Goal: Task Accomplishment & Management: Manage account settings

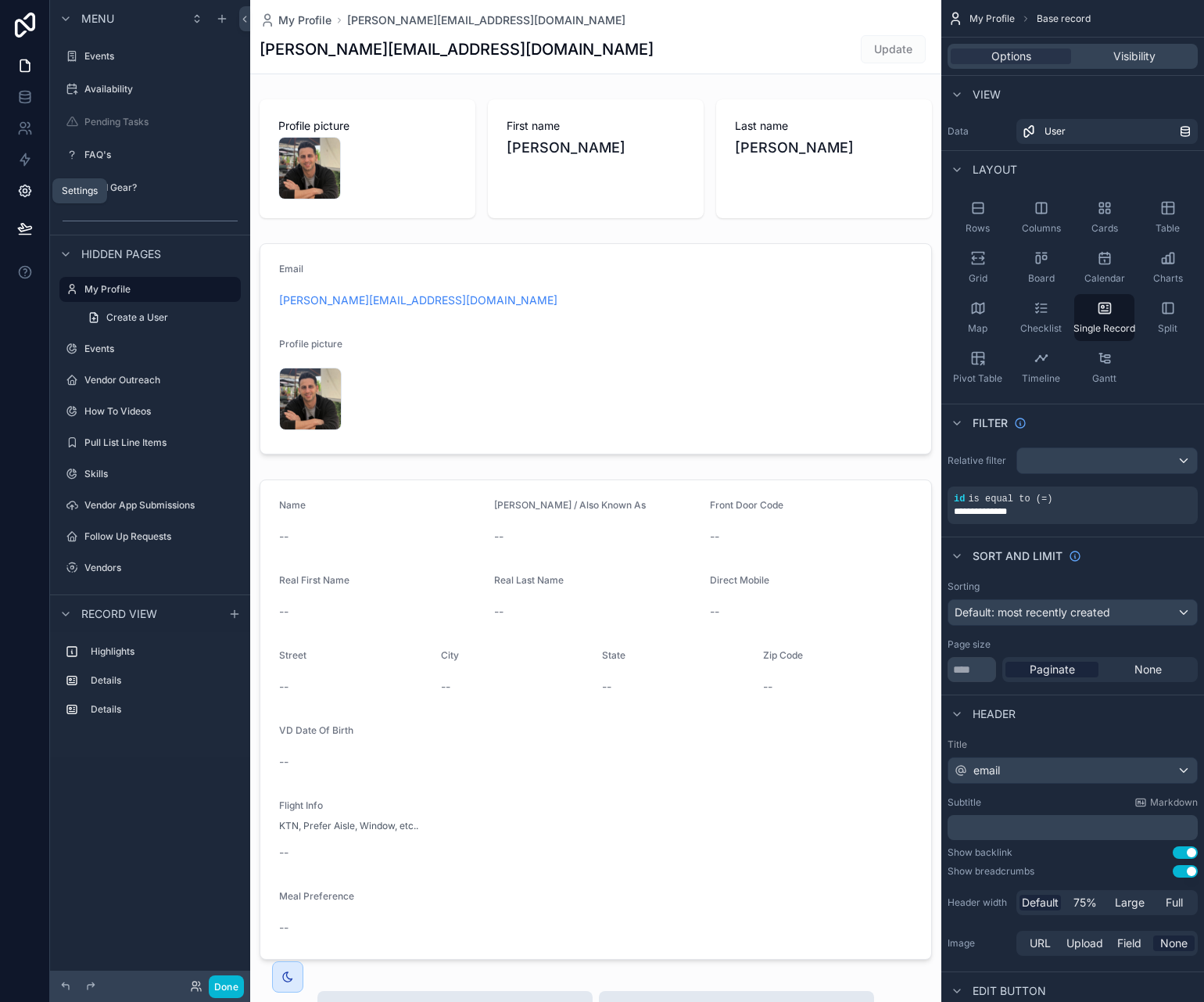
click at [23, 190] on icon at bounding box center [24, 192] width 4 height 4
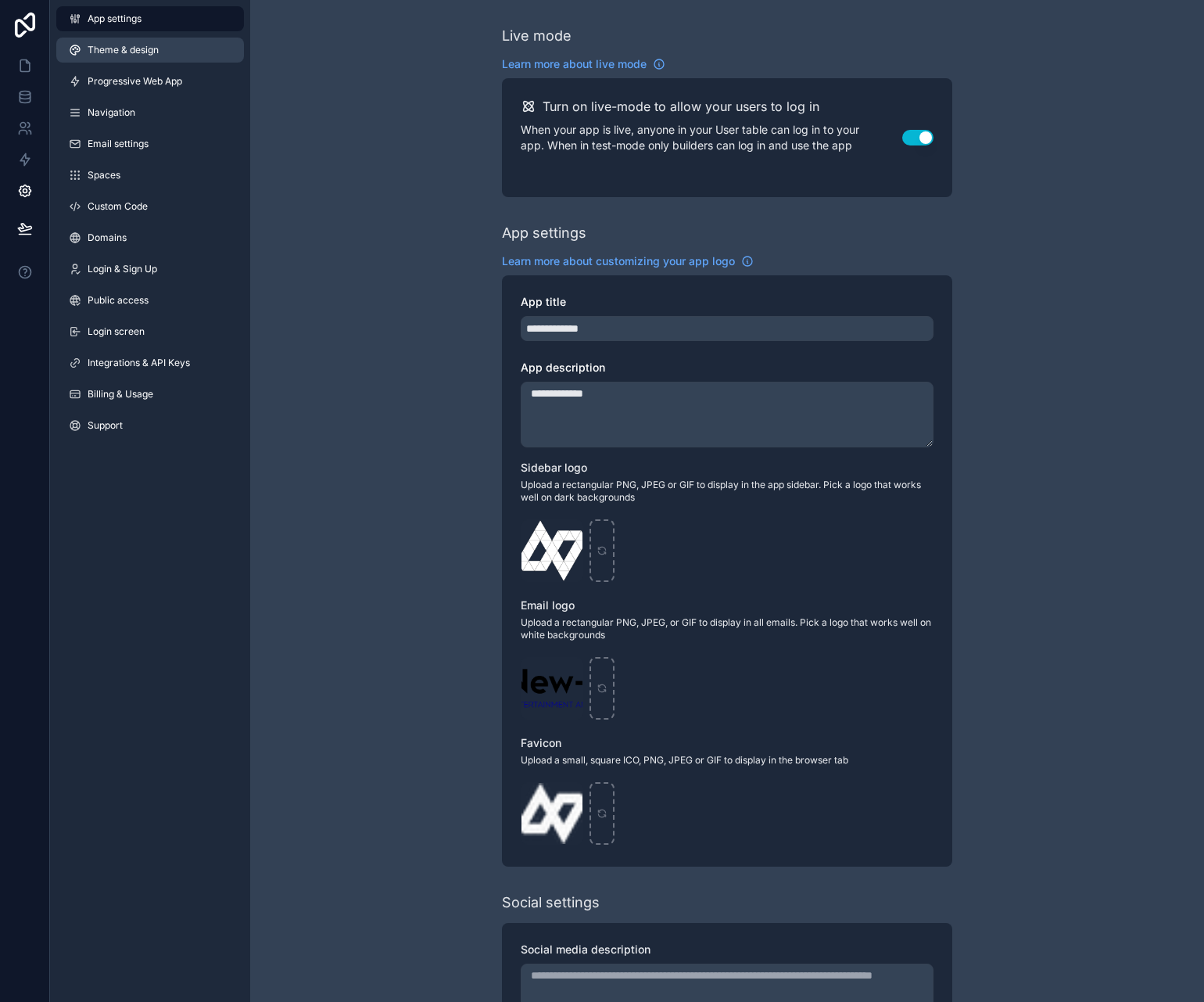
click at [155, 50] on span "Theme & design" at bounding box center [122, 50] width 71 height 13
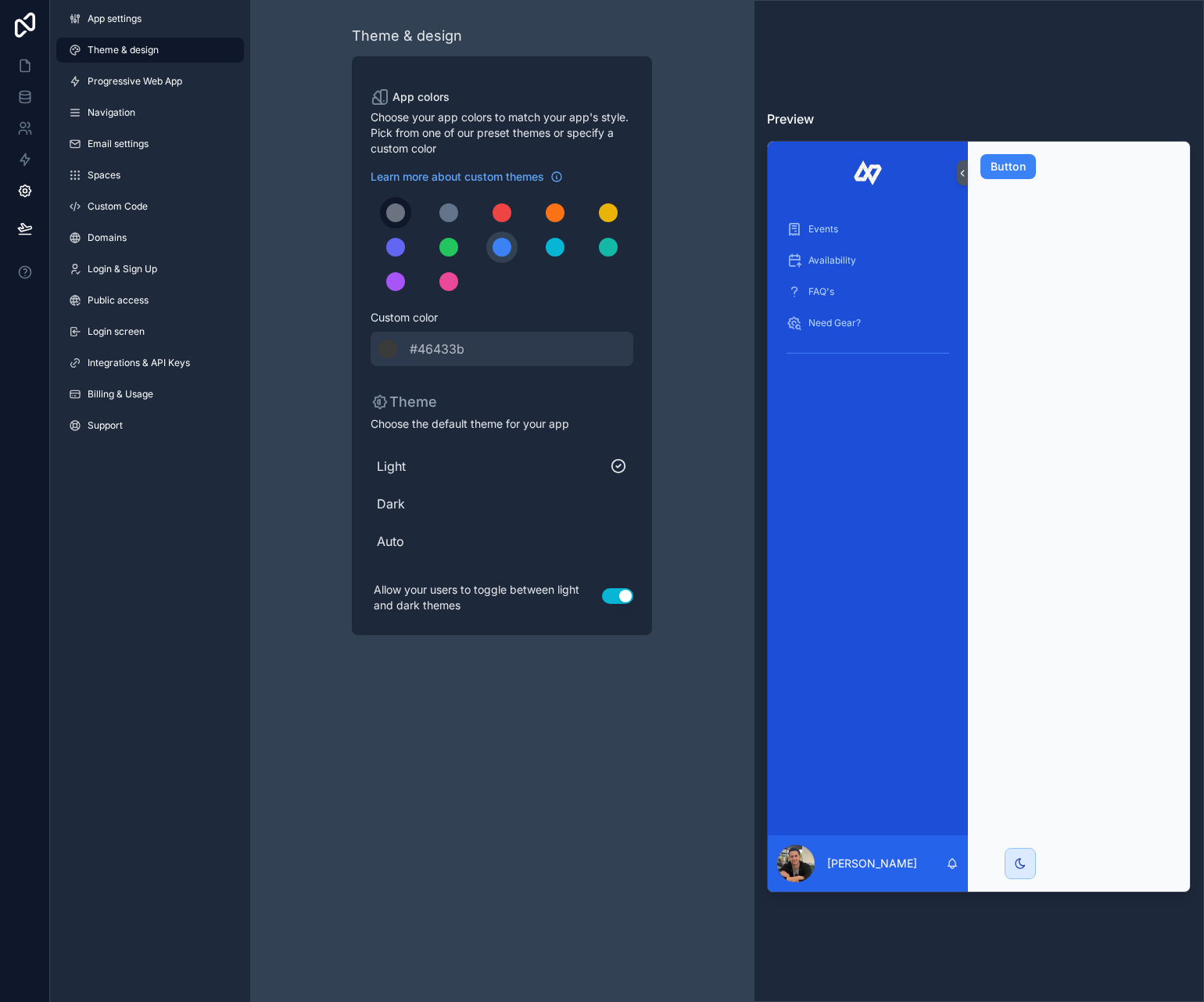
click at [388, 212] on div "scrollable content" at bounding box center [396, 212] width 19 height 19
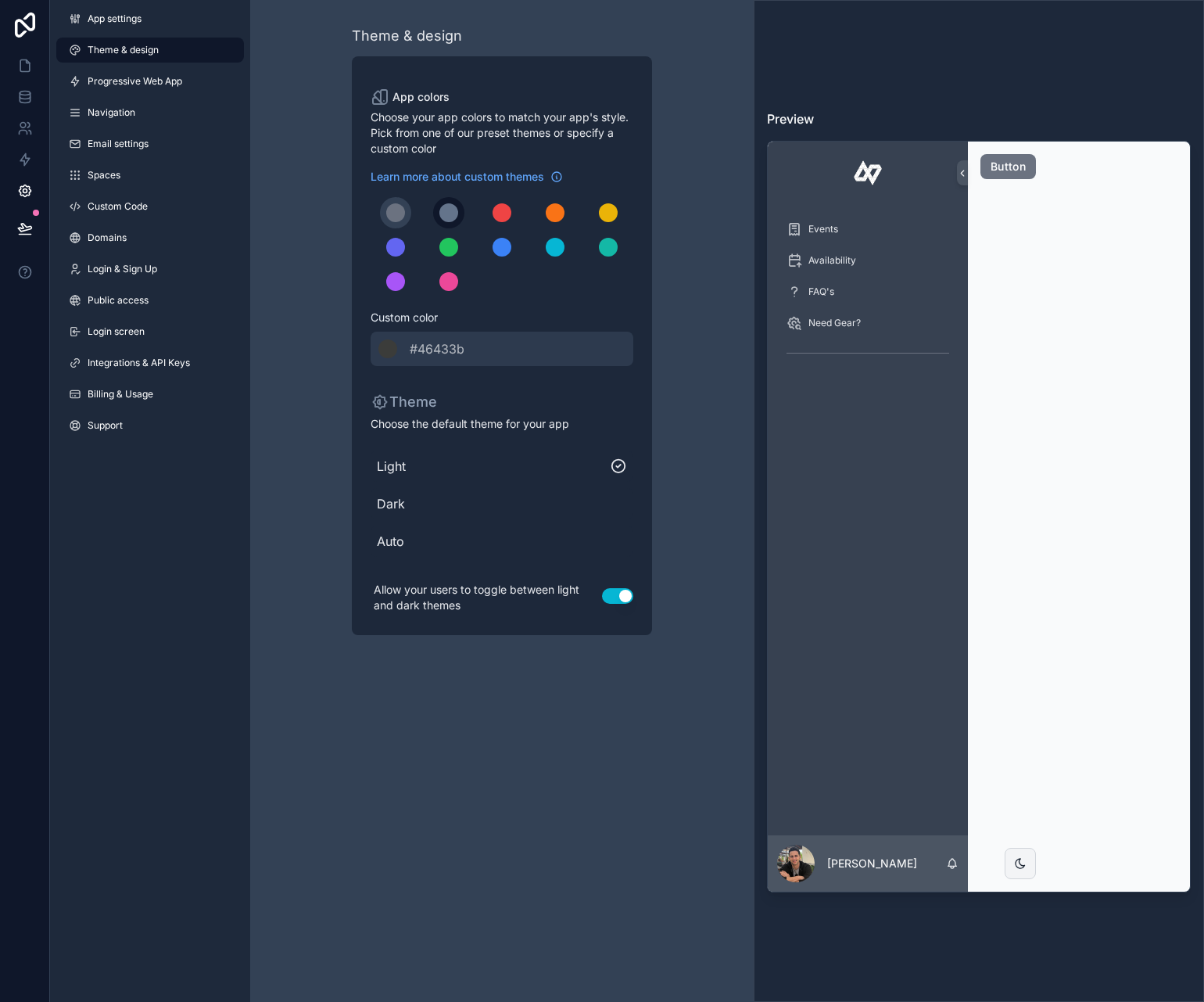
click at [435, 208] on button "scrollable content" at bounding box center [448, 212] width 31 height 31
click at [387, 349] on div "scrollable content" at bounding box center [387, 349] width 19 height 19
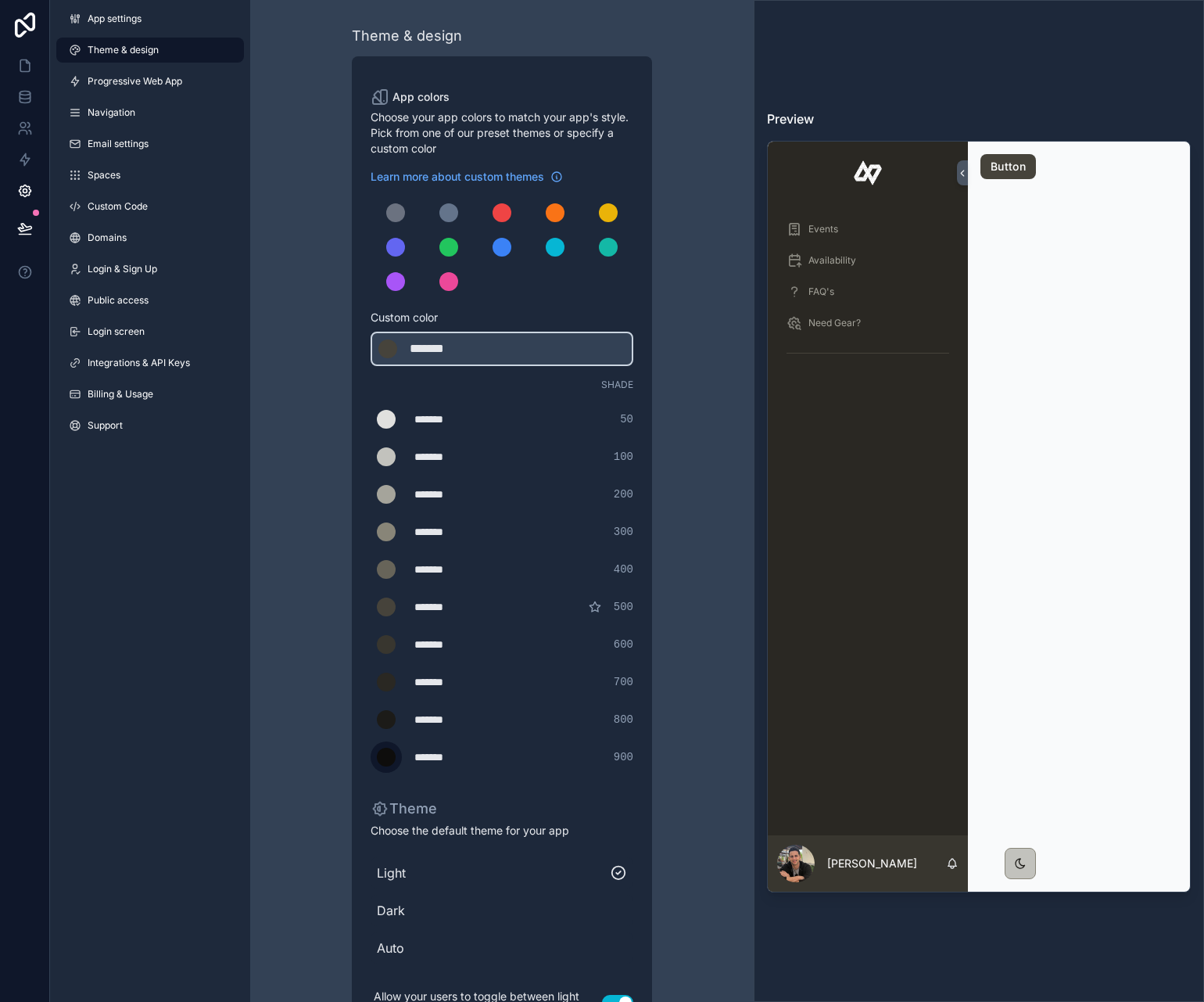
click at [387, 760] on div "scrollable content" at bounding box center [386, 757] width 19 height 19
click at [370, 757] on input "*******" at bounding box center [370, 757] width 0 height 0
click at [366, 657] on div "App colors Choose your app colors to match your app's style. Pick from one of o…" at bounding box center [502, 549] width 300 height 986
click at [600, 752] on div "******* ******* #0e0d0c 900" at bounding box center [501, 757] width 262 height 31
drag, startPoint x: 462, startPoint y: 758, endPoint x: 409, endPoint y: 759, distance: 53.0
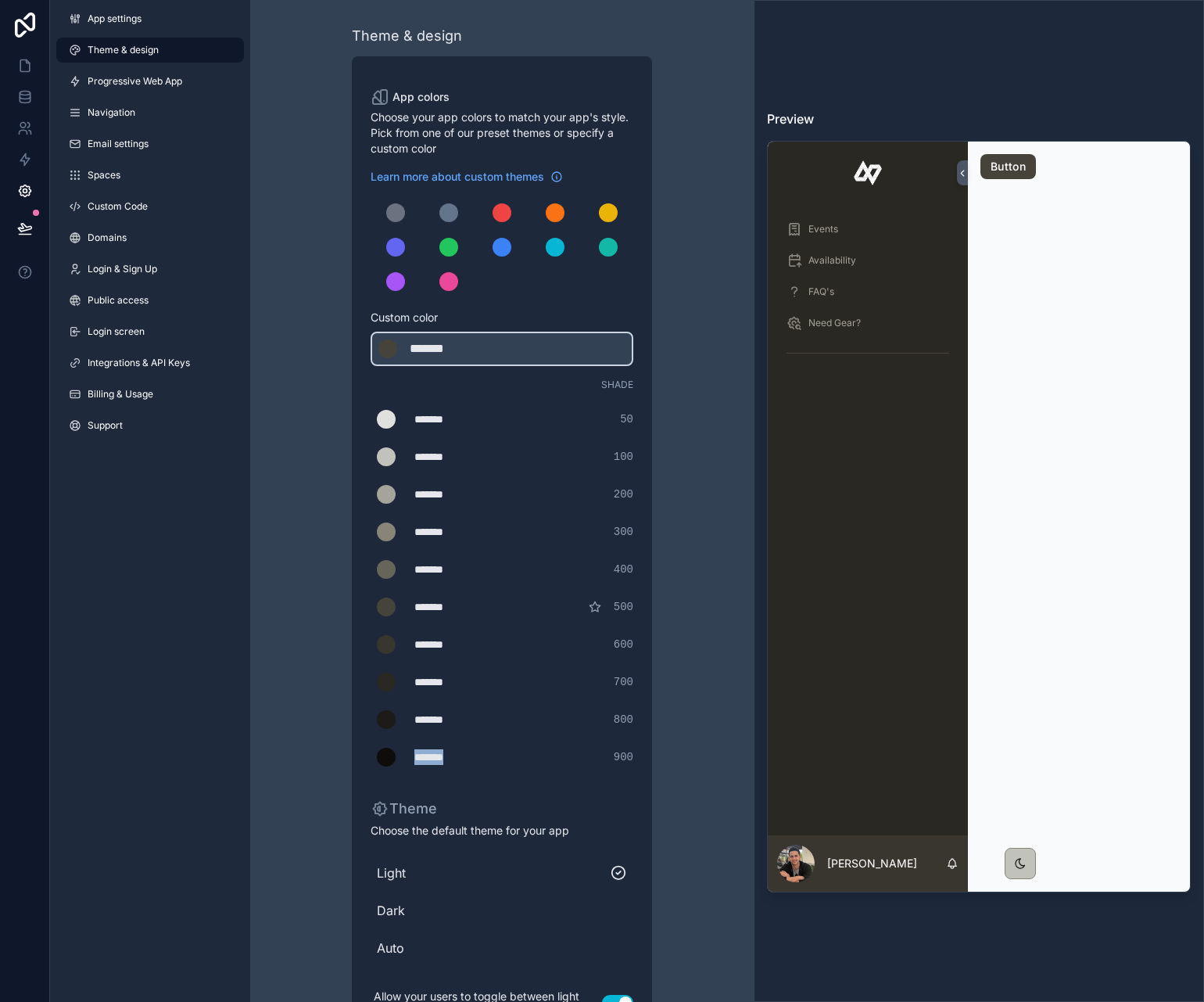
click at [409, 759] on div "******* ******* #0e0d0c 900" at bounding box center [501, 757] width 262 height 31
type div "*******"
copy div "*******"
drag, startPoint x: 481, startPoint y: 345, endPoint x: 388, endPoint y: 344, distance: 93.0
click at [388, 344] on div "******* ******* #46433b" at bounding box center [501, 349] width 262 height 34
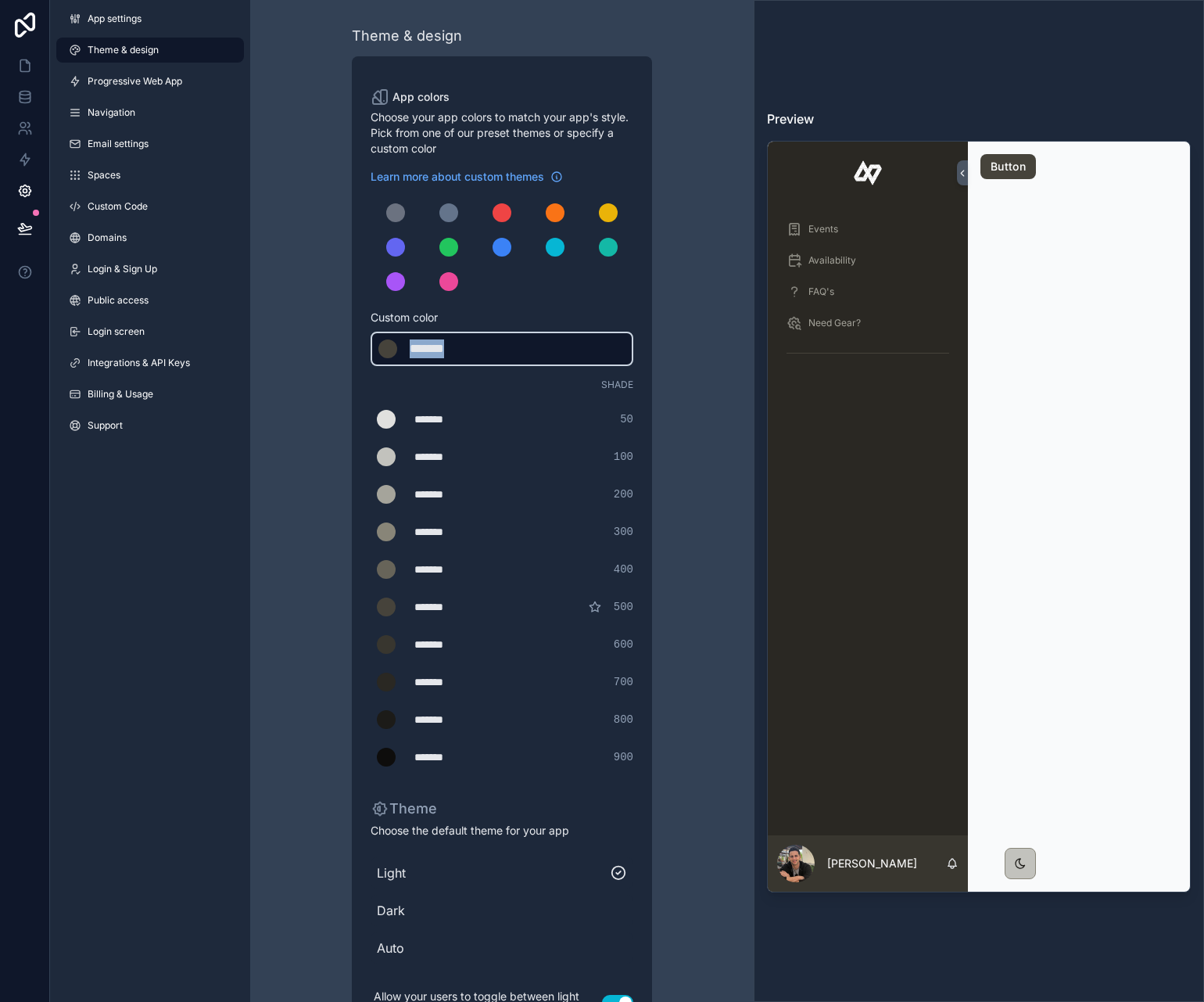
type div "*******"
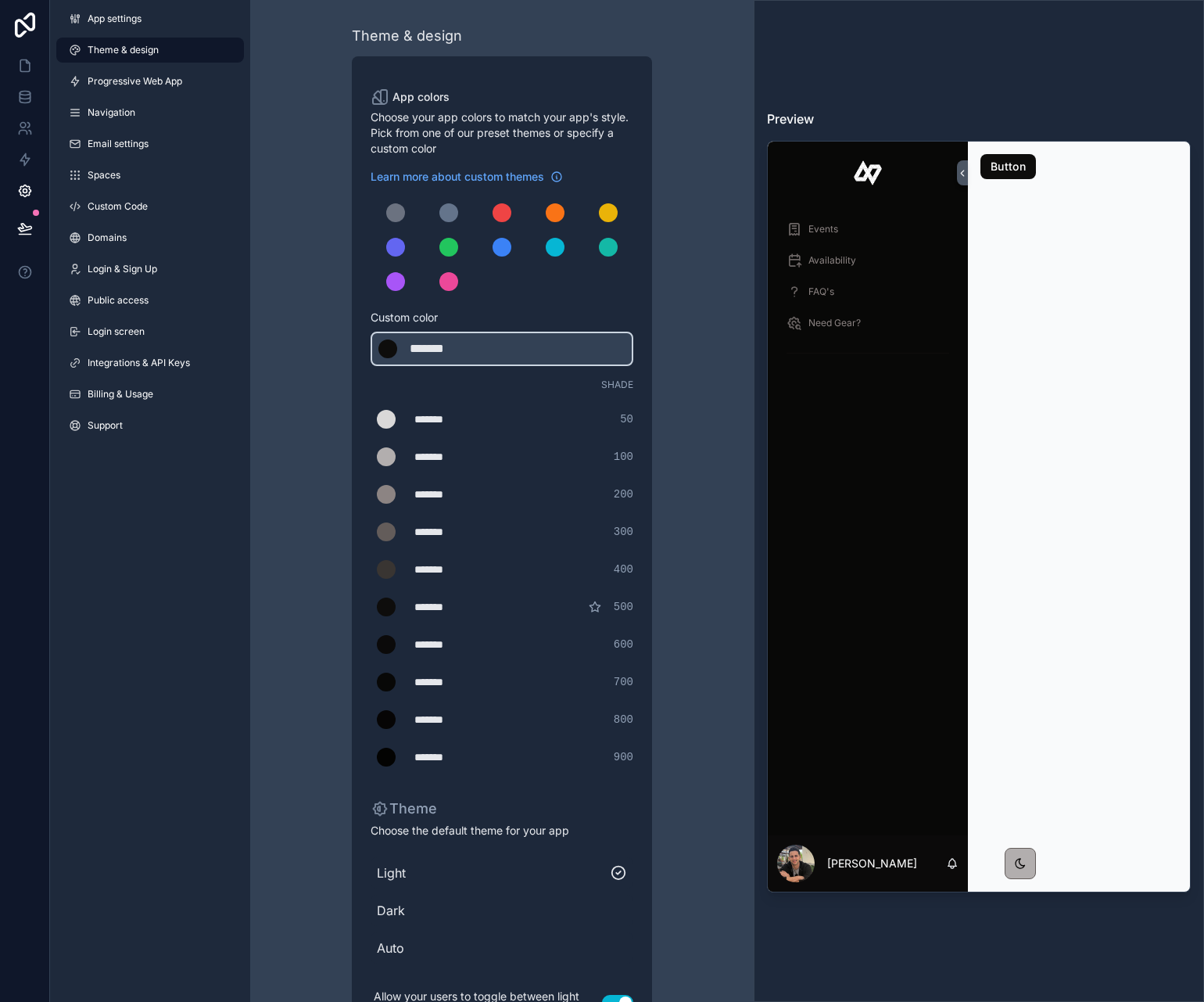
click at [344, 402] on div "Theme & design App colors Choose your app colors to match your app's style. Pic…" at bounding box center [502, 533] width 450 height 1066
drag, startPoint x: 468, startPoint y: 416, endPoint x: 405, endPoint y: 418, distance: 63.0
click at [405, 418] on div "******* ******* #d9d8d8 50" at bounding box center [501, 419] width 262 height 31
type div "*******"
click at [500, 469] on div "******* ******* #b2aeae 100" at bounding box center [501, 457] width 262 height 31
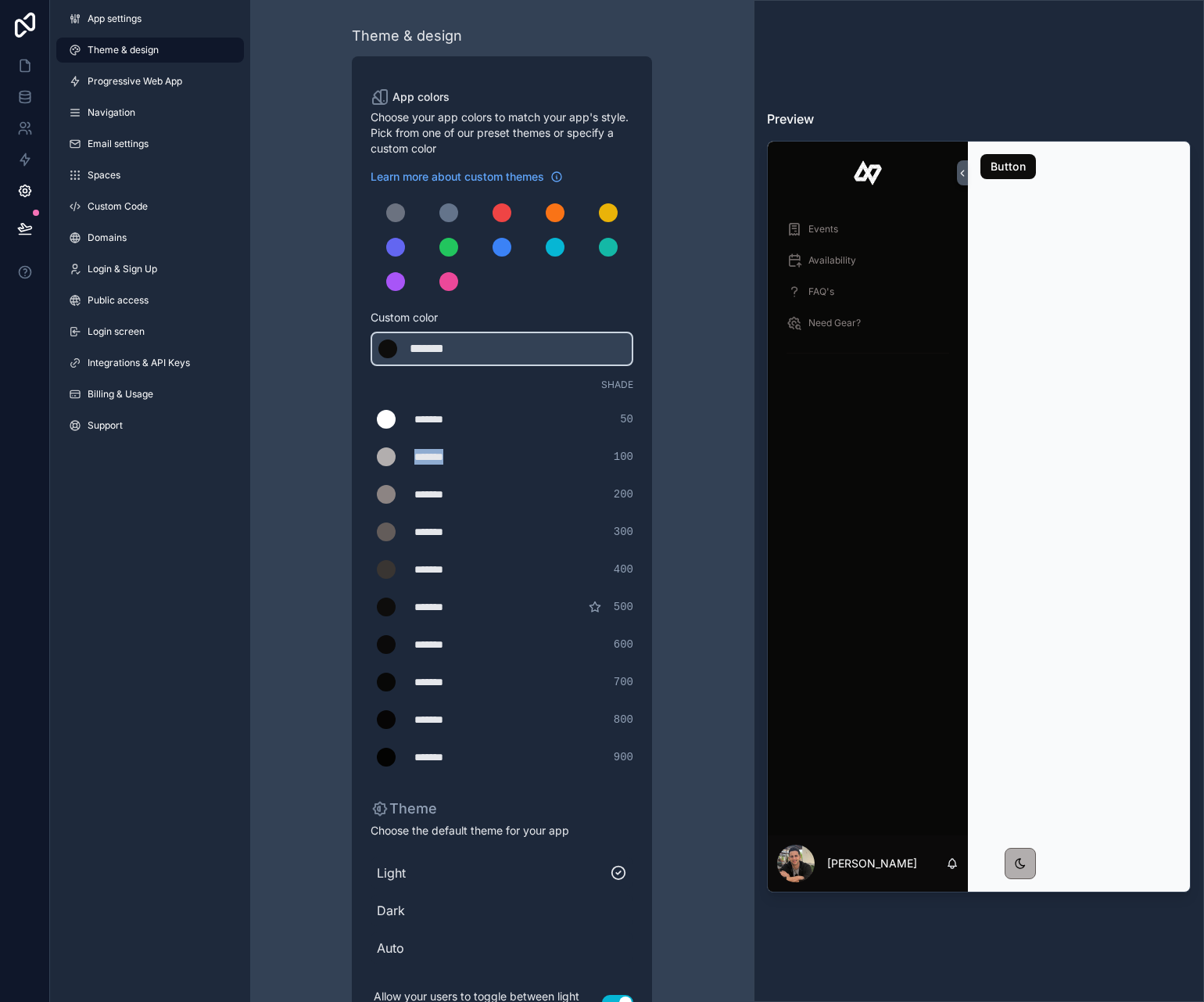
drag, startPoint x: 473, startPoint y: 458, endPoint x: 406, endPoint y: 455, distance: 67.1
click at [406, 455] on div "******* ******* #b2aeae 100" at bounding box center [501, 457] width 262 height 31
type div "*******"
drag, startPoint x: 472, startPoint y: 495, endPoint x: 409, endPoint y: 493, distance: 63.0
click at [409, 493] on div "******* ******* #8c8483 200" at bounding box center [501, 494] width 262 height 31
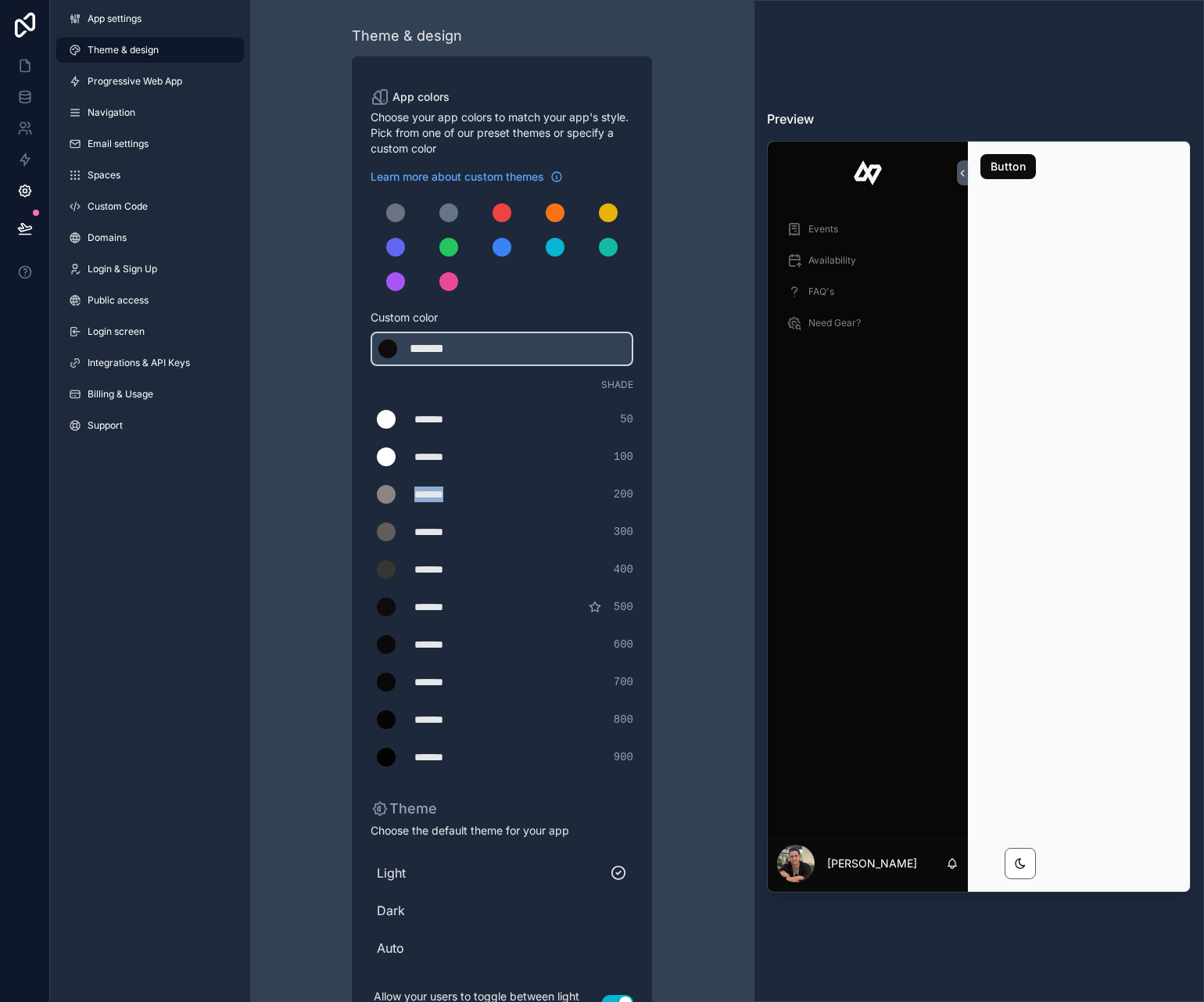
type div "*******"
drag, startPoint x: 466, startPoint y: 535, endPoint x: 394, endPoint y: 535, distance: 72.0
click at [394, 535] on div "******* ******* #635c5a 300" at bounding box center [501, 532] width 262 height 31
click at [514, 558] on div "******* ******* #393532 400" at bounding box center [501, 569] width 262 height 31
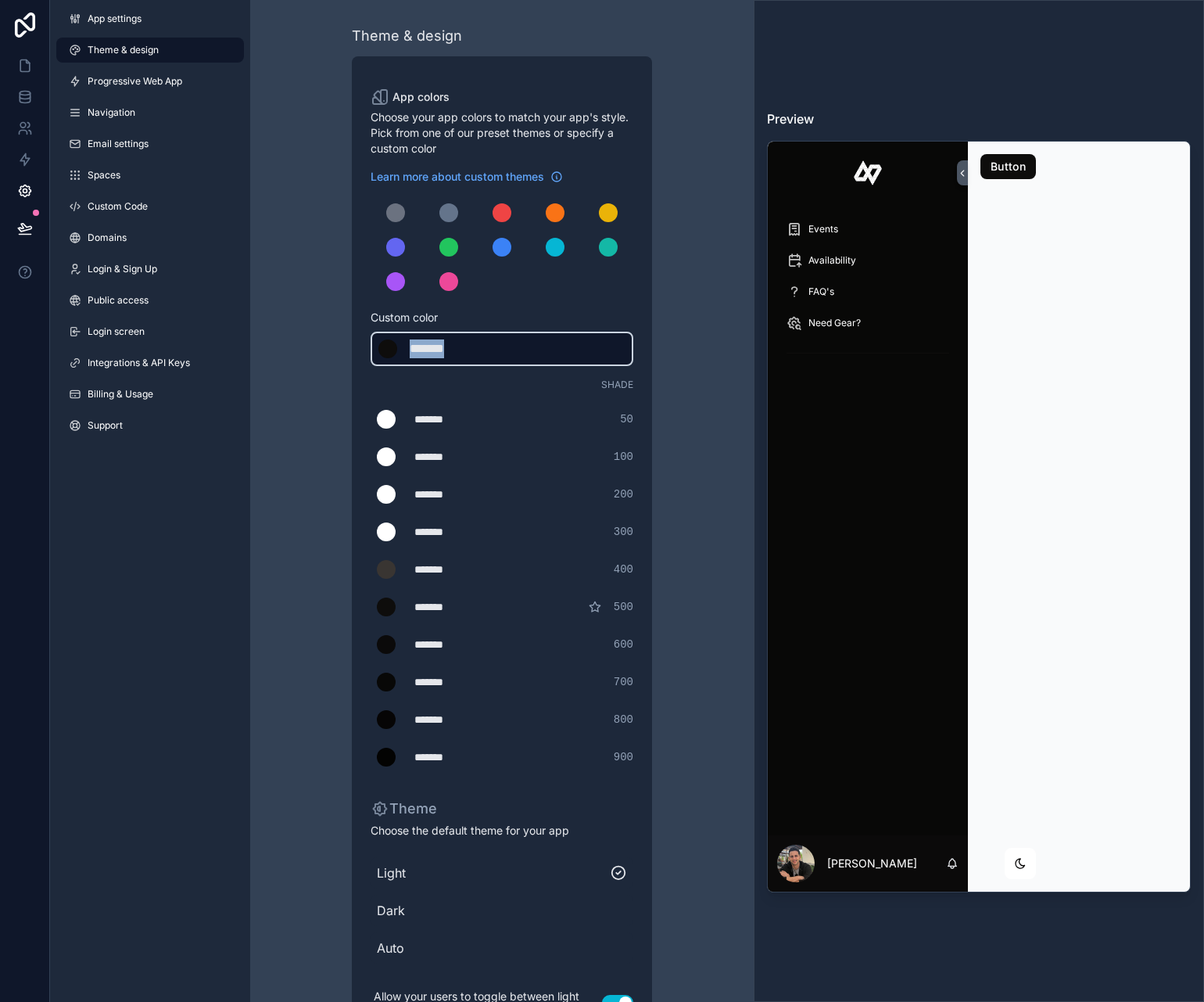
drag, startPoint x: 478, startPoint y: 348, endPoint x: 398, endPoint y: 345, distance: 80.1
click at [398, 345] on div "******* ******* #0e0d0c" at bounding box center [501, 349] width 262 height 34
type div "*******"
copy div "*******"
drag, startPoint x: 467, startPoint y: 574, endPoint x: 409, endPoint y: 564, distance: 58.9
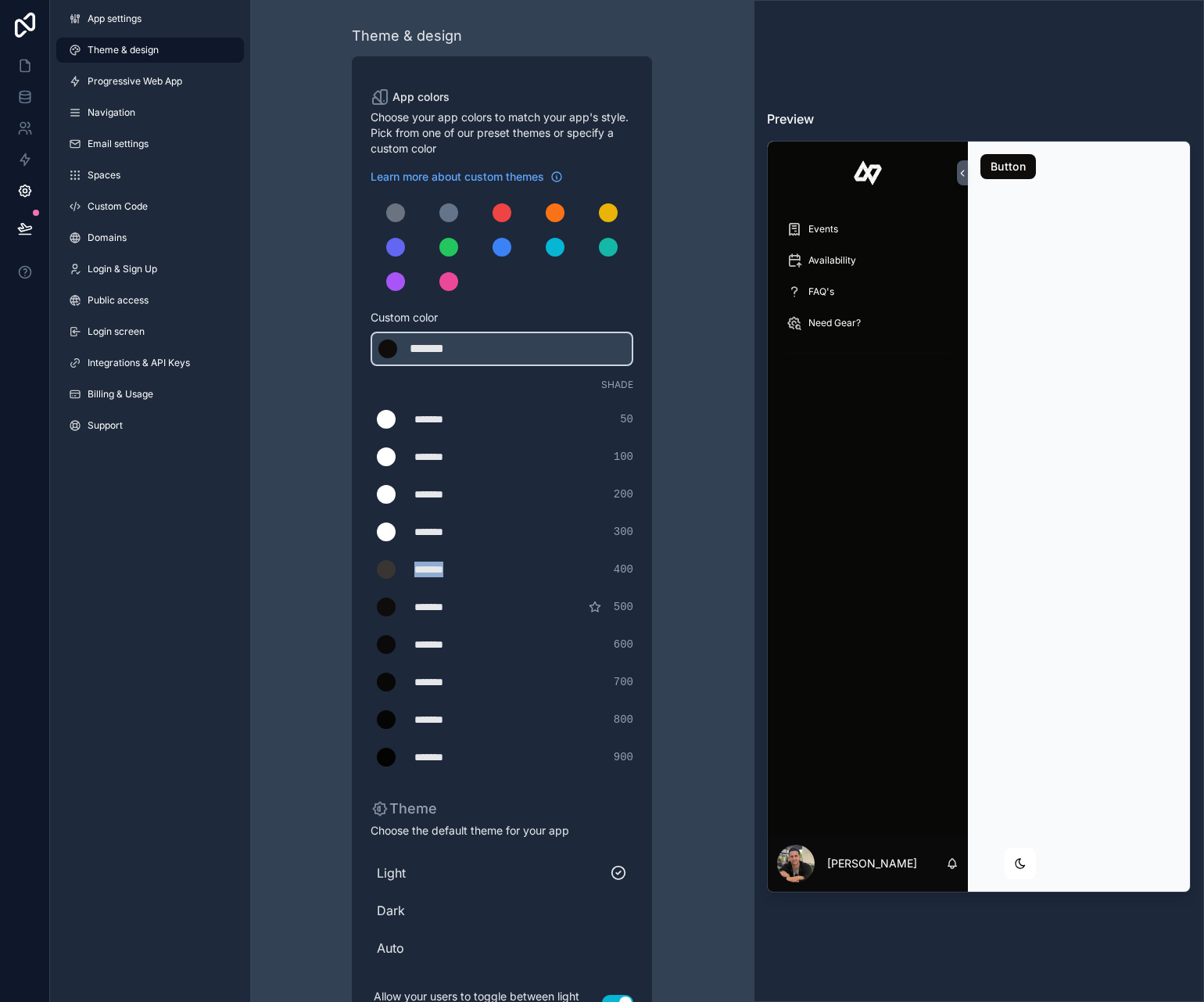
click at [409, 564] on div "******* ******* #393532 400" at bounding box center [501, 569] width 262 height 31
type div "*******"
drag, startPoint x: 468, startPoint y: 610, endPoint x: 403, endPoint y: 610, distance: 65.0
click at [402, 610] on div "******* ******* #0e0d0c 500" at bounding box center [501, 606] width 262 height 31
type div "*******"
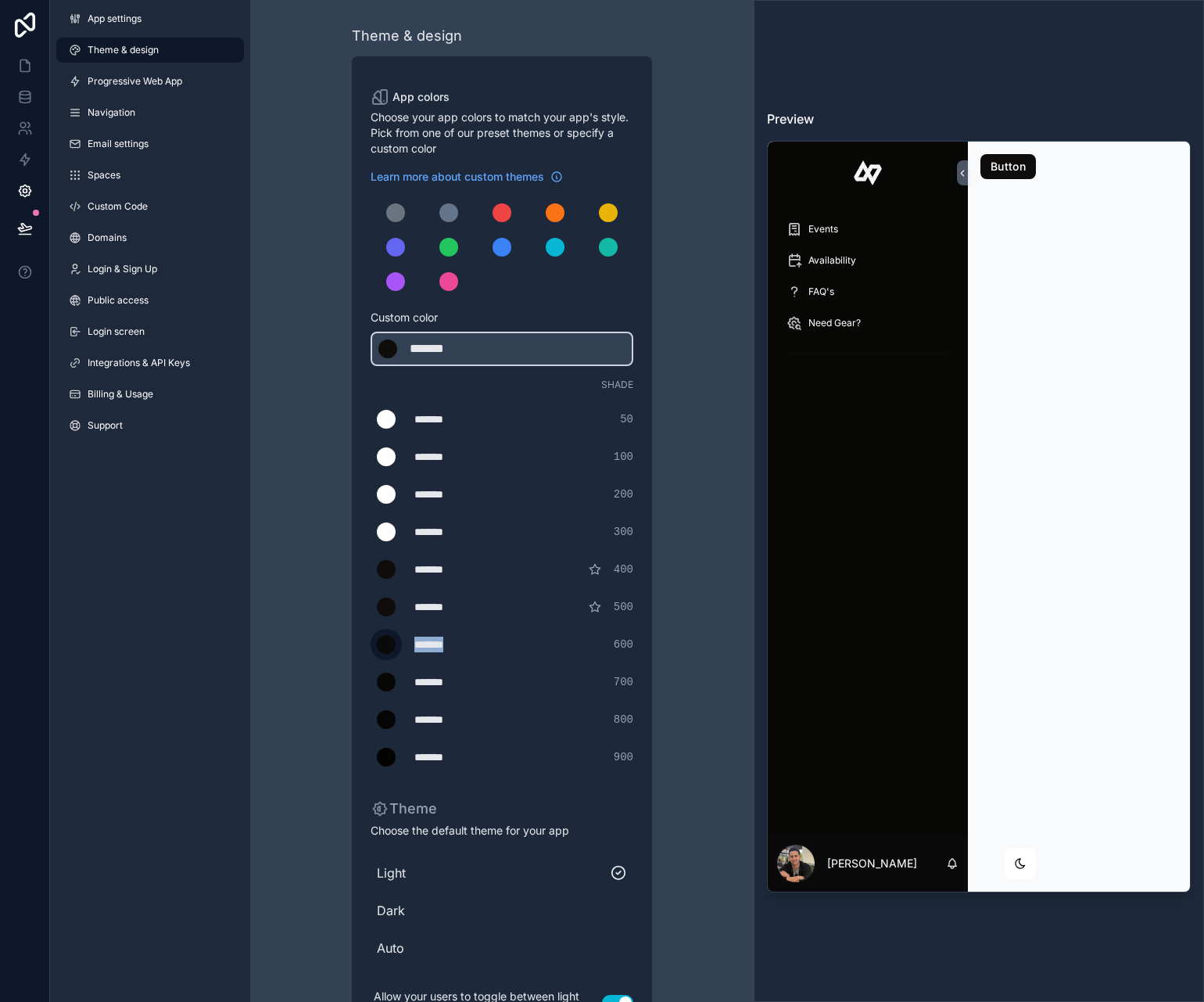
drag, startPoint x: 464, startPoint y: 646, endPoint x: 387, endPoint y: 641, distance: 77.2
click at [386, 641] on div "******* ******* #0b0a0a 600" at bounding box center [501, 644] width 262 height 31
type div "*******"
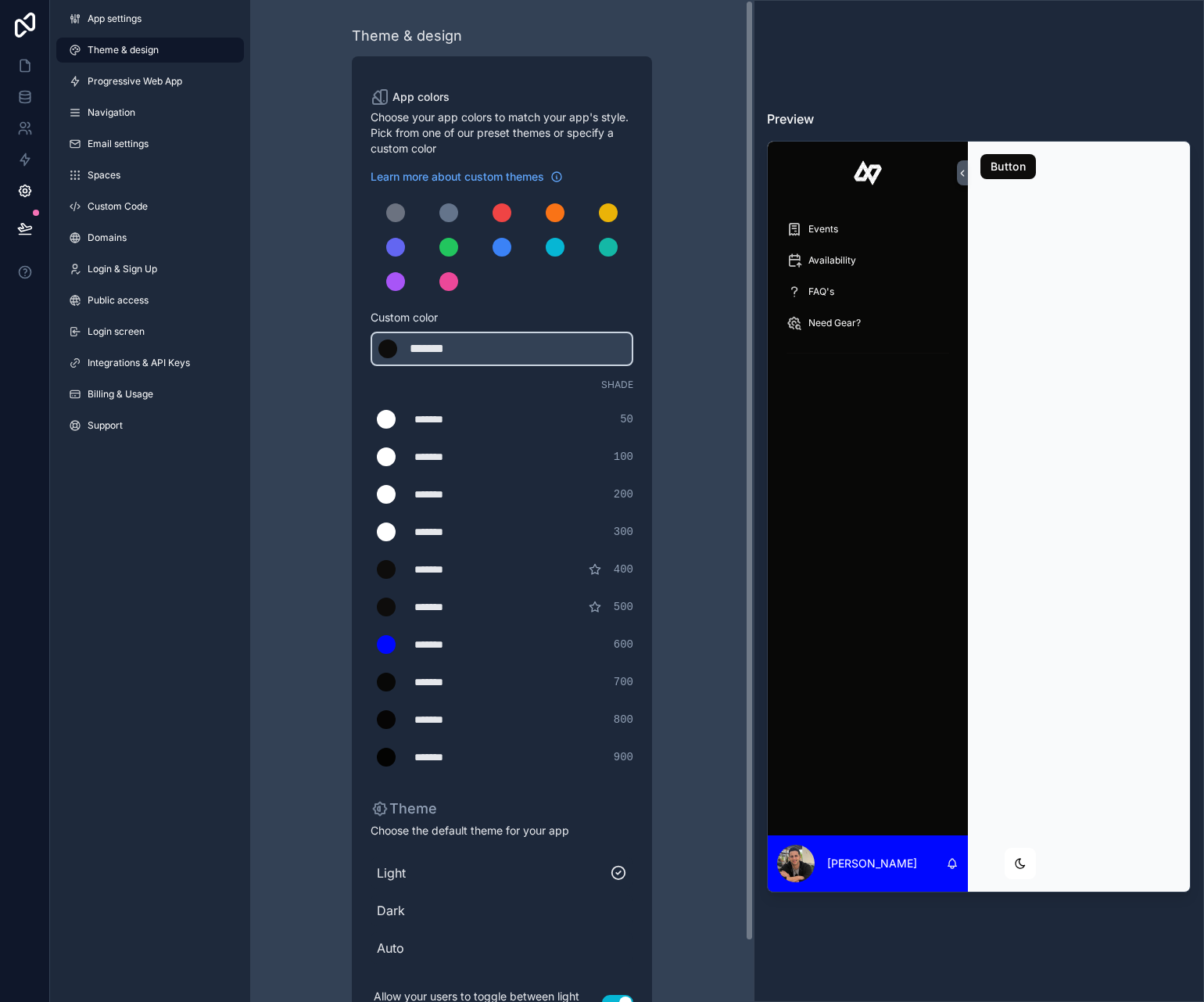
click at [472, 613] on div "*******" at bounding box center [454, 606] width 78 height 15
drag, startPoint x: 472, startPoint y: 613, endPoint x: 408, endPoint y: 604, distance: 64.6
click at [408, 604] on div "******* ******* #0e0d0c 500" at bounding box center [501, 606] width 262 height 31
copy div "*******"
drag, startPoint x: 467, startPoint y: 686, endPoint x: 405, endPoint y: 679, distance: 62.4
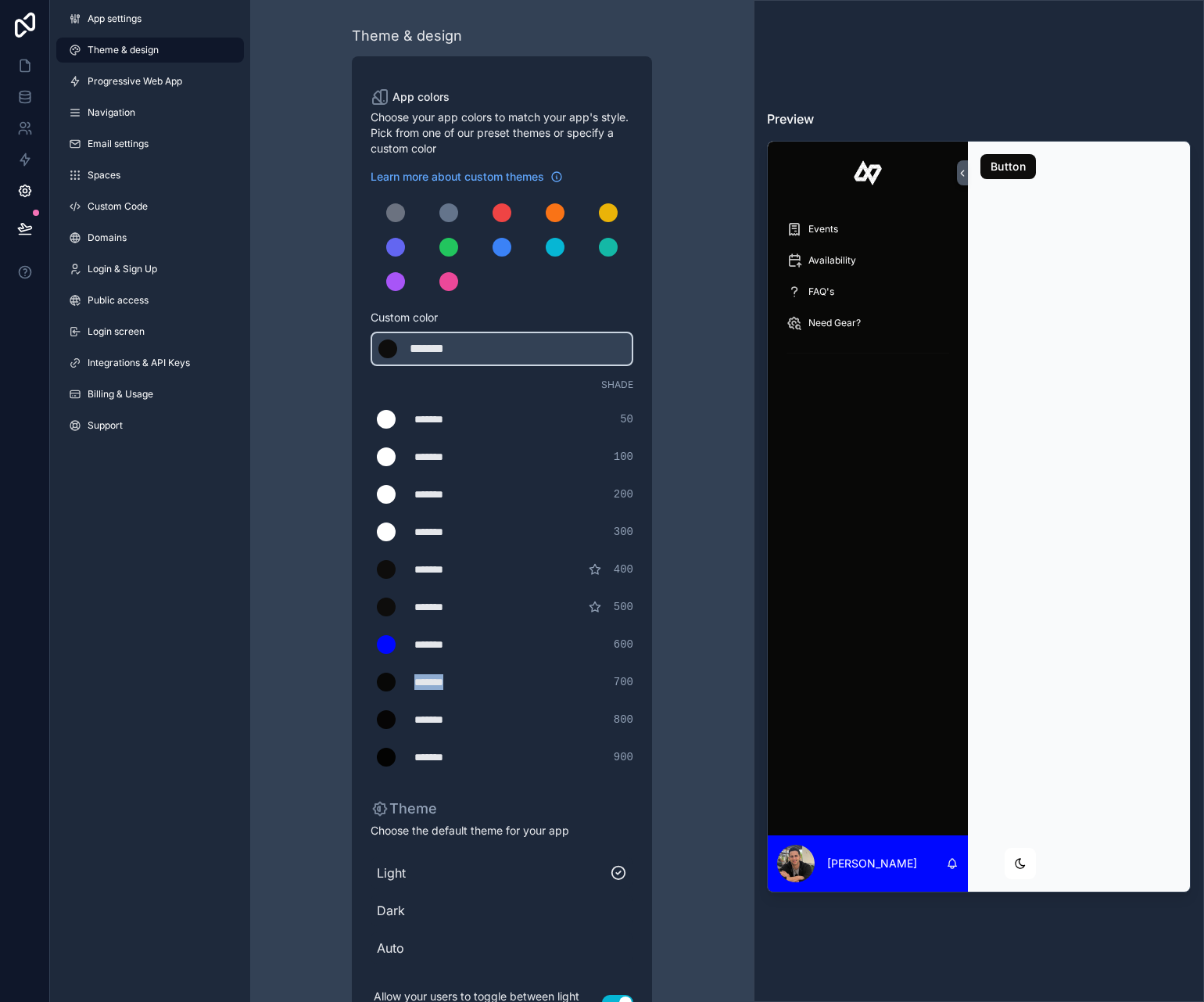
click at [405, 679] on div "******* ******* #080807 700" at bounding box center [501, 682] width 262 height 31
type div "*******"
drag, startPoint x: 471, startPoint y: 643, endPoint x: 406, endPoint y: 641, distance: 65.0
click at [406, 641] on div "******* ******* #0008ff 600" at bounding box center [501, 644] width 262 height 31
type div "*******"
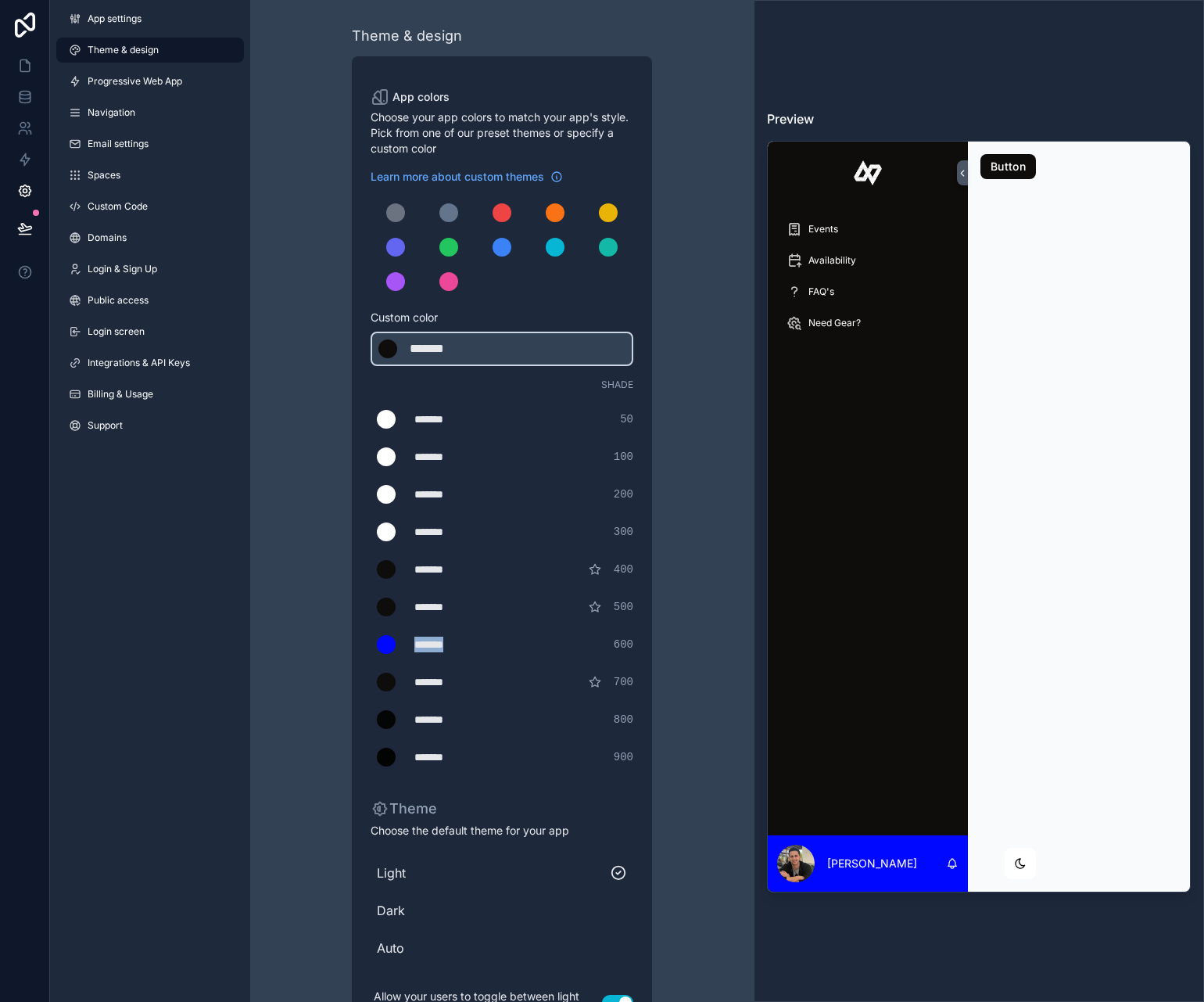
copy div "*******"
drag, startPoint x: 474, startPoint y: 715, endPoint x: 397, endPoint y: 713, distance: 77.0
click at [397, 713] on div "******* ******* #060505 800" at bounding box center [501, 719] width 262 height 31
type div "*******"
drag, startPoint x: 473, startPoint y: 752, endPoint x: 398, endPoint y: 752, distance: 75.0
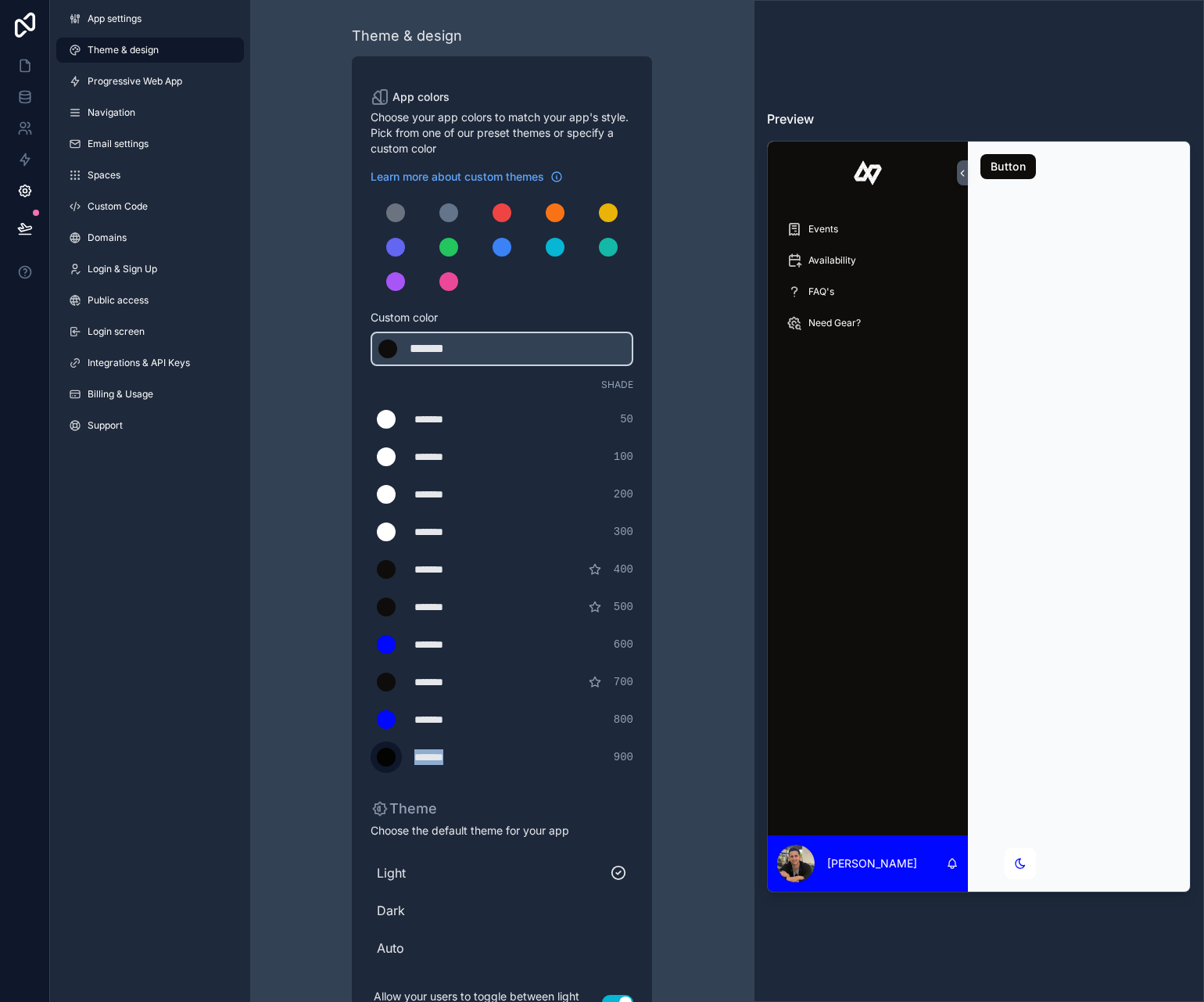
click at [398, 752] on div "******* ******* #030302 900" at bounding box center [501, 757] width 262 height 31
type div "*******"
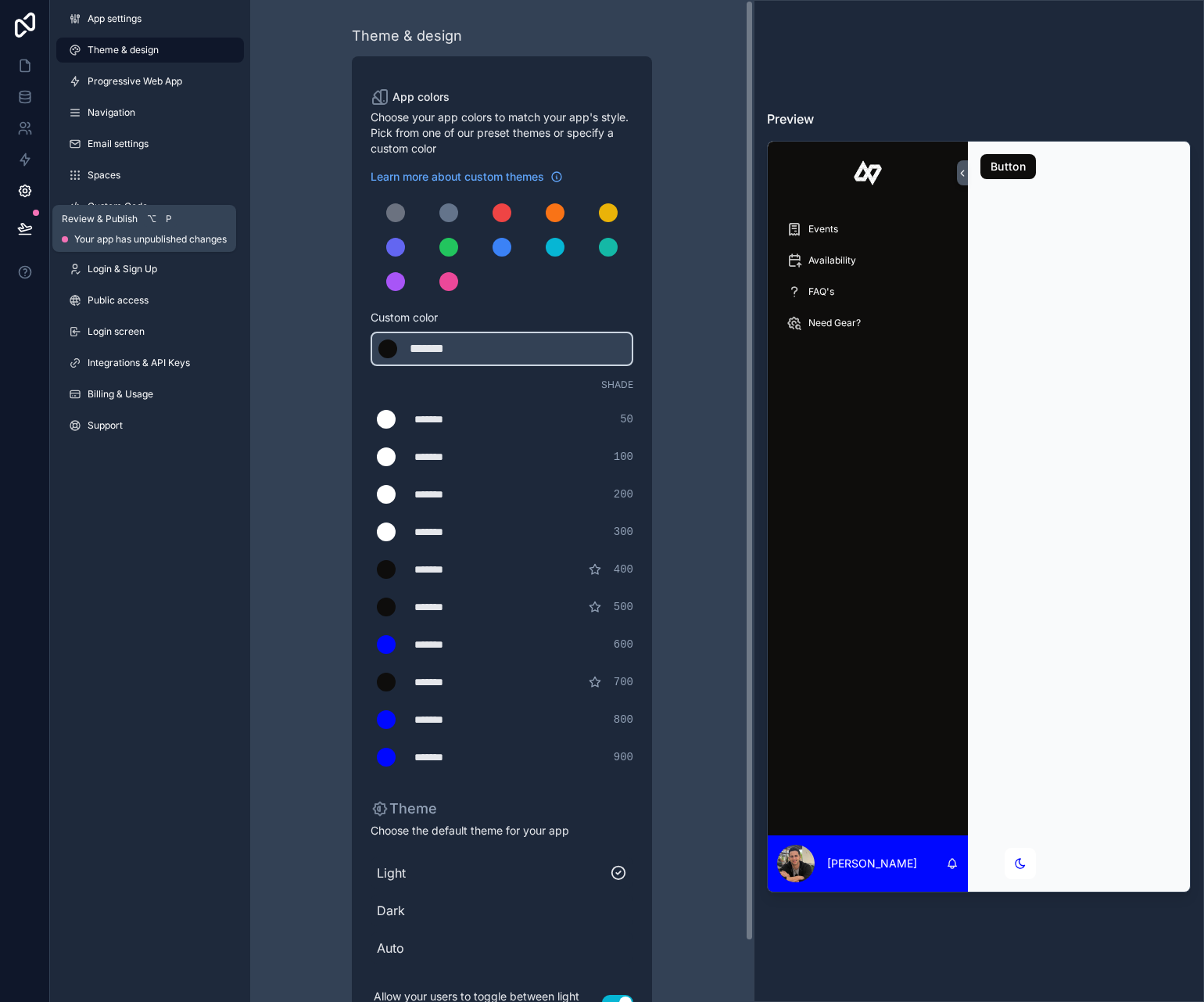
click at [27, 221] on icon at bounding box center [24, 228] width 15 height 15
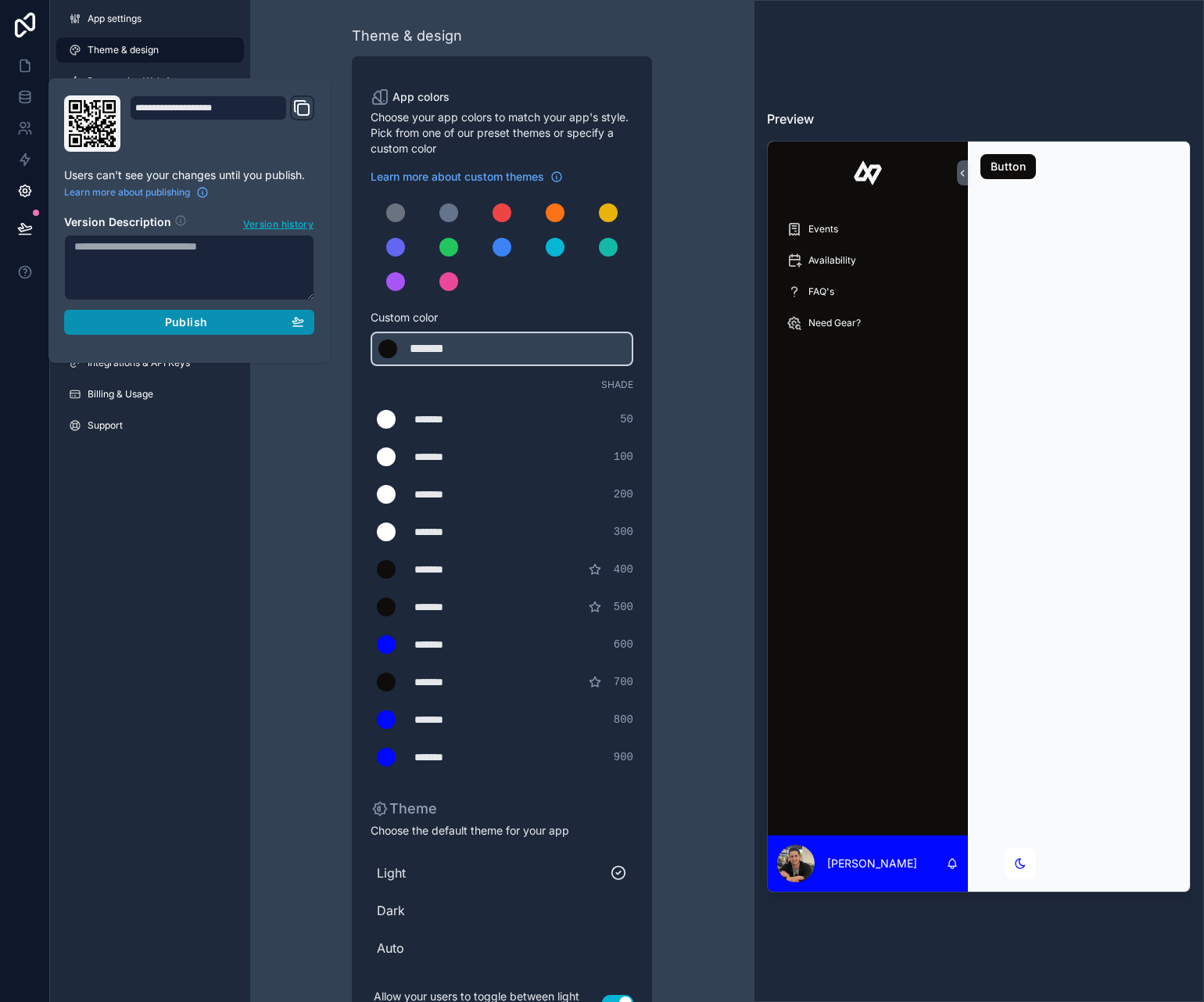
click at [168, 326] on span "Publish" at bounding box center [186, 322] width 43 height 15
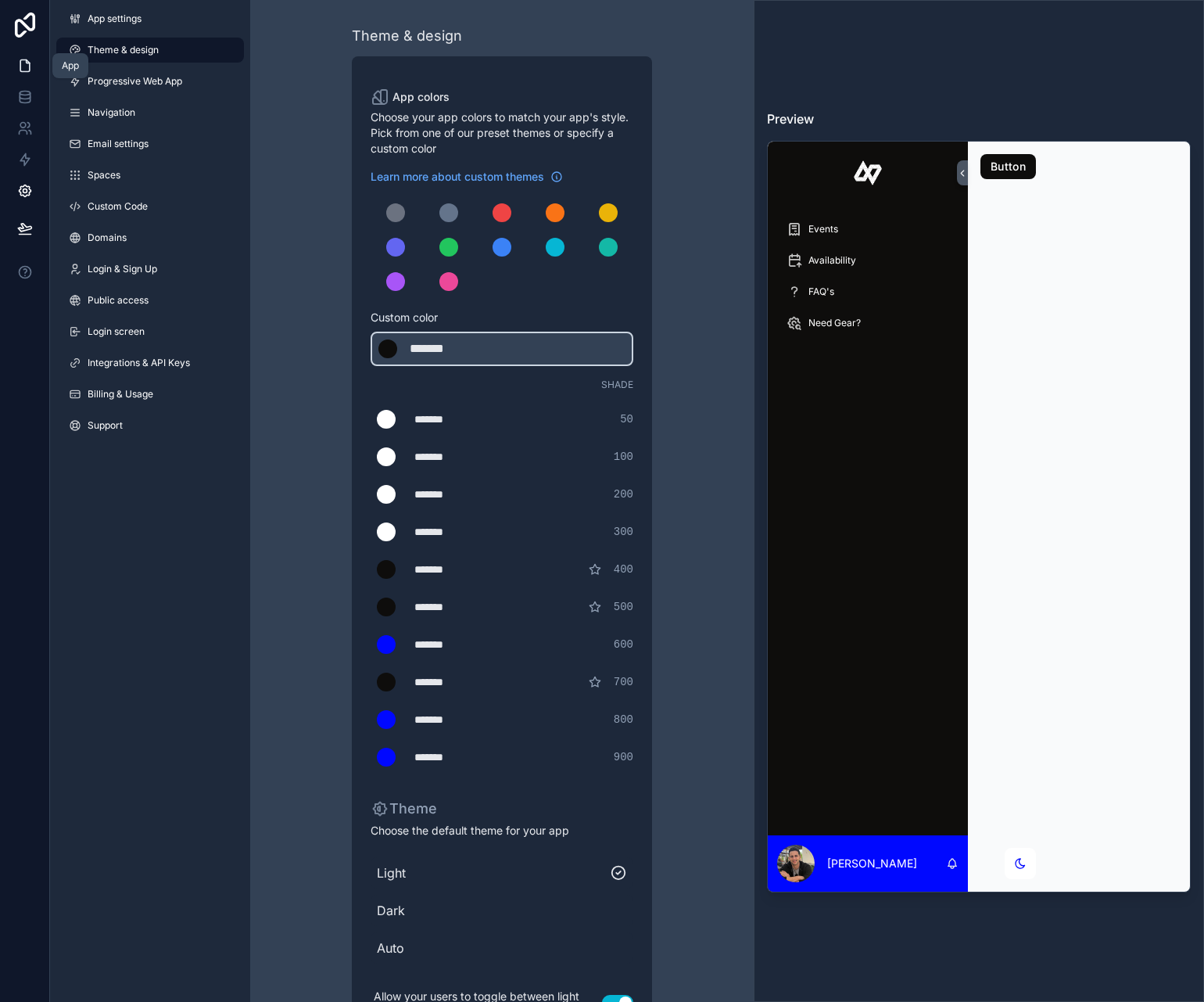
click at [31, 65] on icon at bounding box center [24, 65] width 15 height 15
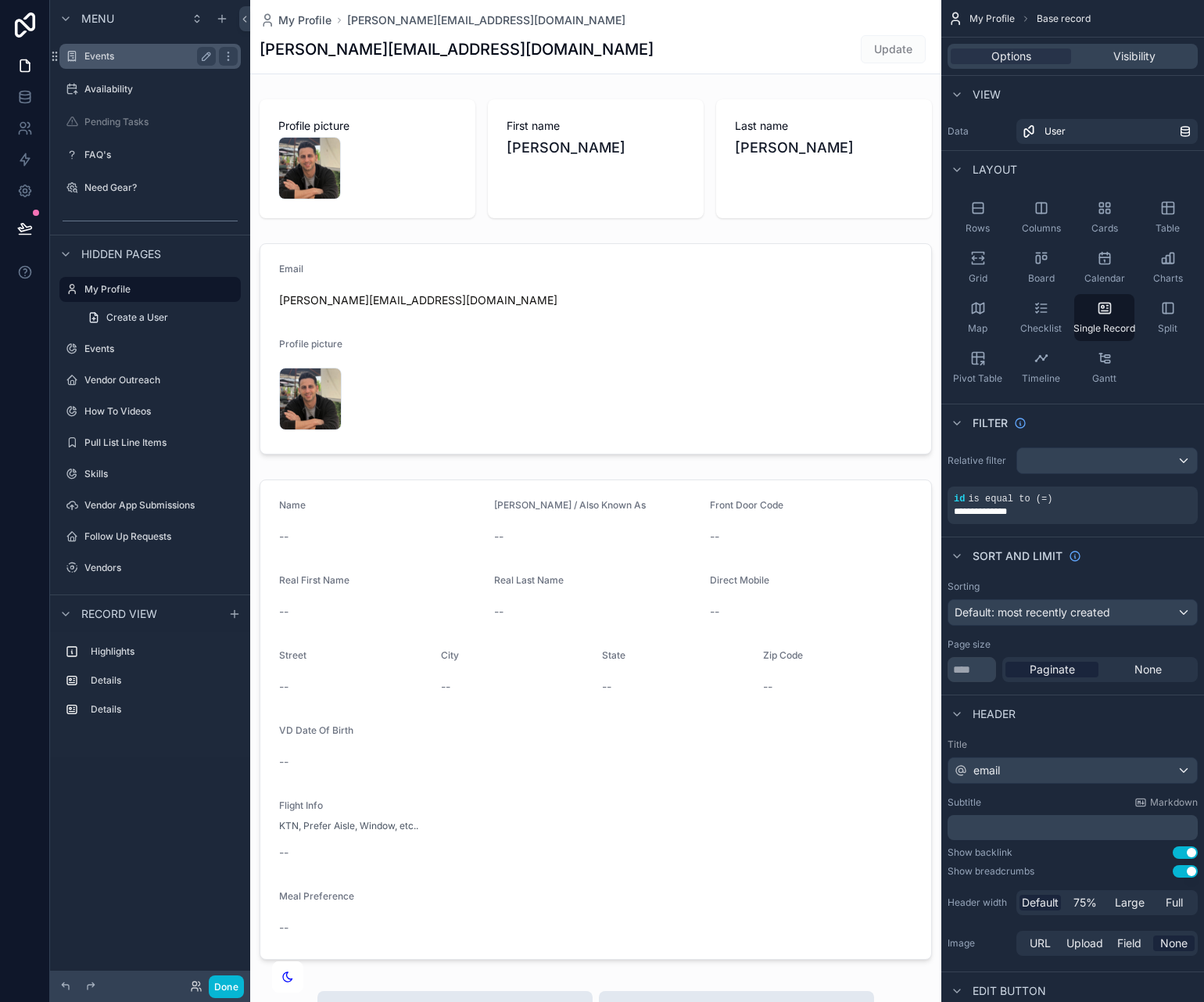
click at [118, 55] on label "Events" at bounding box center [147, 56] width 125 height 13
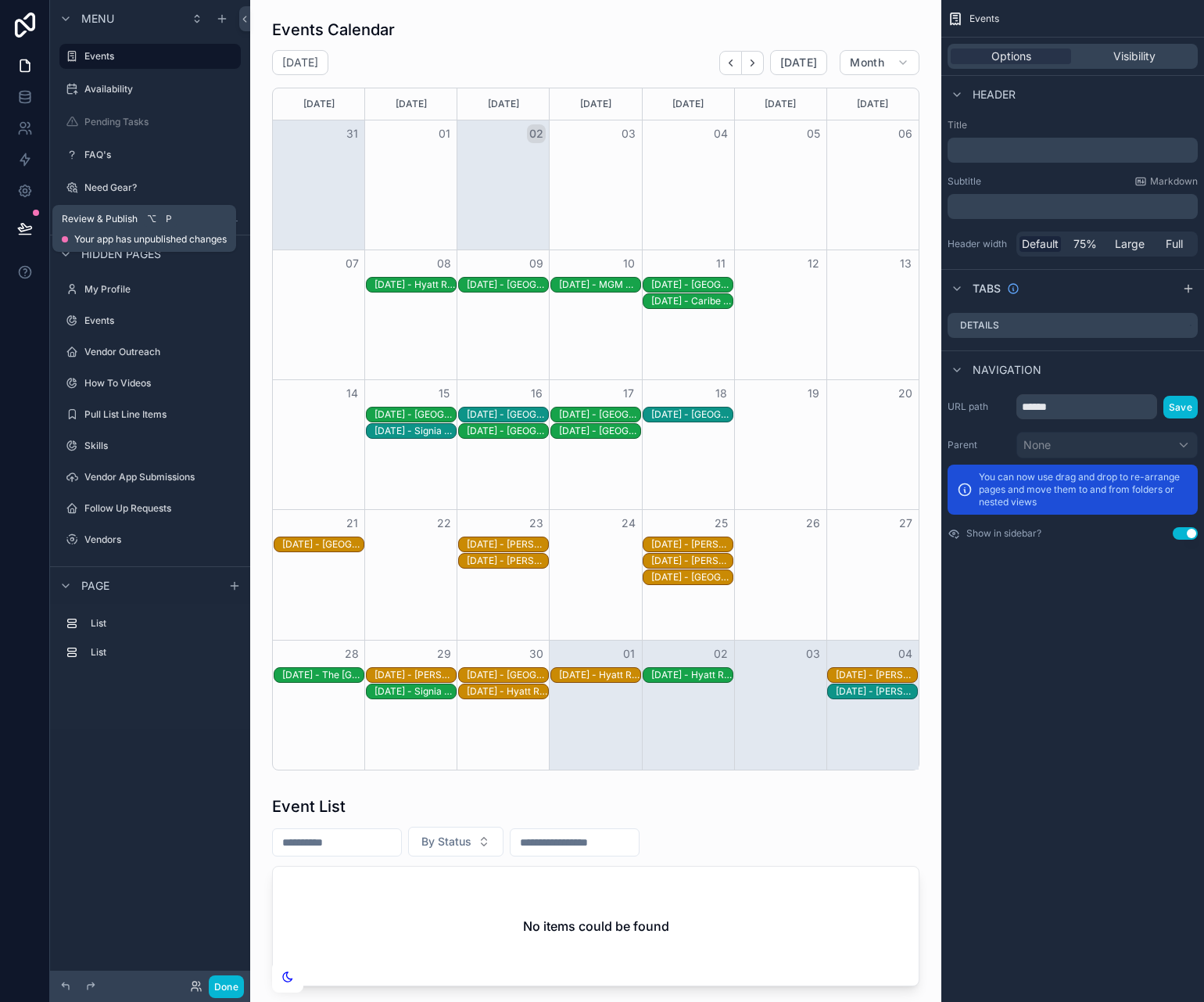
click at [22, 235] on icon at bounding box center [24, 228] width 15 height 15
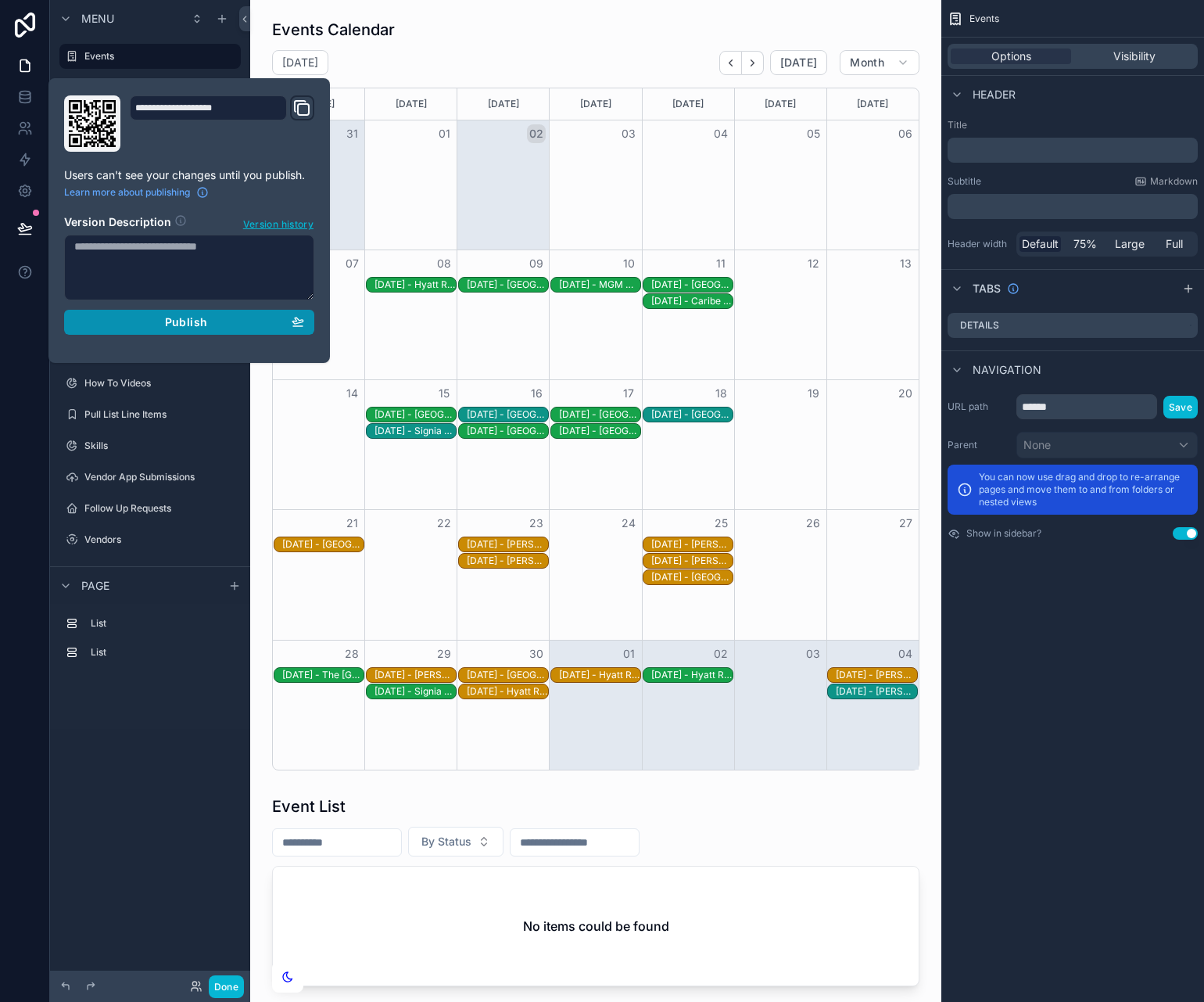
click at [149, 327] on div "Publish" at bounding box center [189, 322] width 230 height 15
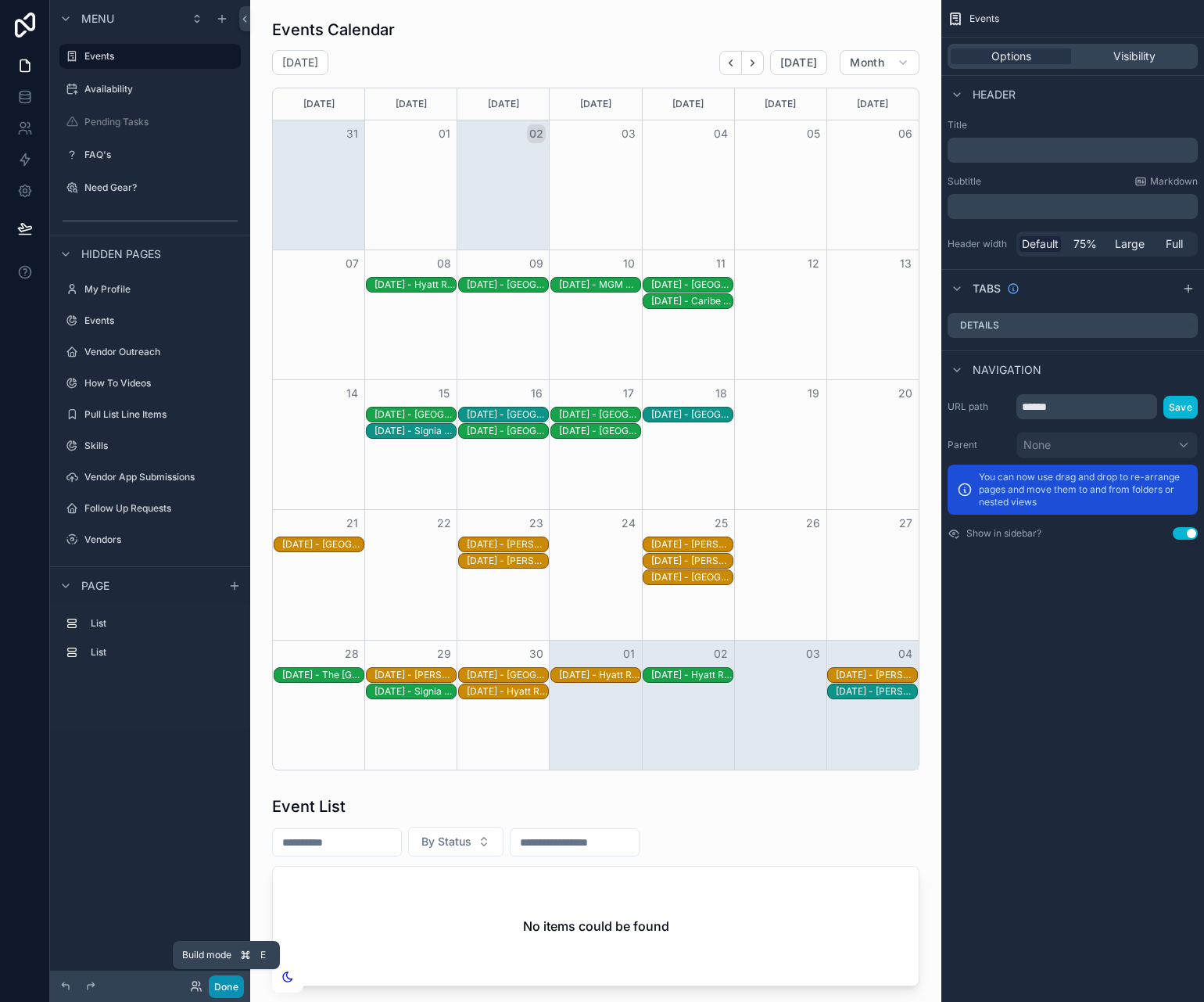
click at [229, 947] on button "Done" at bounding box center [226, 986] width 35 height 23
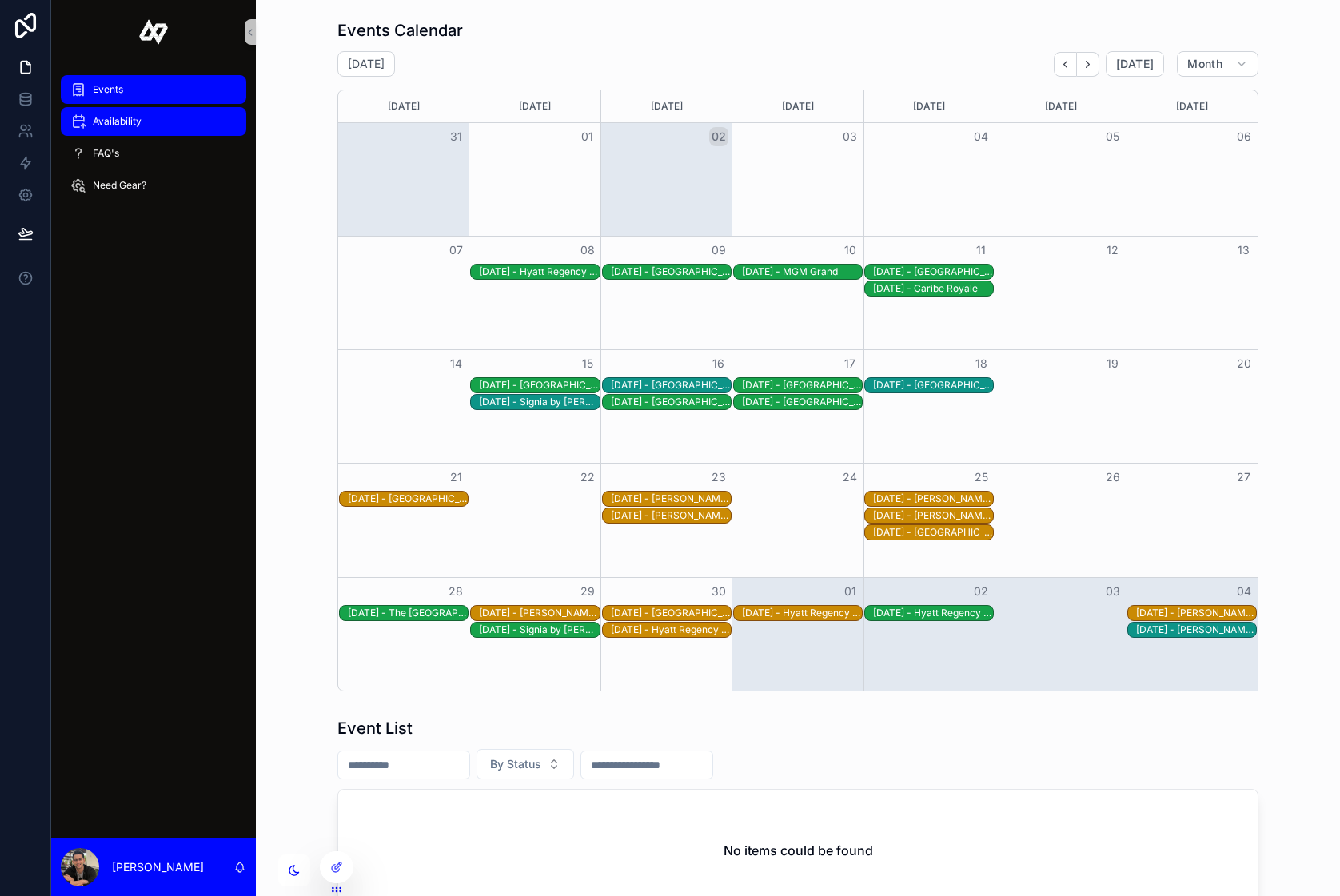
click at [152, 112] on div "Availability" at bounding box center [153, 122] width 166 height 26
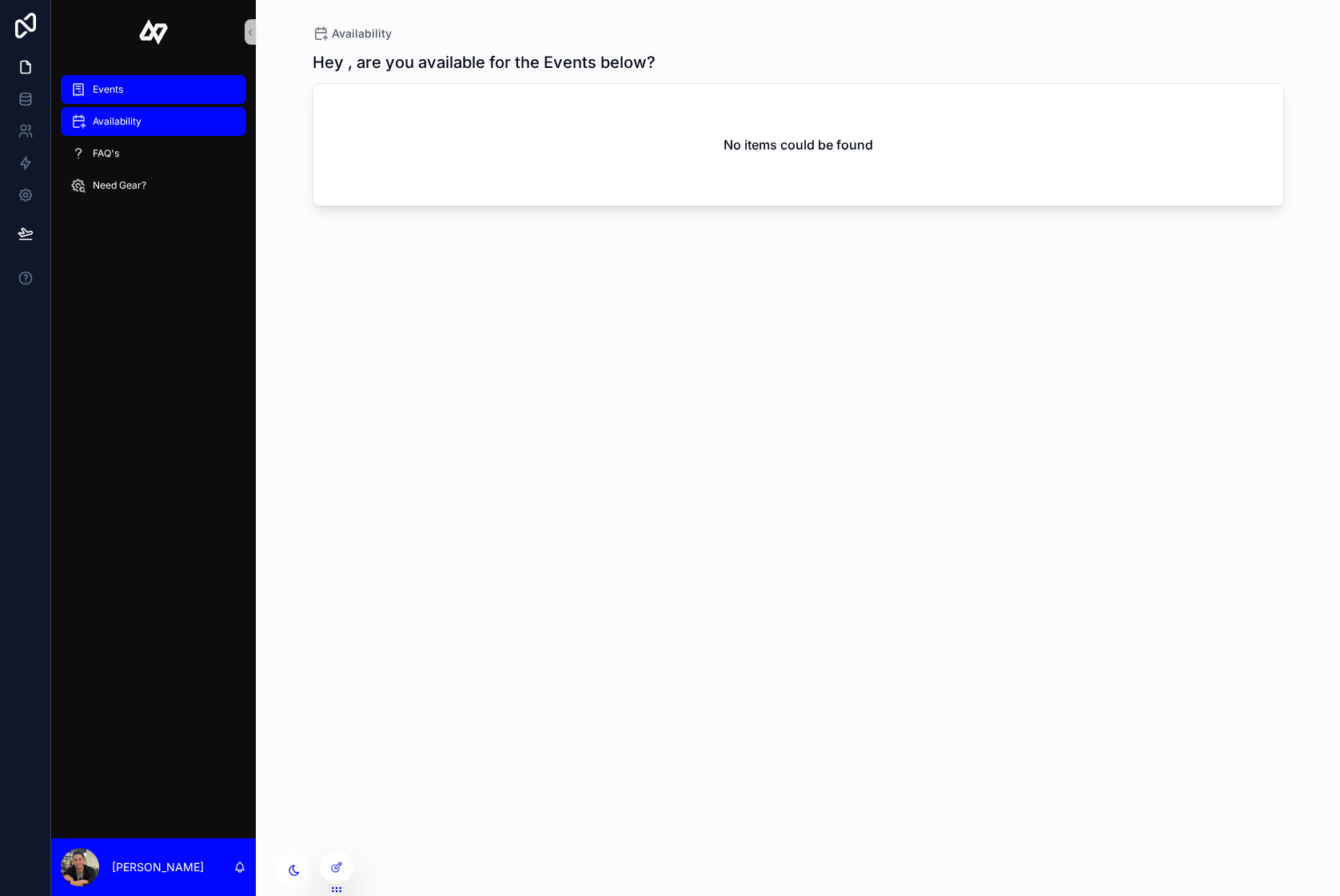
click at [121, 86] on span "Events" at bounding box center [108, 90] width 31 height 13
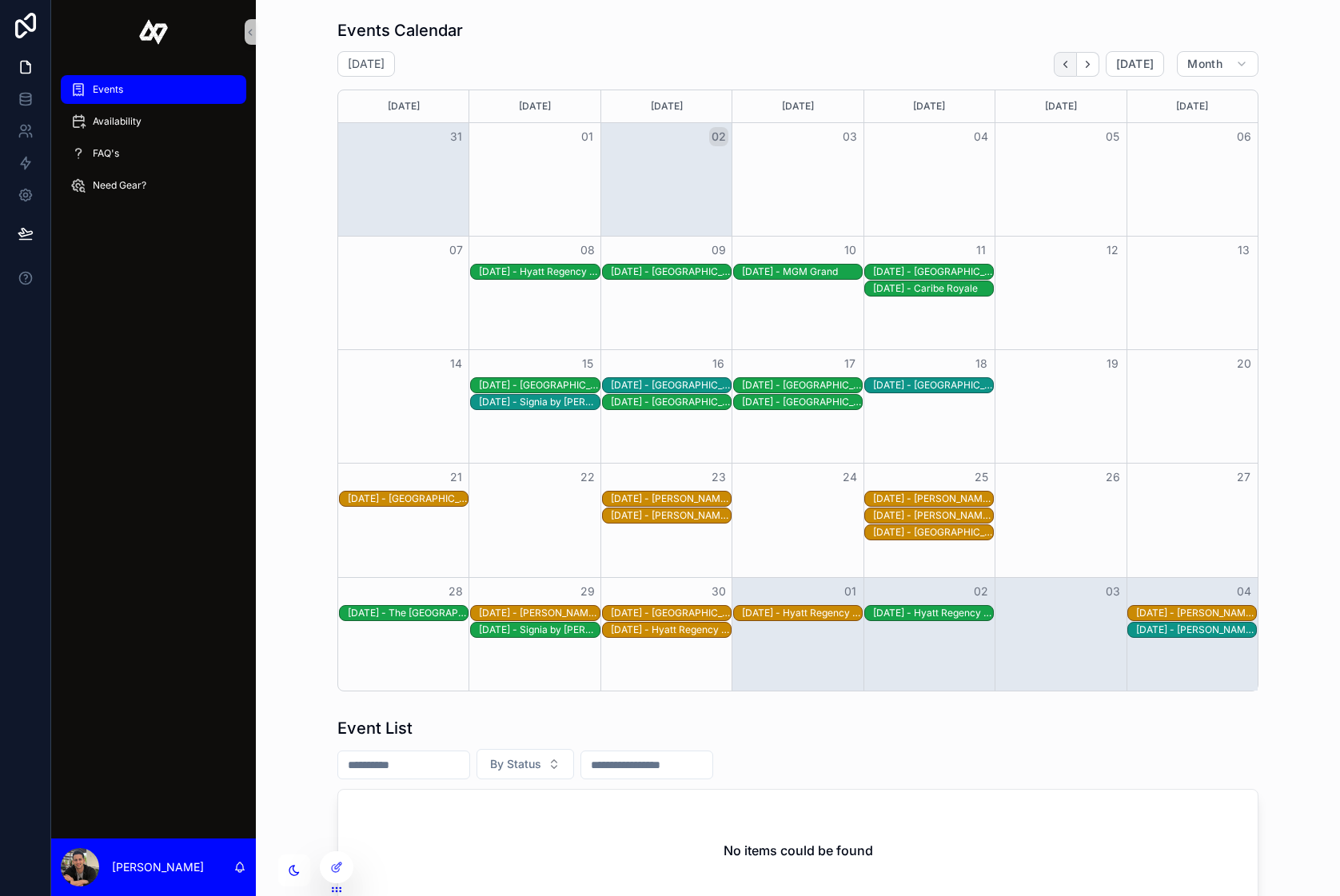
click at [1067, 64] on icon "Back" at bounding box center [1065, 63] width 3 height 6
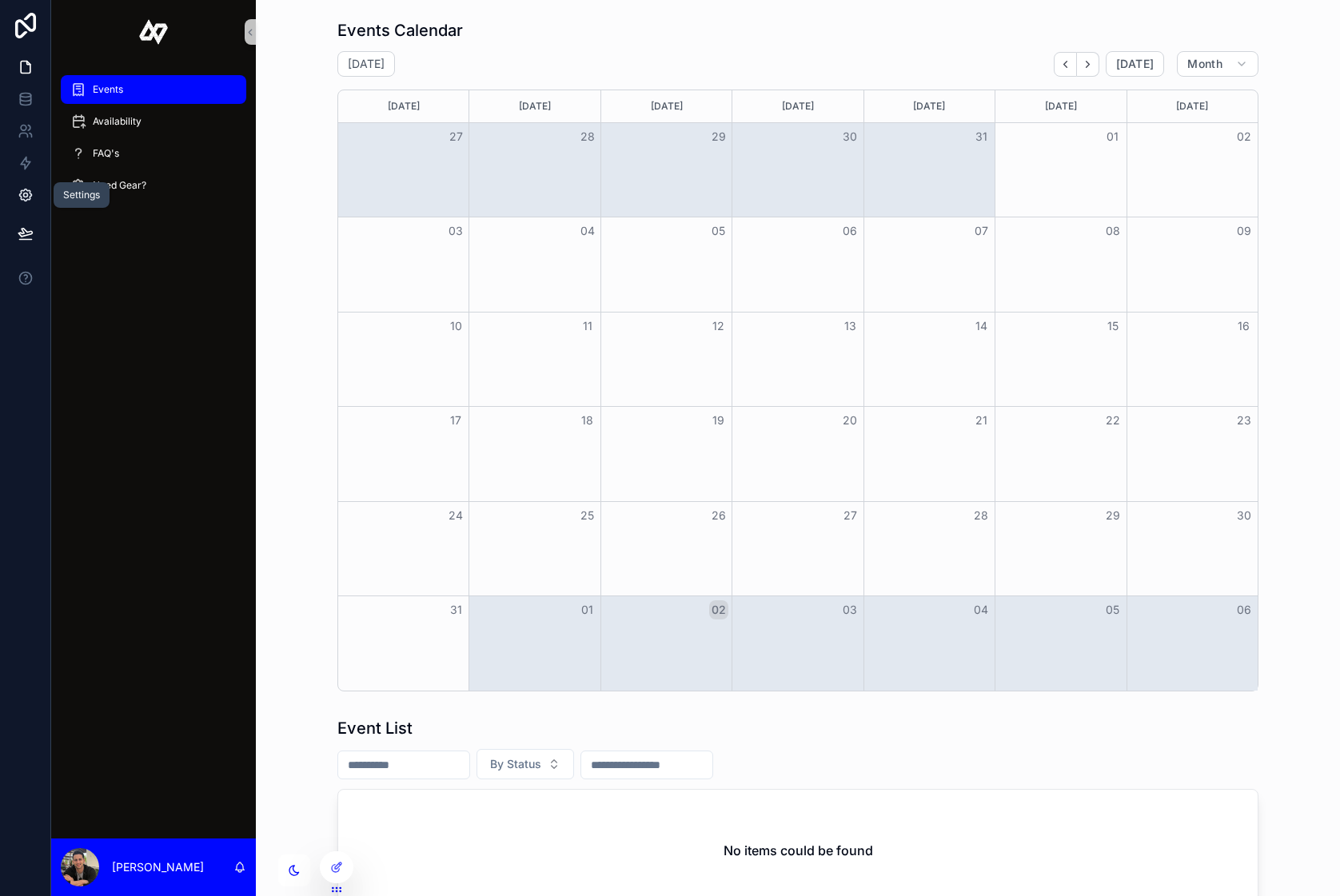
click at [19, 187] on icon at bounding box center [25, 195] width 16 height 16
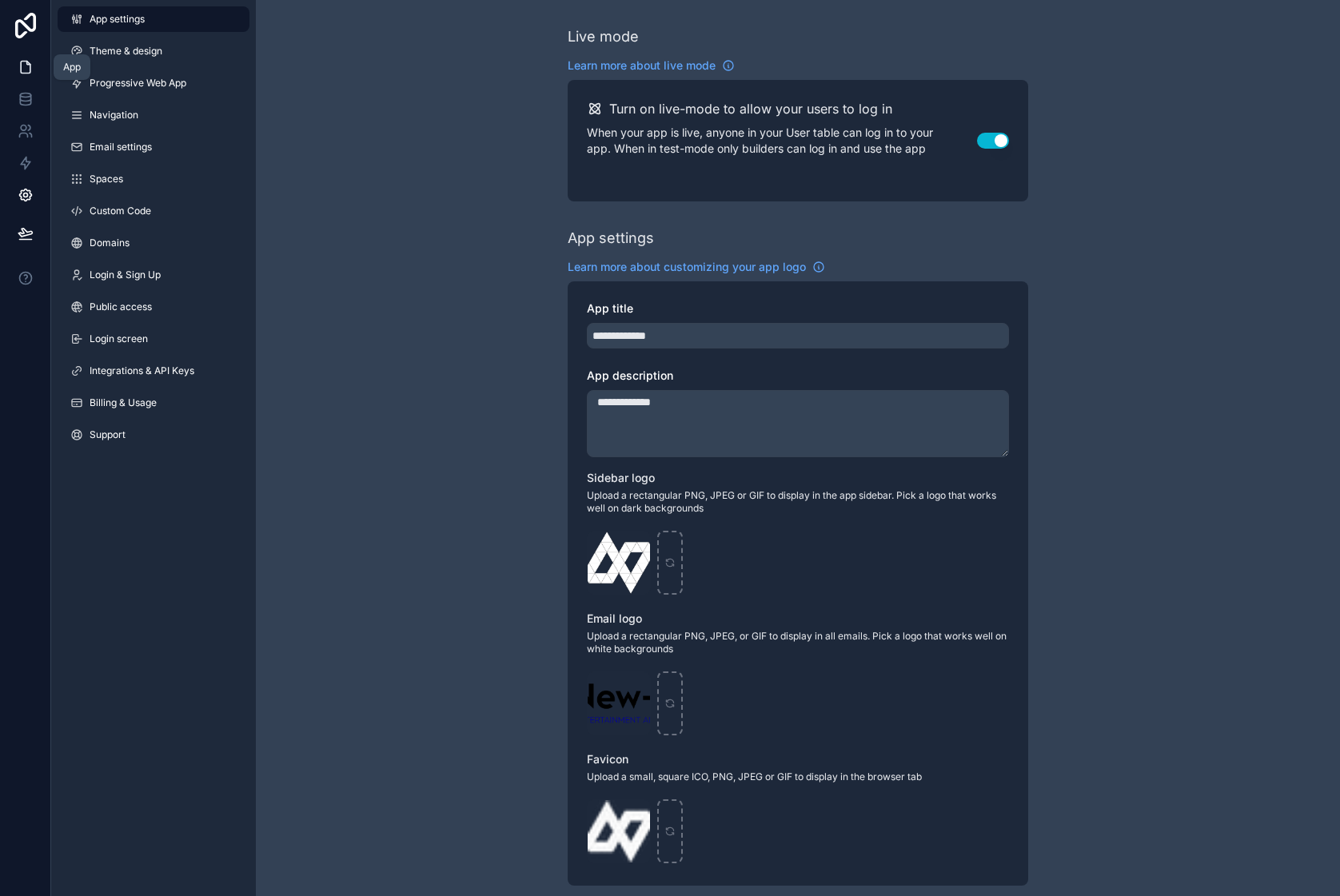
click at [24, 67] on icon at bounding box center [25, 67] width 16 height 16
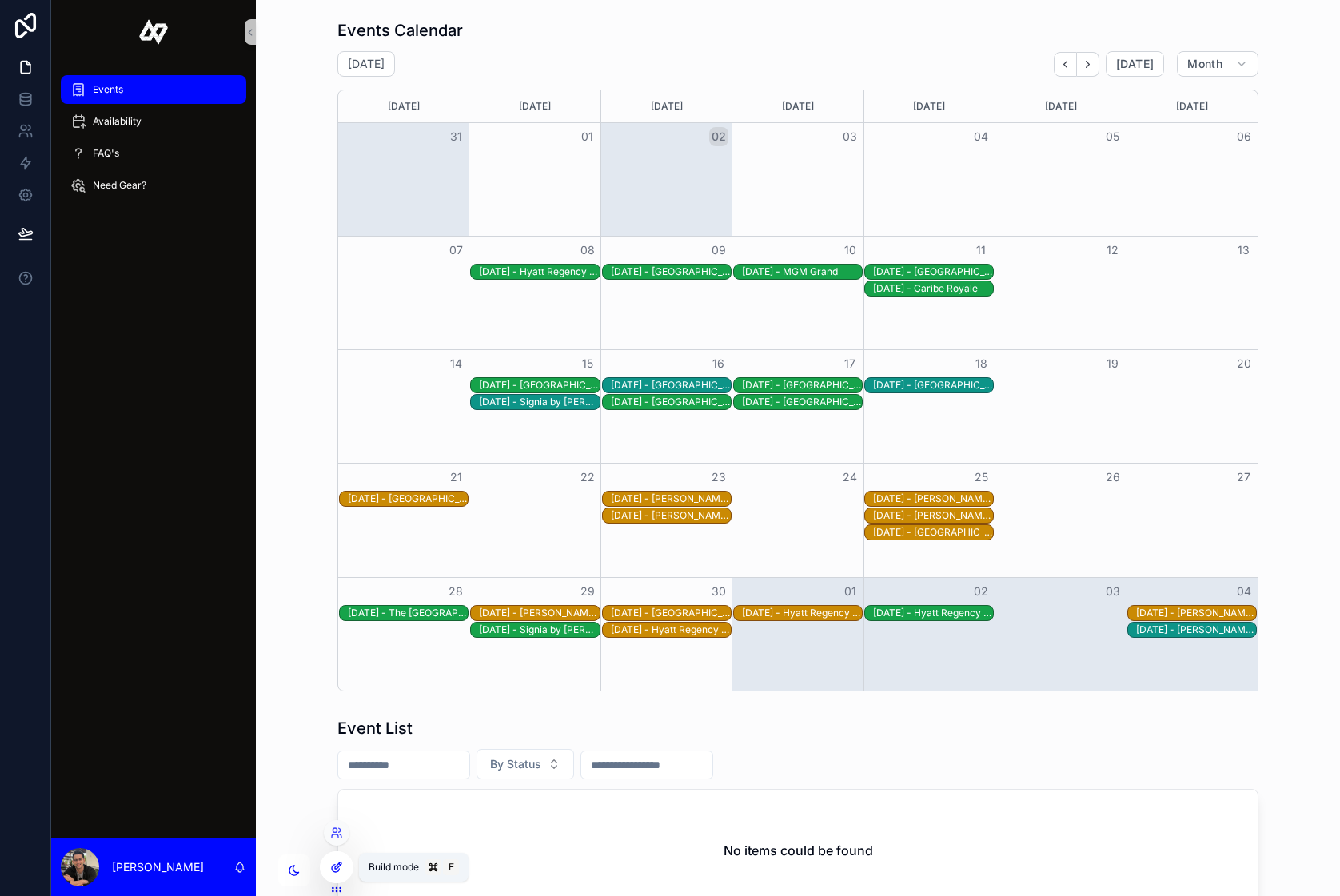
click at [332, 866] on icon at bounding box center [336, 868] width 7 height 7
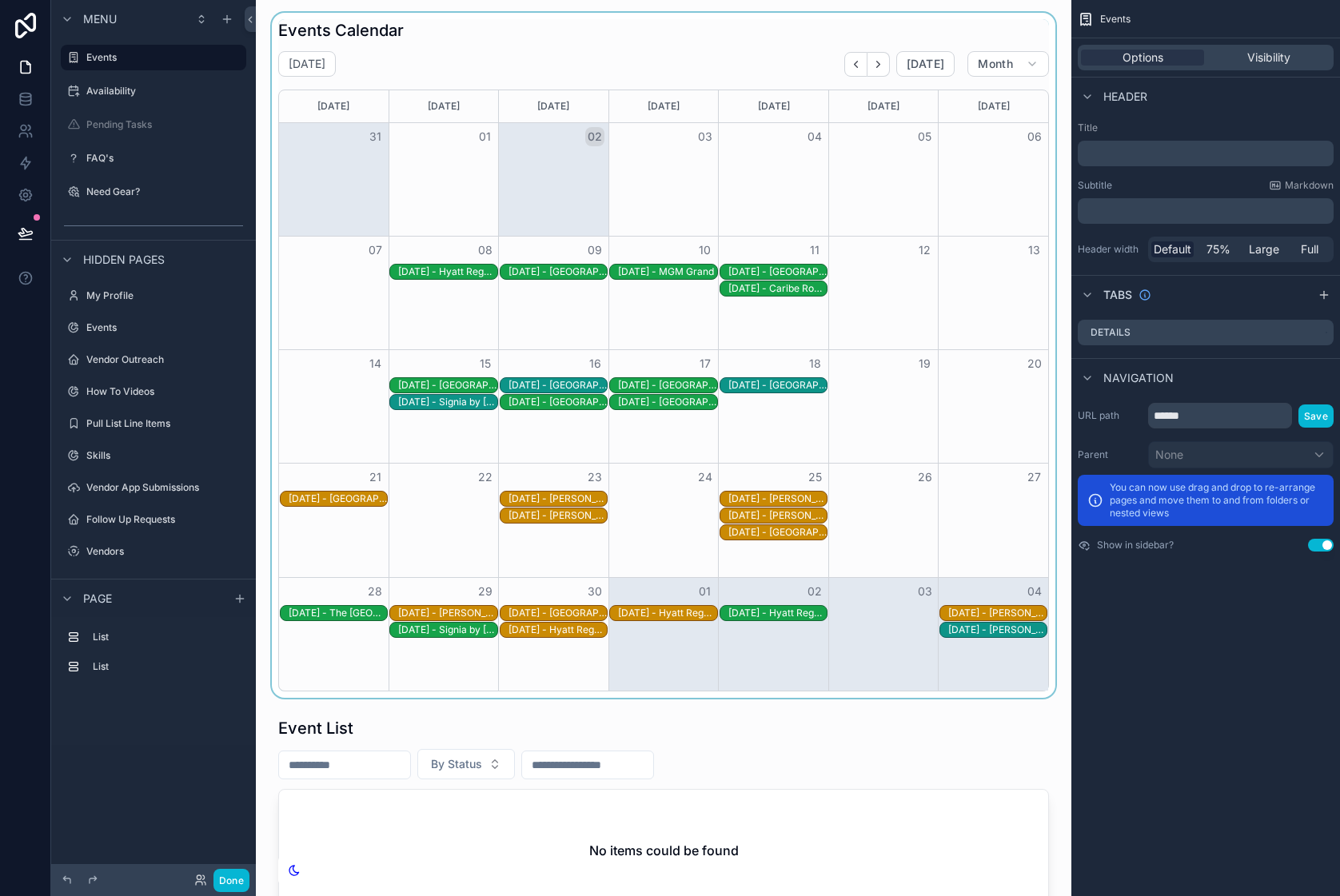
click at [539, 33] on div "scrollable content" at bounding box center [663, 355] width 790 height 685
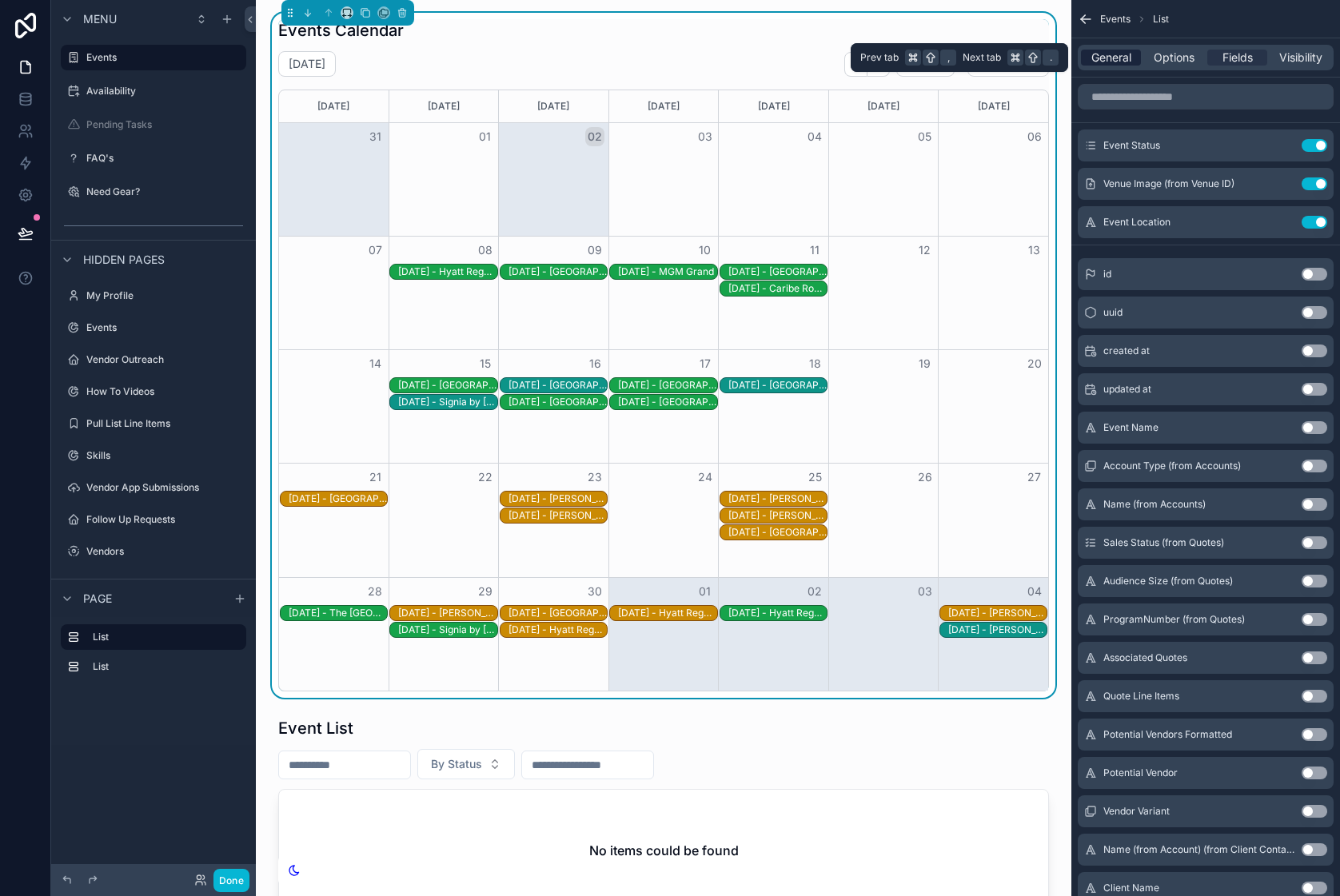
click at [1111, 58] on span "General" at bounding box center [1111, 57] width 40 height 16
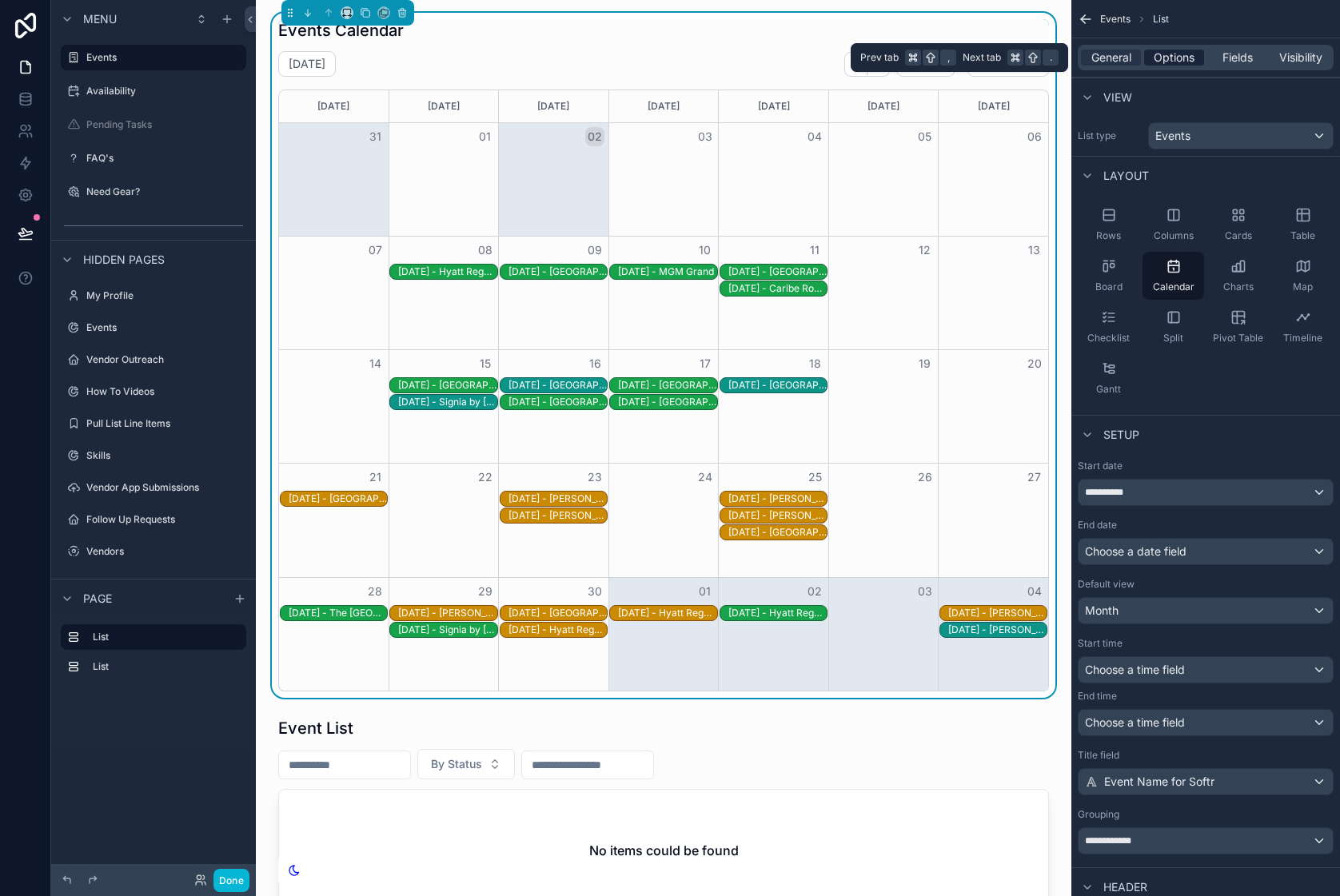
click at [1169, 61] on span "Options" at bounding box center [1174, 57] width 41 height 16
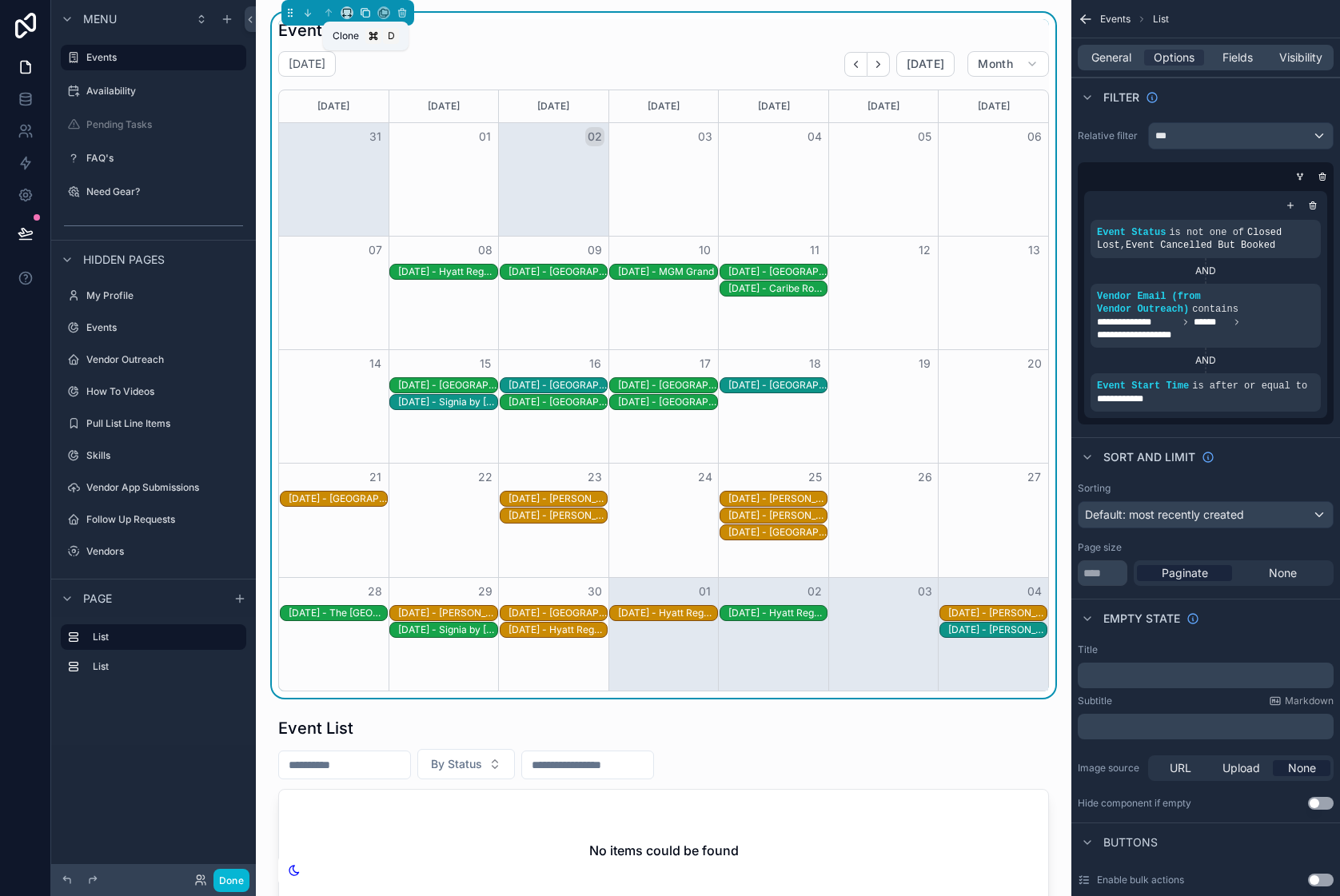
click at [365, 6] on button "scrollable content" at bounding box center [365, 12] width 18 height 18
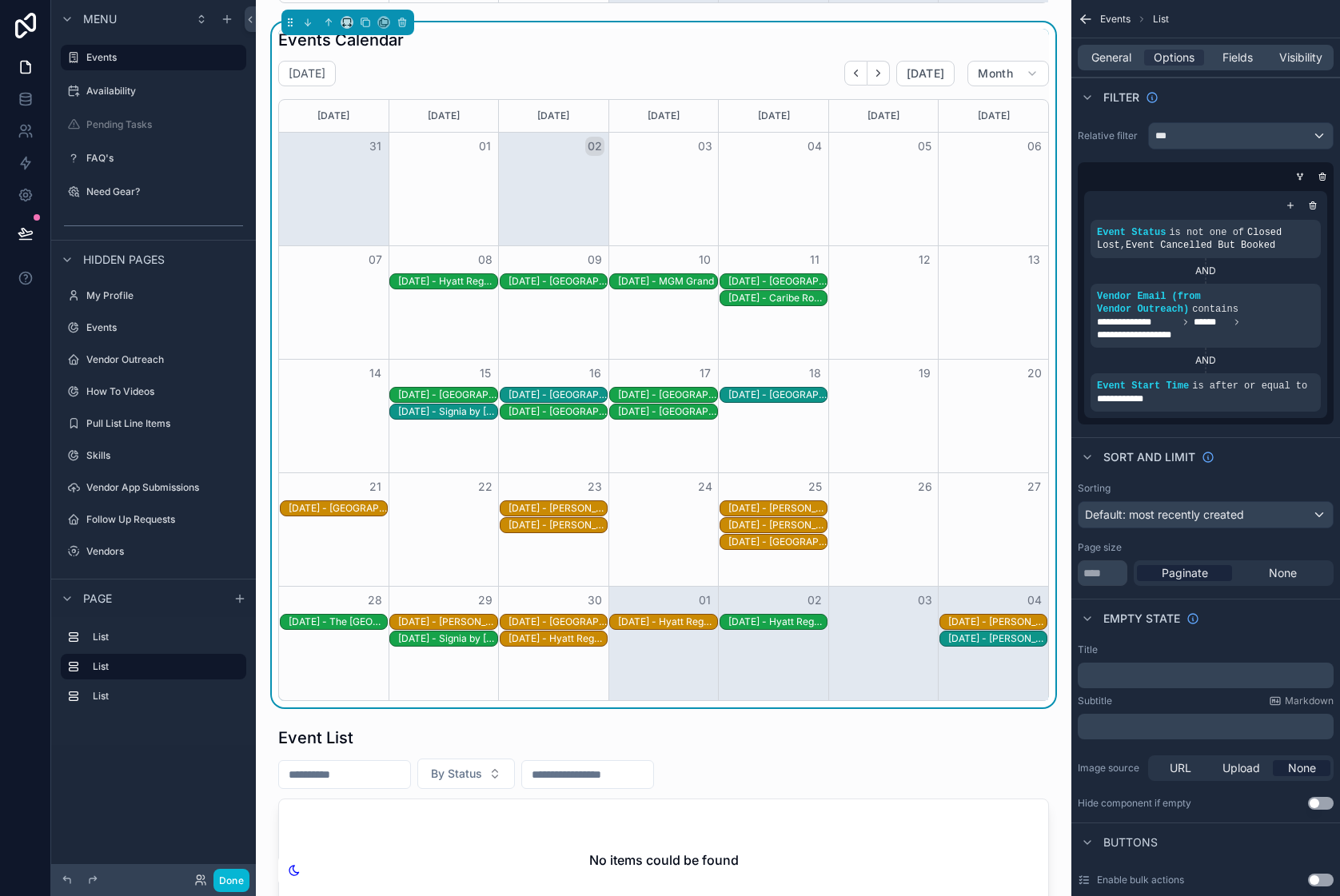
scroll to position [693, 0]
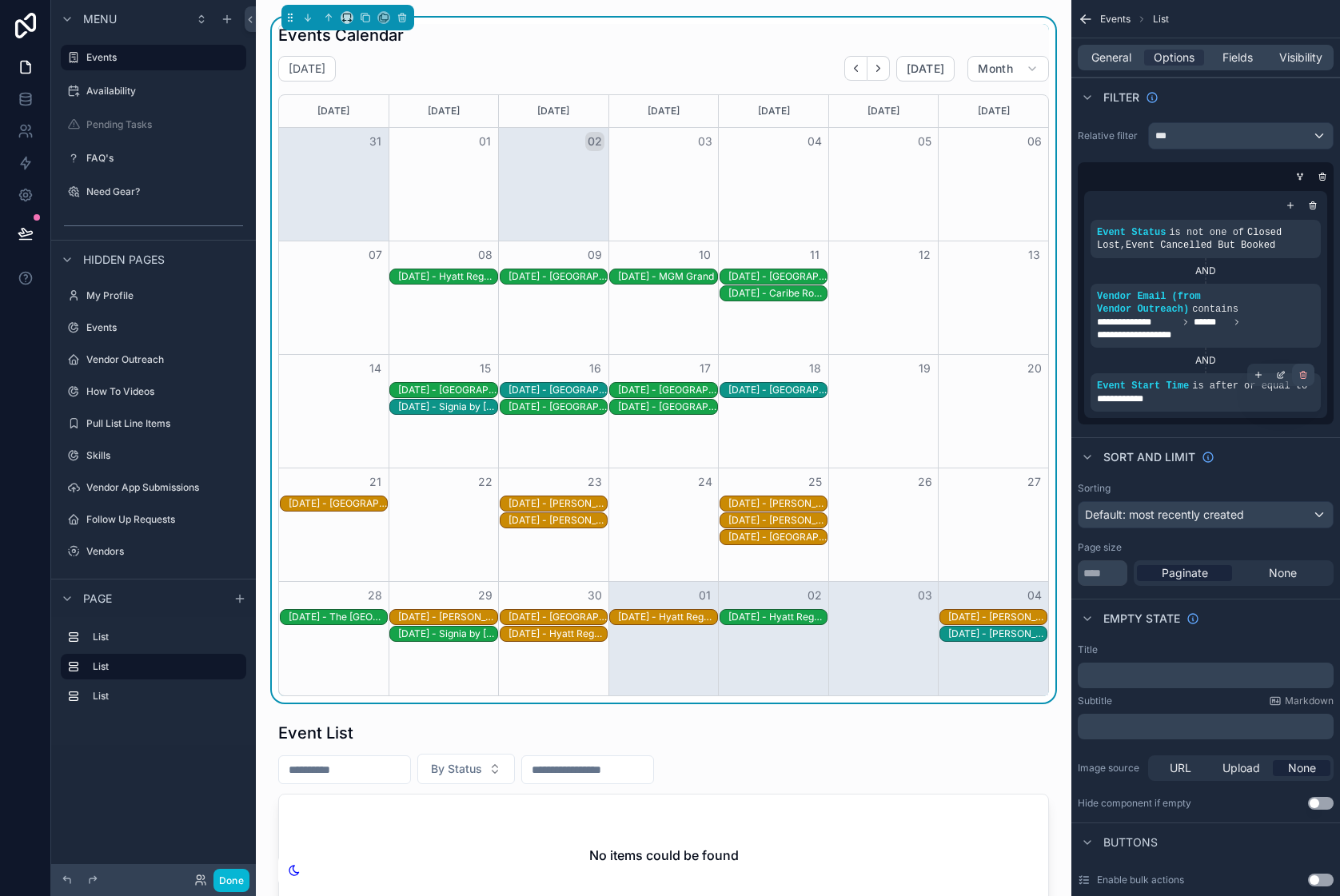
click at [1306, 376] on icon "scrollable content" at bounding box center [1303, 375] width 9 height 9
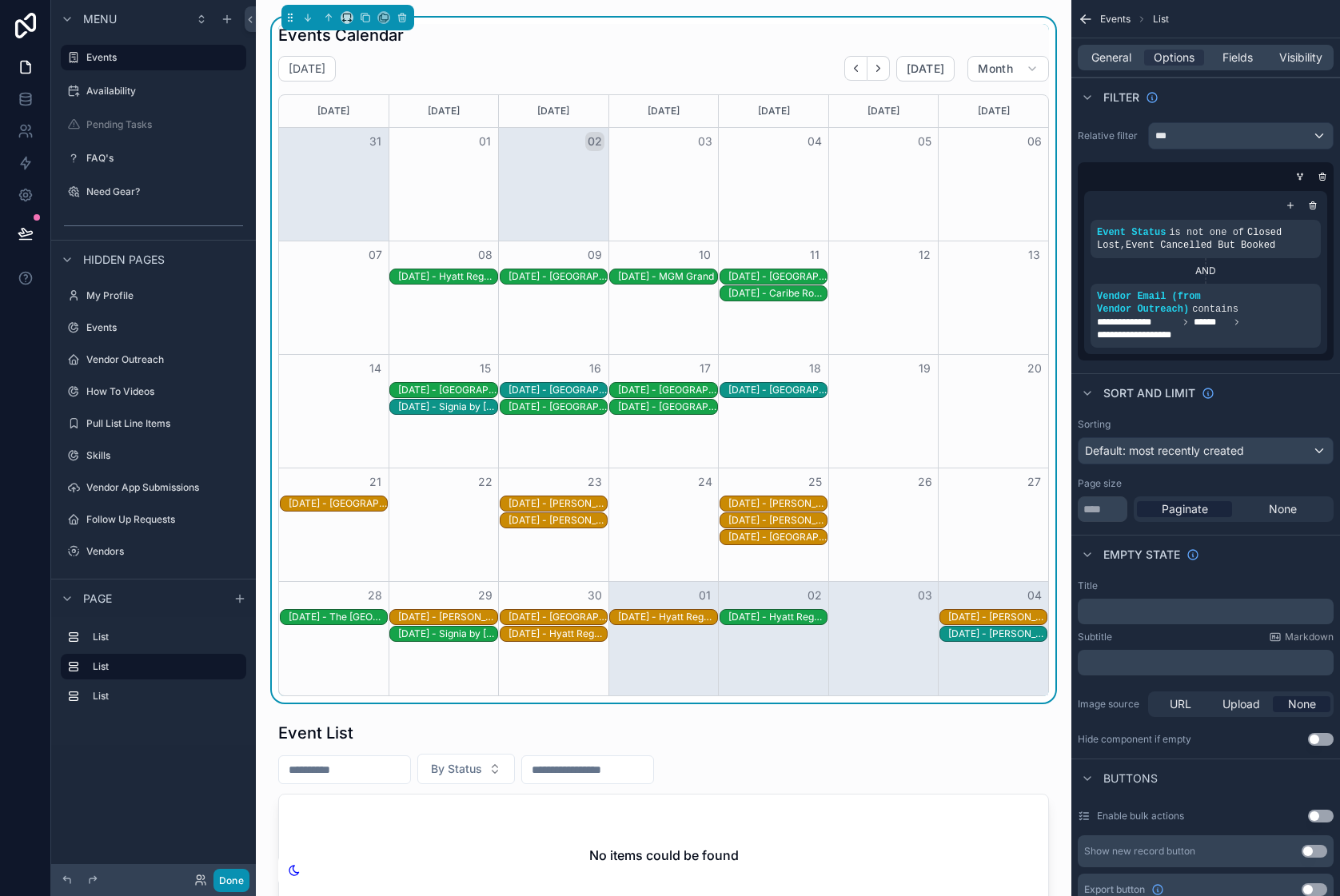
click at [232, 886] on button "Done" at bounding box center [231, 880] width 36 height 23
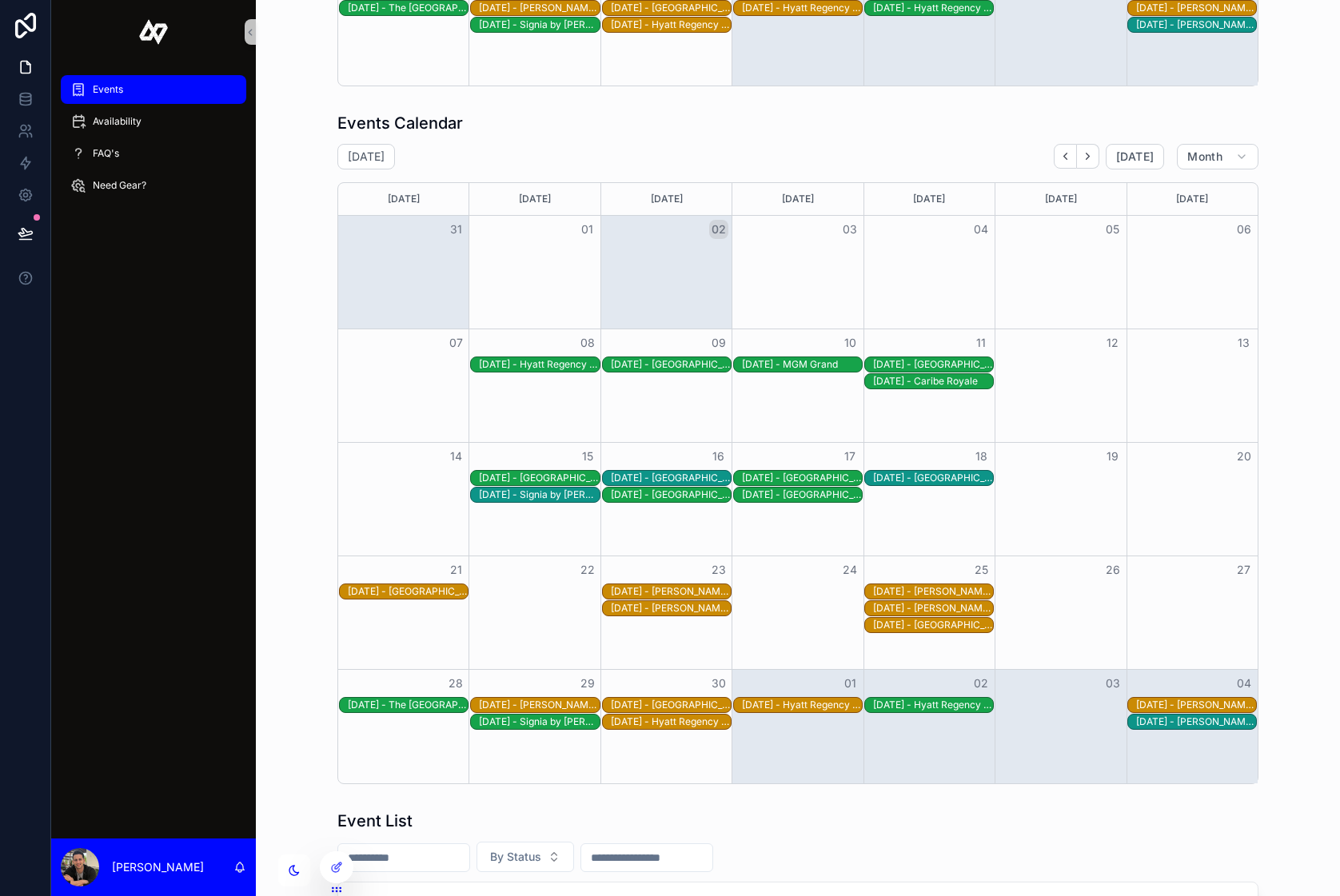
scroll to position [617, 0]
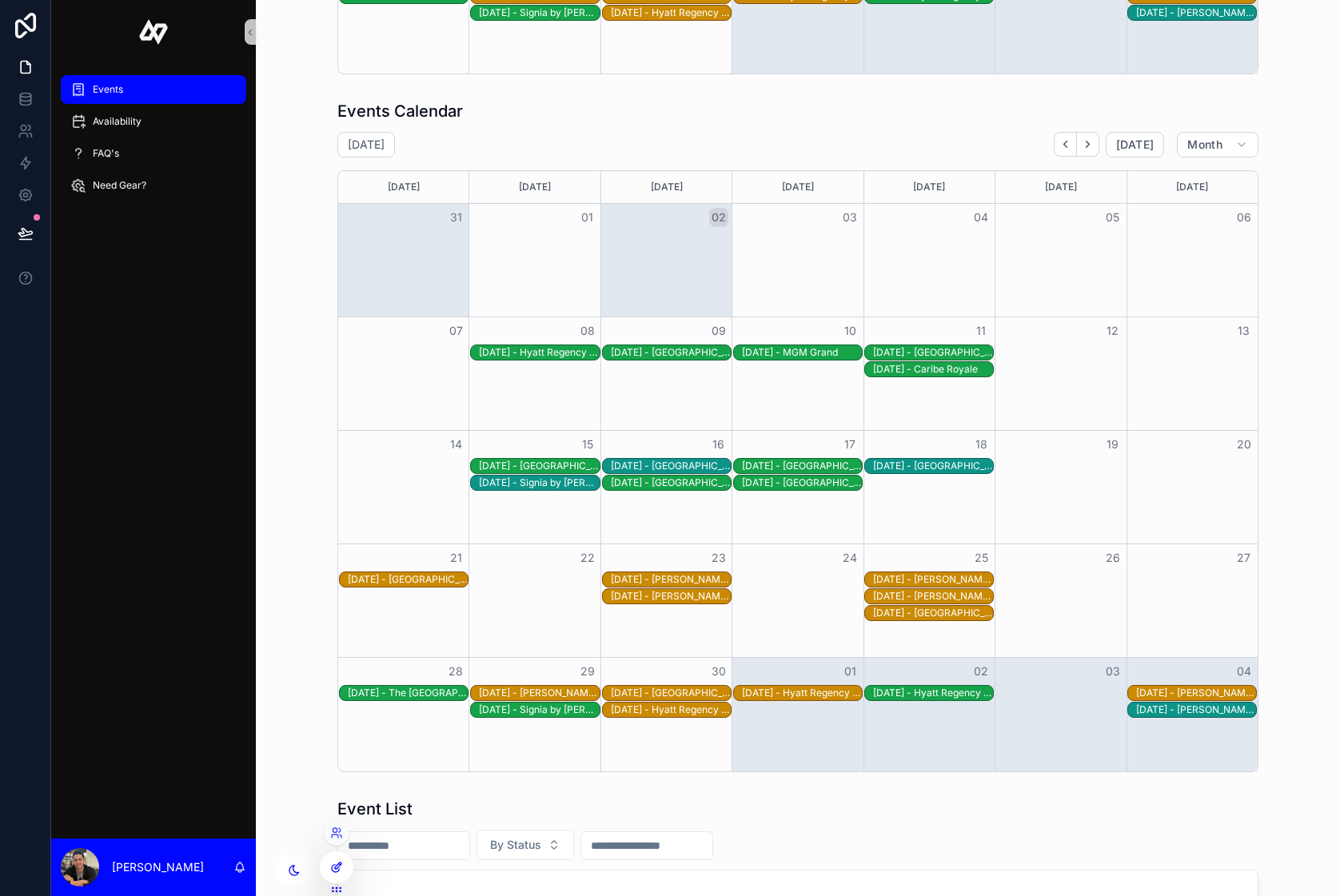
click at [330, 866] on icon at bounding box center [337, 867] width 13 height 13
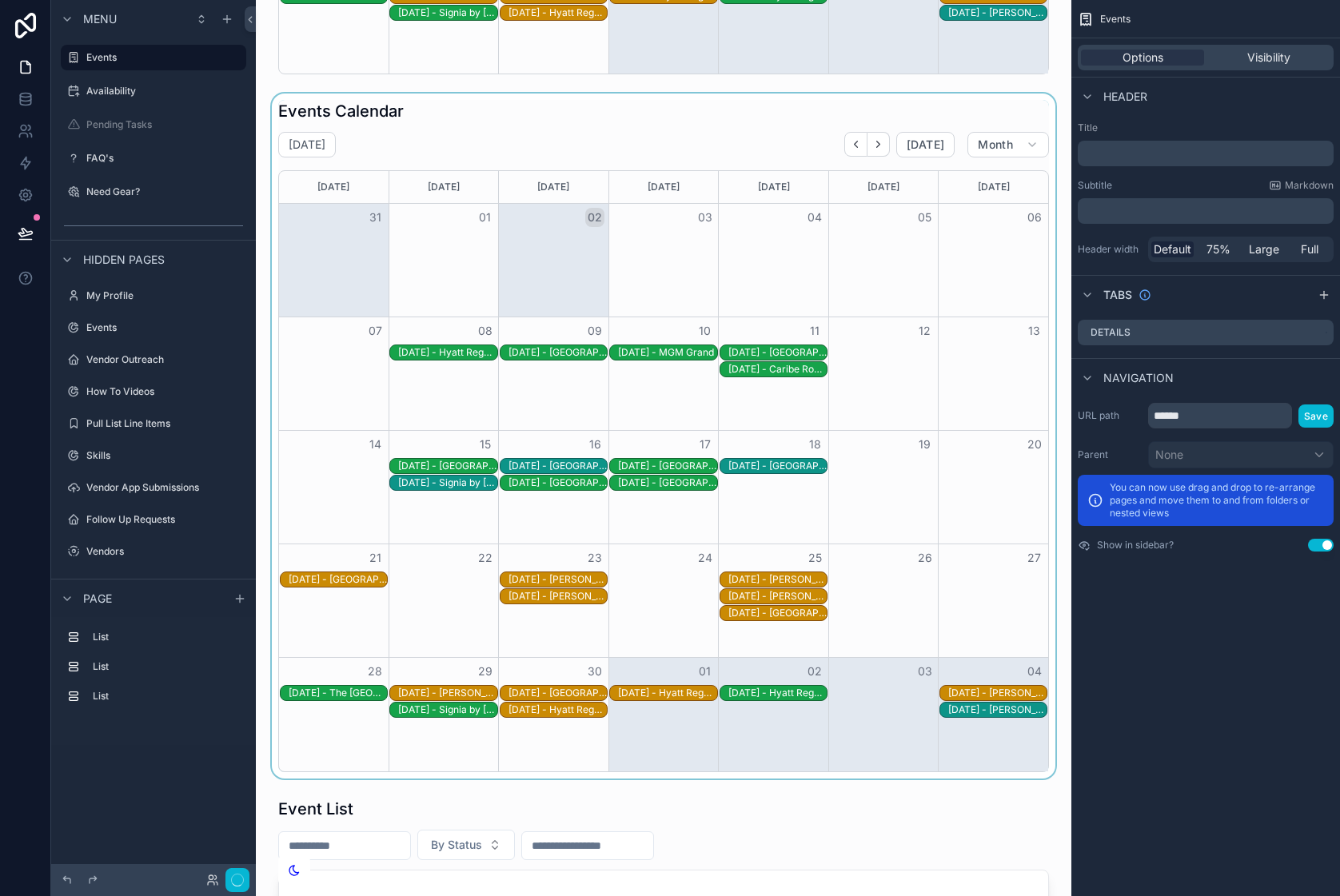
click at [465, 112] on div "scrollable content" at bounding box center [663, 436] width 790 height 685
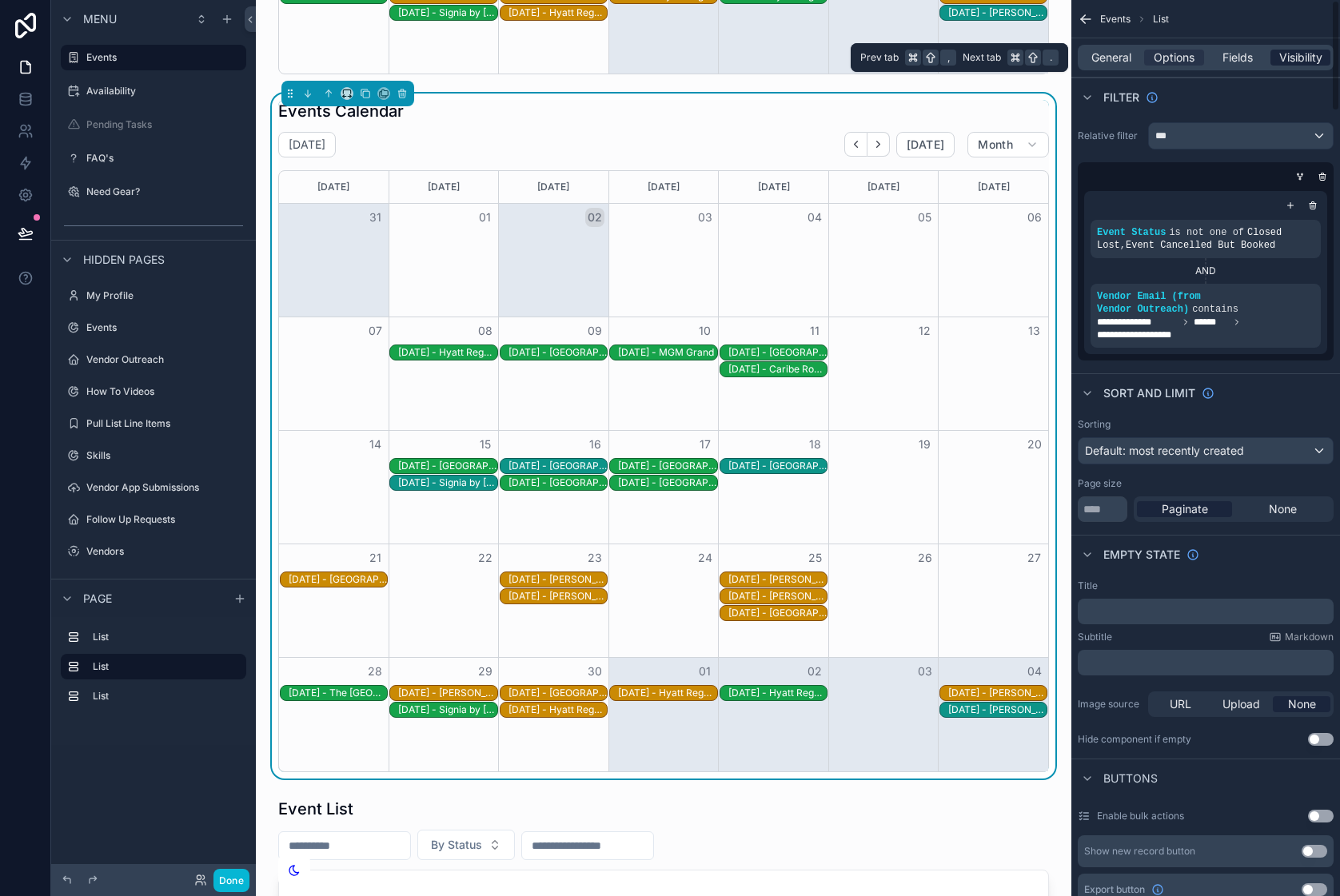
click at [1297, 55] on span "Visibility" at bounding box center [1301, 57] width 44 height 16
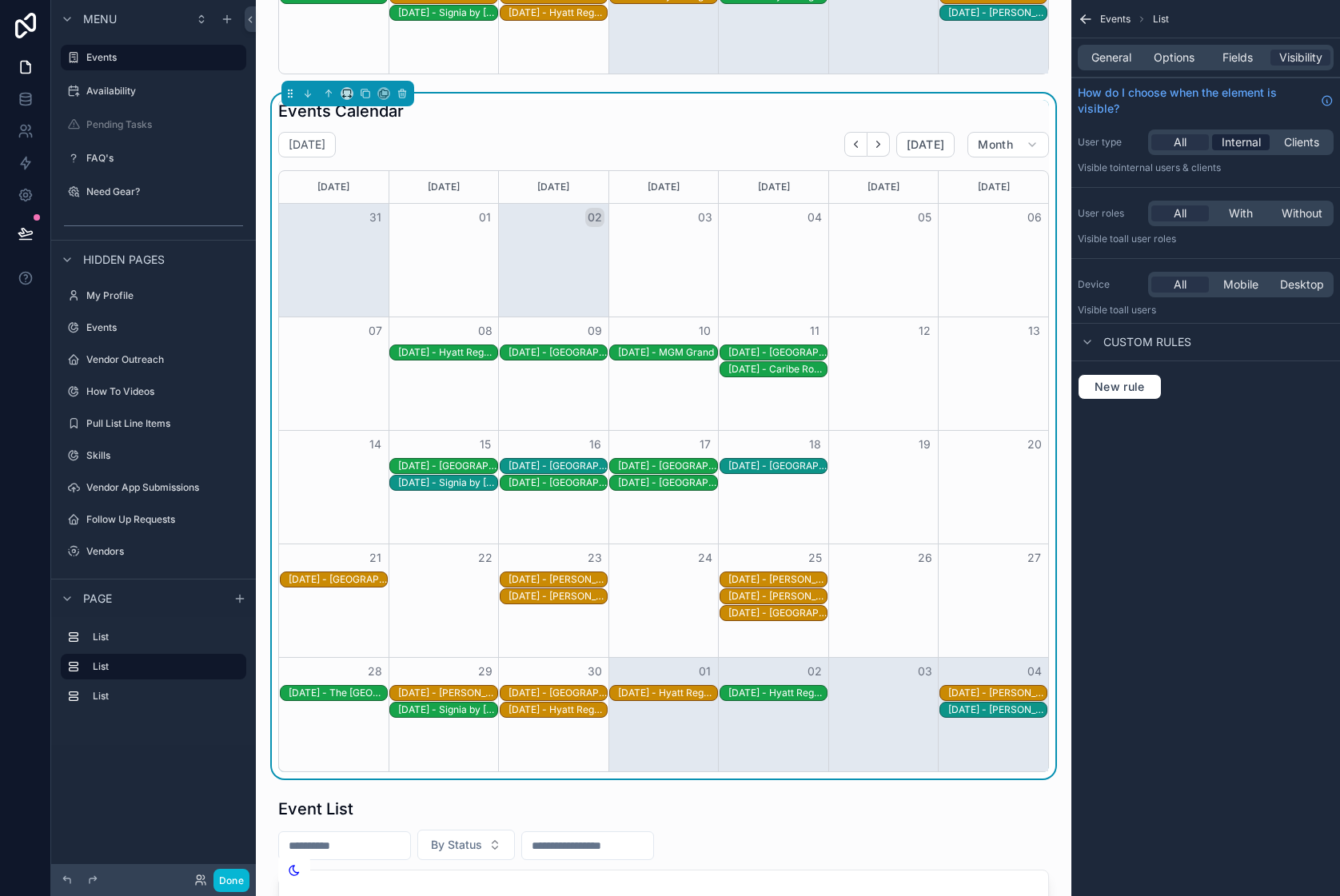
click at [1249, 140] on span "Internal" at bounding box center [1241, 142] width 39 height 16
click at [1235, 207] on span "With" at bounding box center [1241, 212] width 24 height 16
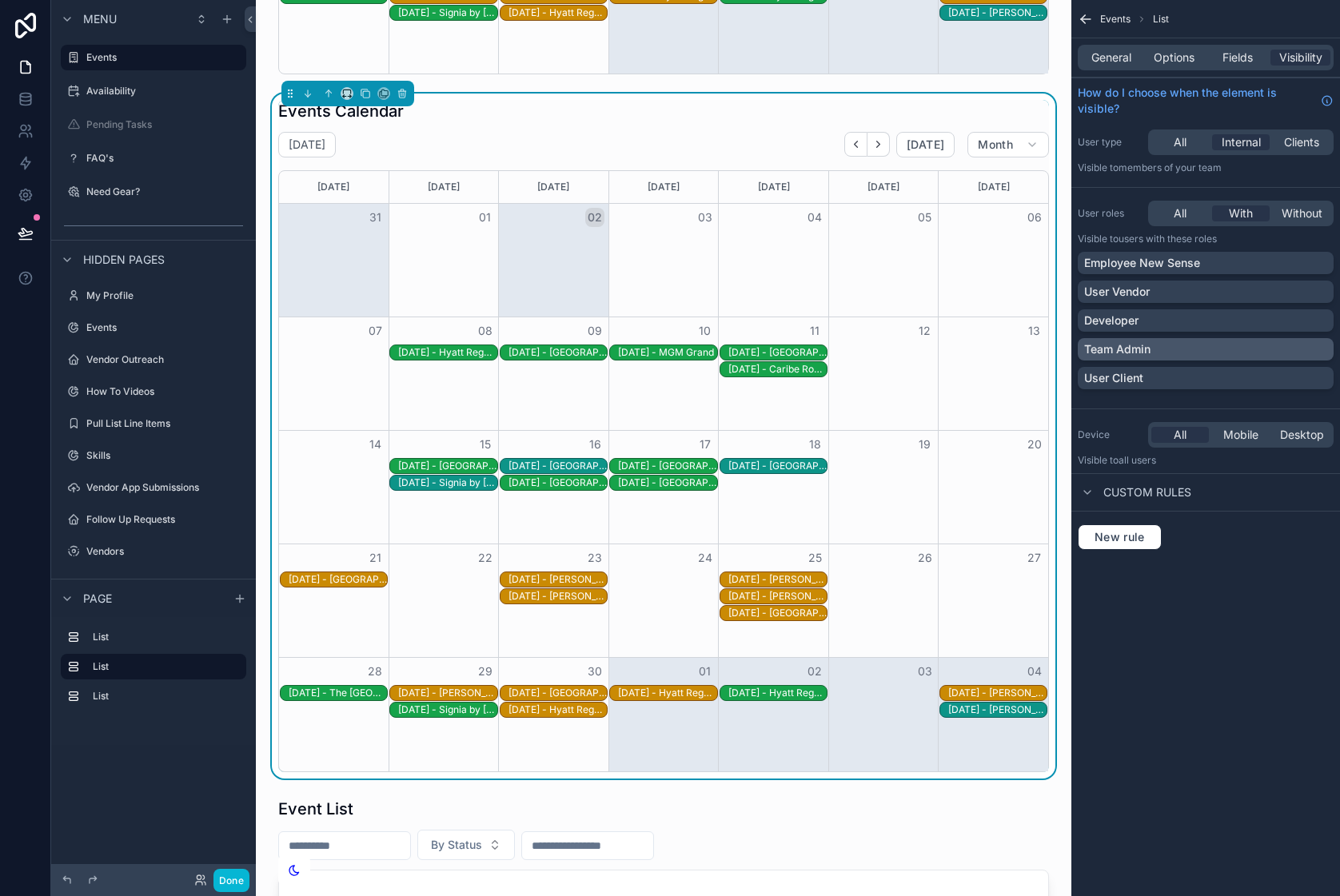
click at [1281, 348] on div "Team Admin" at bounding box center [1205, 349] width 243 height 16
click at [233, 884] on button "Done" at bounding box center [231, 880] width 36 height 23
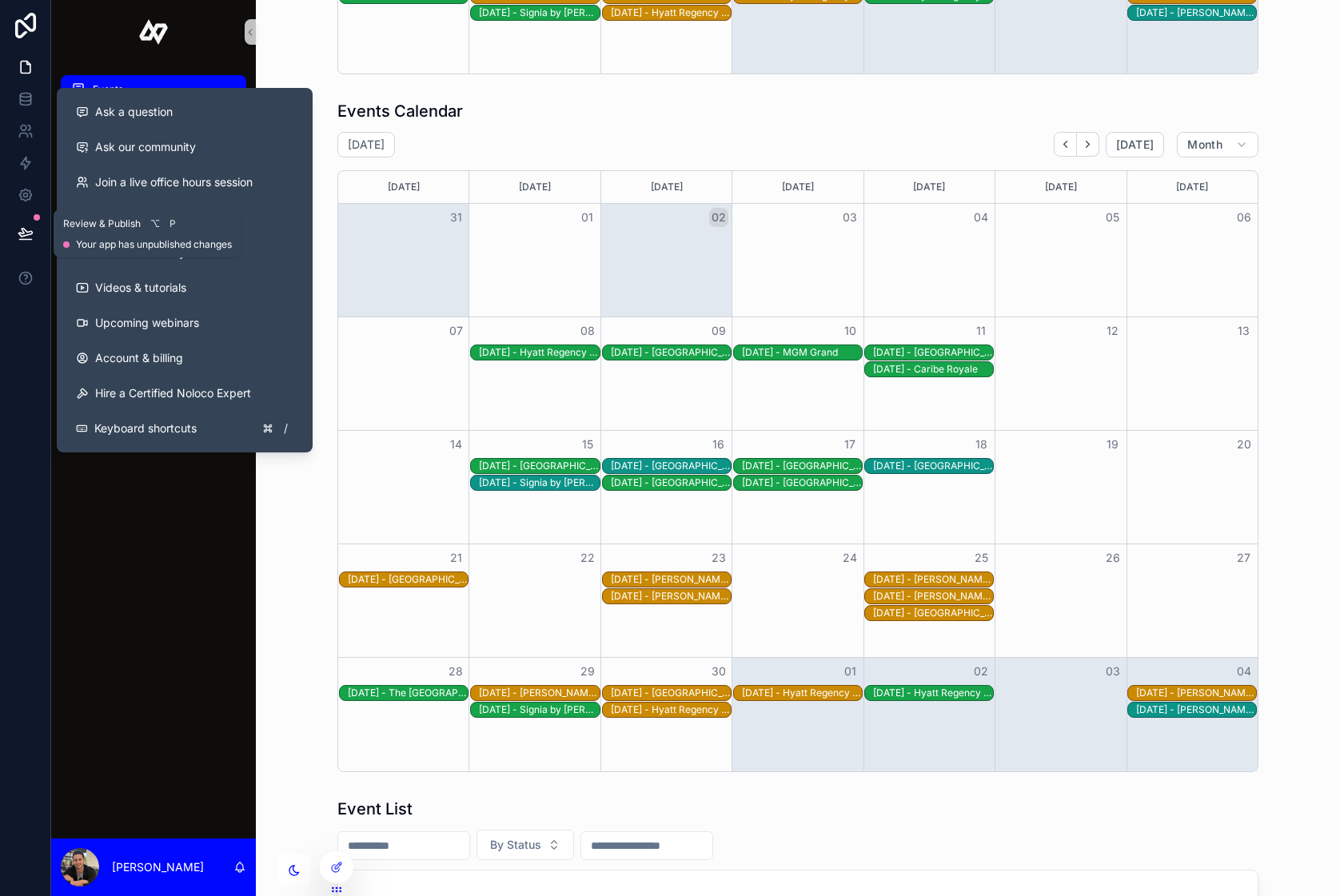
click at [28, 237] on icon at bounding box center [25, 233] width 16 height 16
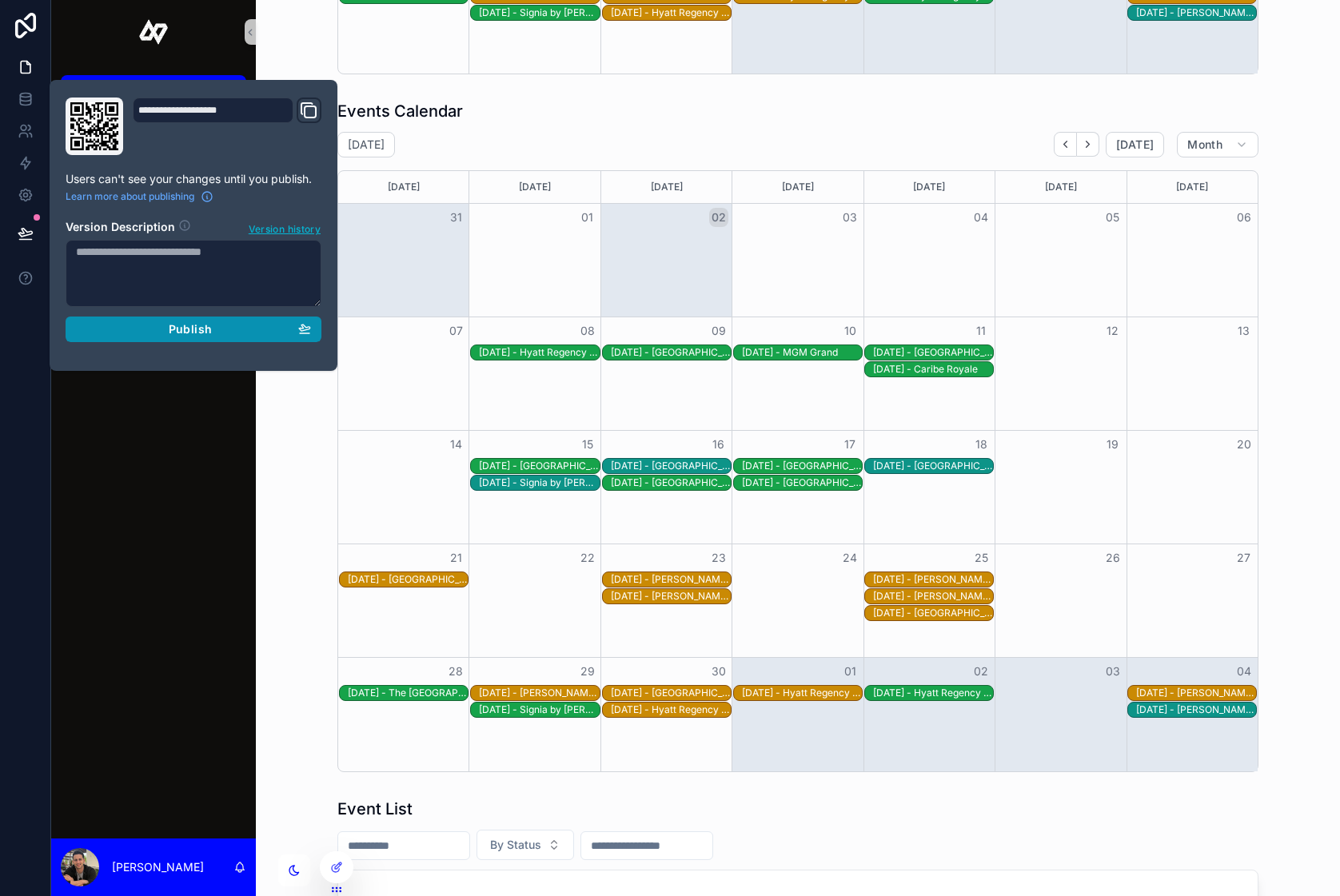
click at [131, 324] on div "Publish" at bounding box center [193, 329] width 235 height 15
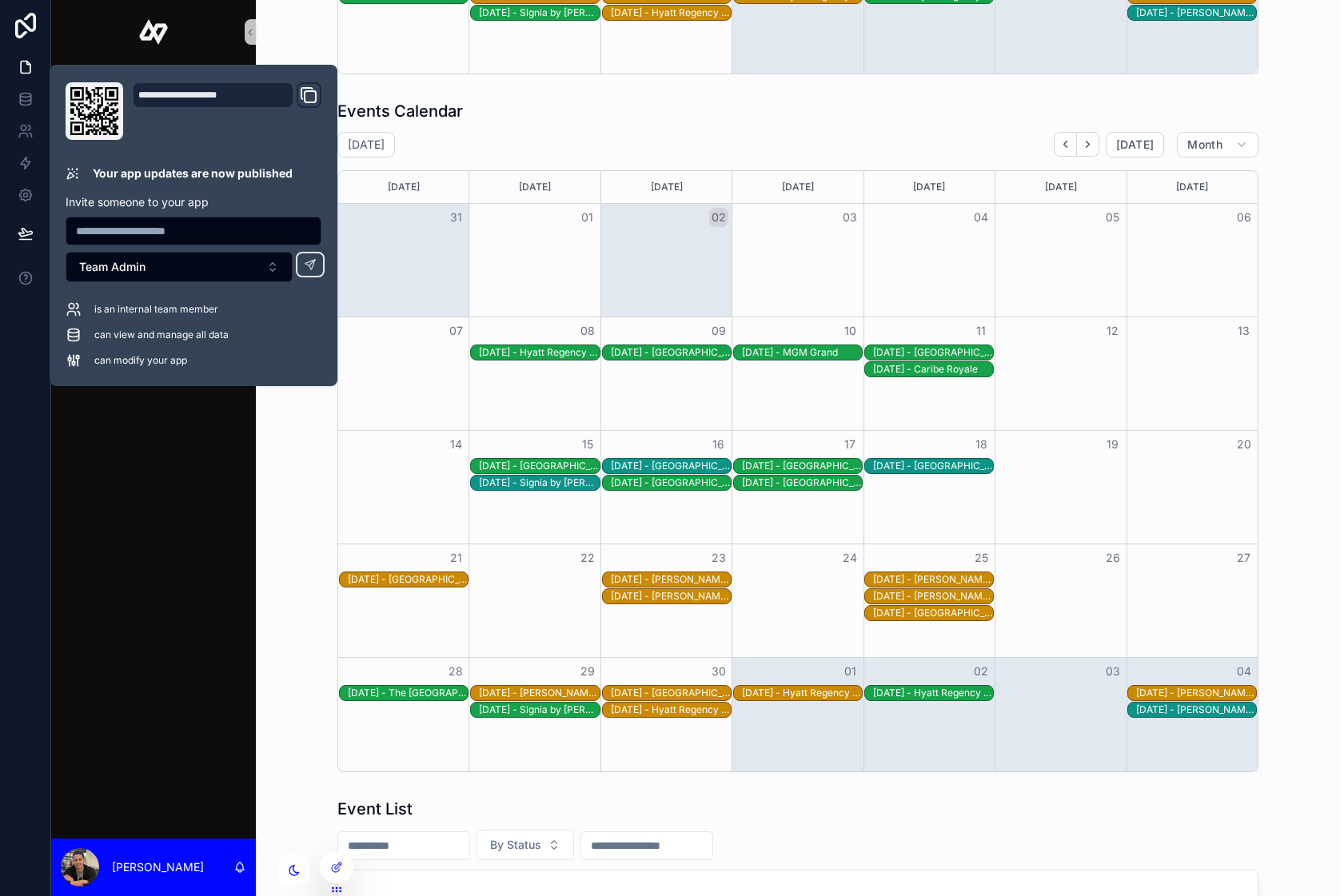
click at [759, 113] on div "Events Calendar" at bounding box center [798, 111] width 921 height 22
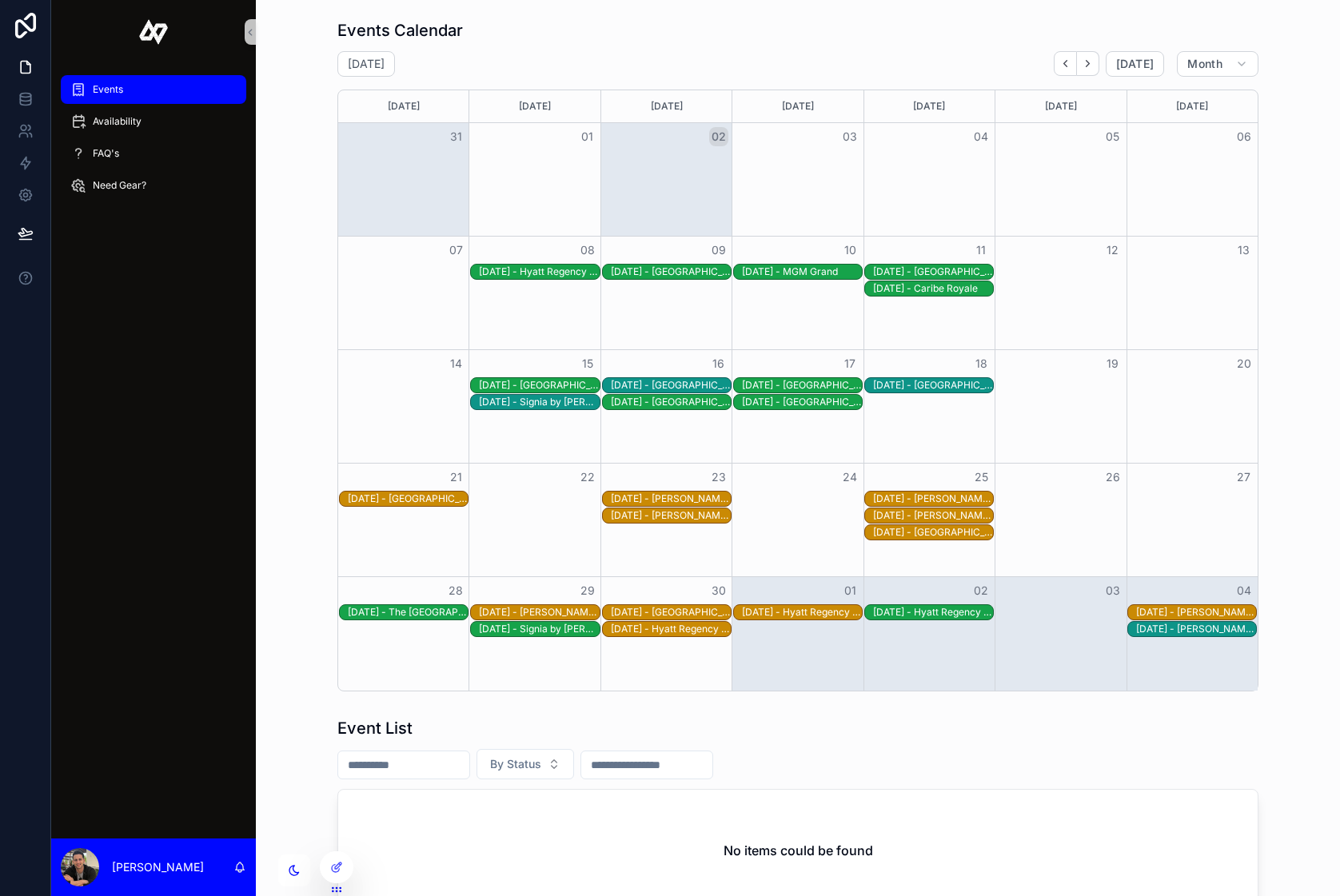
scroll to position [698, 0]
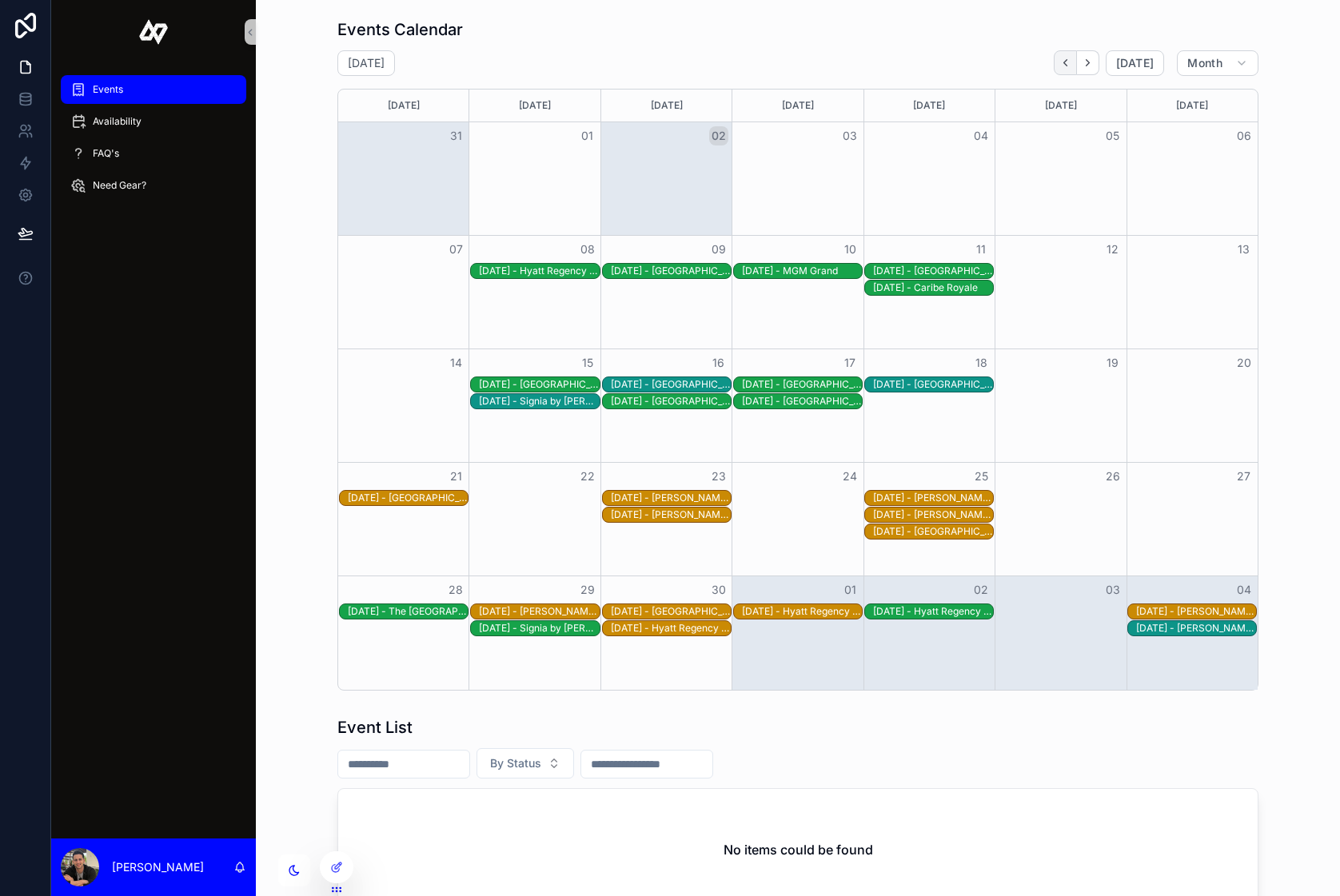
click at [1062, 68] on icon "Back" at bounding box center [1065, 62] width 12 height 12
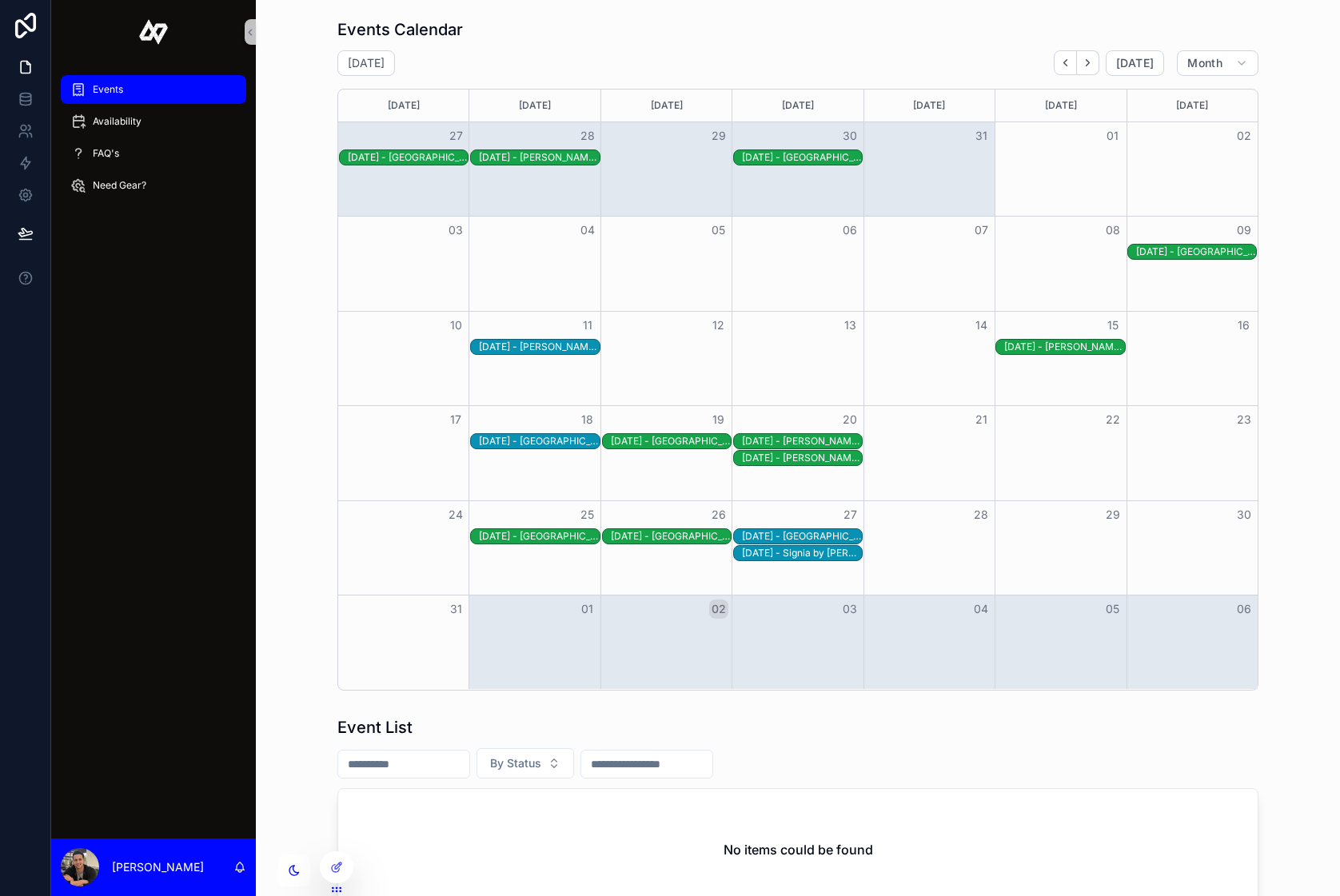
click at [767, 534] on div "8/27/2025 - Omni Orlando Resort Champions Gate" at bounding box center [802, 536] width 120 height 13
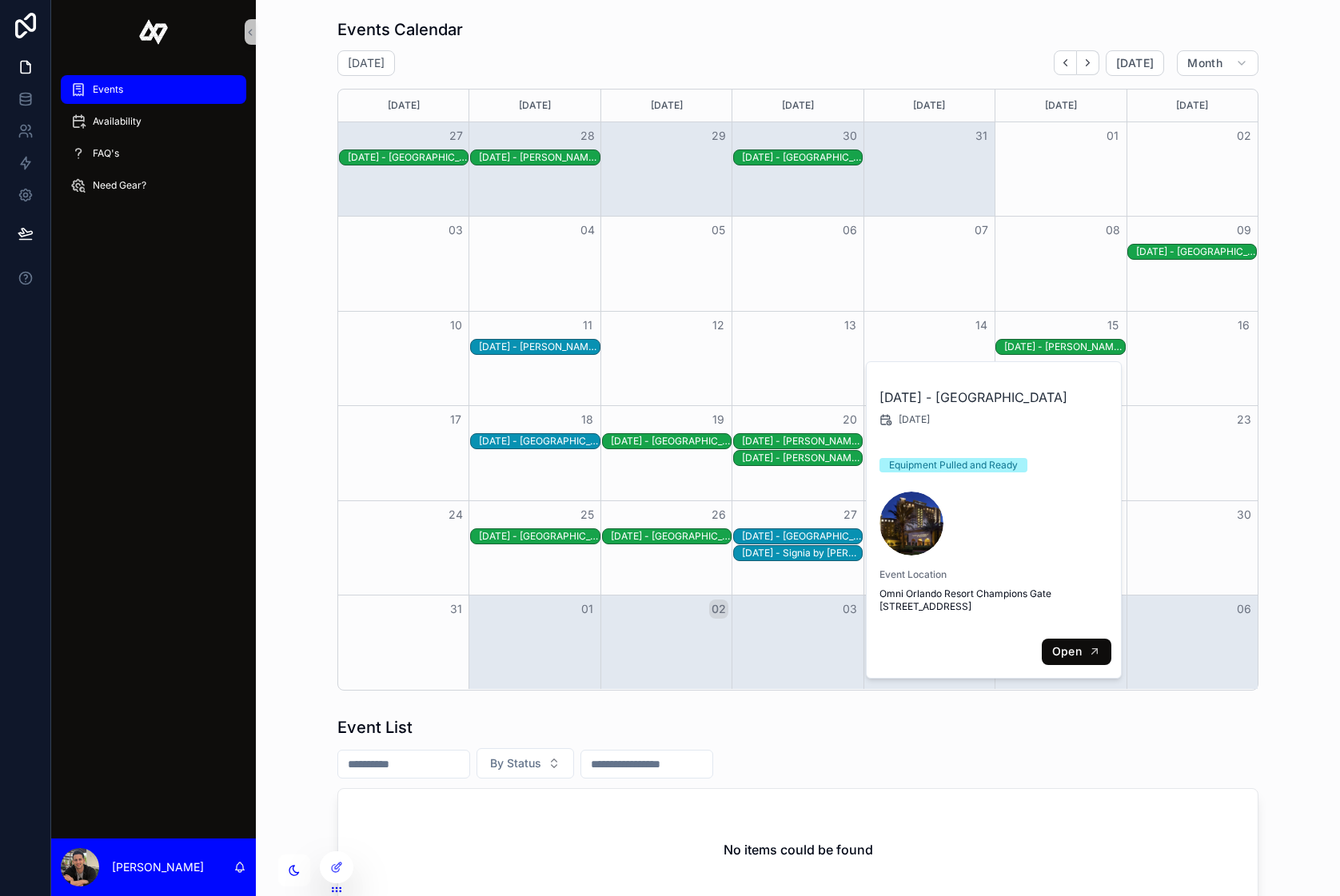
click at [1063, 659] on span "Open" at bounding box center [1067, 651] width 30 height 15
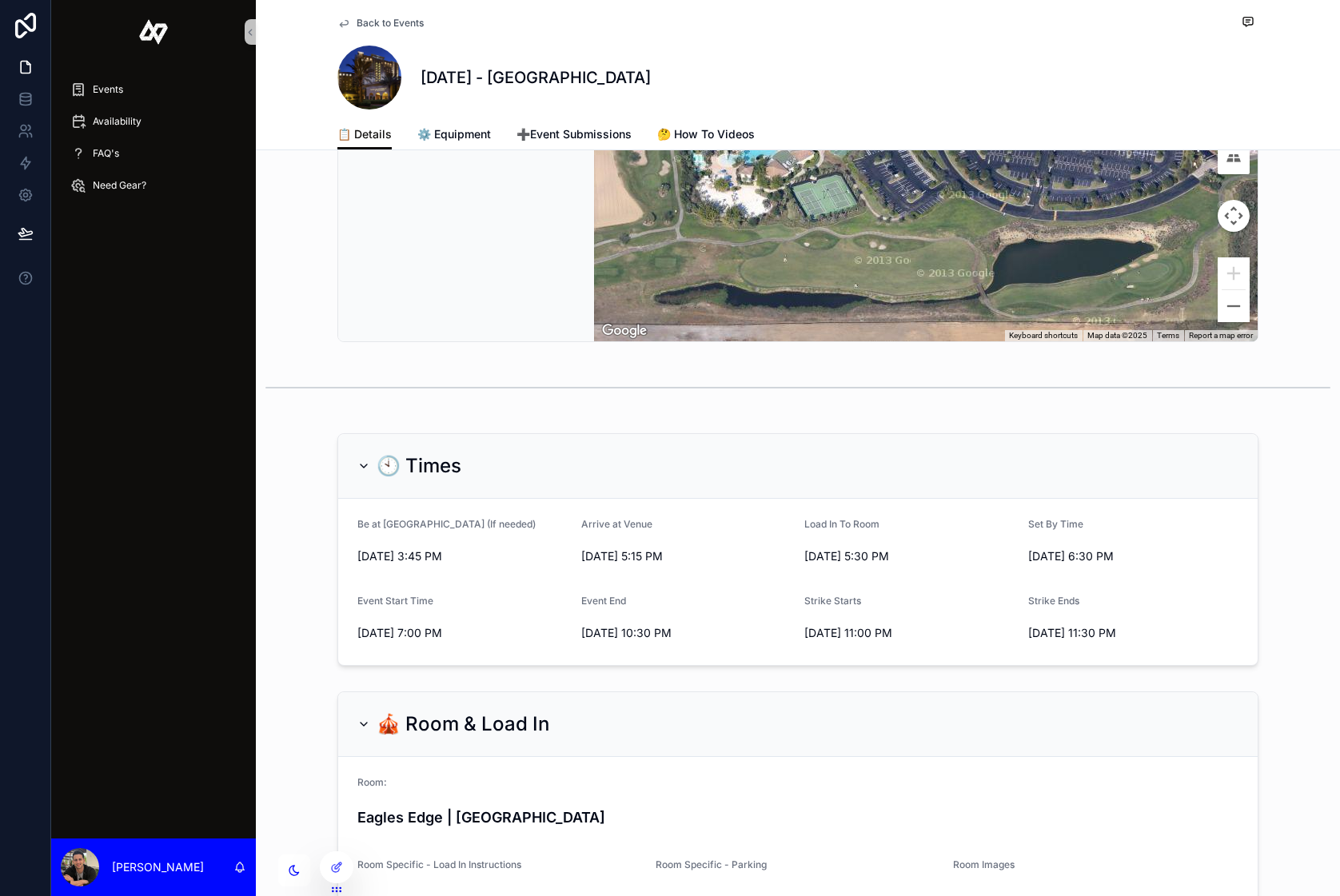
scroll to position [320, 0]
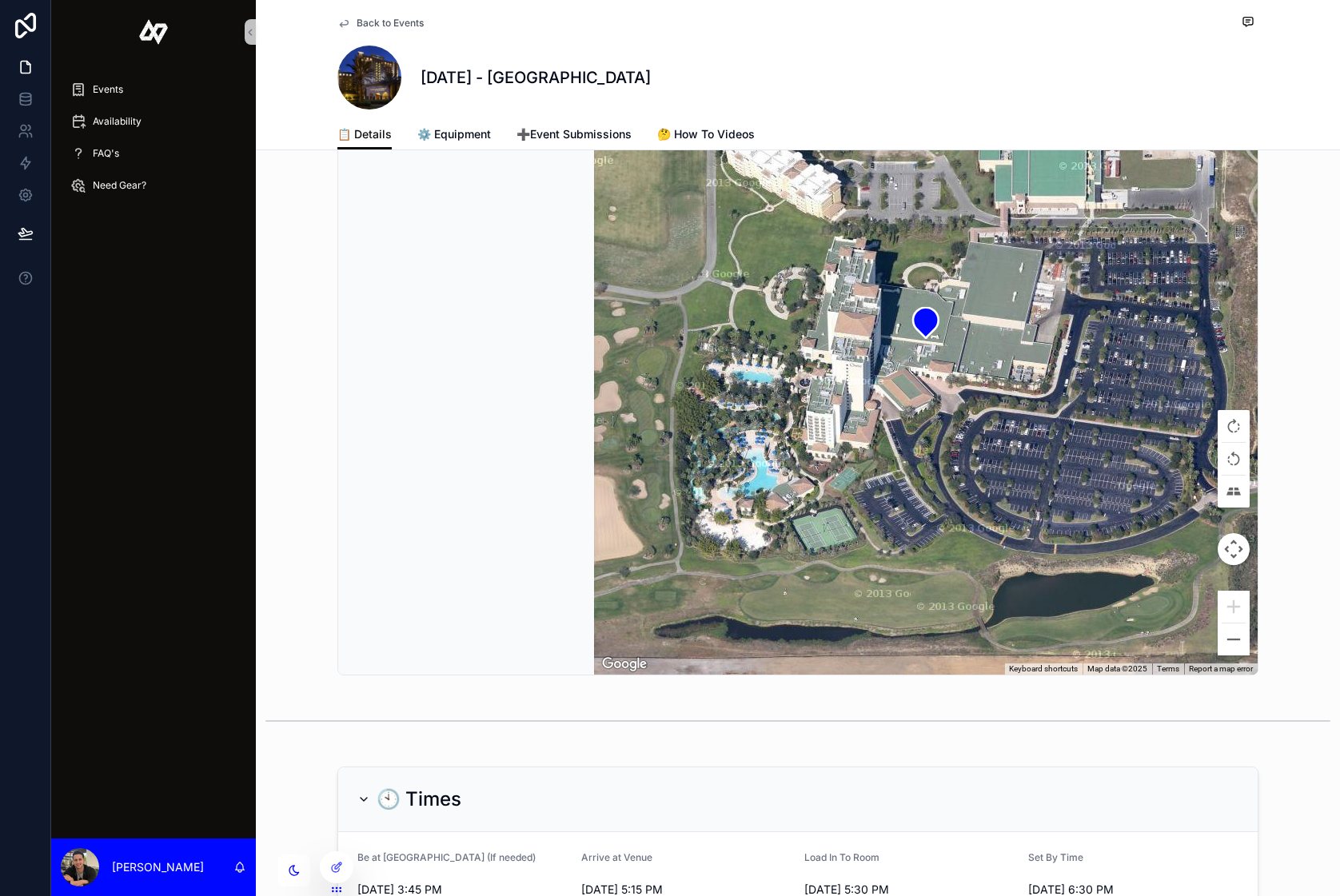
click at [354, 18] on link "Back to Events" at bounding box center [380, 23] width 86 height 13
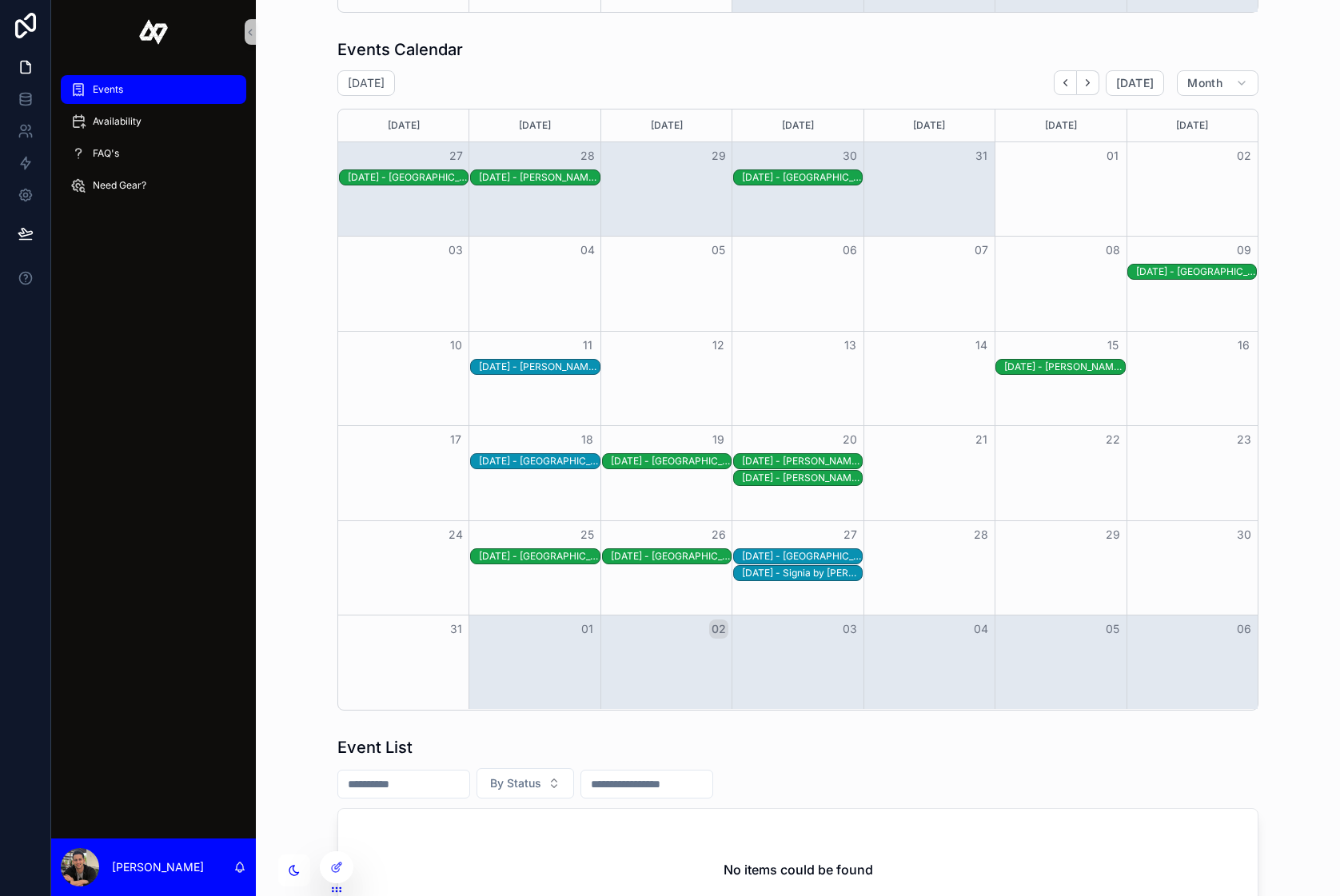
scroll to position [685, 0]
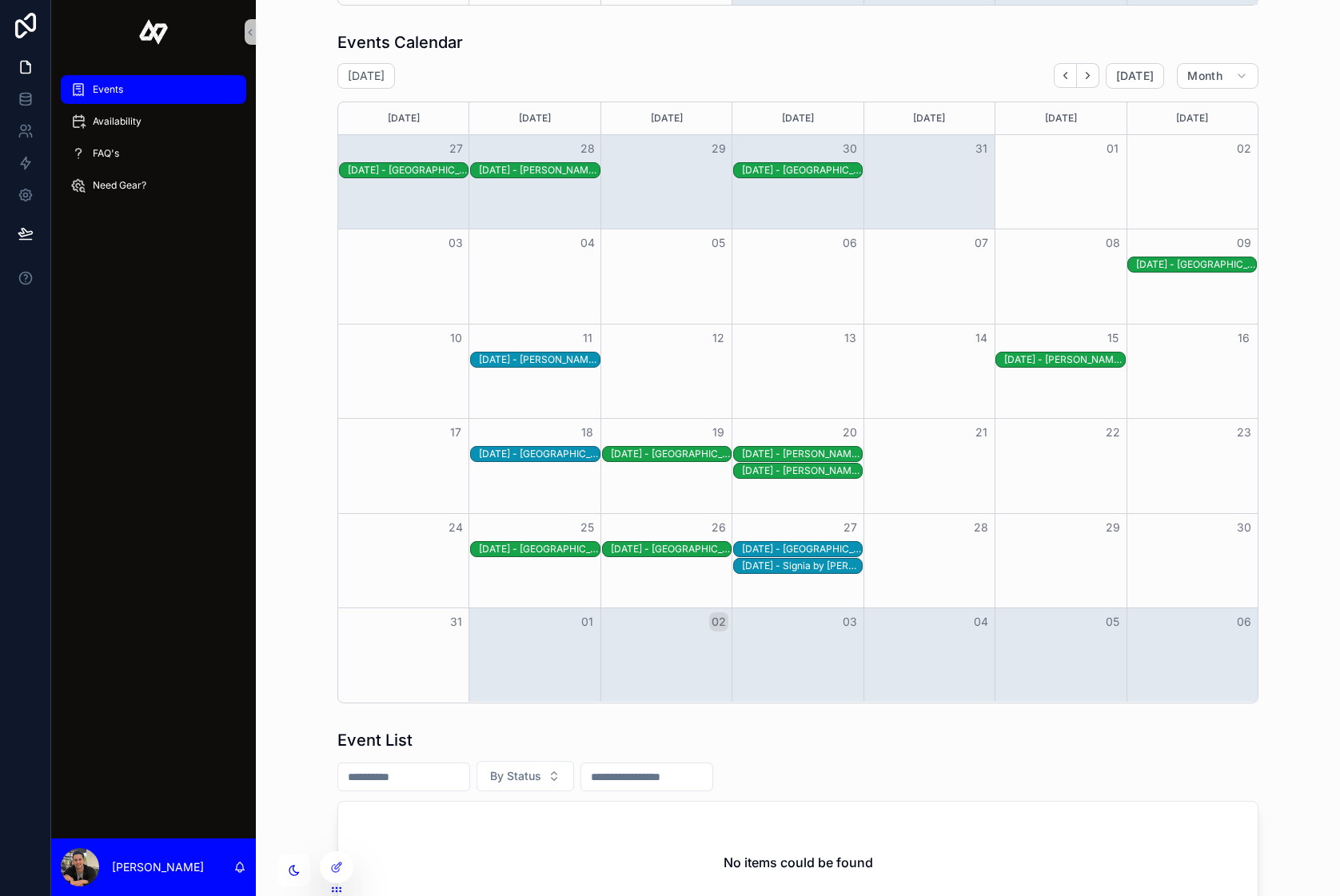
click at [777, 565] on div "8/27/2025 - Signia by Hilton Orlando Bonnet Creek" at bounding box center [802, 566] width 120 height 13
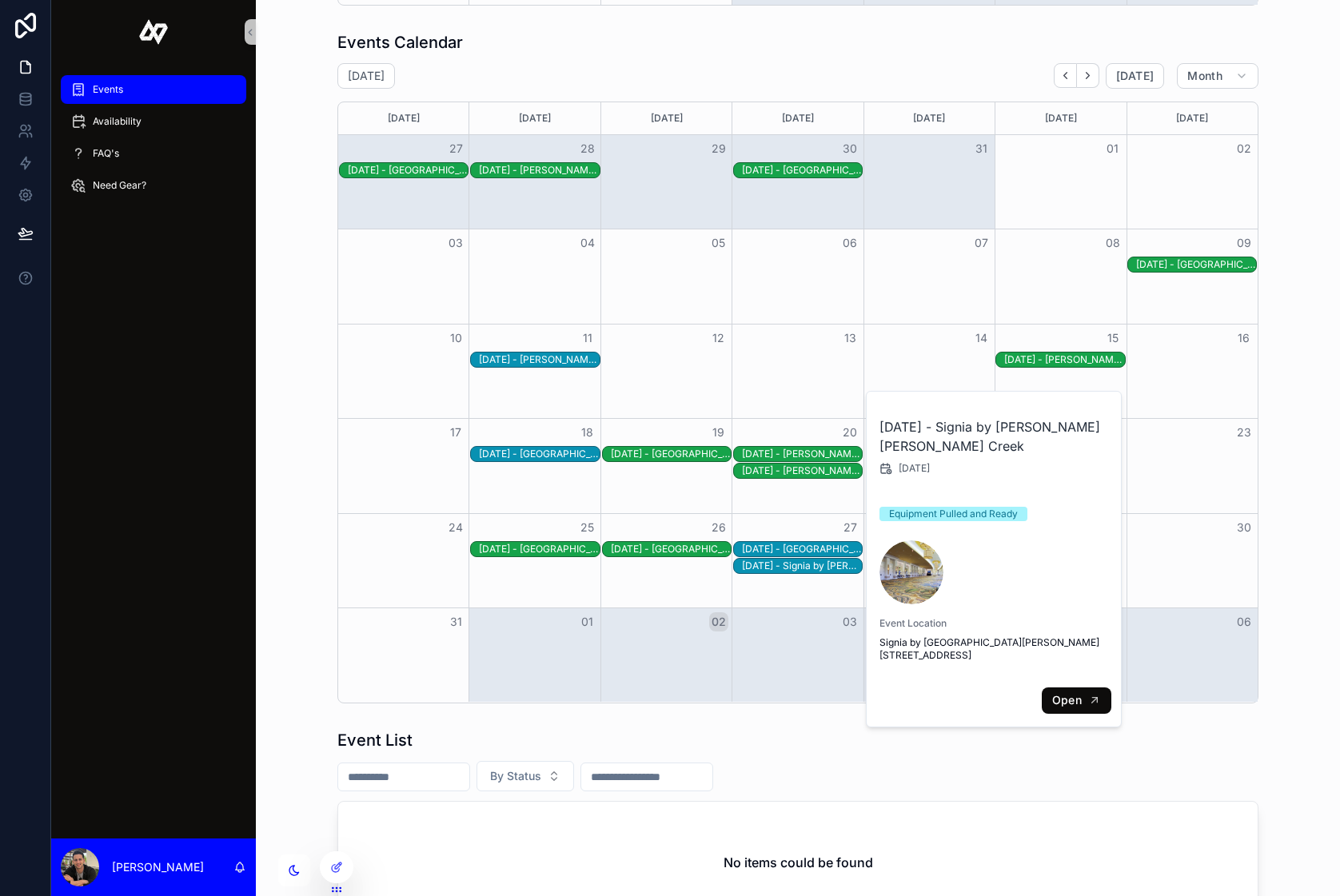
click at [1072, 704] on button "Open" at bounding box center [1076, 700] width 70 height 26
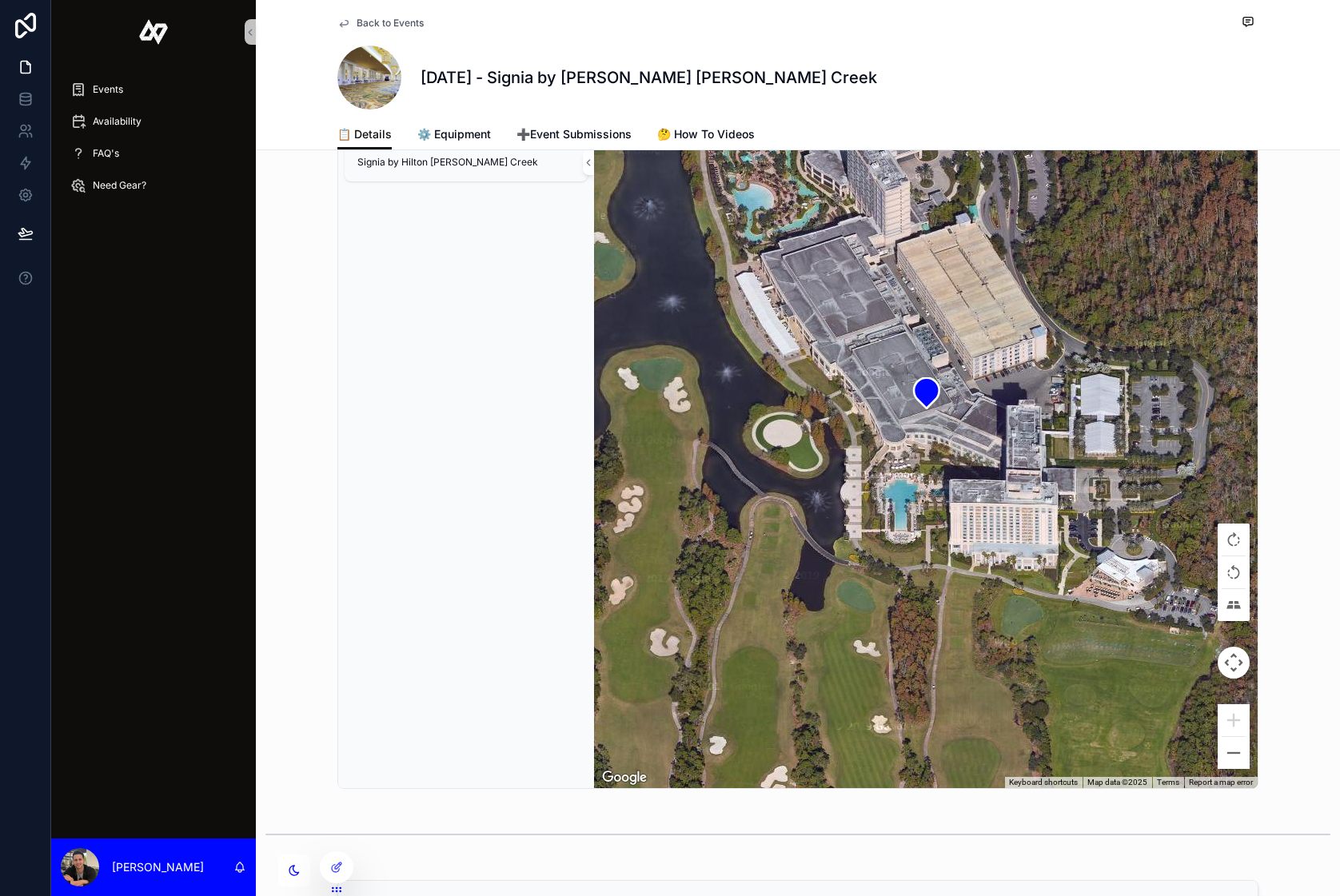
scroll to position [204, 0]
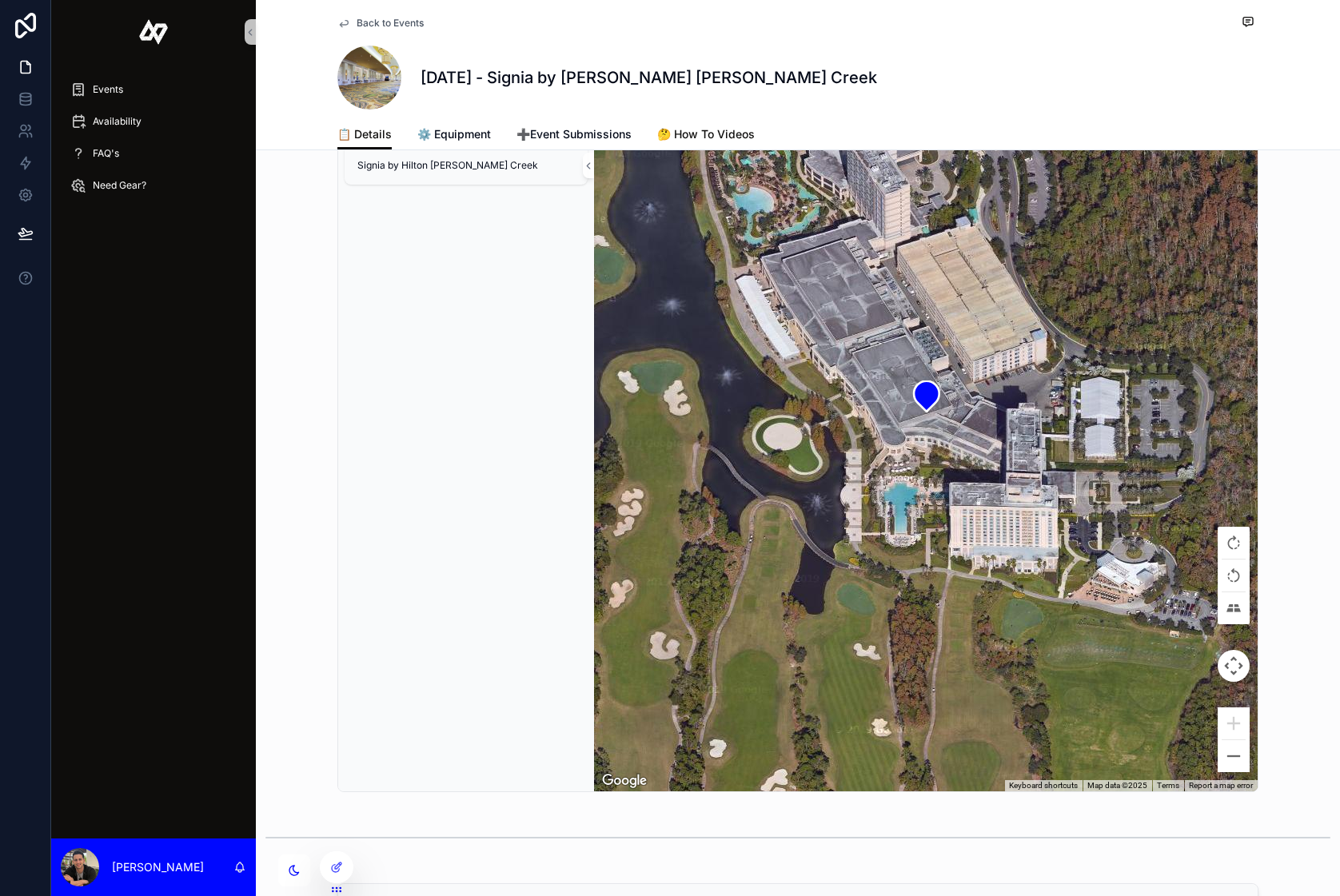
click at [725, 130] on span "🤔 How To Videos" at bounding box center [705, 134] width 97 height 16
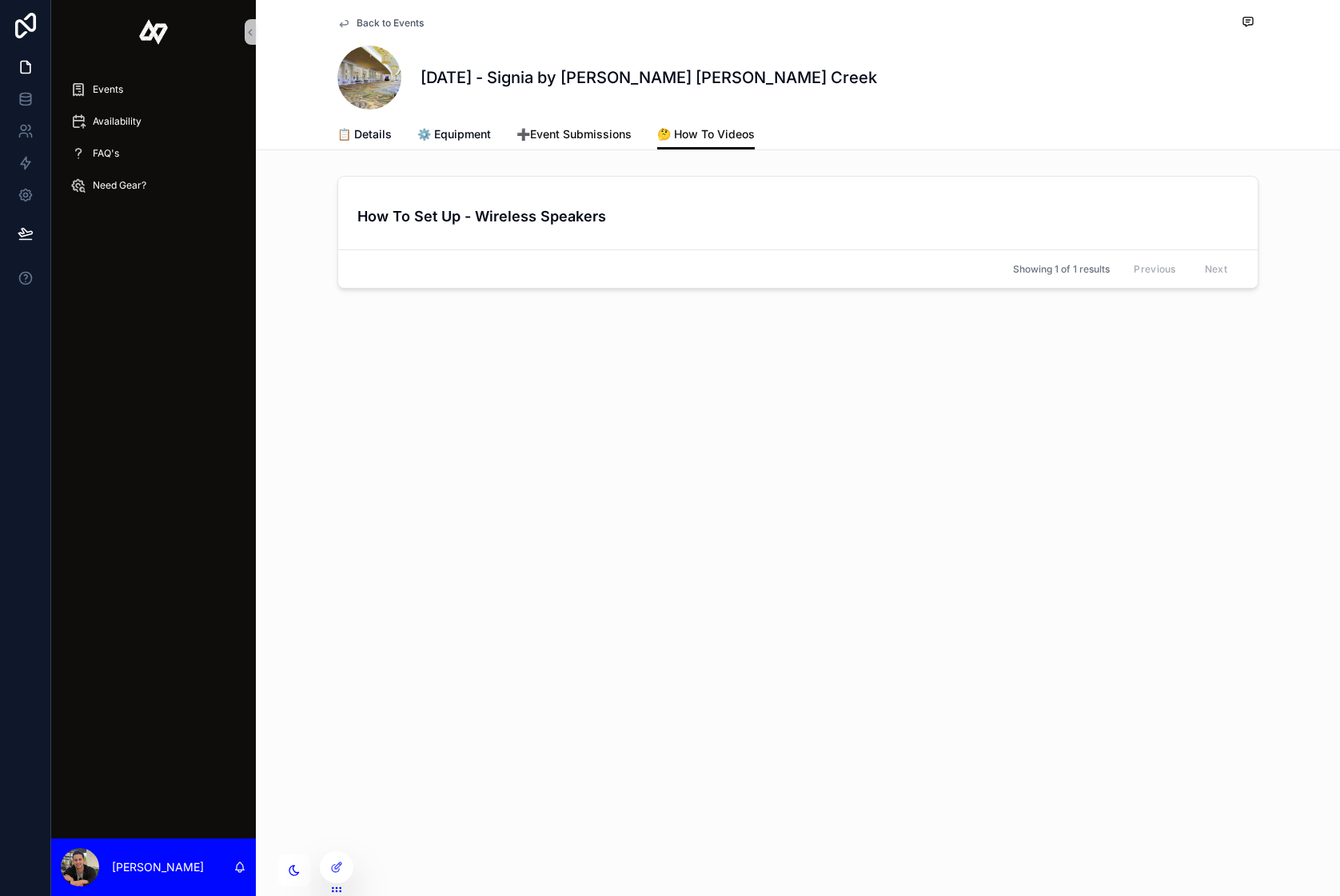
click at [545, 131] on span "➕Event Submissions" at bounding box center [574, 134] width 115 height 16
click at [466, 137] on span "⚙️ Equipment" at bounding box center [454, 134] width 73 height 16
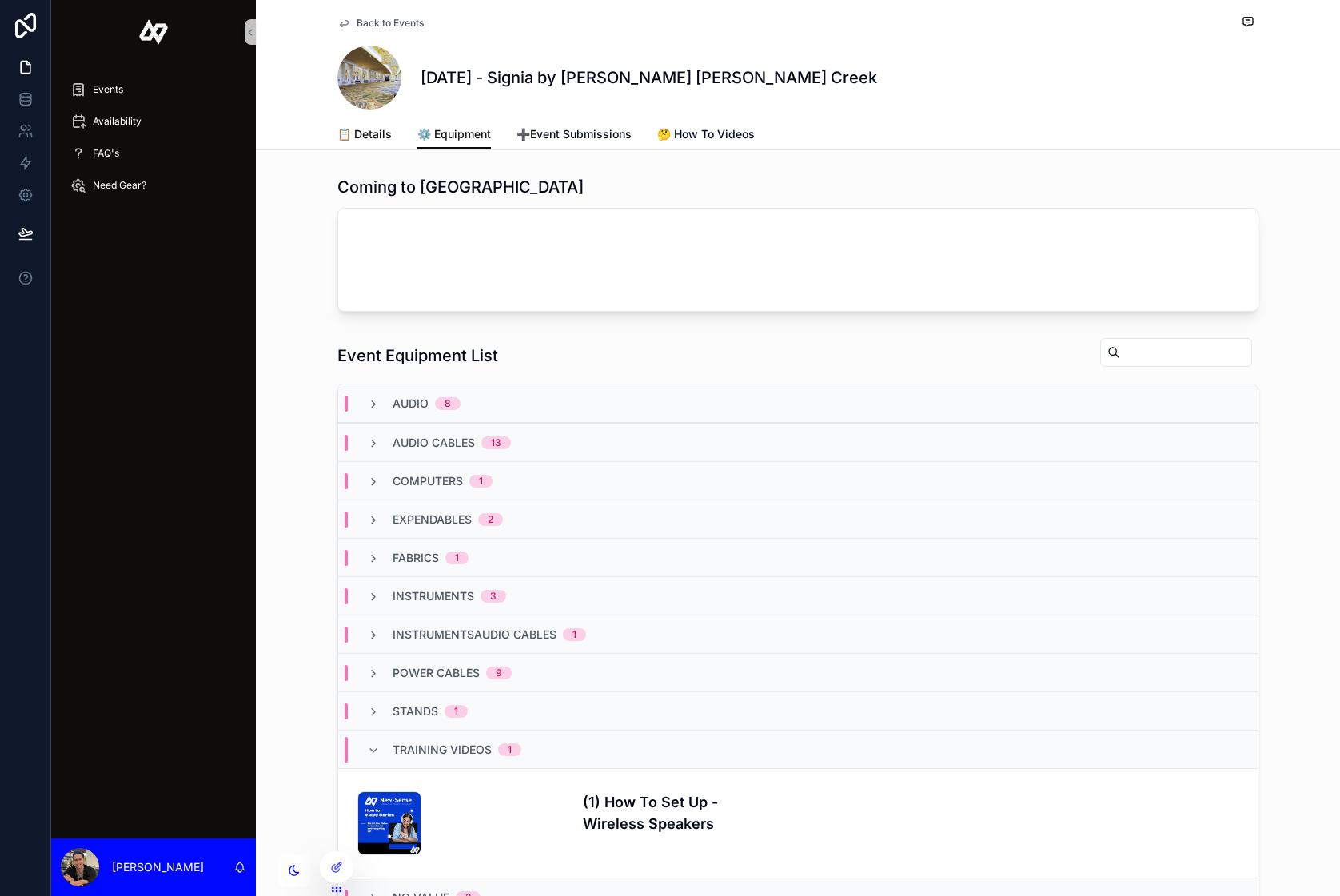
click at [365, 134] on span "📋 Details" at bounding box center [365, 134] width 55 height 16
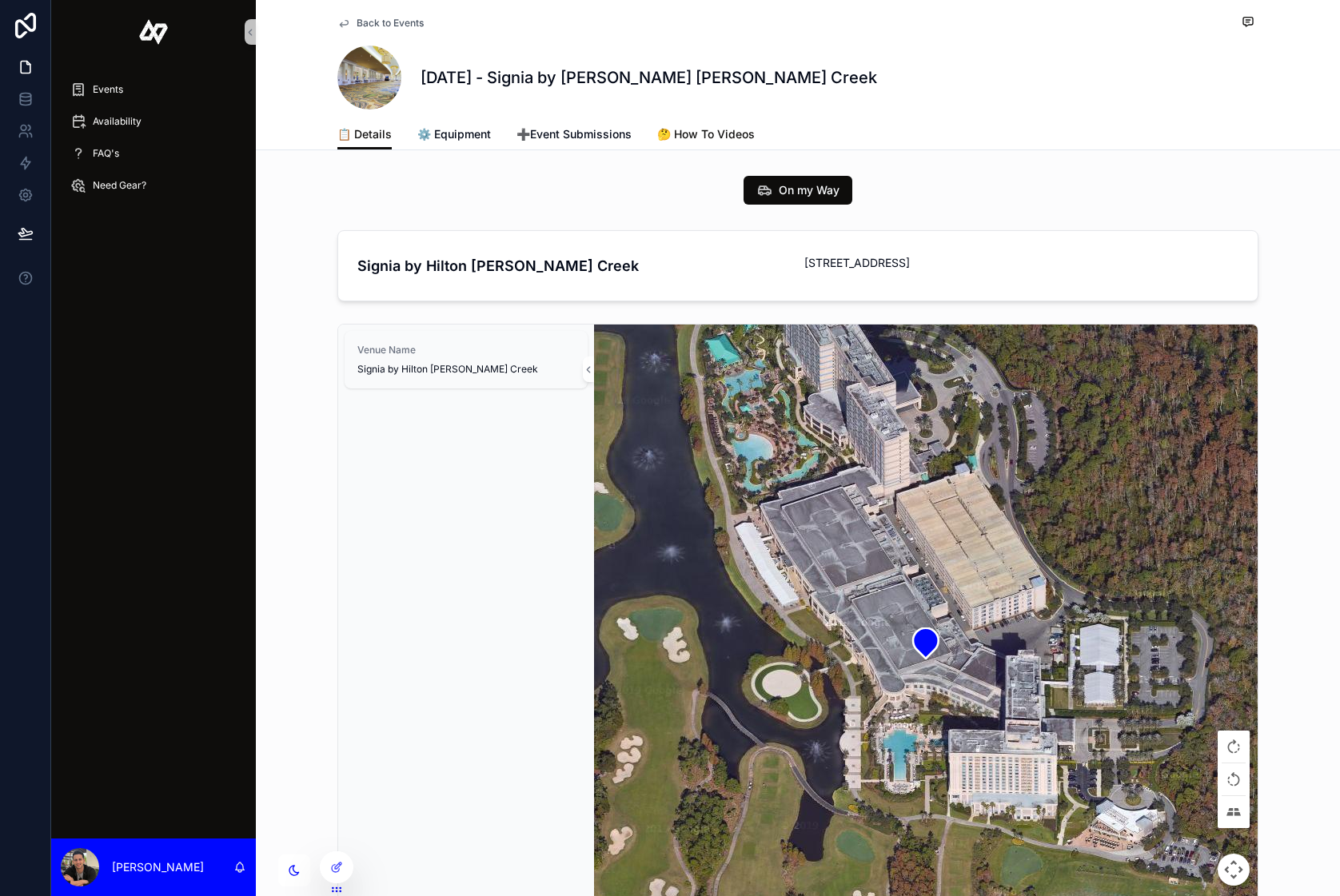
click at [707, 124] on link "🤔 How To Videos" at bounding box center [705, 135] width 97 height 32
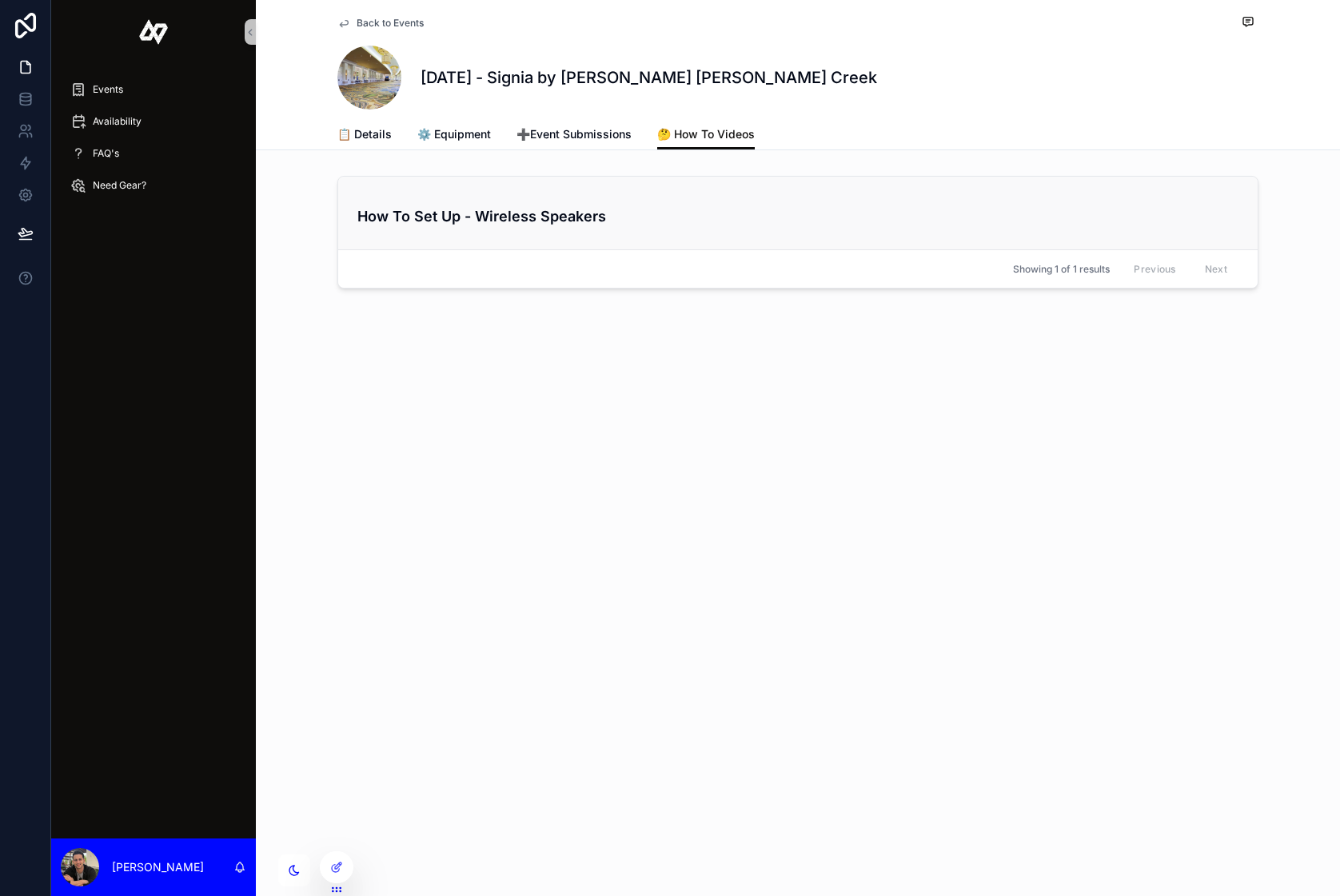
click at [725, 220] on h4 "How To Set Up - Wireless Speakers" at bounding box center [797, 215] width 881 height 21
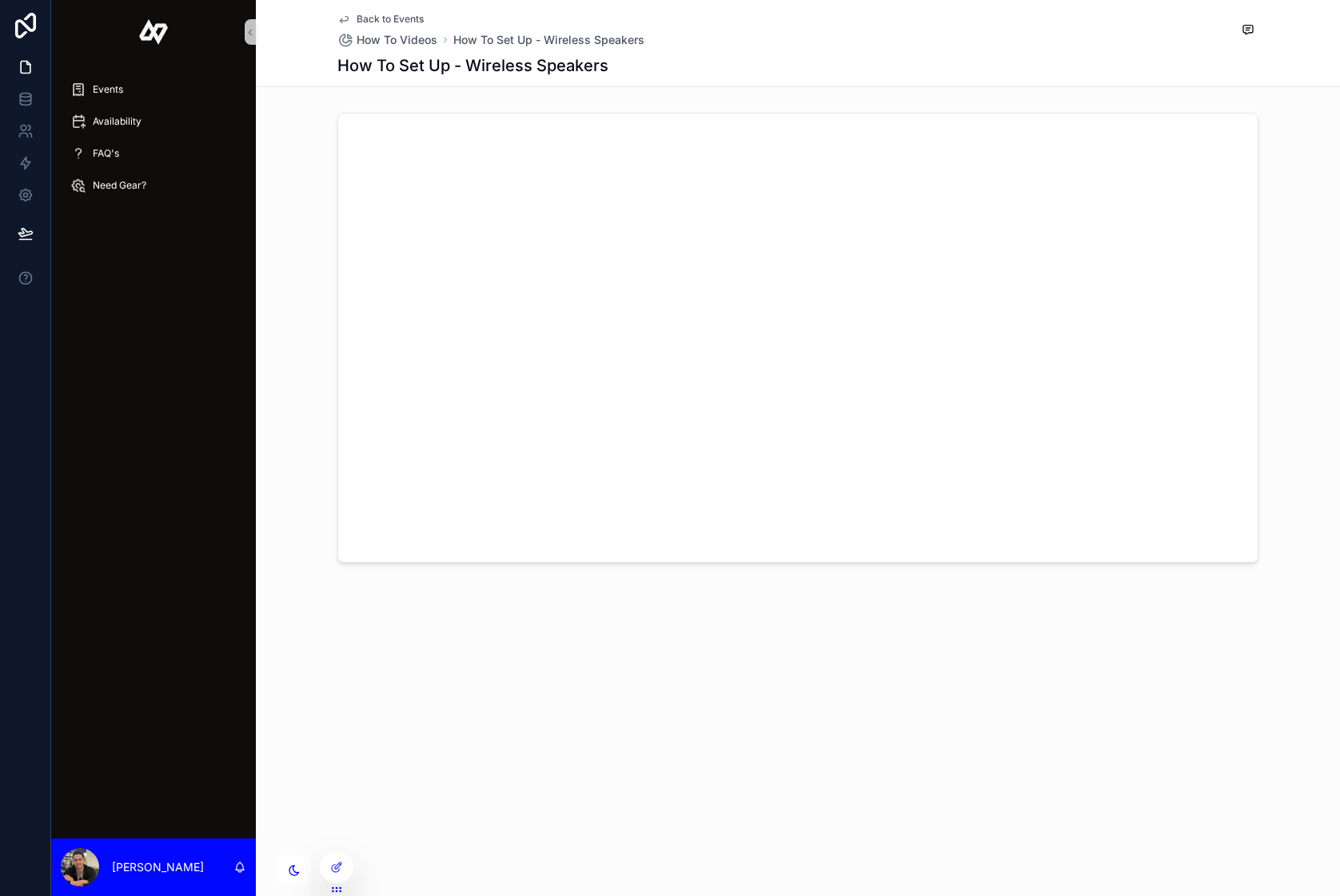
click at [343, 15] on icon "scrollable content" at bounding box center [344, 19] width 13 height 13
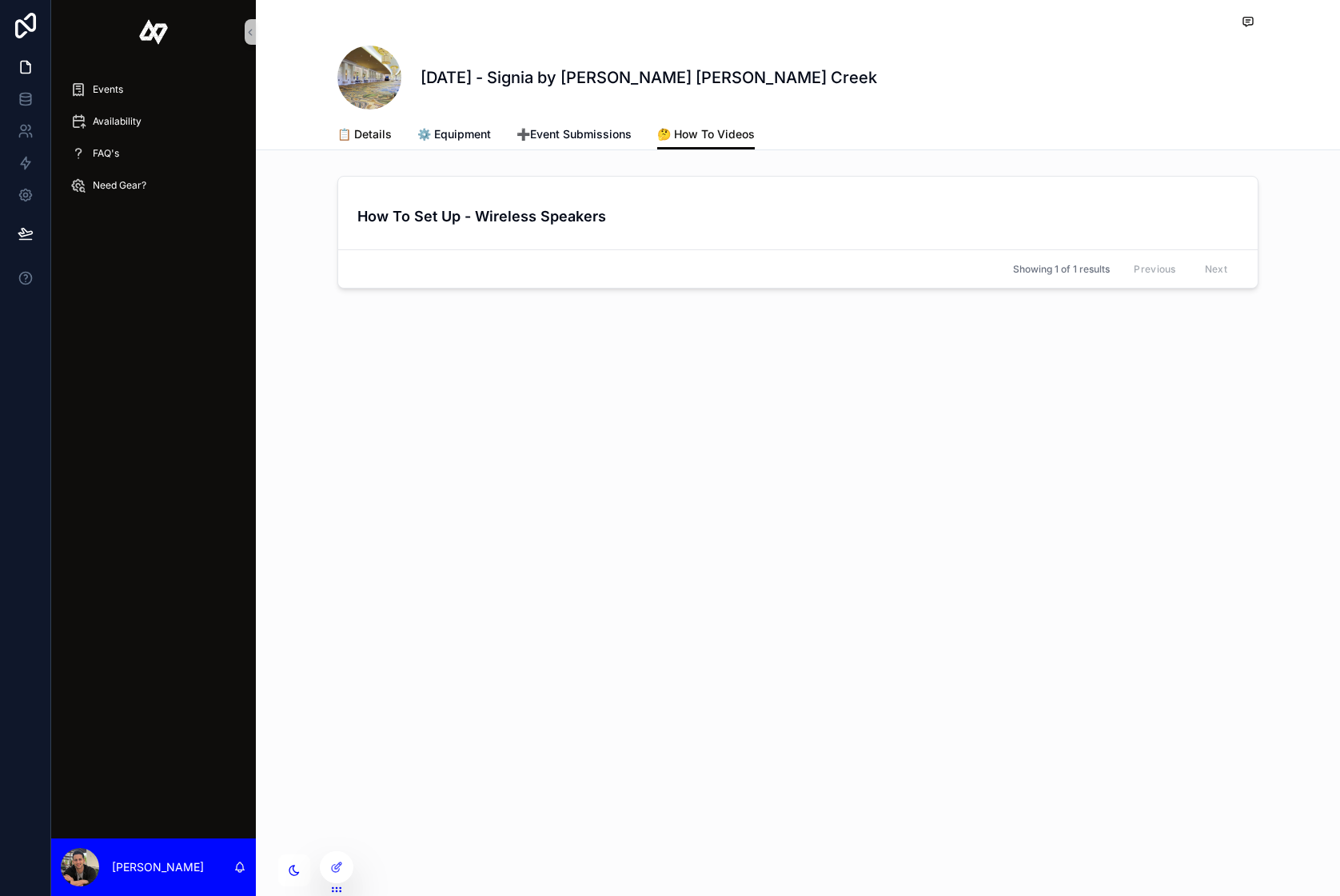
click at [361, 136] on span "📋 Details" at bounding box center [365, 134] width 55 height 16
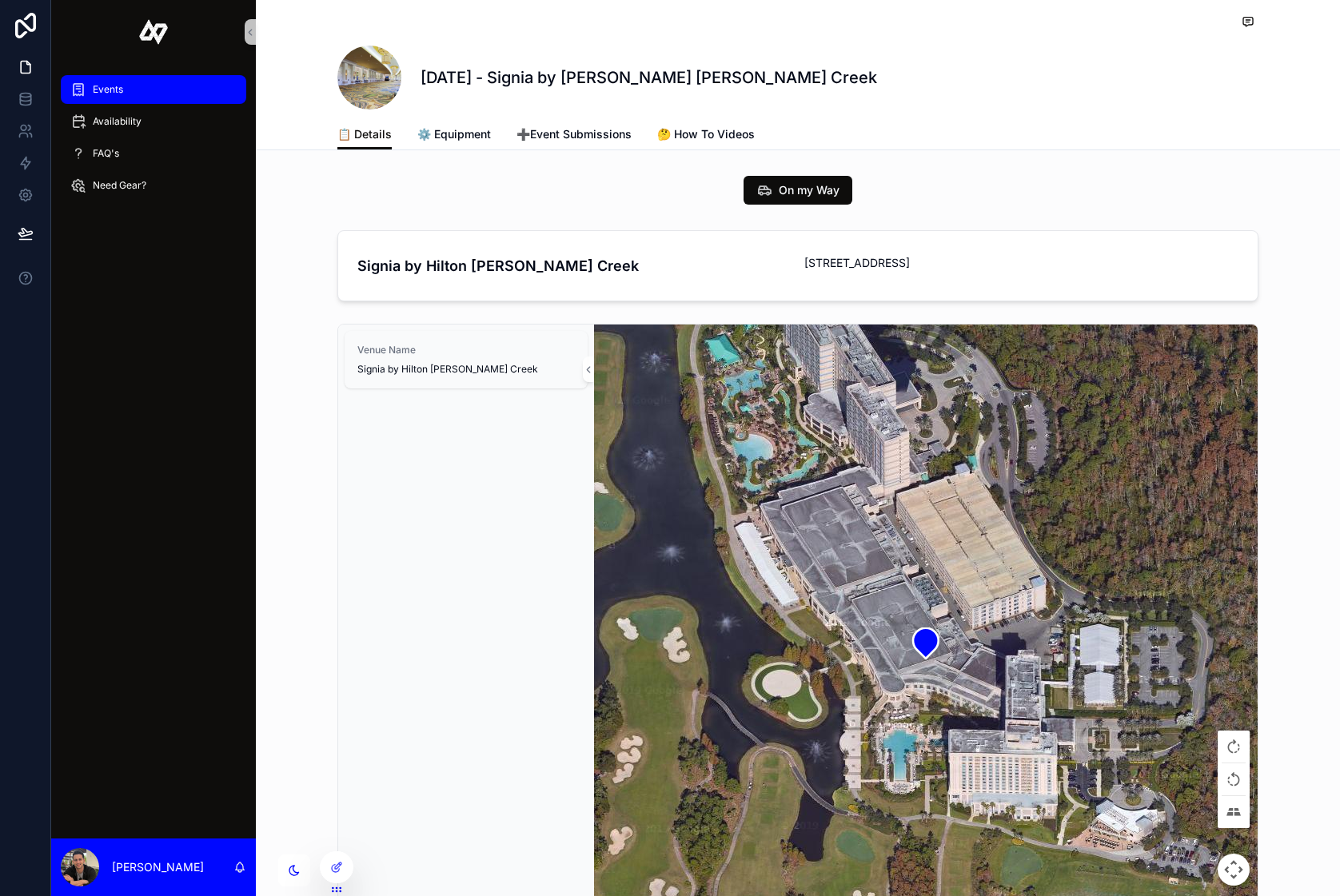
click at [121, 94] on span "Events" at bounding box center [108, 90] width 31 height 13
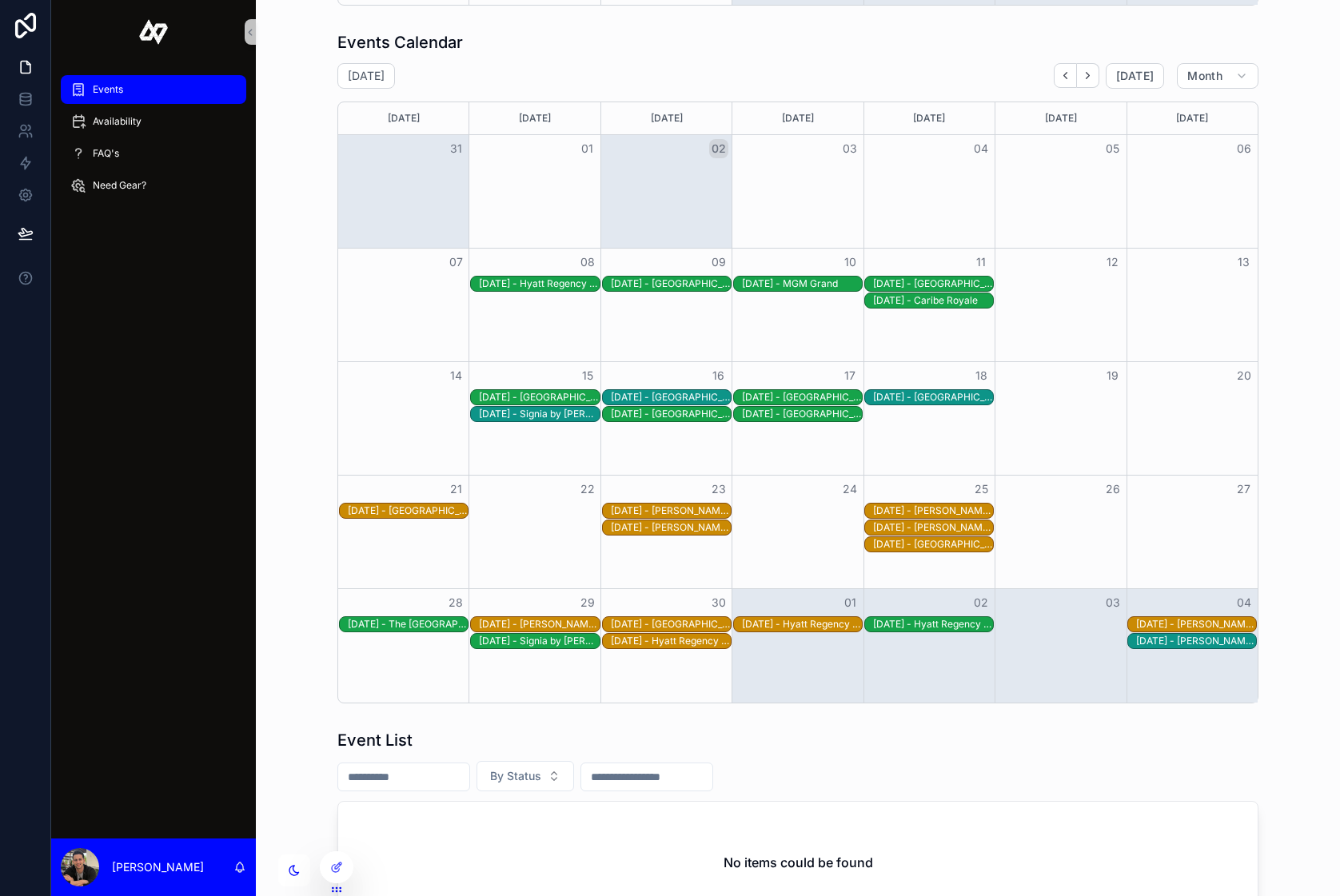
scroll to position [689, 0]
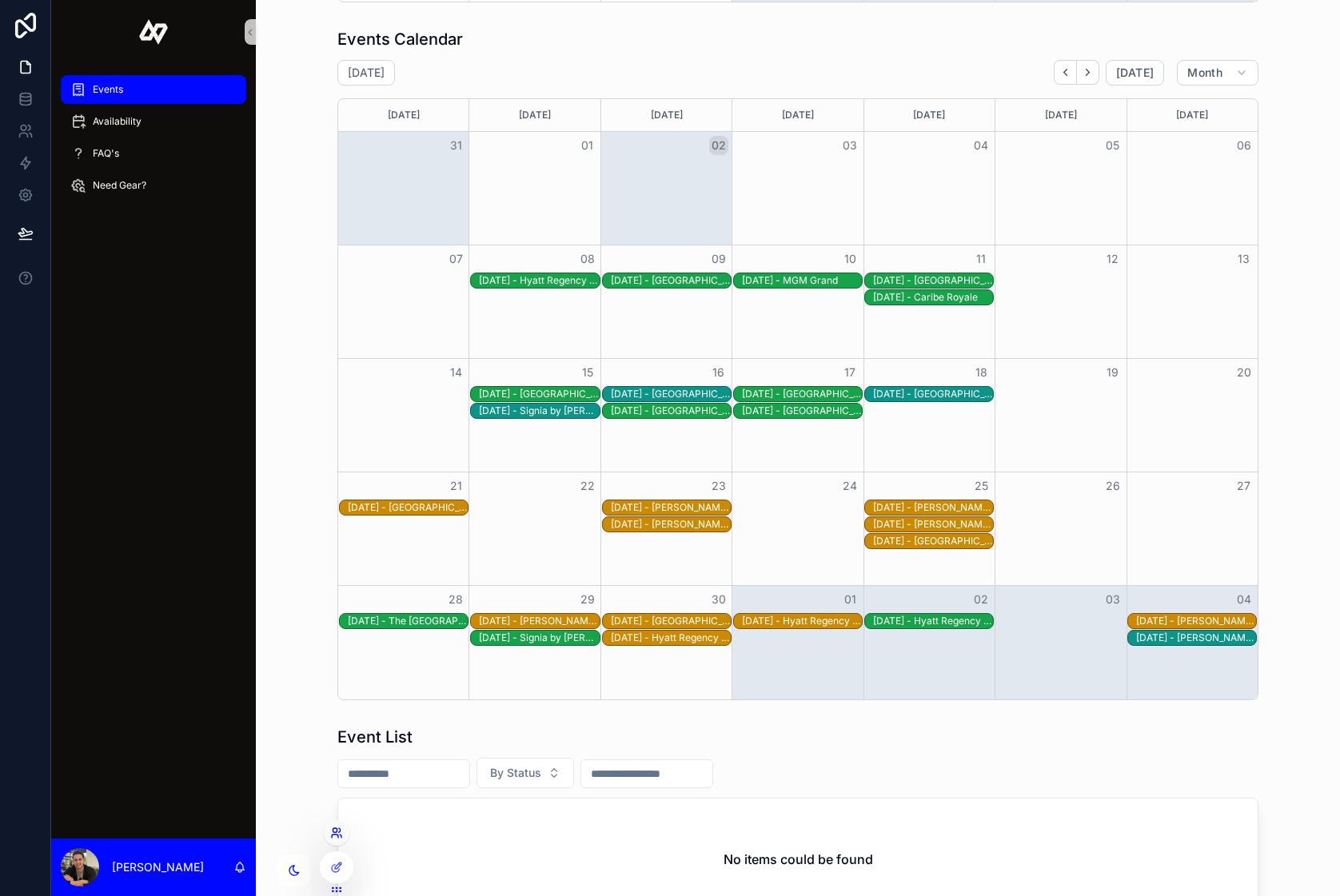
click at [332, 829] on icon at bounding box center [334, 830] width 4 height 4
click at [283, 518] on div "Events Calendar September 2025 Today Month Sunday Monday Tuesday Wednesday Thur…" at bounding box center [797, 364] width 1059 height 685
click at [158, 119] on div "Availability" at bounding box center [153, 122] width 166 height 26
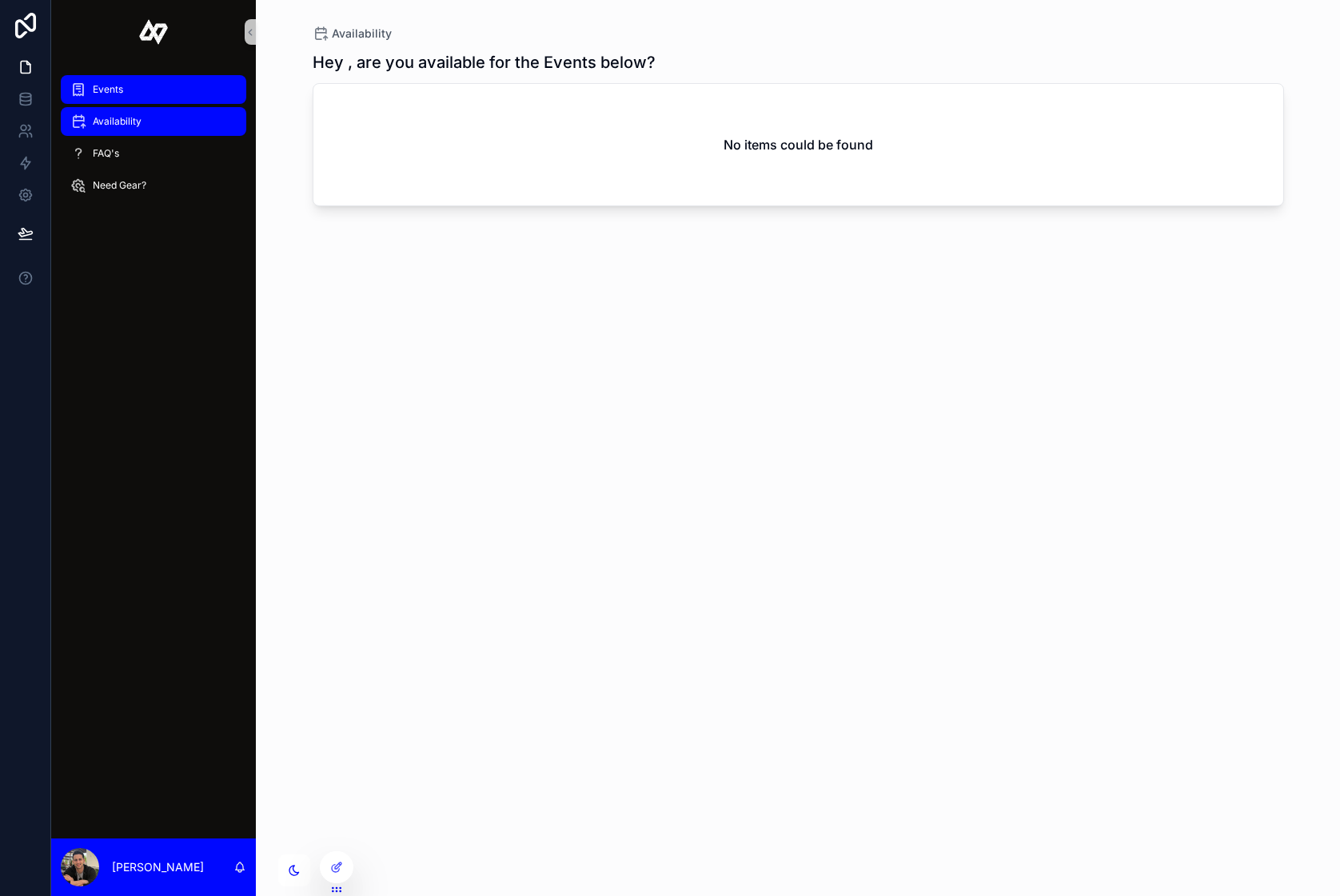
click at [144, 91] on div "Events" at bounding box center [153, 90] width 166 height 26
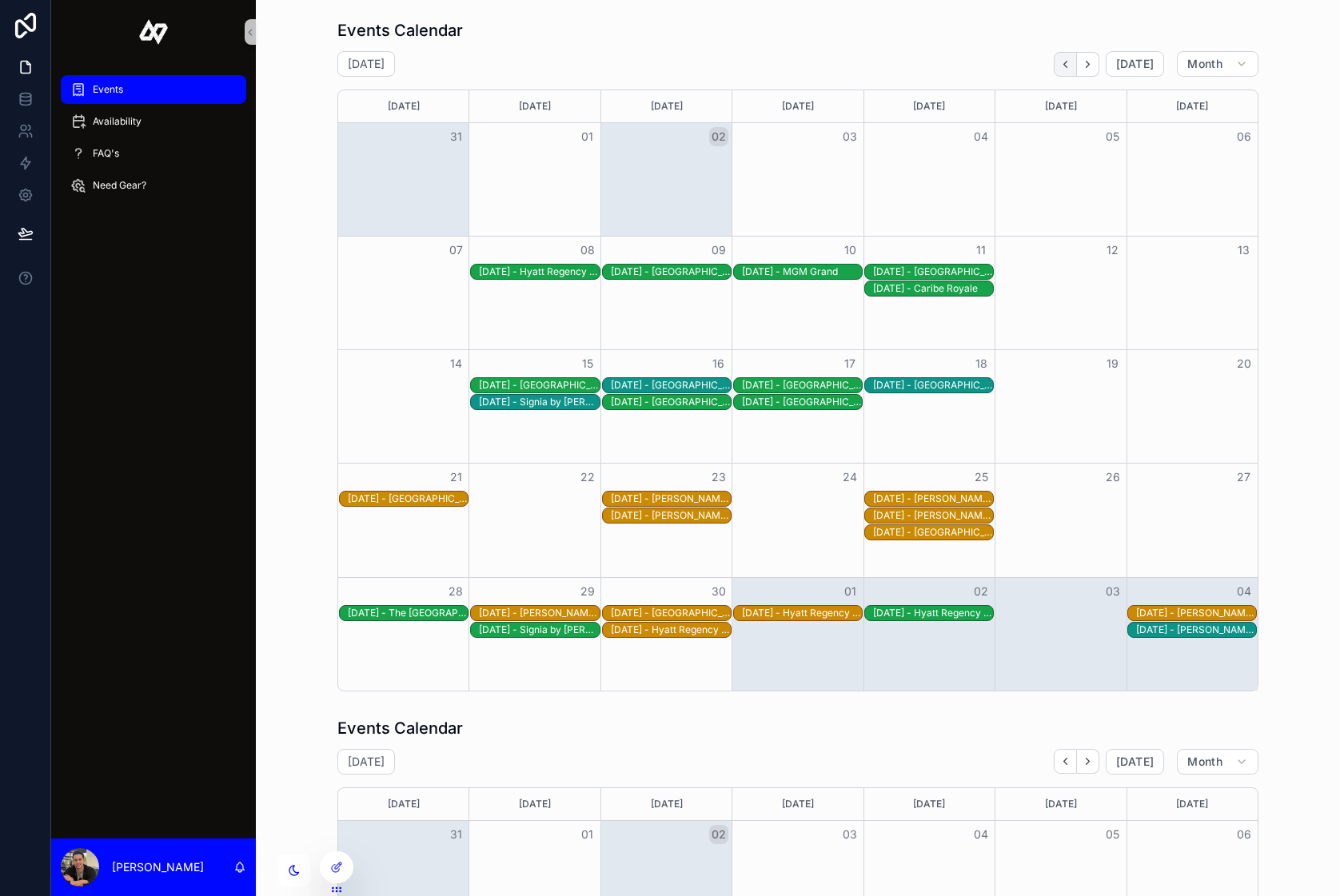
click at [1067, 61] on icon "Back" at bounding box center [1065, 63] width 3 height 6
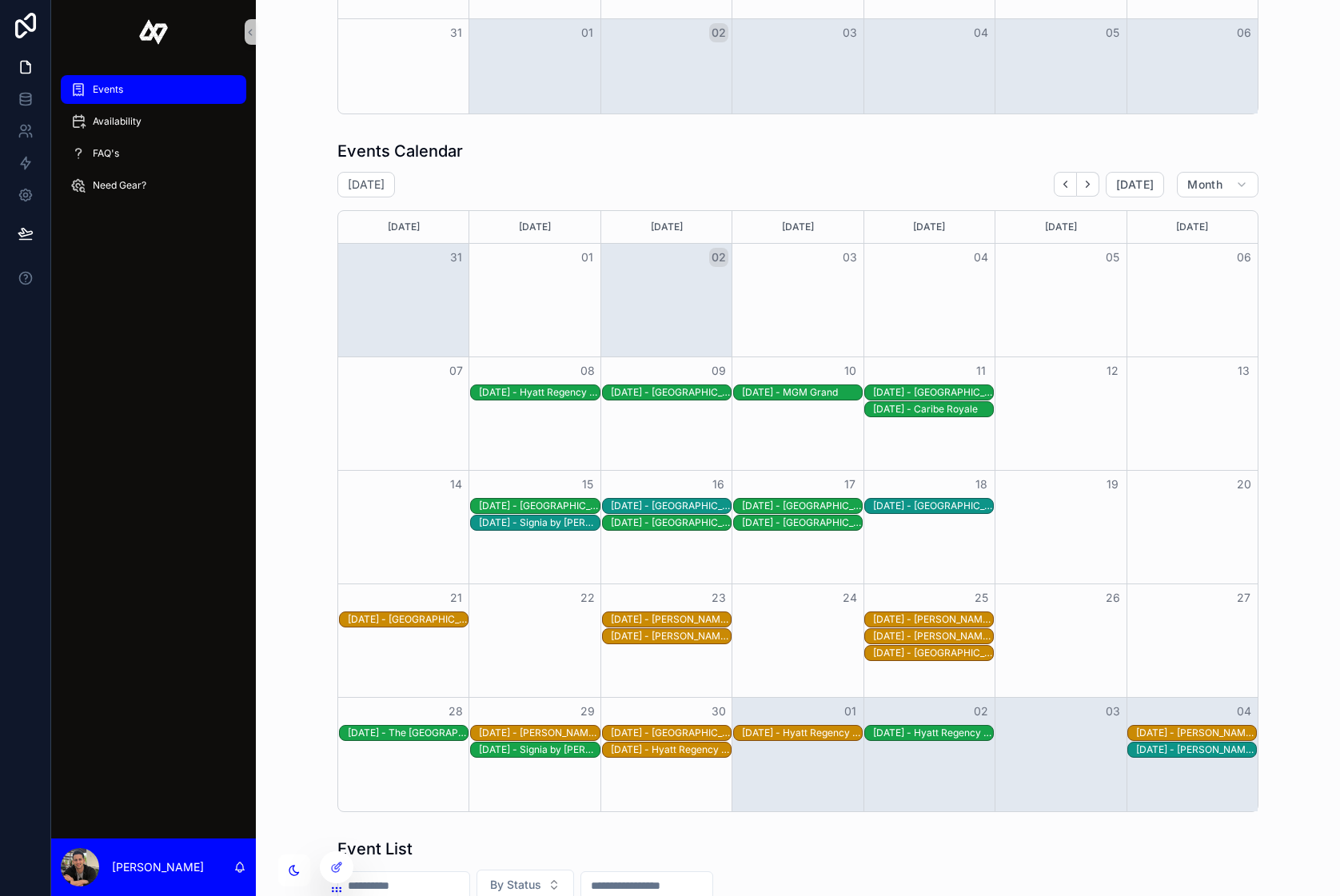
scroll to position [602, 0]
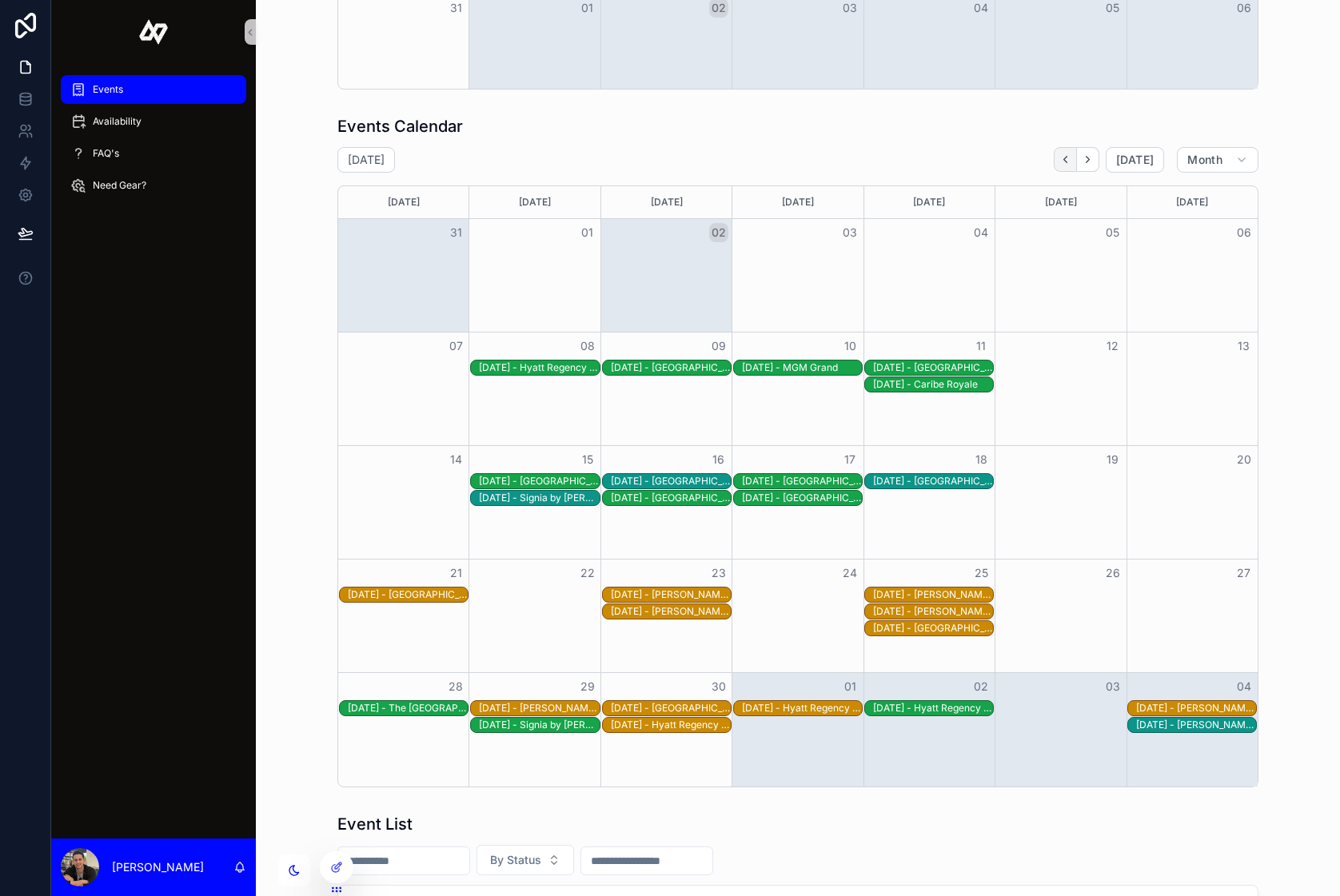
click at [1072, 159] on icon "Back" at bounding box center [1065, 159] width 12 height 12
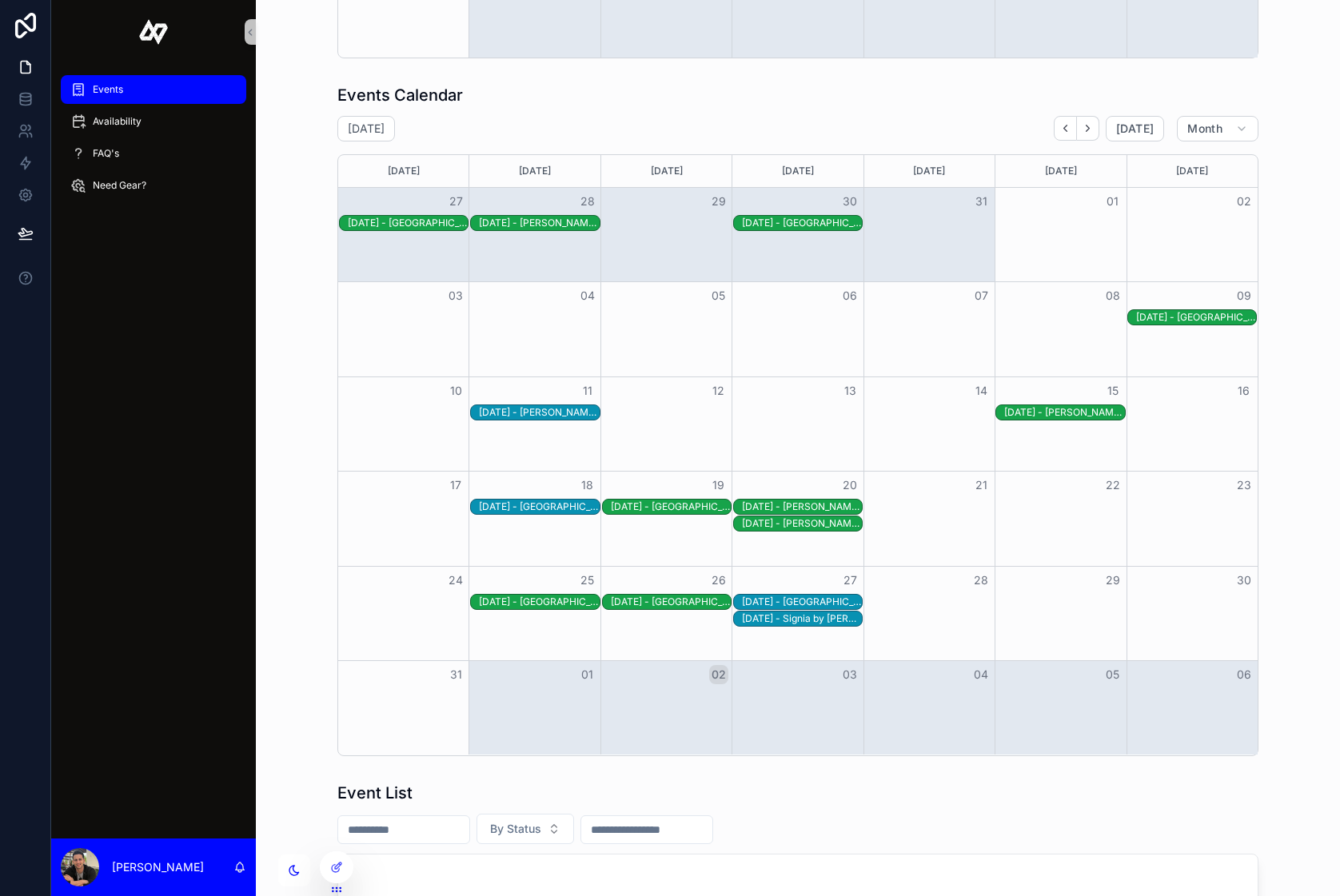
scroll to position [635, 0]
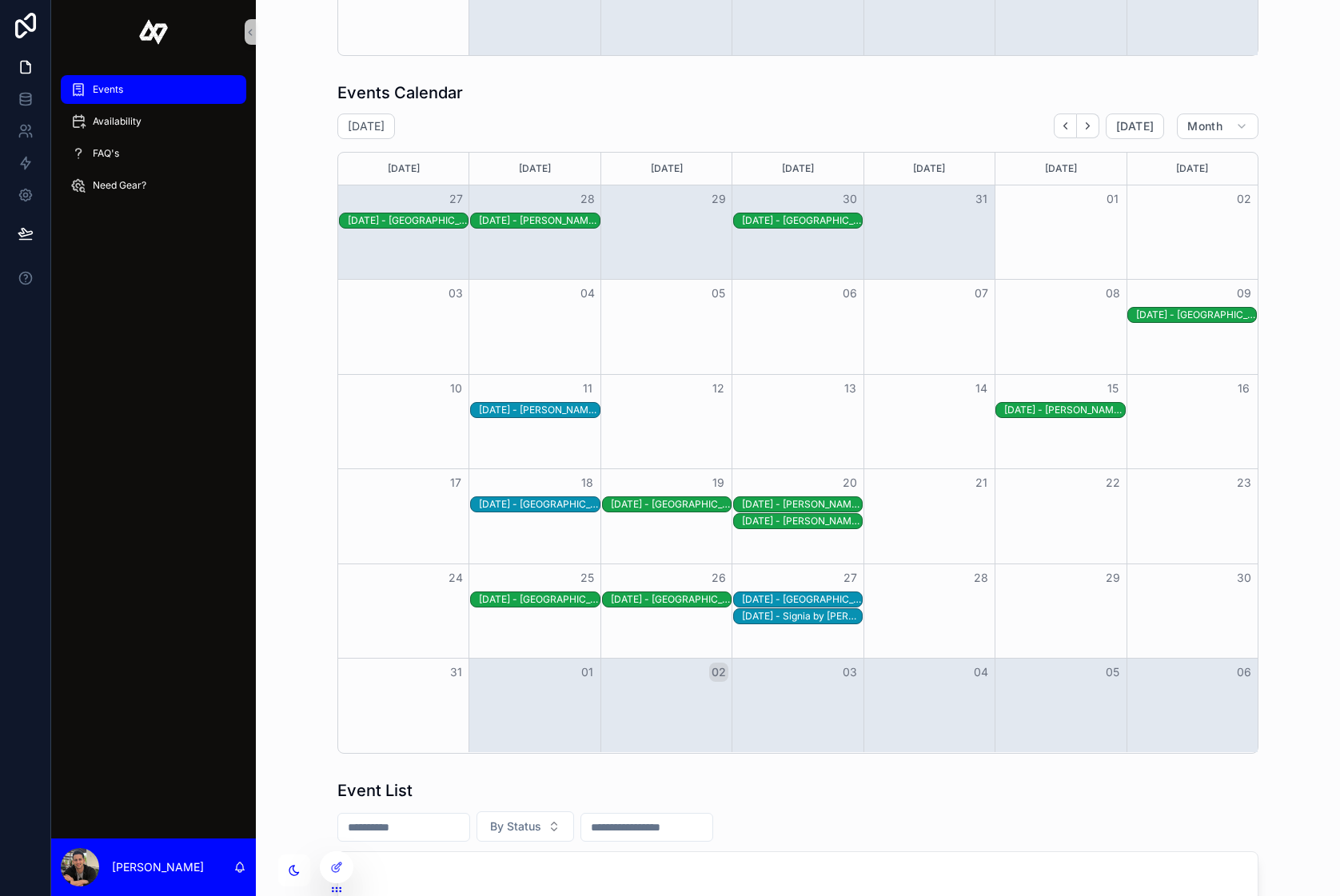
click at [805, 597] on div "8/27/2025 - Omni Orlando Resort Champions Gate" at bounding box center [802, 599] width 120 height 13
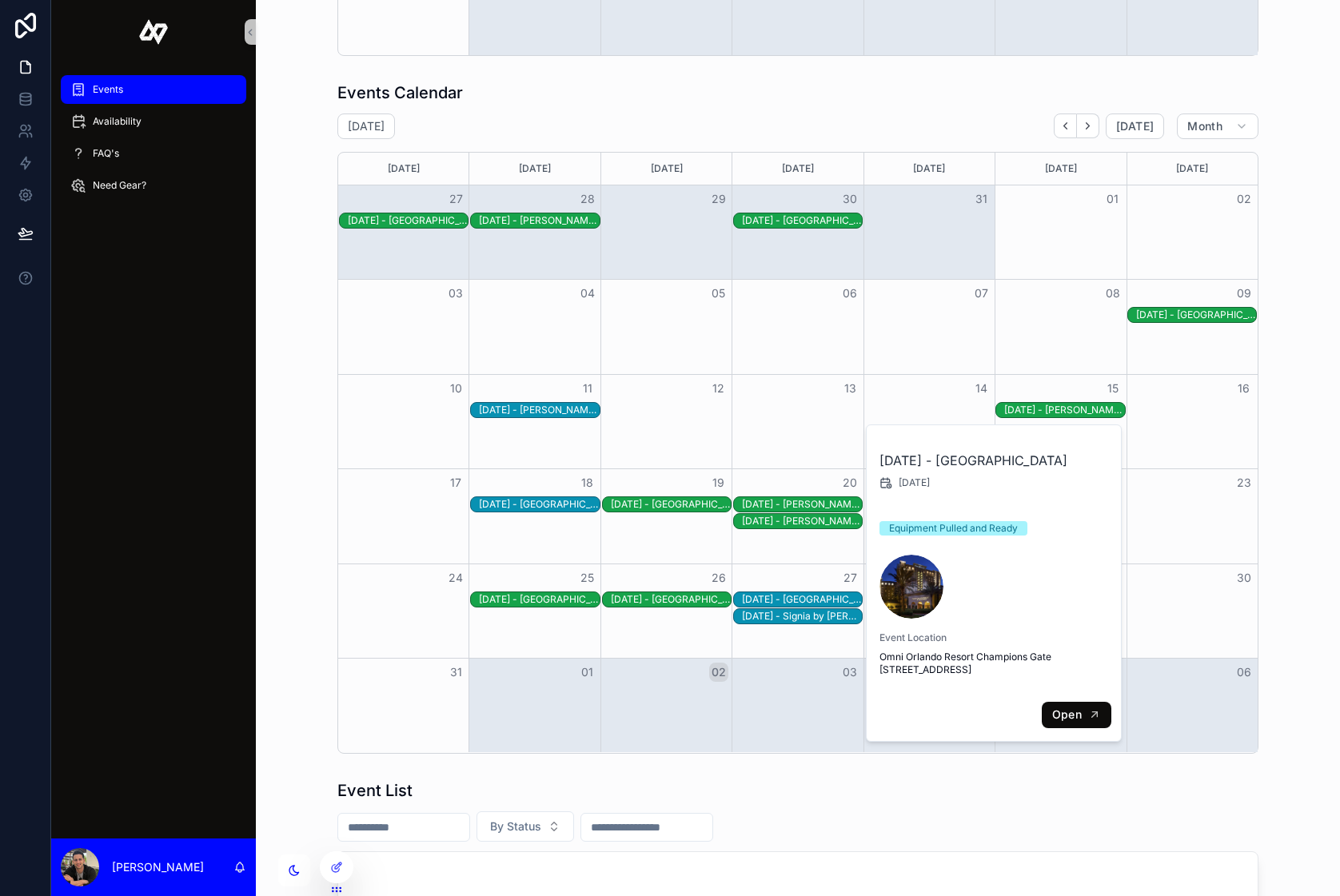
click at [1089, 728] on button "Open" at bounding box center [1076, 714] width 70 height 26
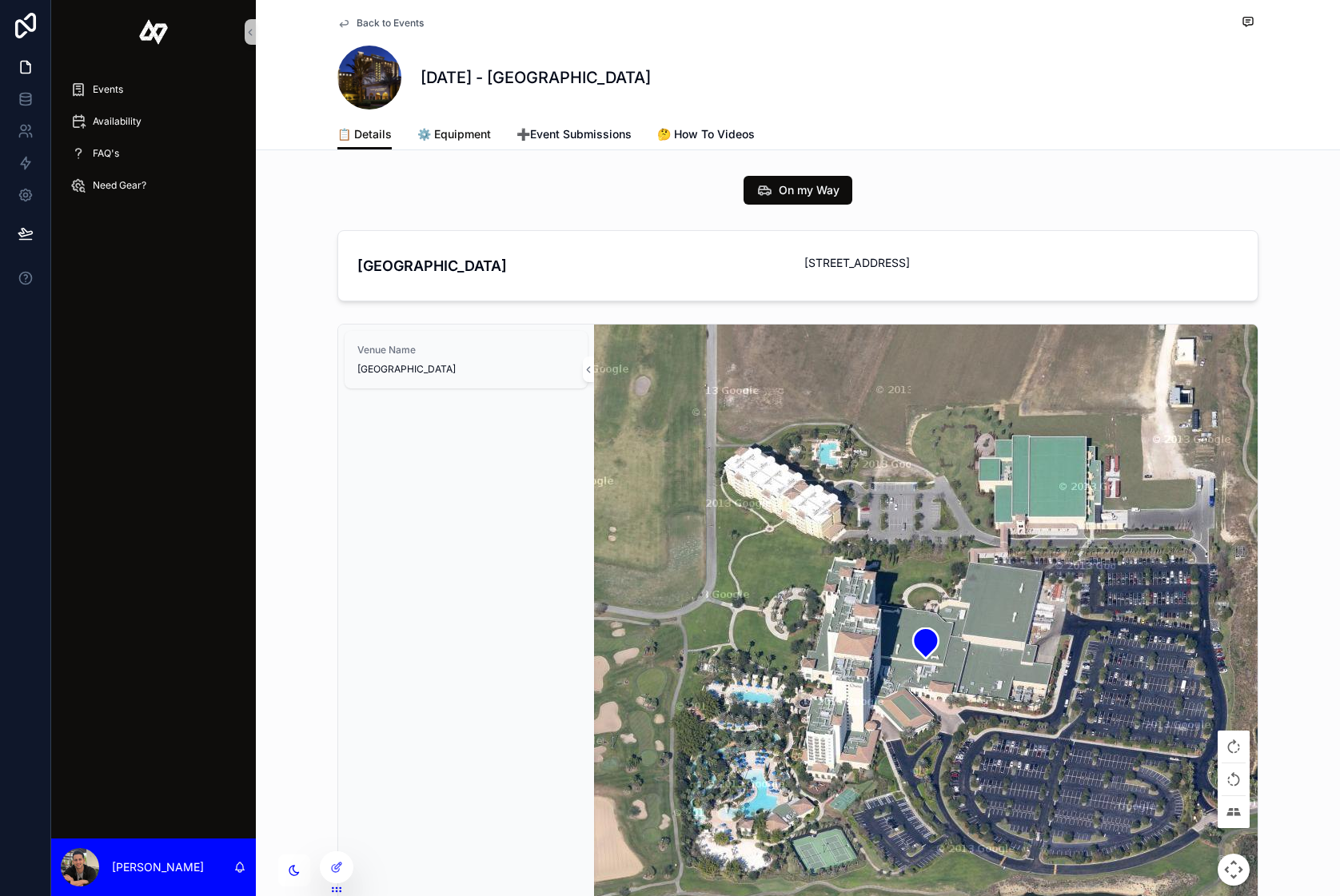
click at [461, 131] on span "⚙️ Equipment" at bounding box center [454, 134] width 73 height 16
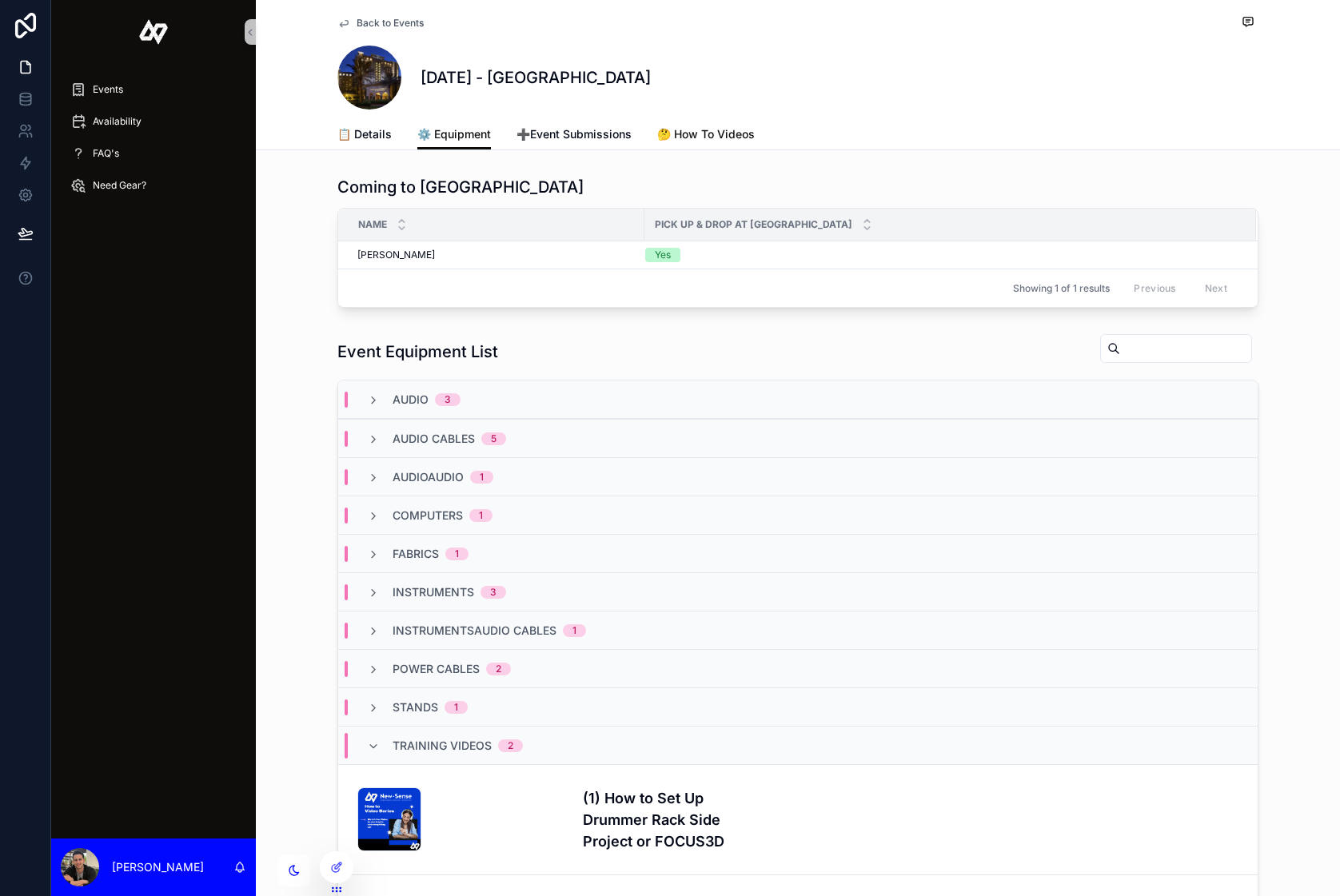
click at [696, 135] on span "🤔 How To Videos" at bounding box center [705, 134] width 97 height 16
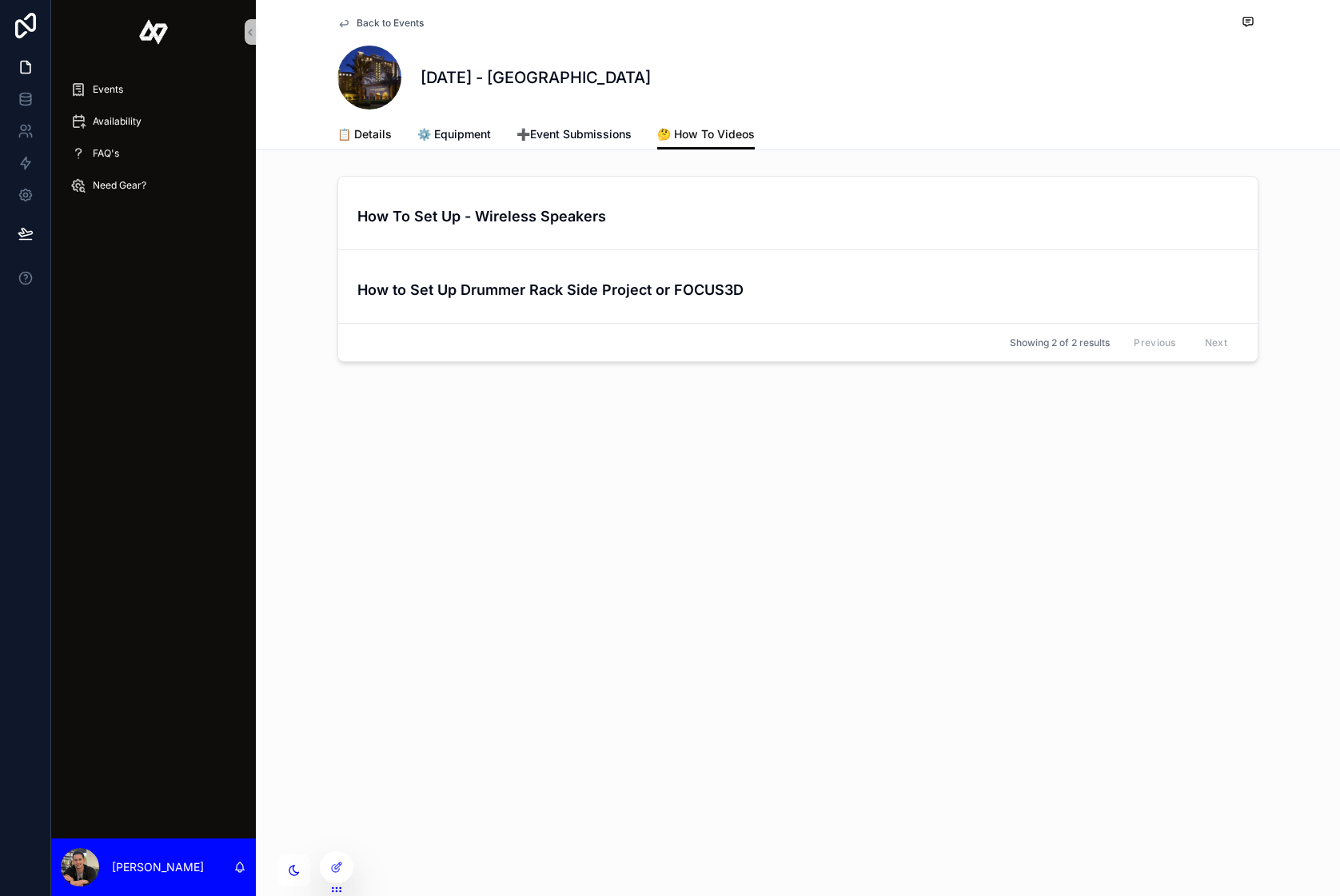
click at [367, 140] on span "📋 Details" at bounding box center [365, 134] width 55 height 16
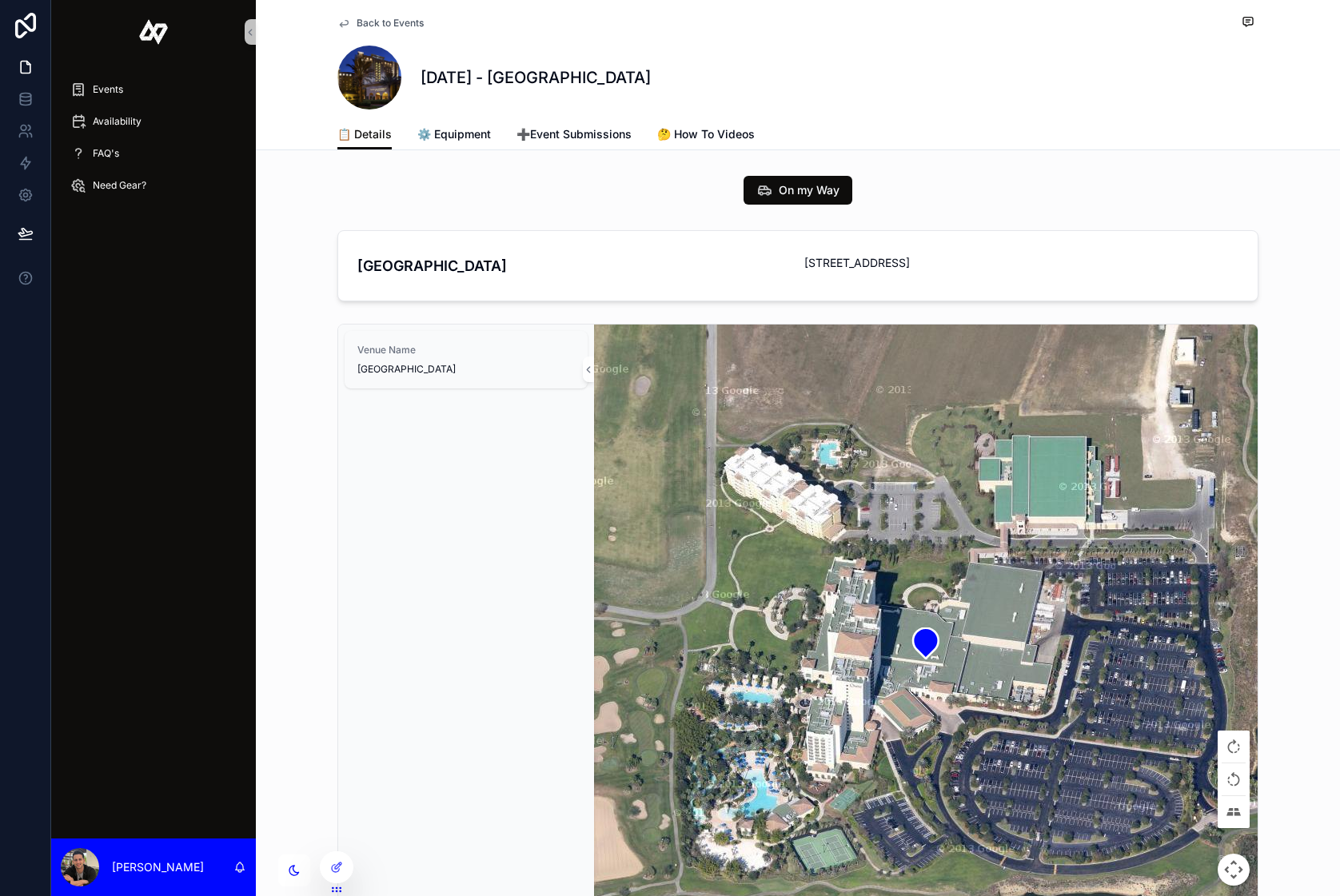
click at [343, 20] on icon "scrollable content" at bounding box center [344, 23] width 13 height 13
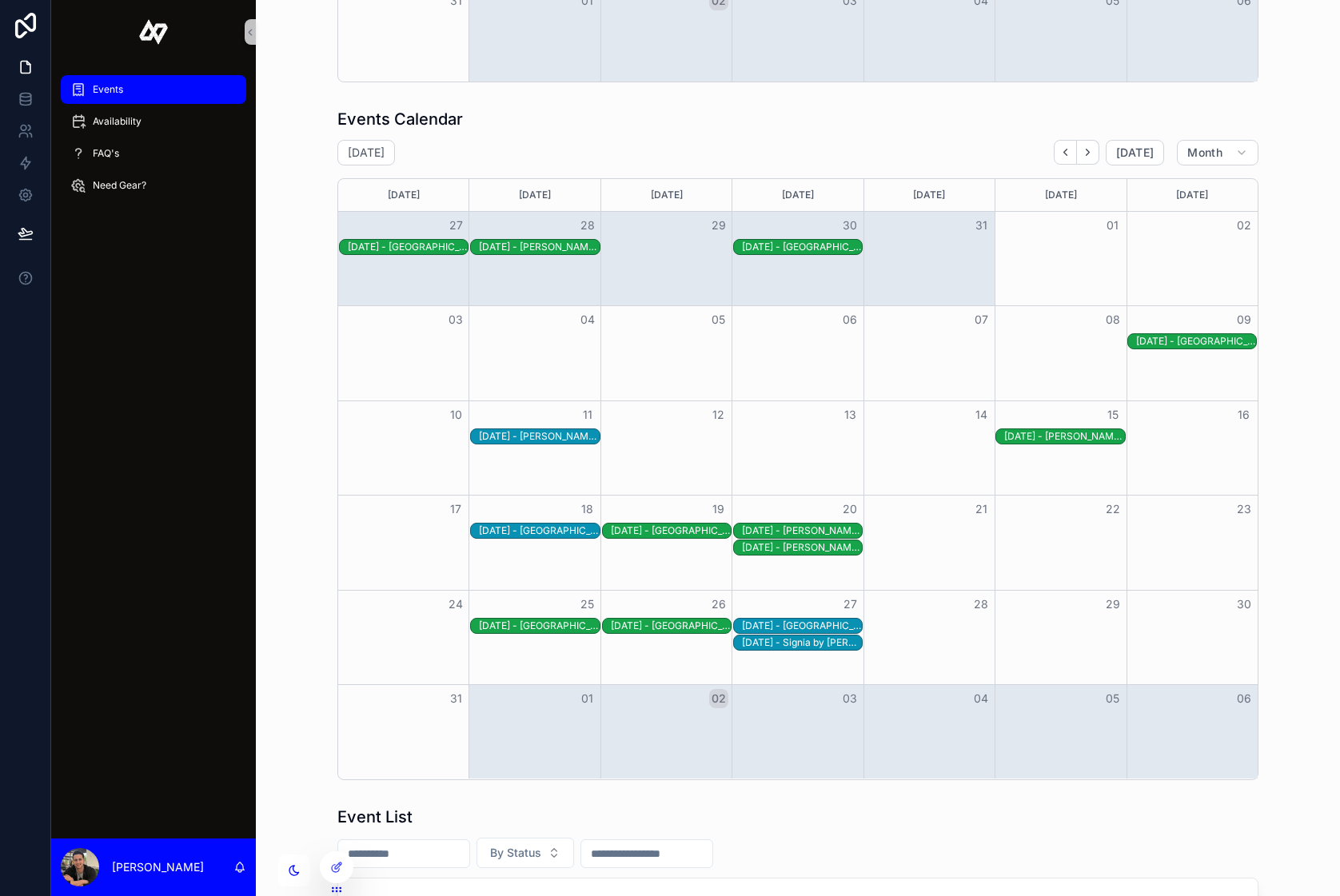
scroll to position [663, 0]
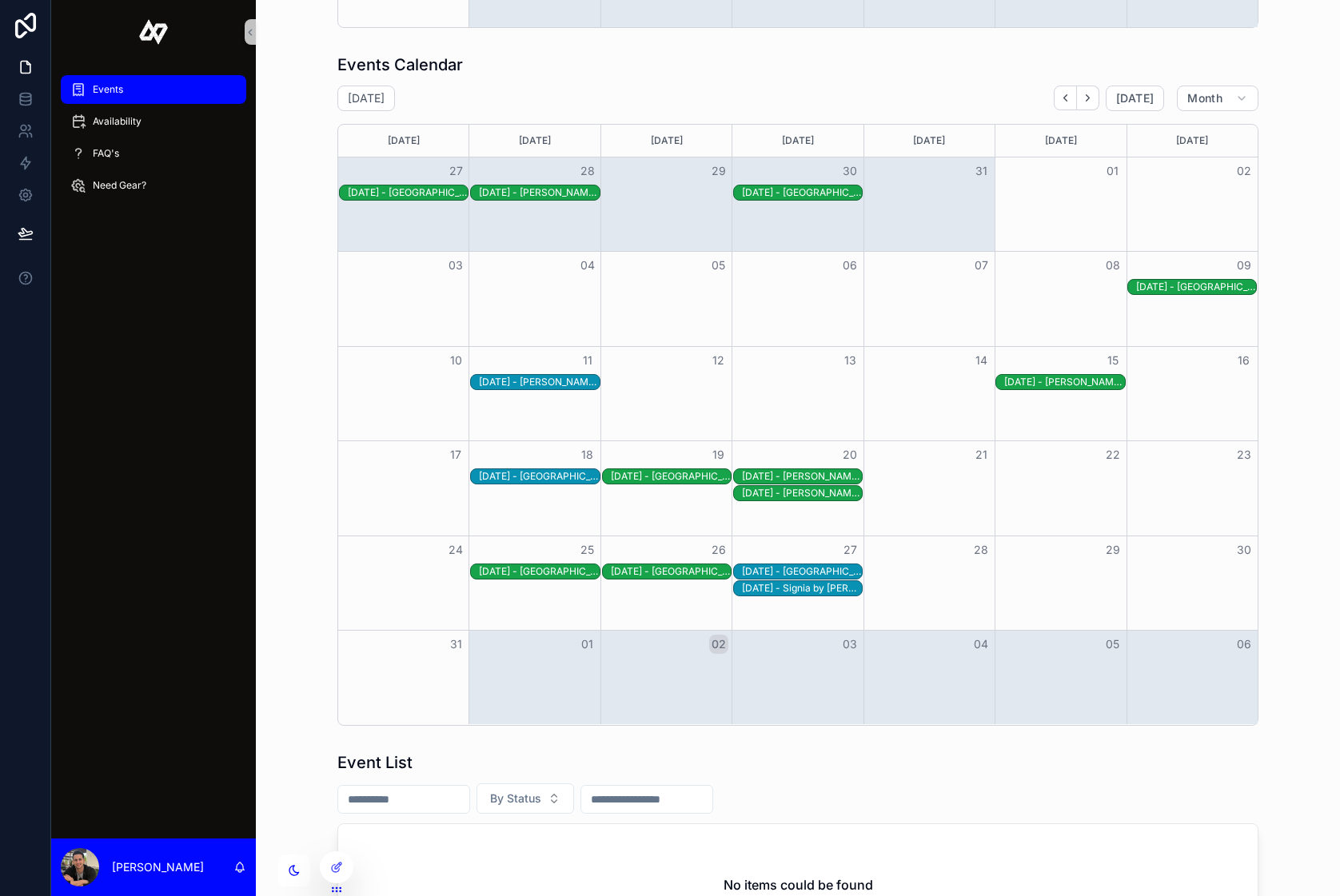
click at [778, 573] on div "8/27/2025 - Omni Orlando Resort Champions Gate" at bounding box center [802, 571] width 120 height 13
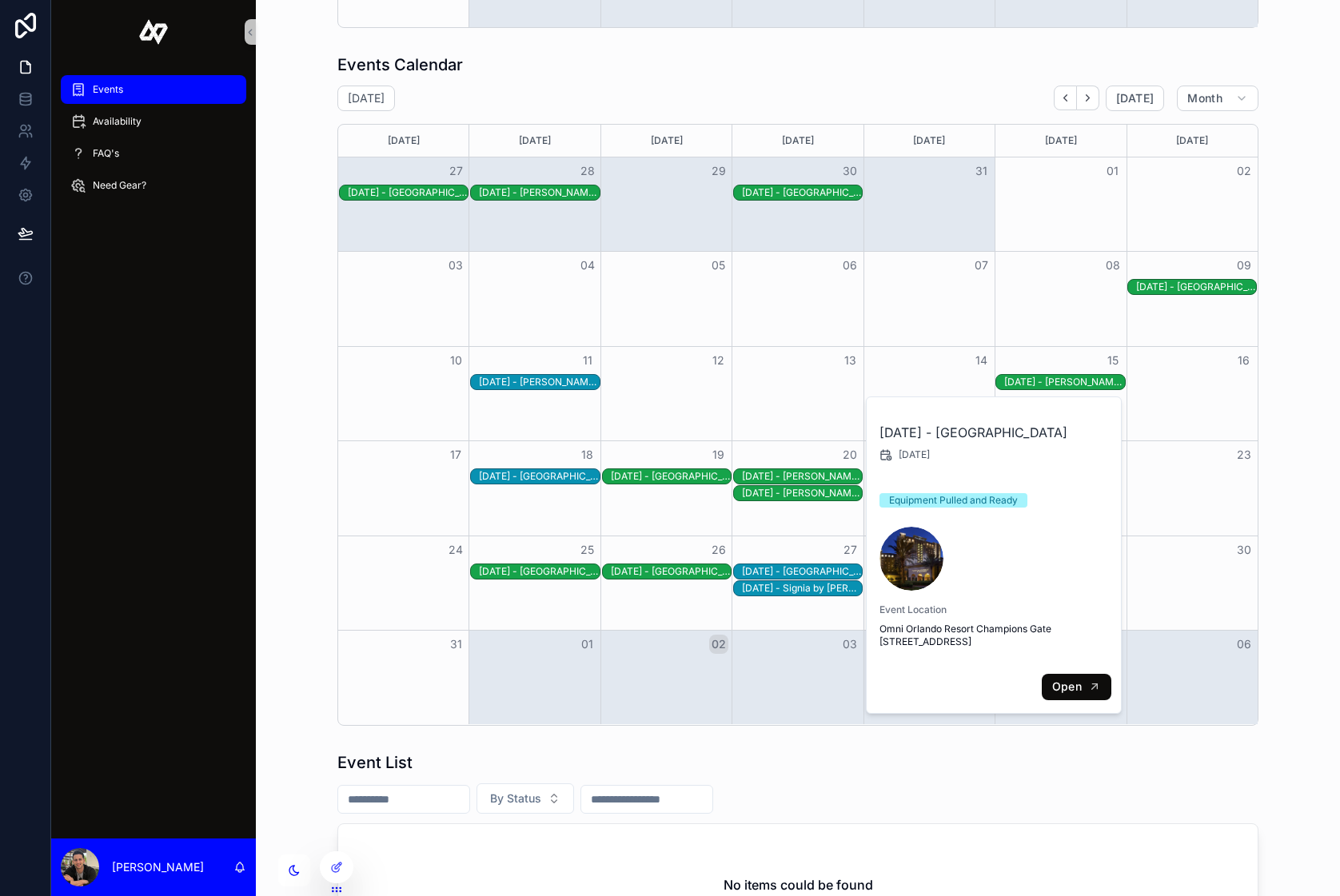
click at [1083, 700] on button "Open" at bounding box center [1076, 686] width 70 height 26
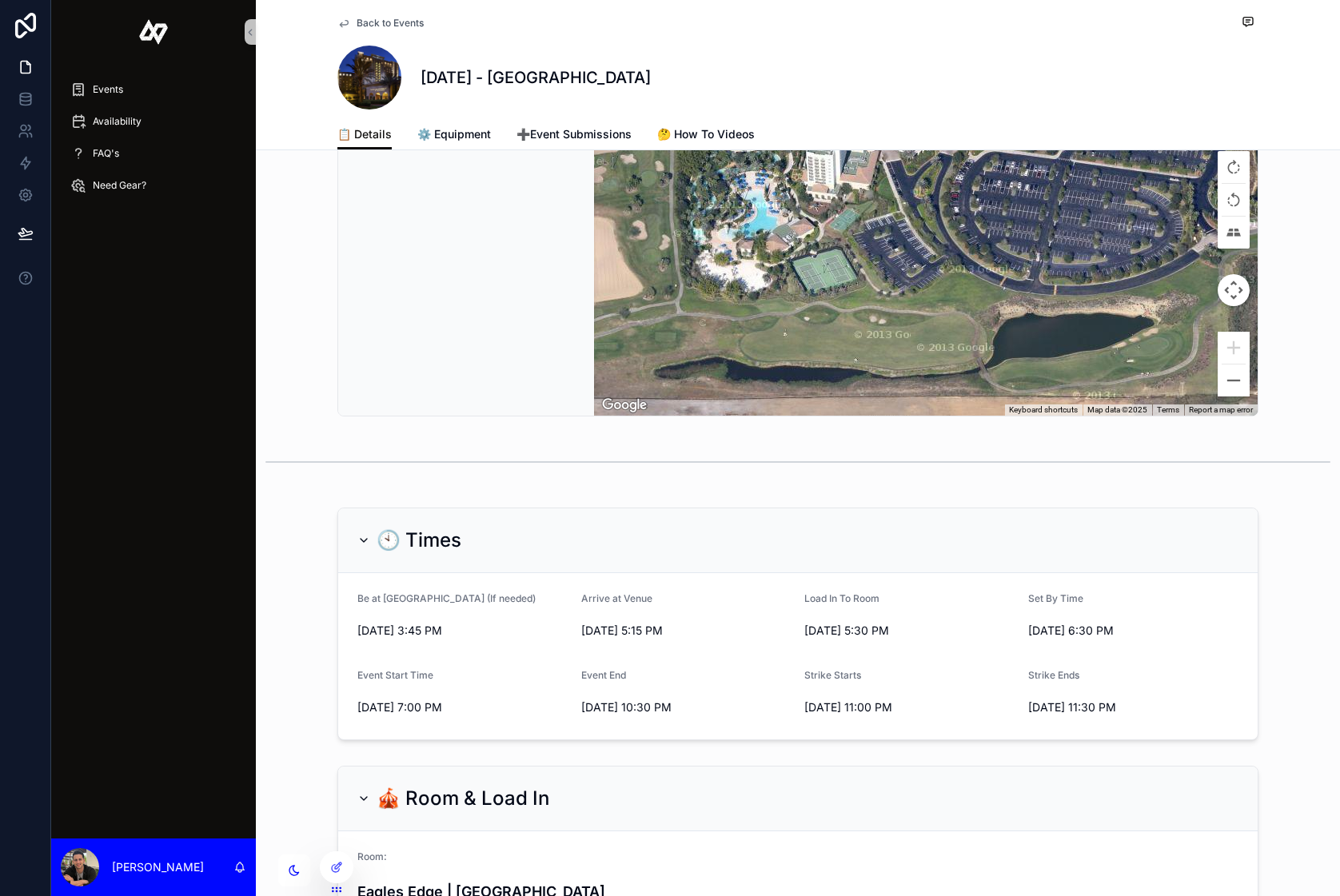
scroll to position [718, 0]
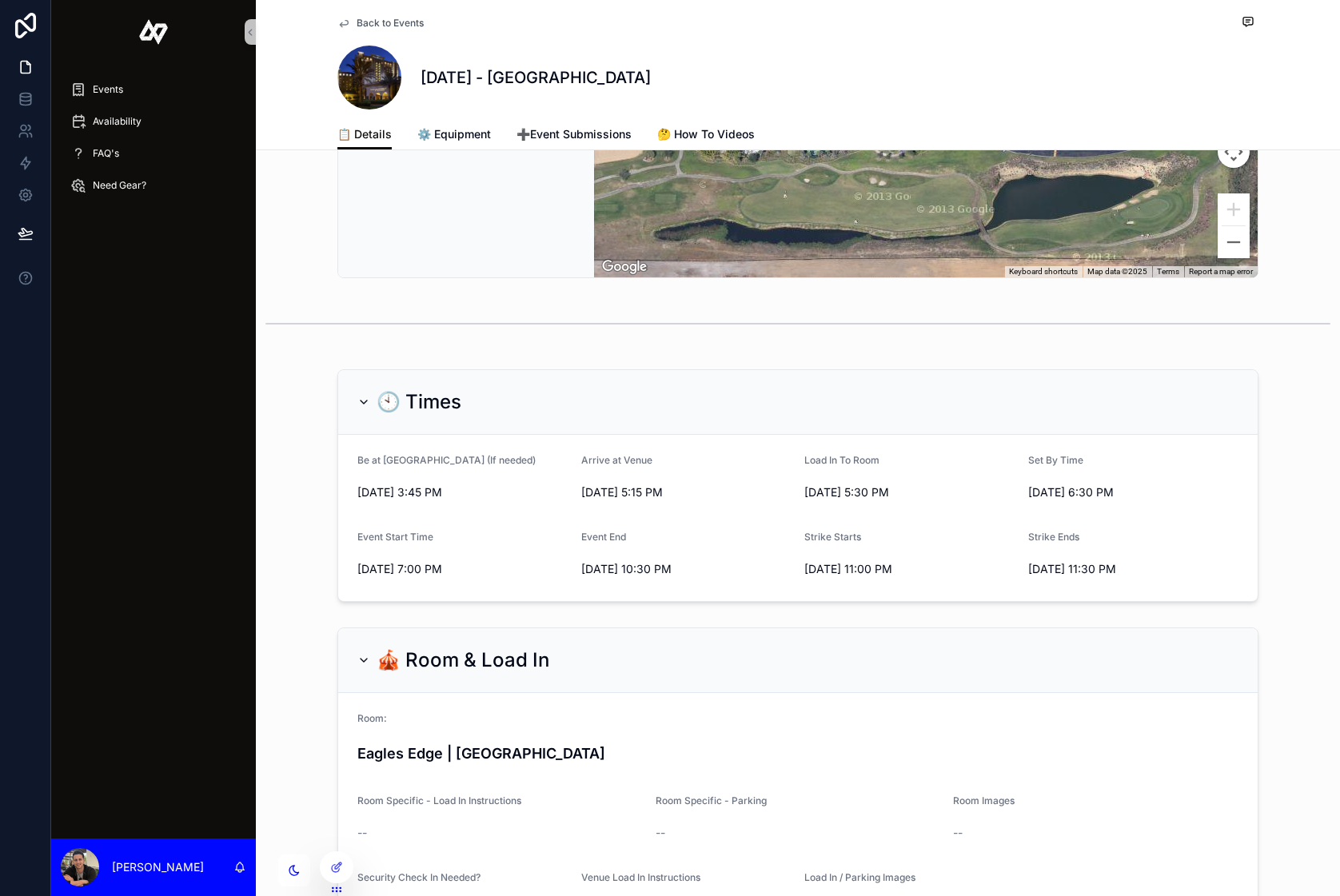
click at [364, 408] on icon "scrollable content" at bounding box center [364, 402] width 13 height 13
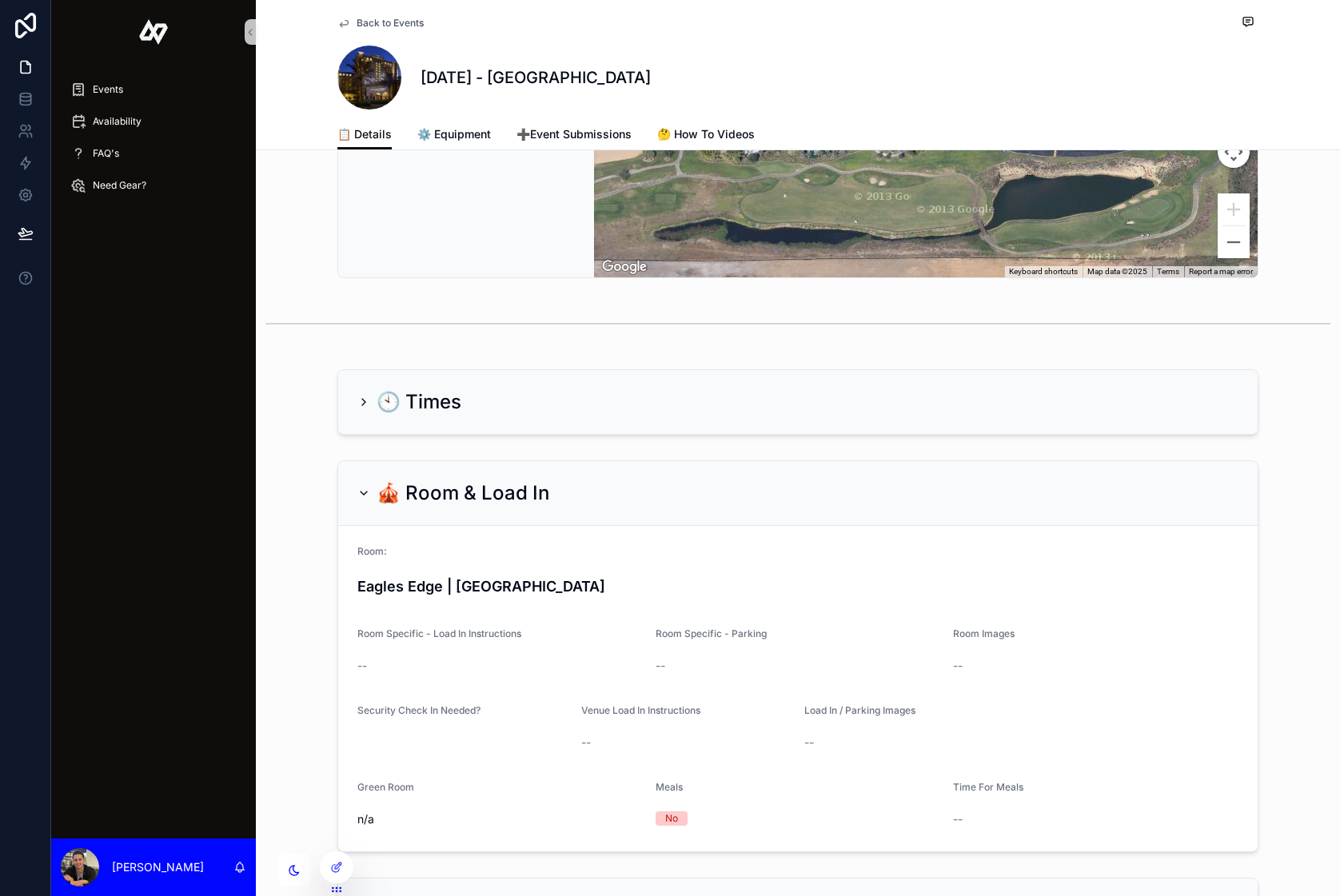
click at [364, 408] on icon "scrollable content" at bounding box center [364, 402] width 13 height 13
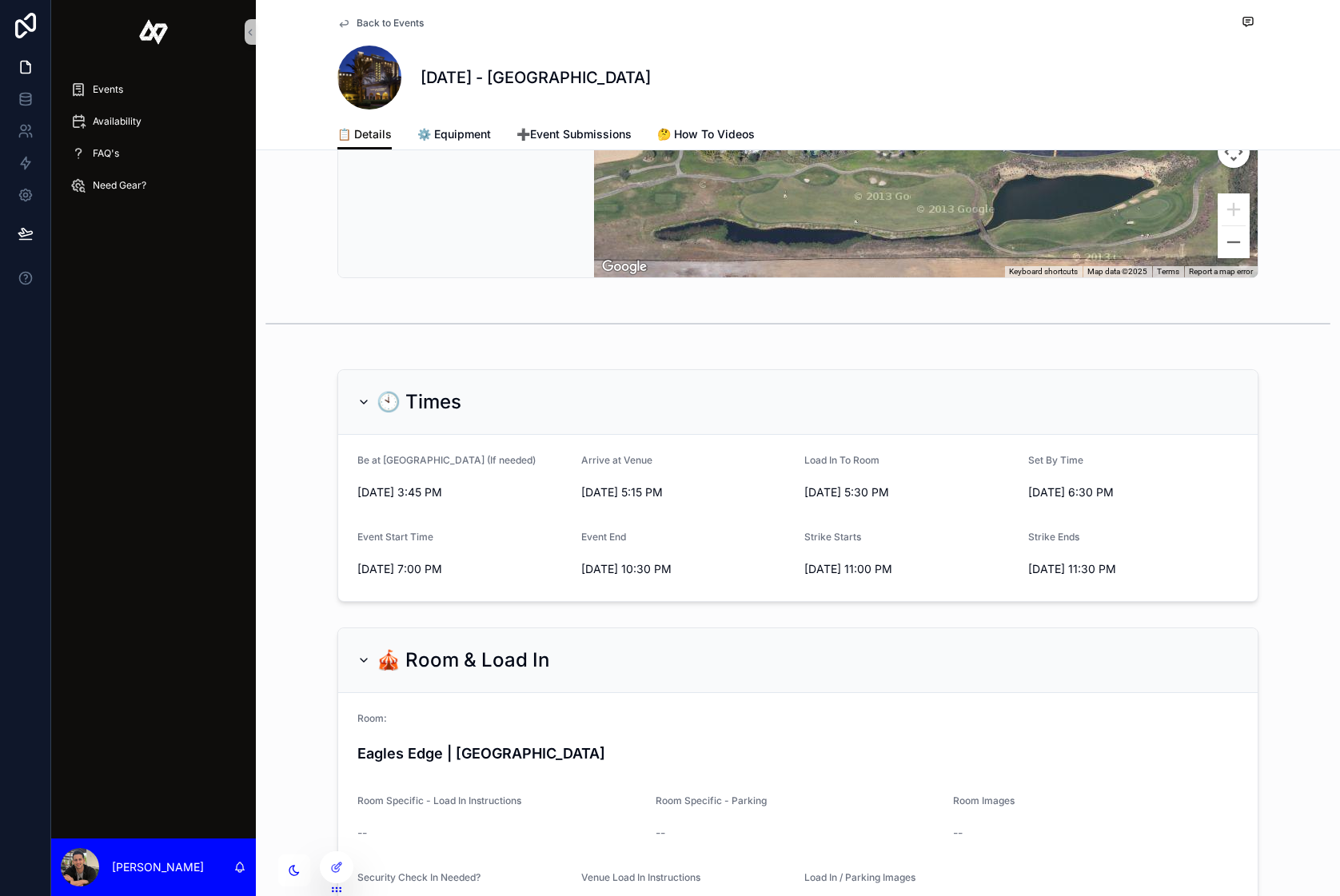
click at [364, 408] on icon "scrollable content" at bounding box center [364, 402] width 13 height 13
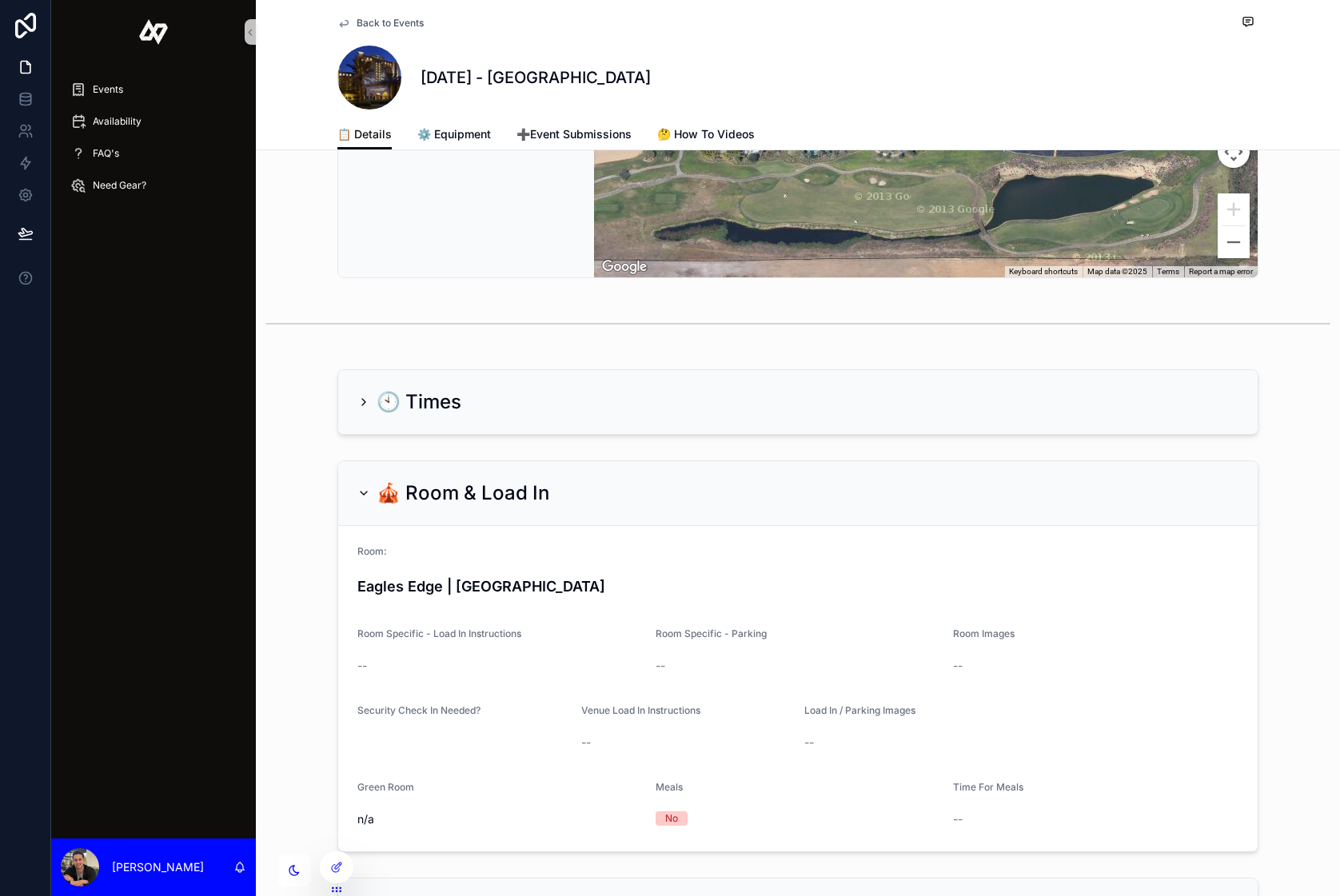
click at [363, 494] on icon "scrollable content" at bounding box center [364, 493] width 6 height 3
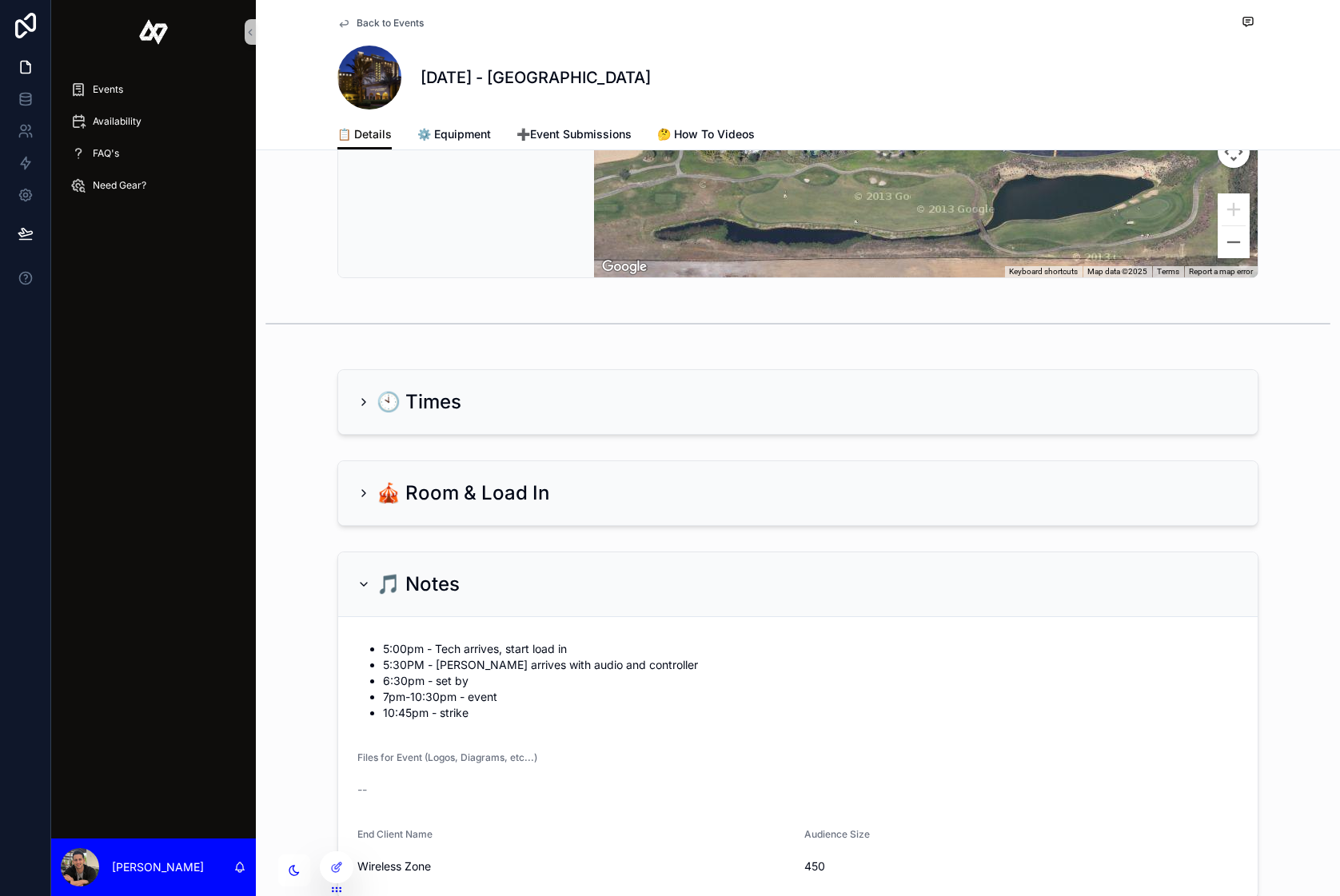
click at [363, 499] on icon "scrollable content" at bounding box center [364, 493] width 13 height 13
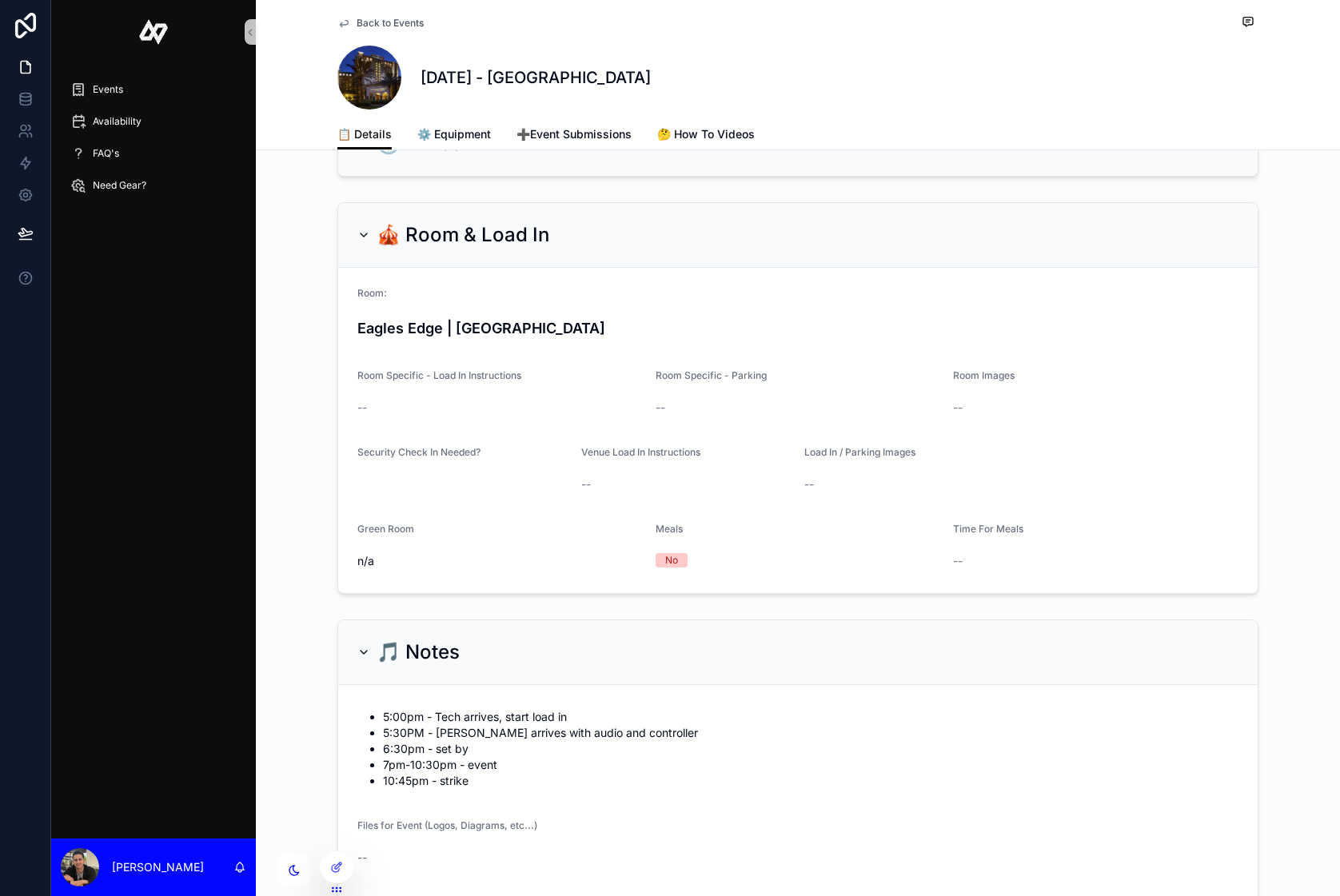
scroll to position [985, 0]
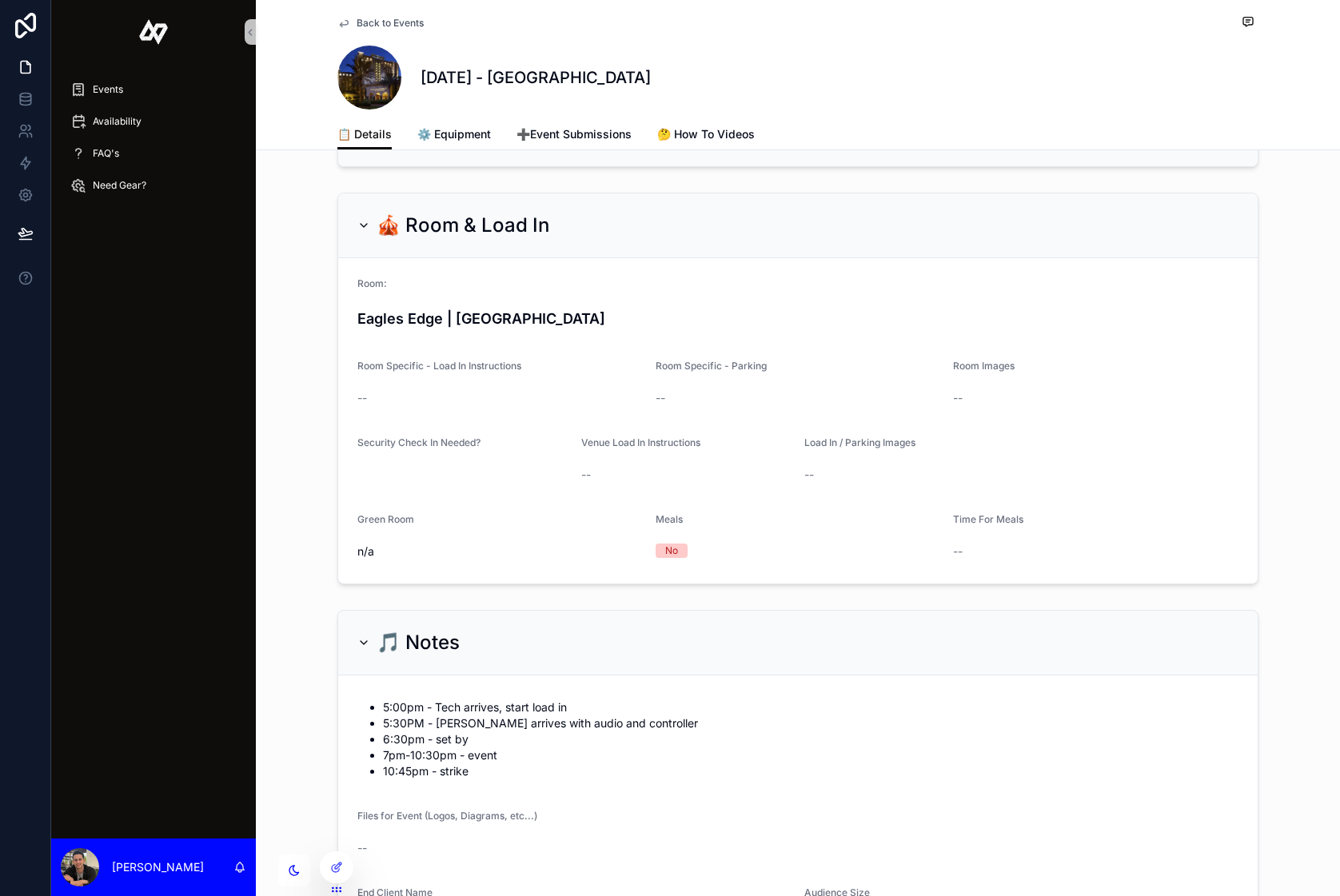
click at [367, 232] on icon "scrollable content" at bounding box center [364, 225] width 13 height 13
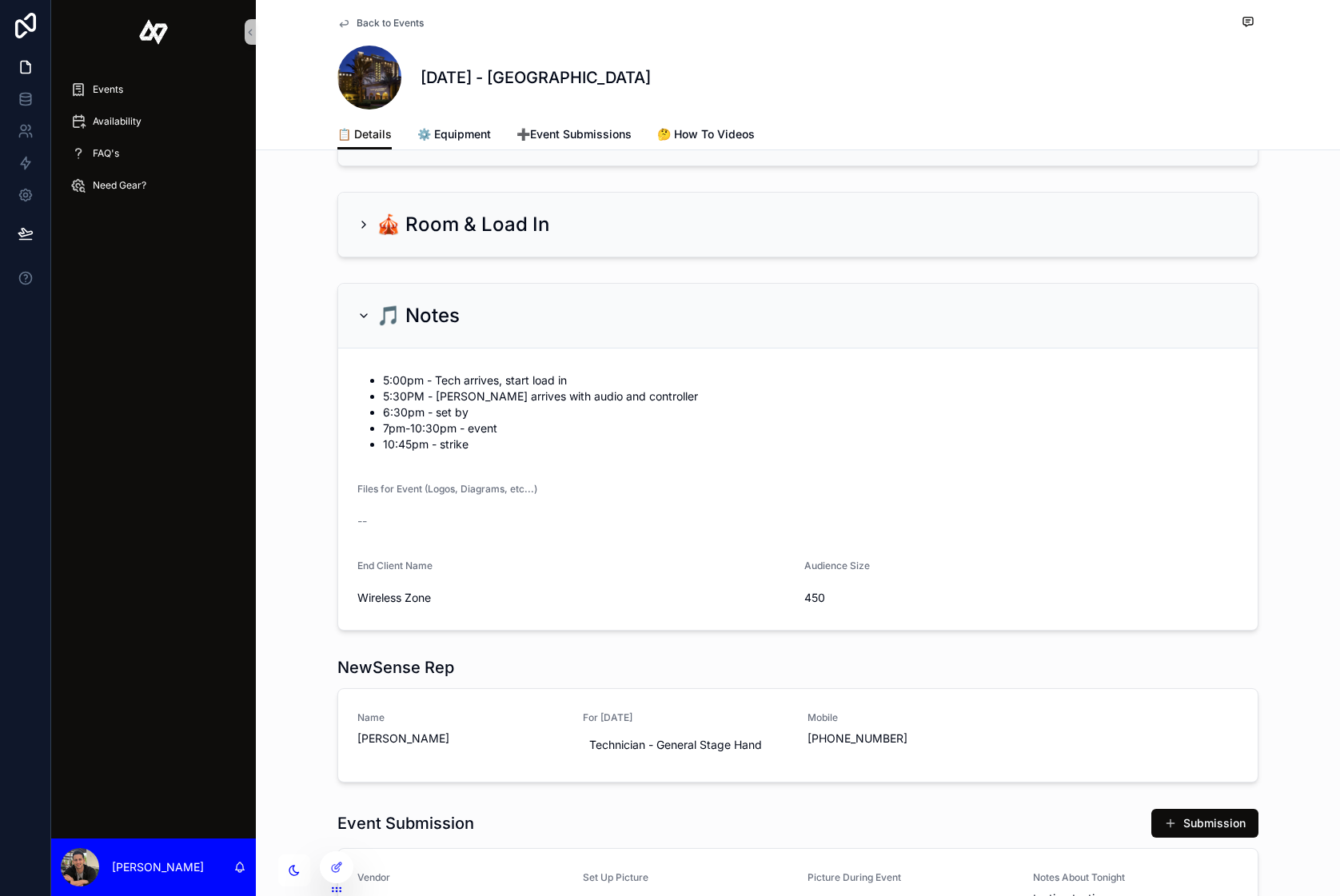
scroll to position [1186, 0]
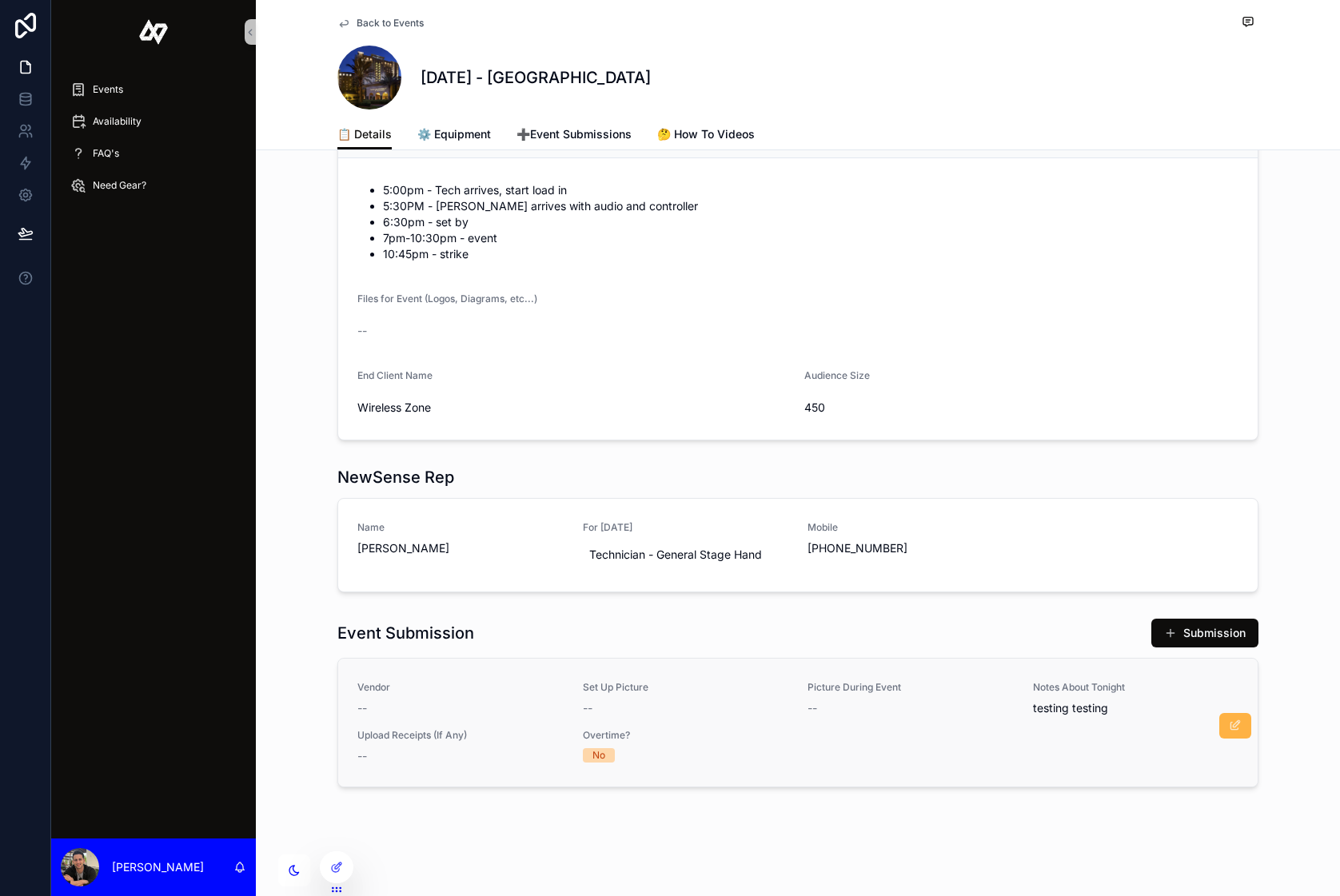
click at [1229, 724] on icon "scrollable content" at bounding box center [1235, 725] width 13 height 13
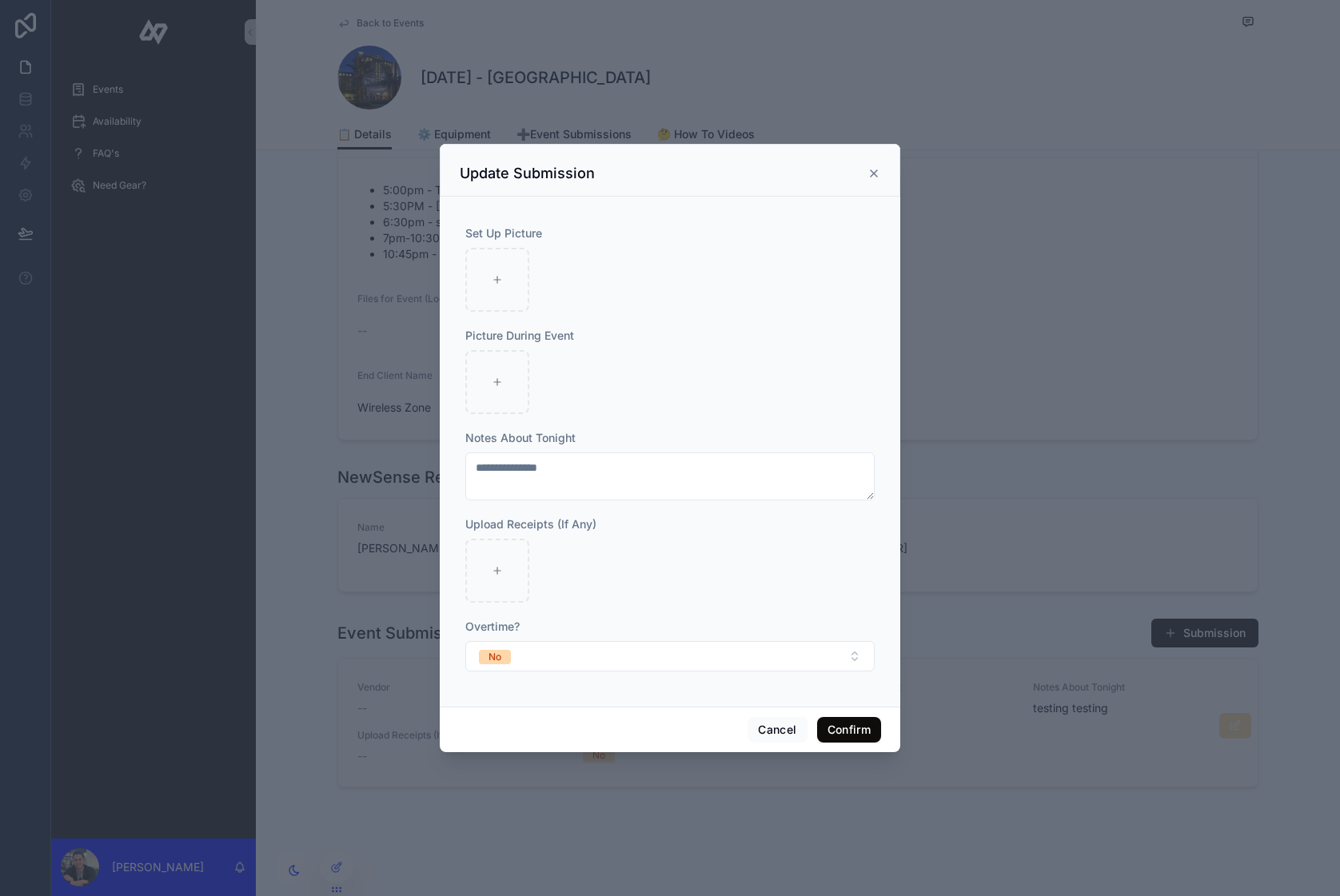
click at [875, 173] on icon at bounding box center [874, 173] width 13 height 13
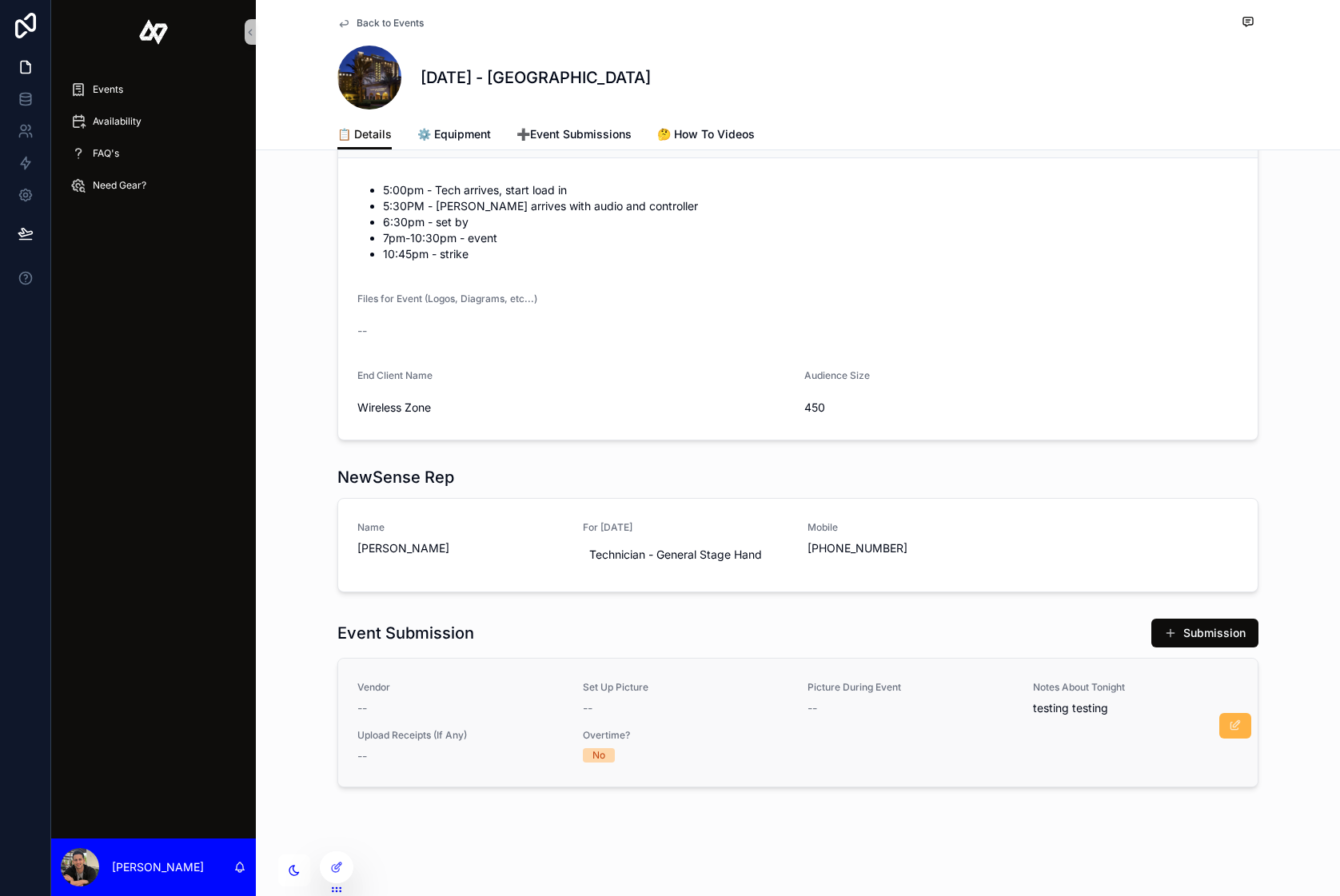
click at [1230, 722] on icon "scrollable content" at bounding box center [1235, 725] width 13 height 13
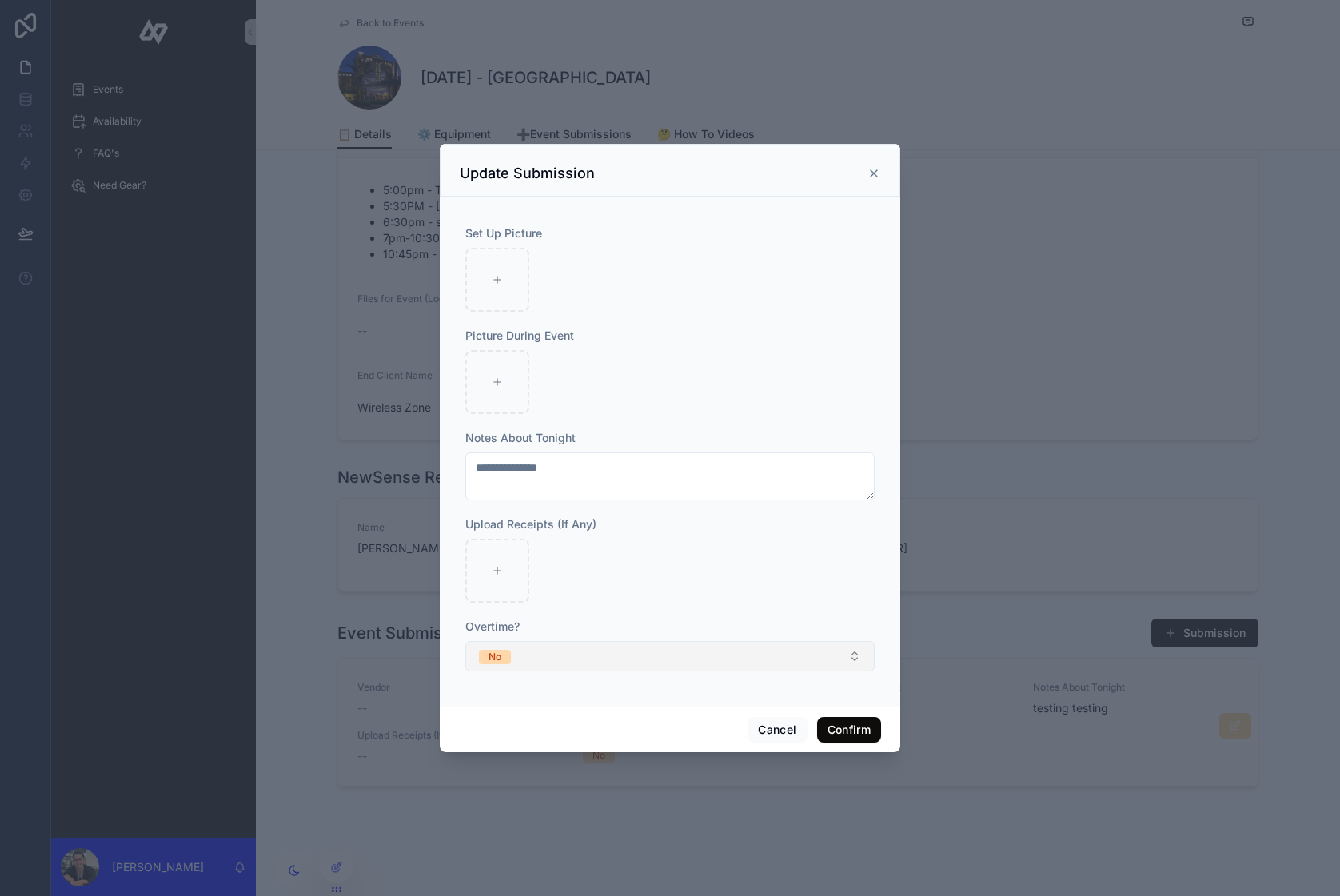
click at [525, 655] on button "No" at bounding box center [669, 656] width 409 height 31
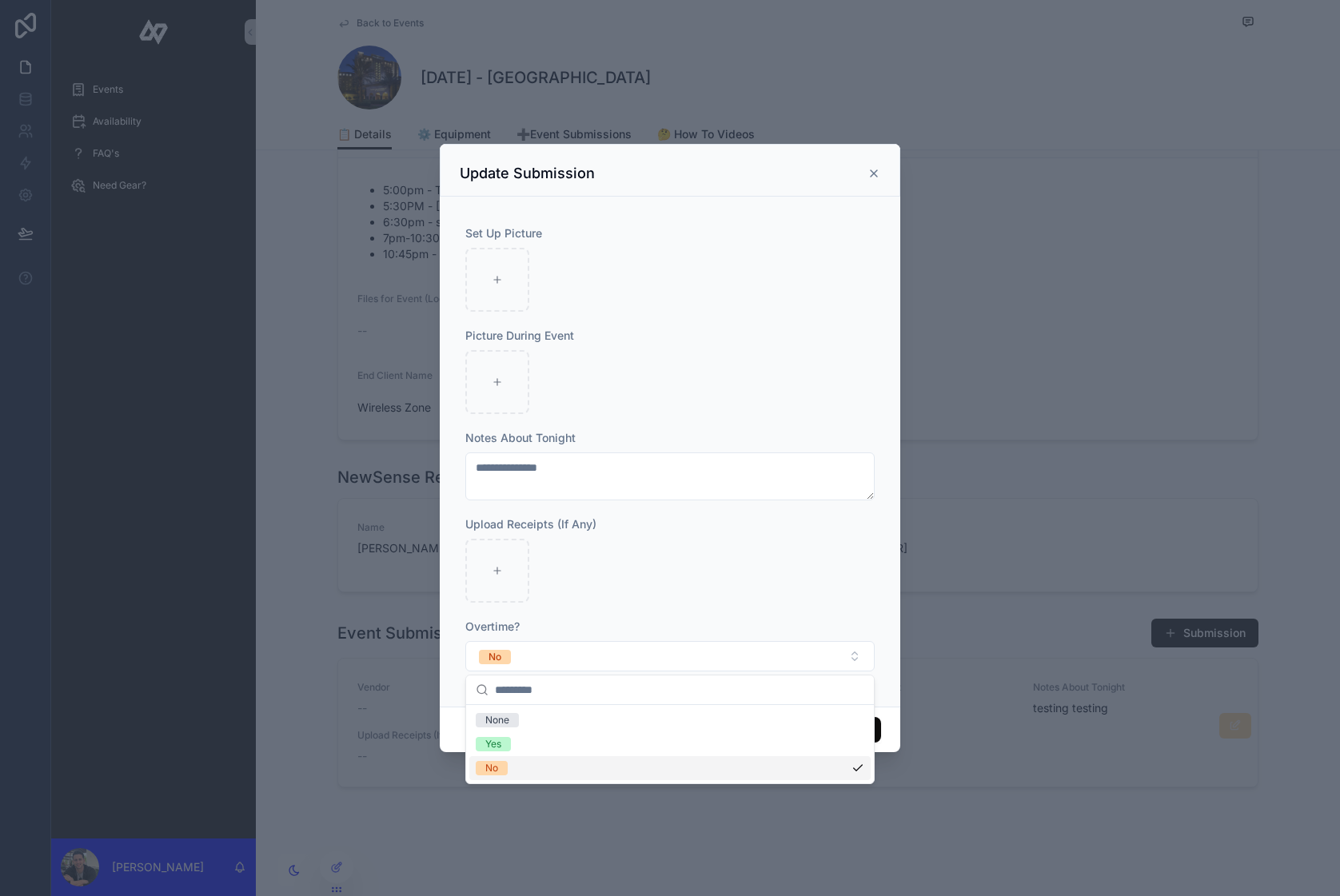
click at [521, 769] on div "No" at bounding box center [670, 768] width 402 height 24
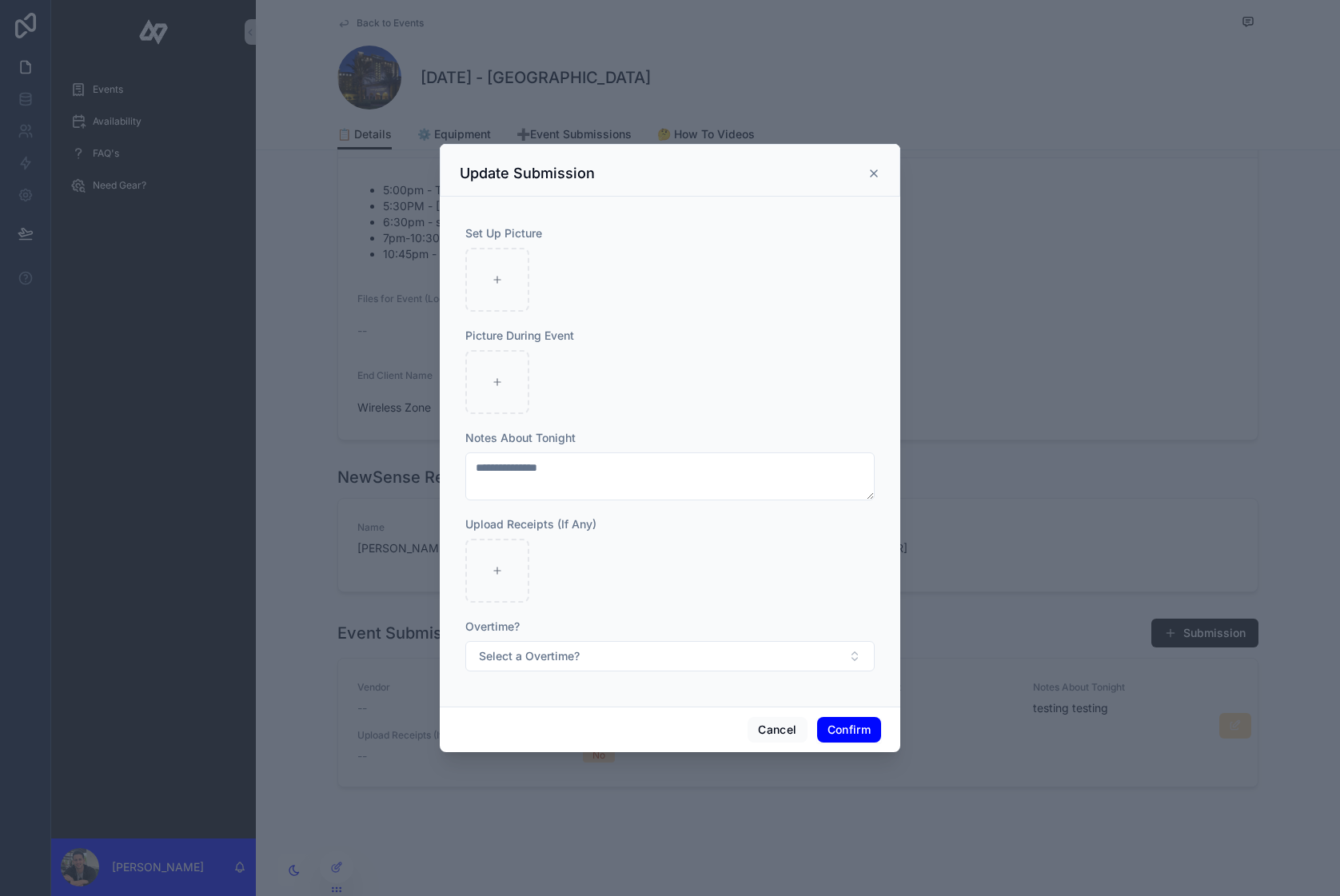
click at [862, 721] on button "Confirm" at bounding box center [849, 730] width 64 height 26
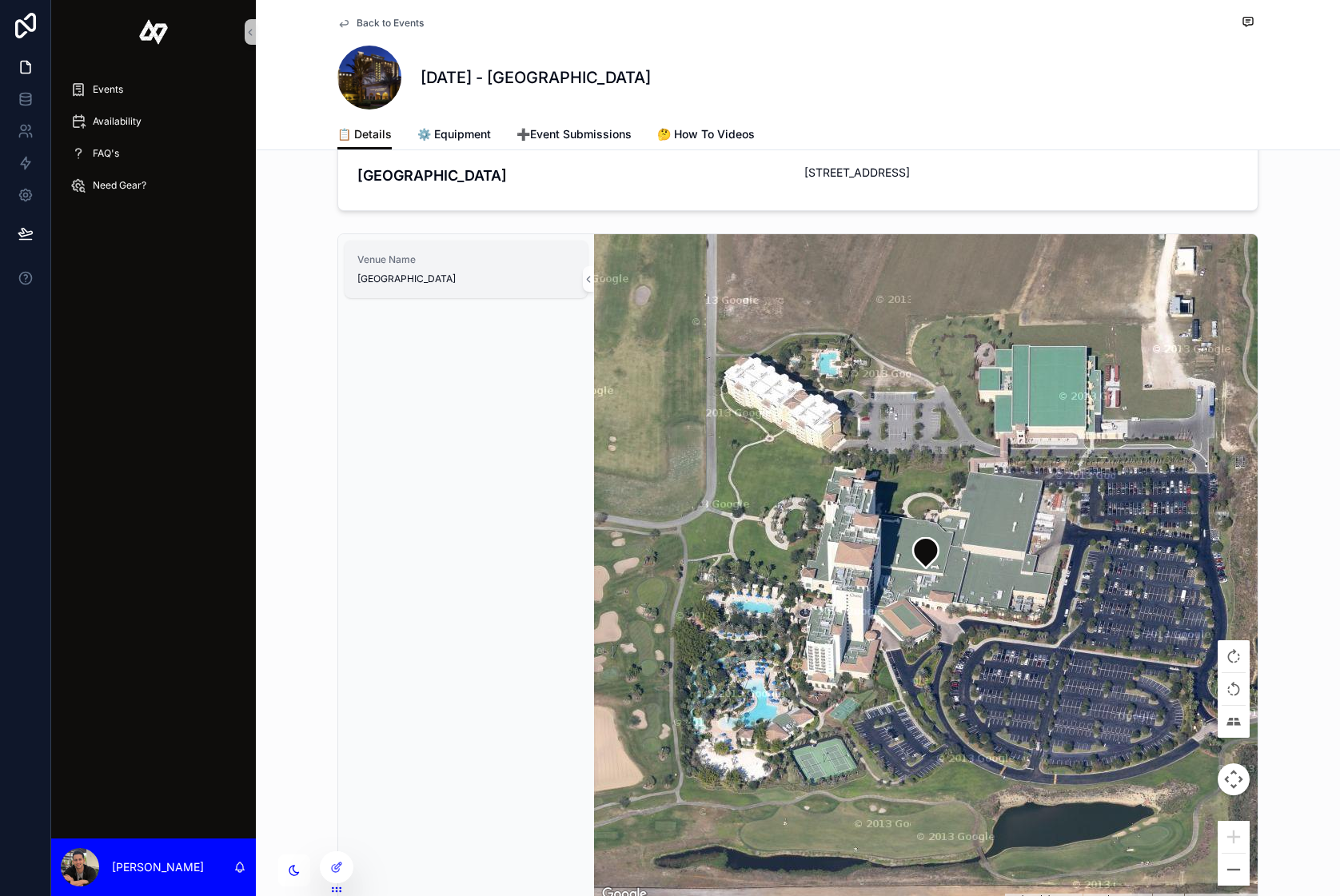
scroll to position [0, 0]
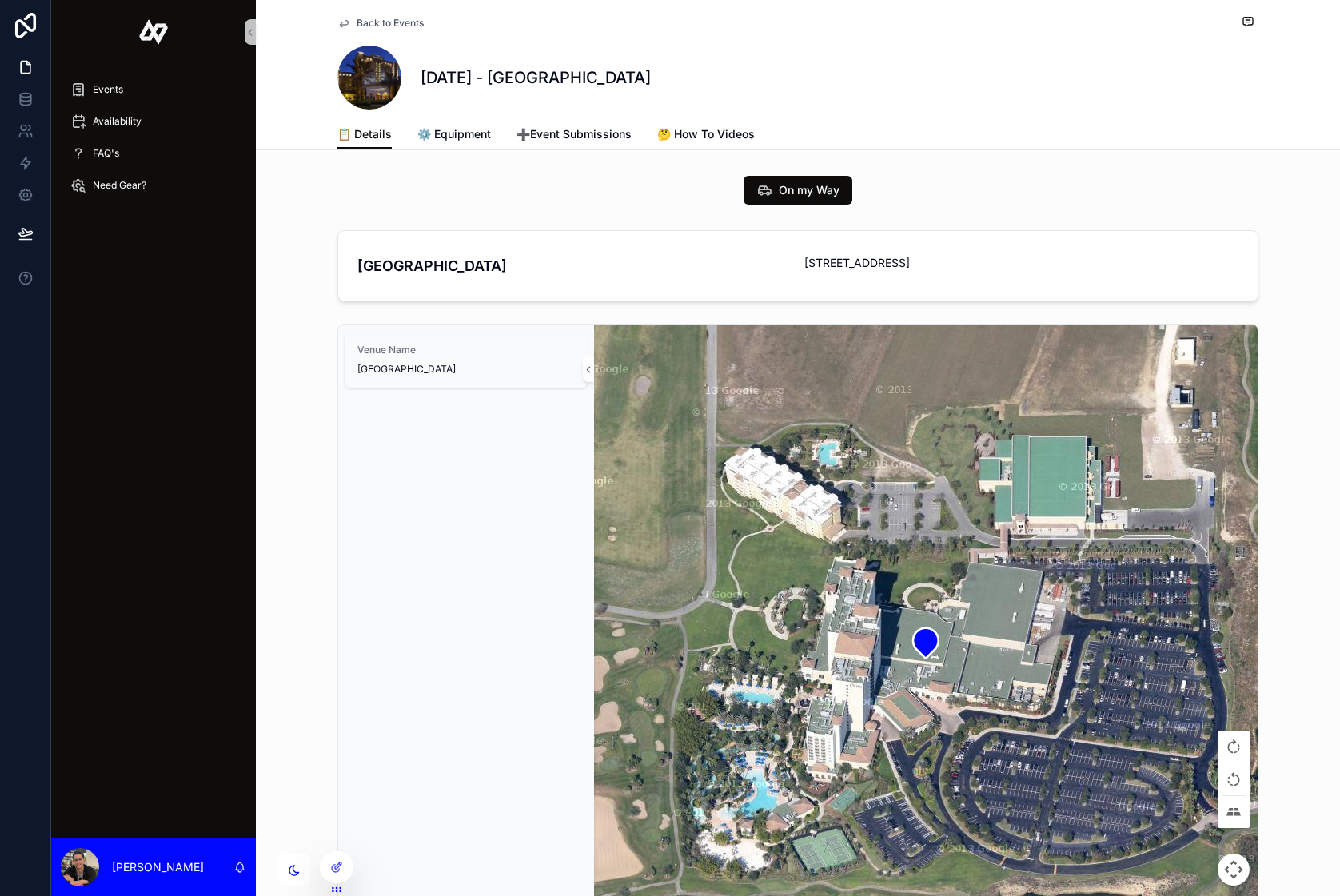
click at [990, 171] on div "On my Way" at bounding box center [798, 190] width 1084 height 42
click at [455, 132] on span "⚙️ Equipment" at bounding box center [454, 134] width 73 height 16
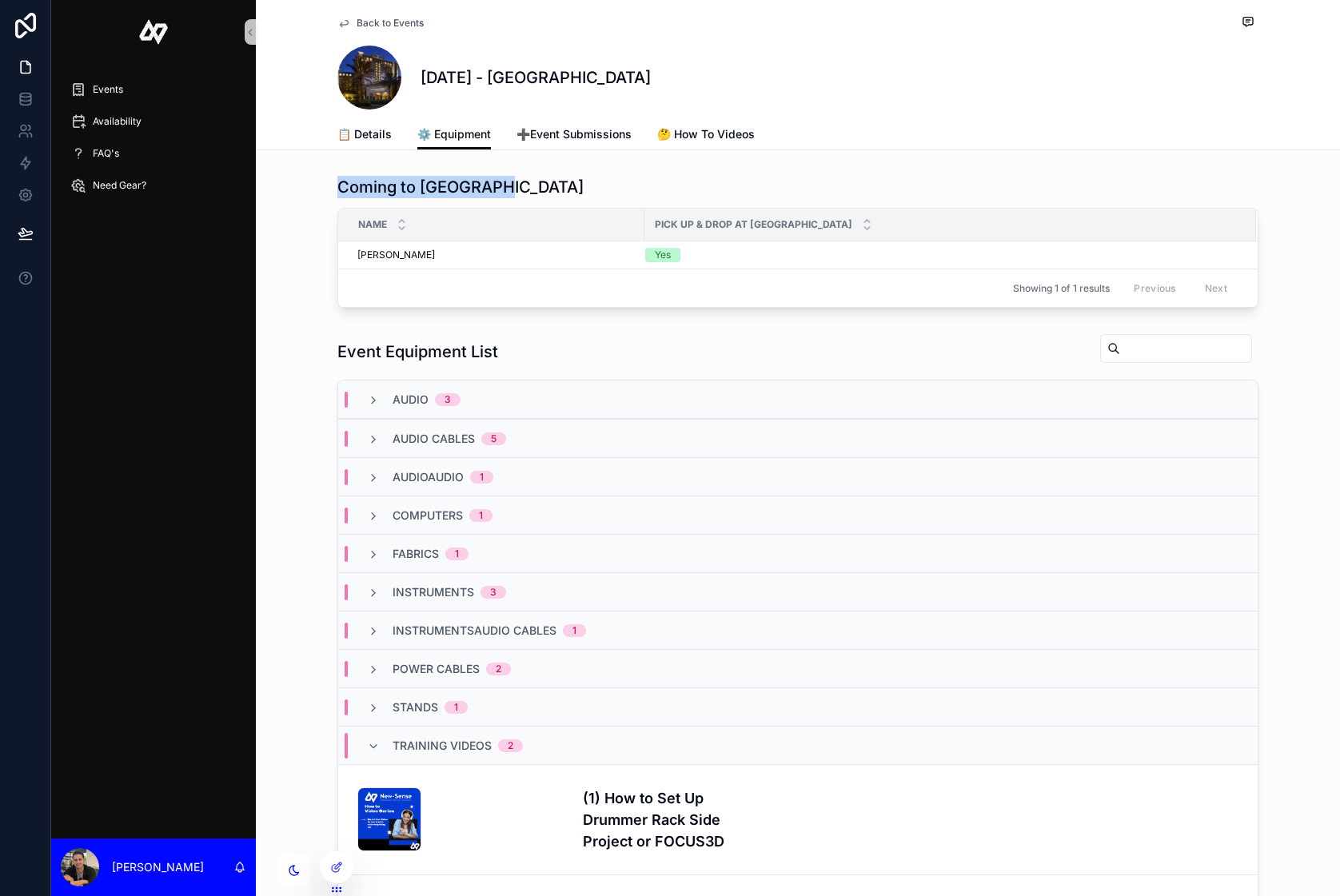
drag, startPoint x: 337, startPoint y: 189, endPoint x: 516, endPoint y: 187, distance: 179.0
click at [516, 187] on div "Coming to Warehouse" at bounding box center [798, 187] width 921 height 22
click at [364, 399] on div "Audio 3" at bounding box center [414, 399] width 132 height 16
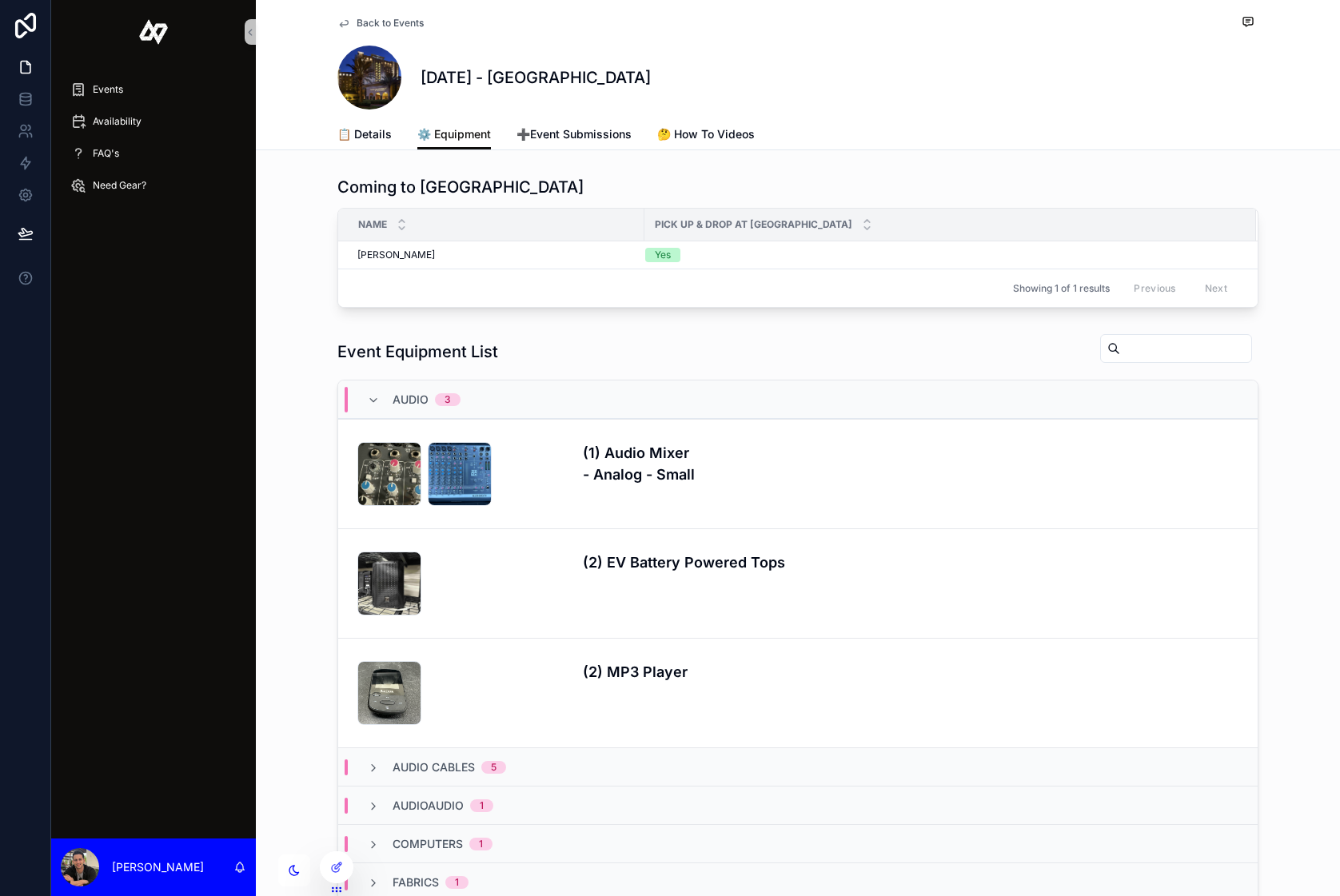
click at [364, 399] on div "Audio 3" at bounding box center [414, 400] width 132 height 26
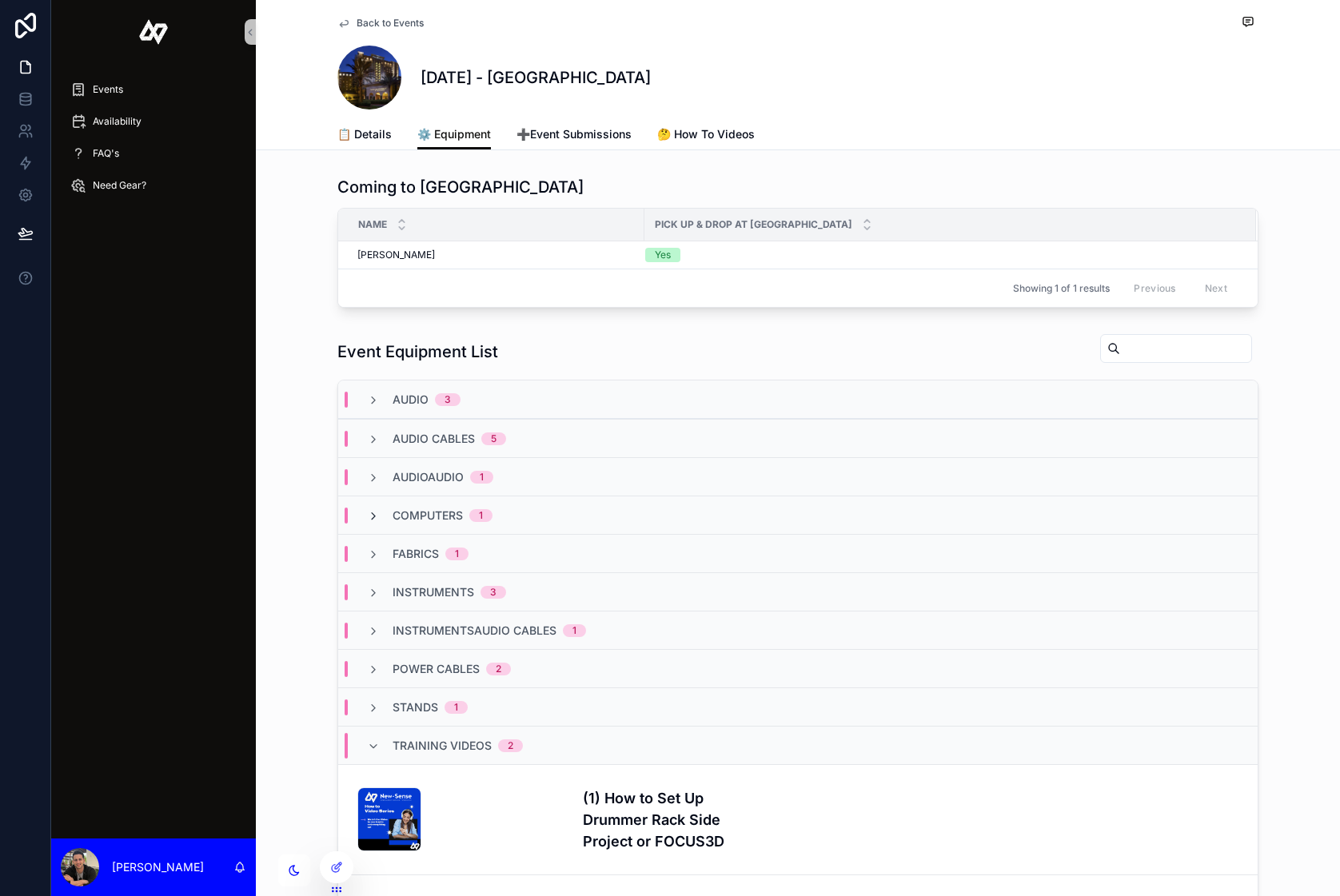
click at [375, 513] on icon "scrollable content" at bounding box center [373, 517] width 13 height 13
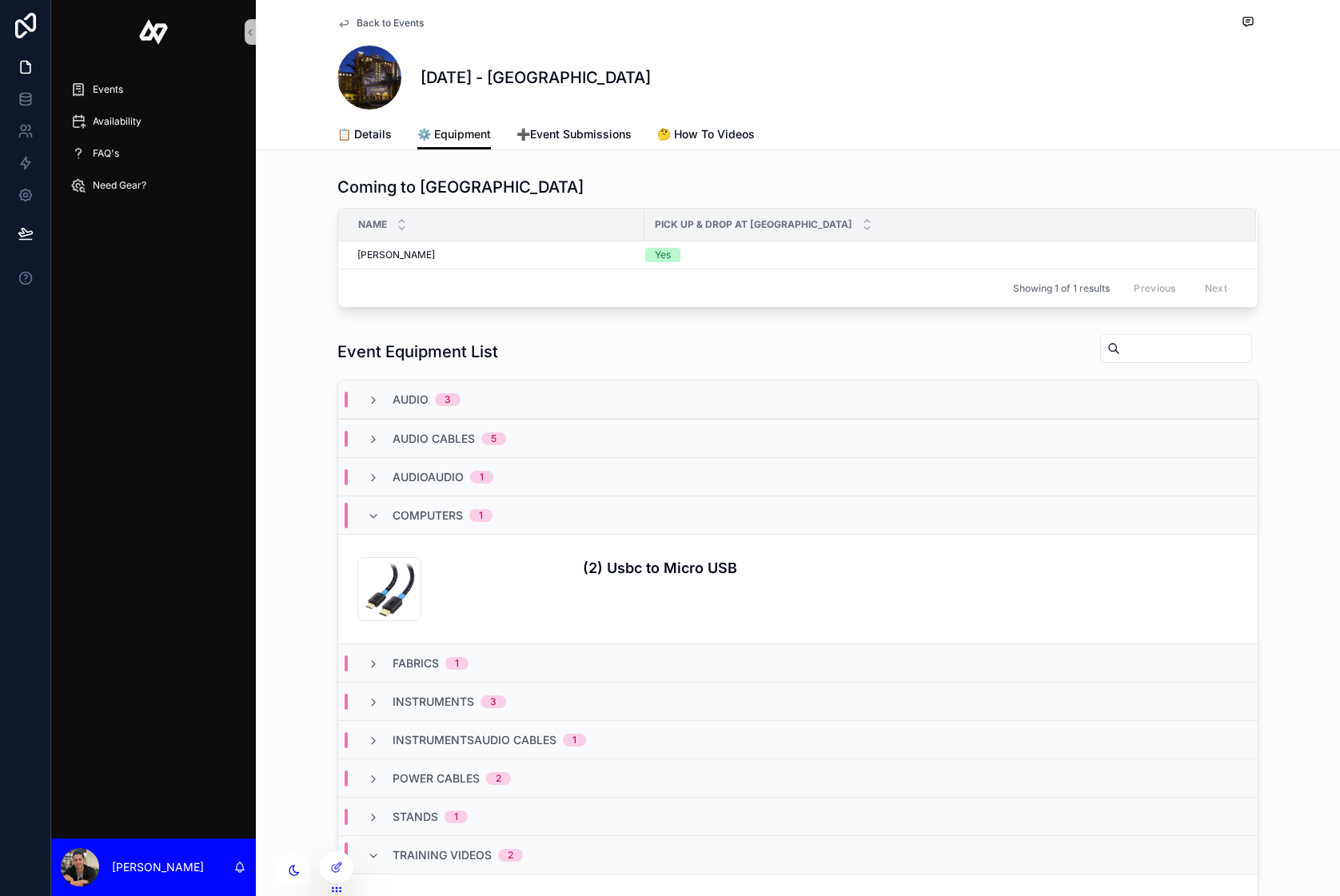
click at [375, 513] on icon "scrollable content" at bounding box center [373, 517] width 13 height 13
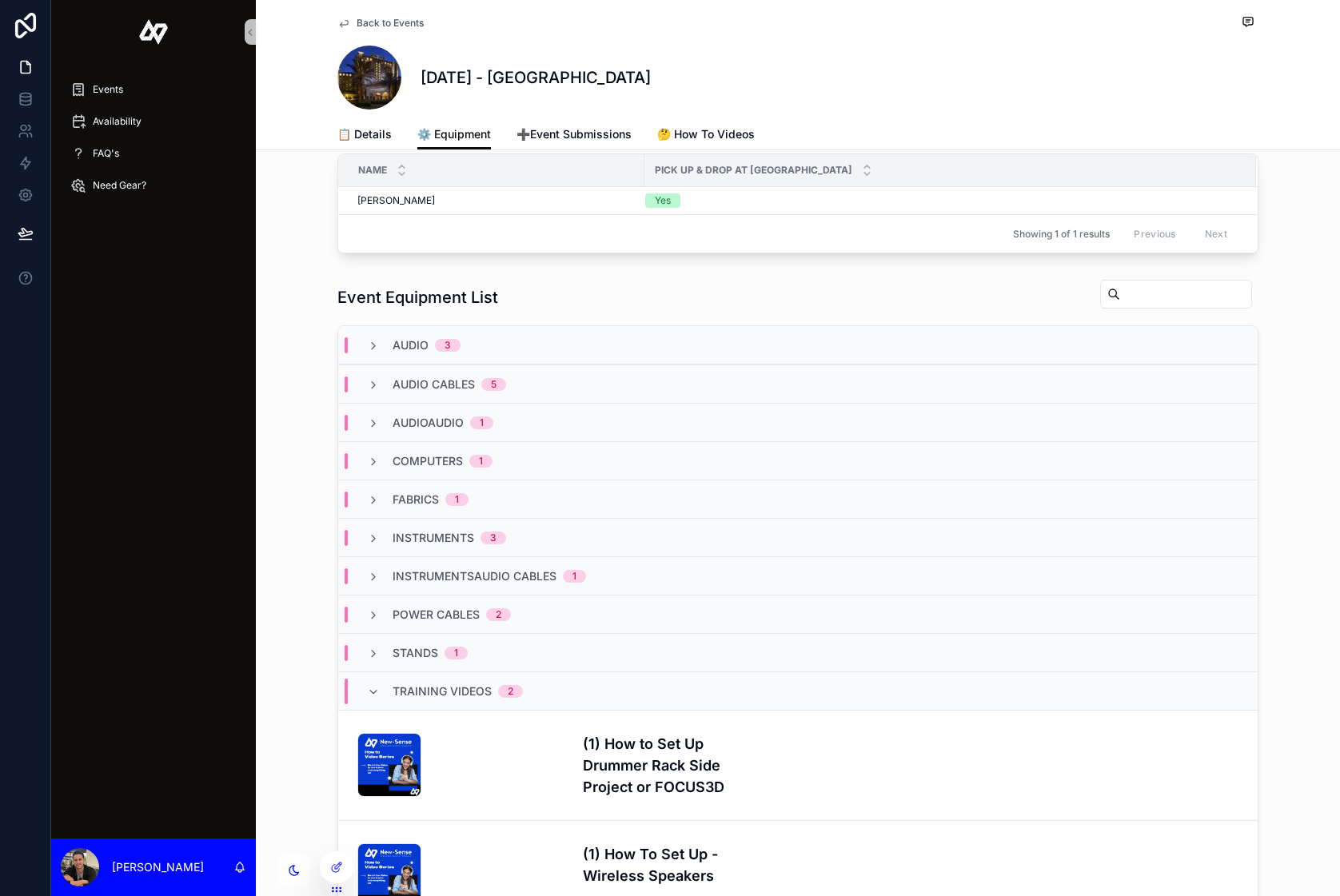
scroll to position [40, 0]
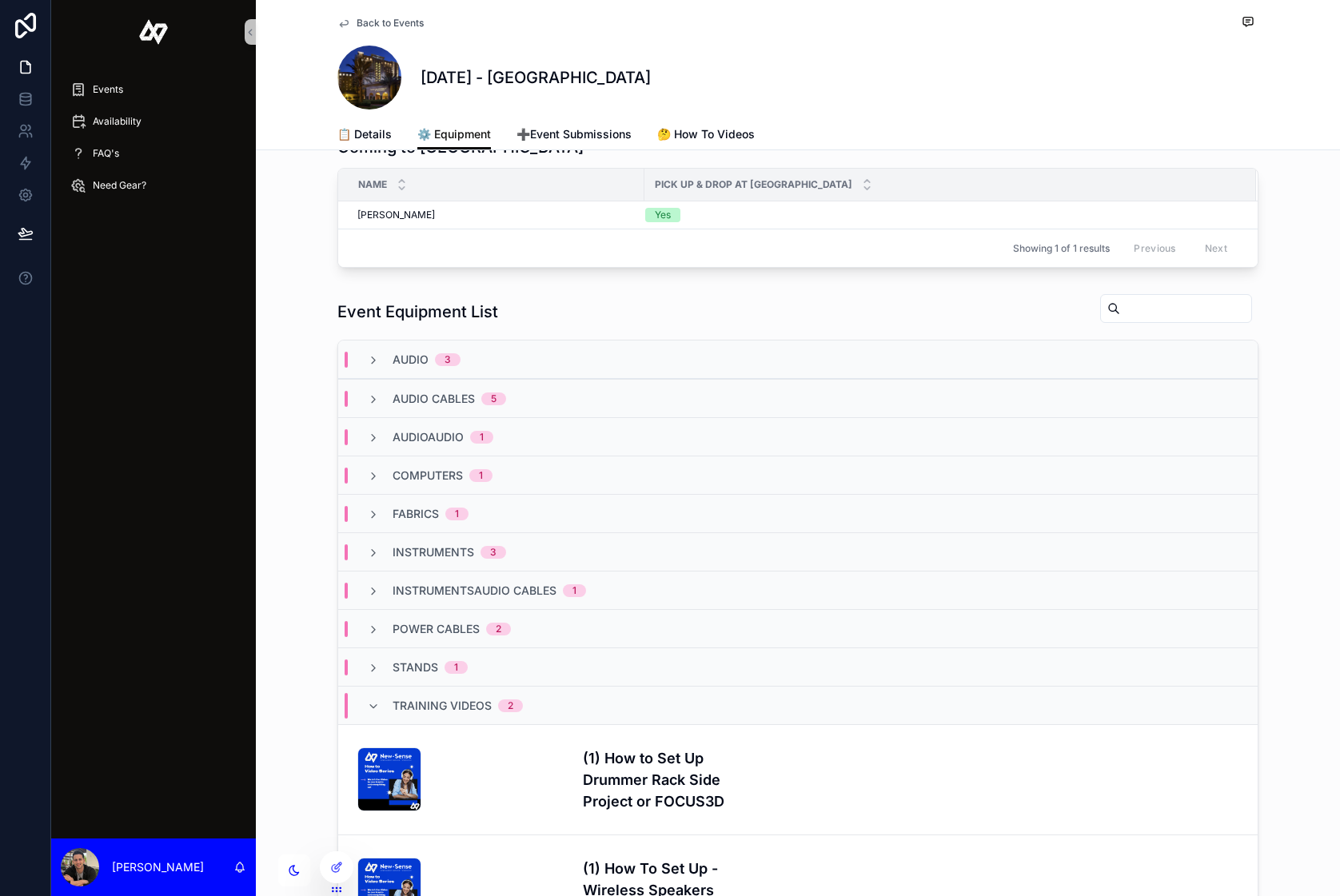
click at [379, 425] on div "AudioAudio 1" at bounding box center [797, 436] width 920 height 38
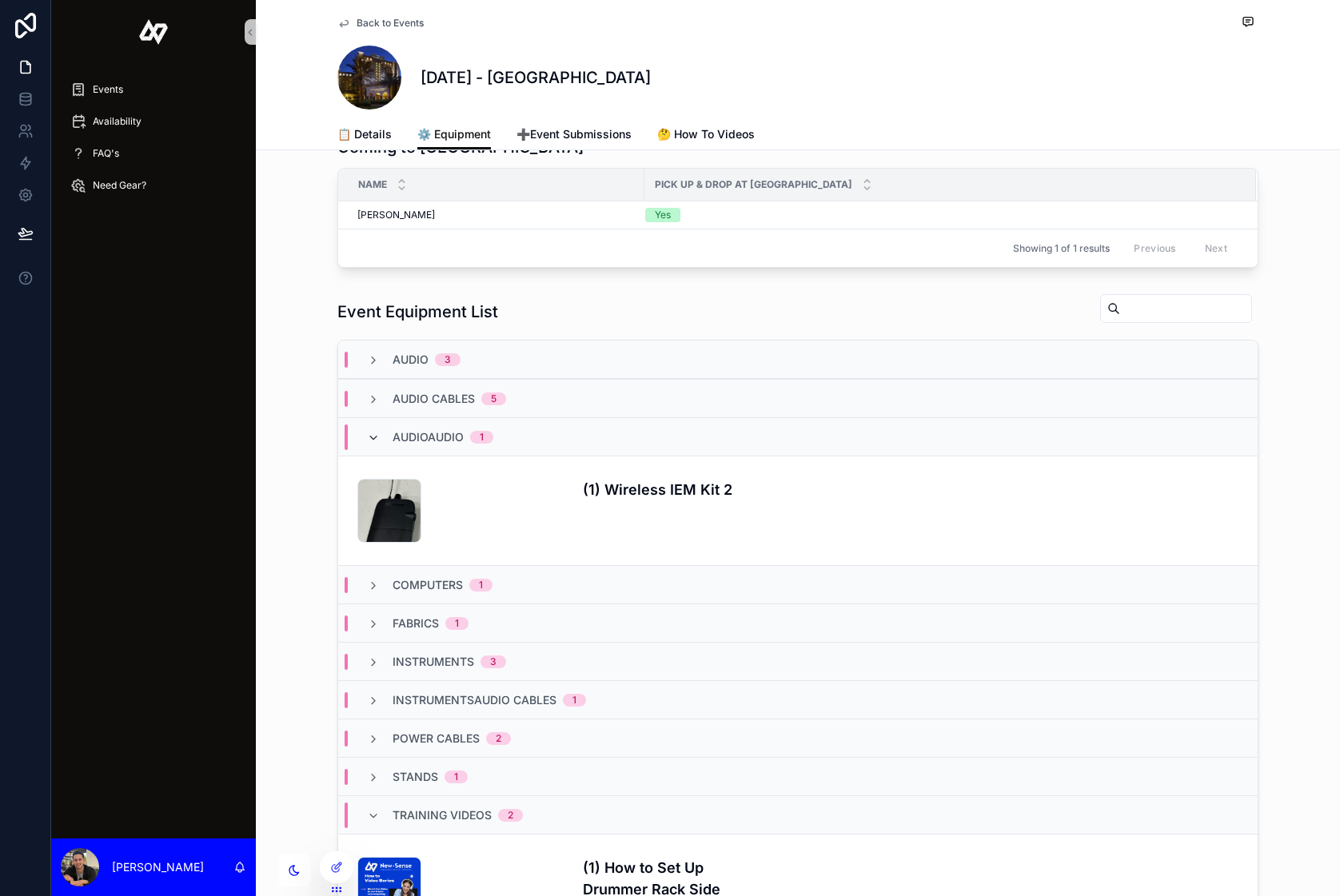
click at [379, 433] on icon "scrollable content" at bounding box center [373, 438] width 13 height 13
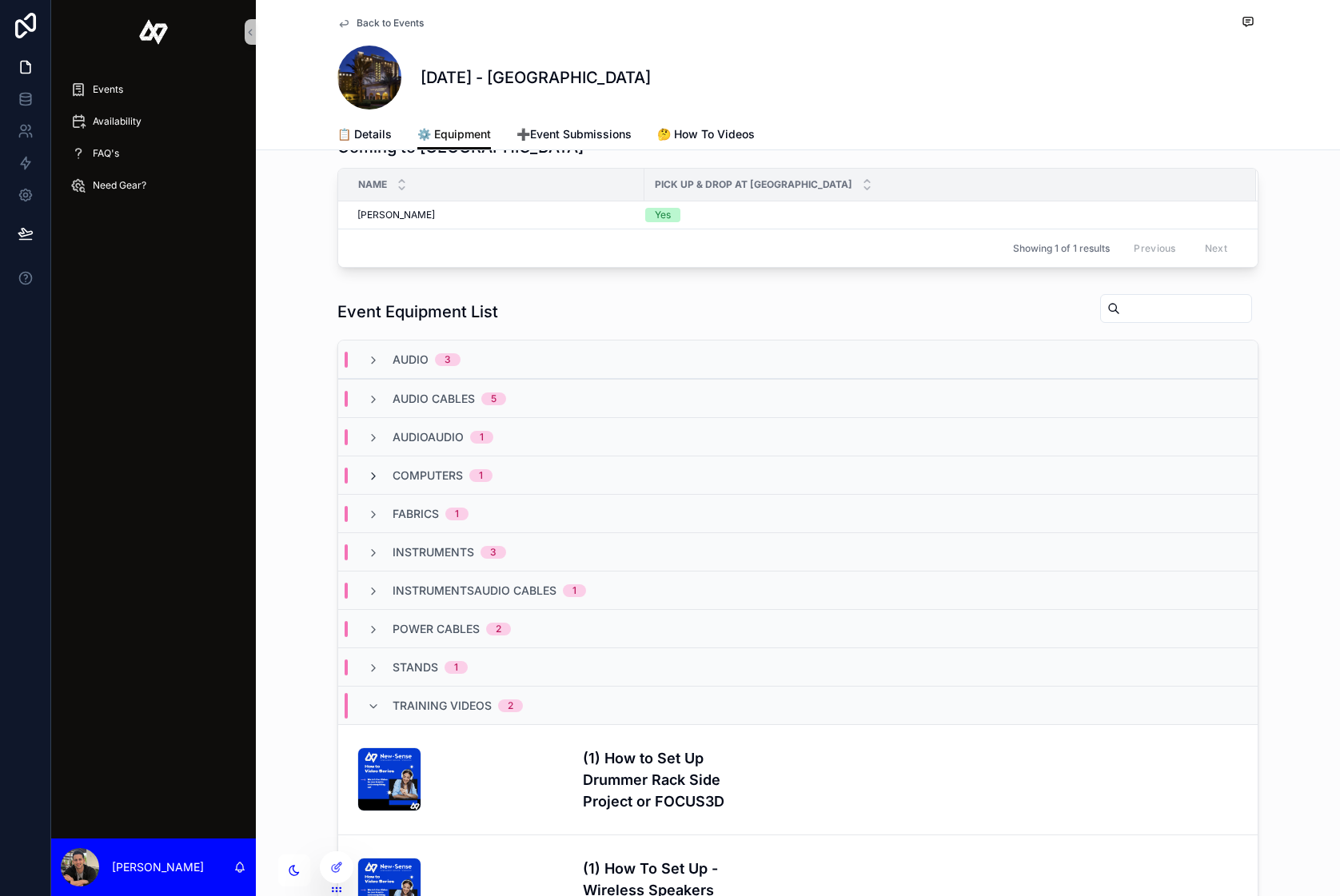
click at [372, 477] on icon "scrollable content" at bounding box center [373, 477] width 13 height 13
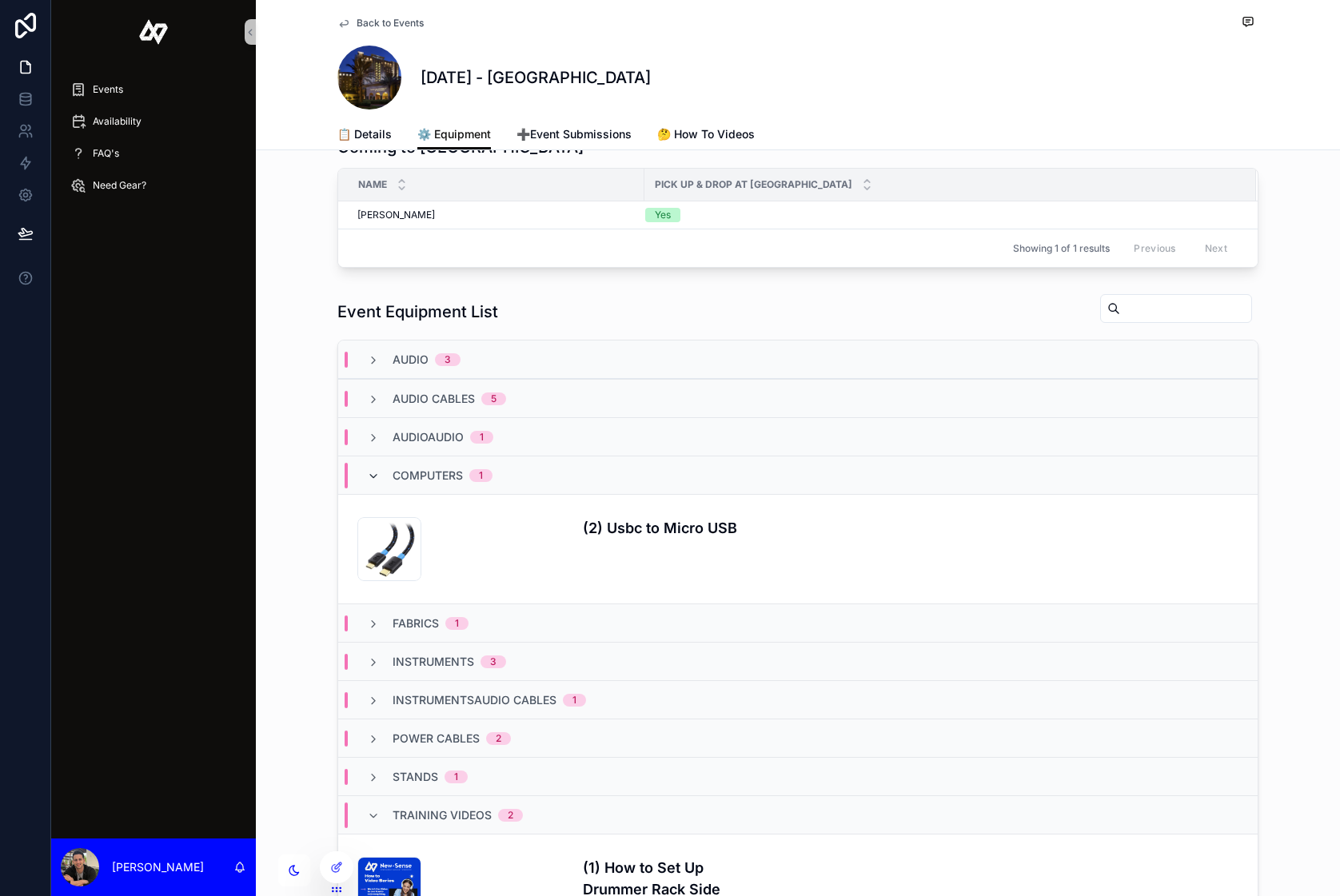
click at [372, 478] on icon "scrollable content" at bounding box center [373, 477] width 13 height 13
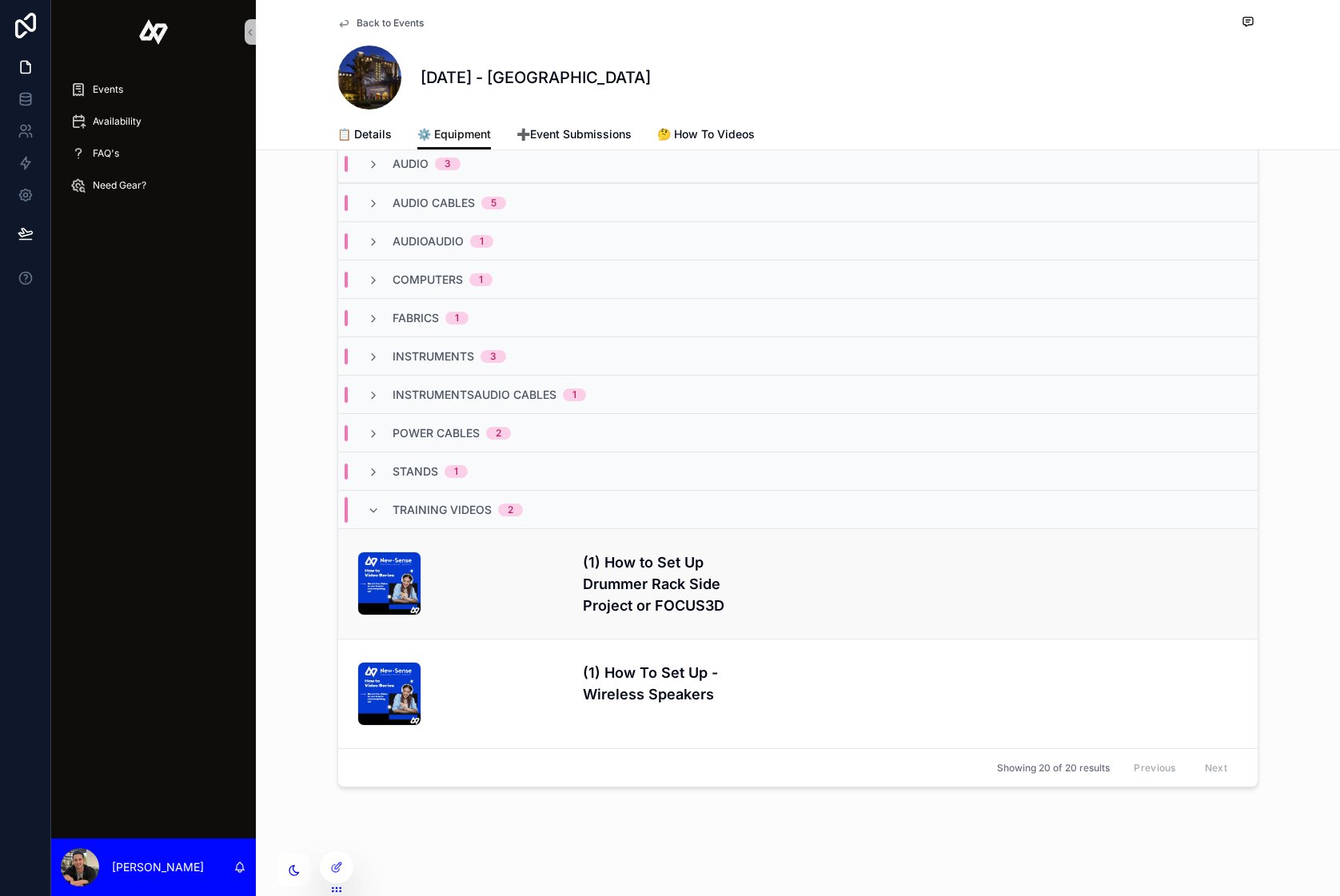
scroll to position [0, 0]
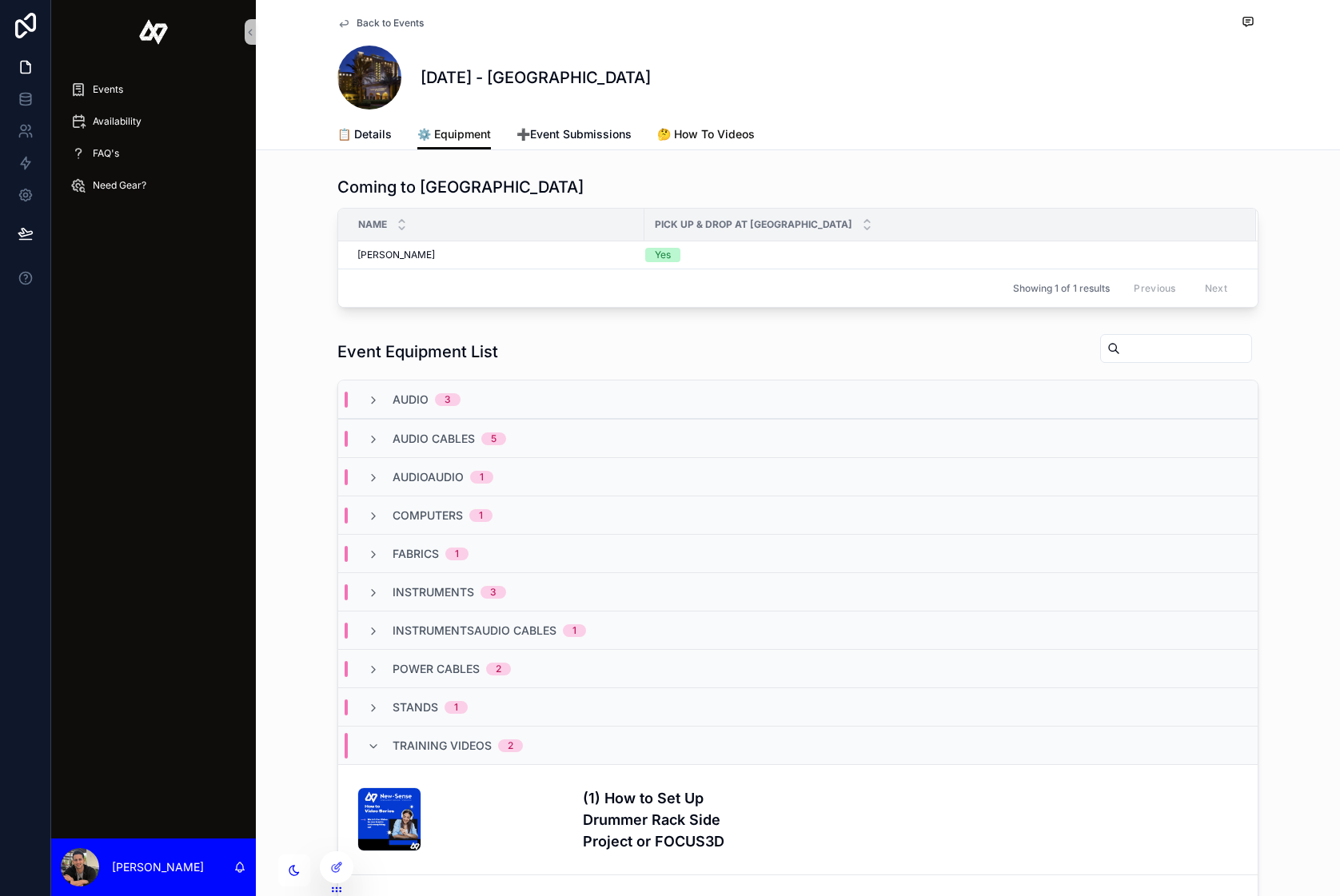
click at [702, 136] on span "🤔 How To Videos" at bounding box center [705, 134] width 97 height 16
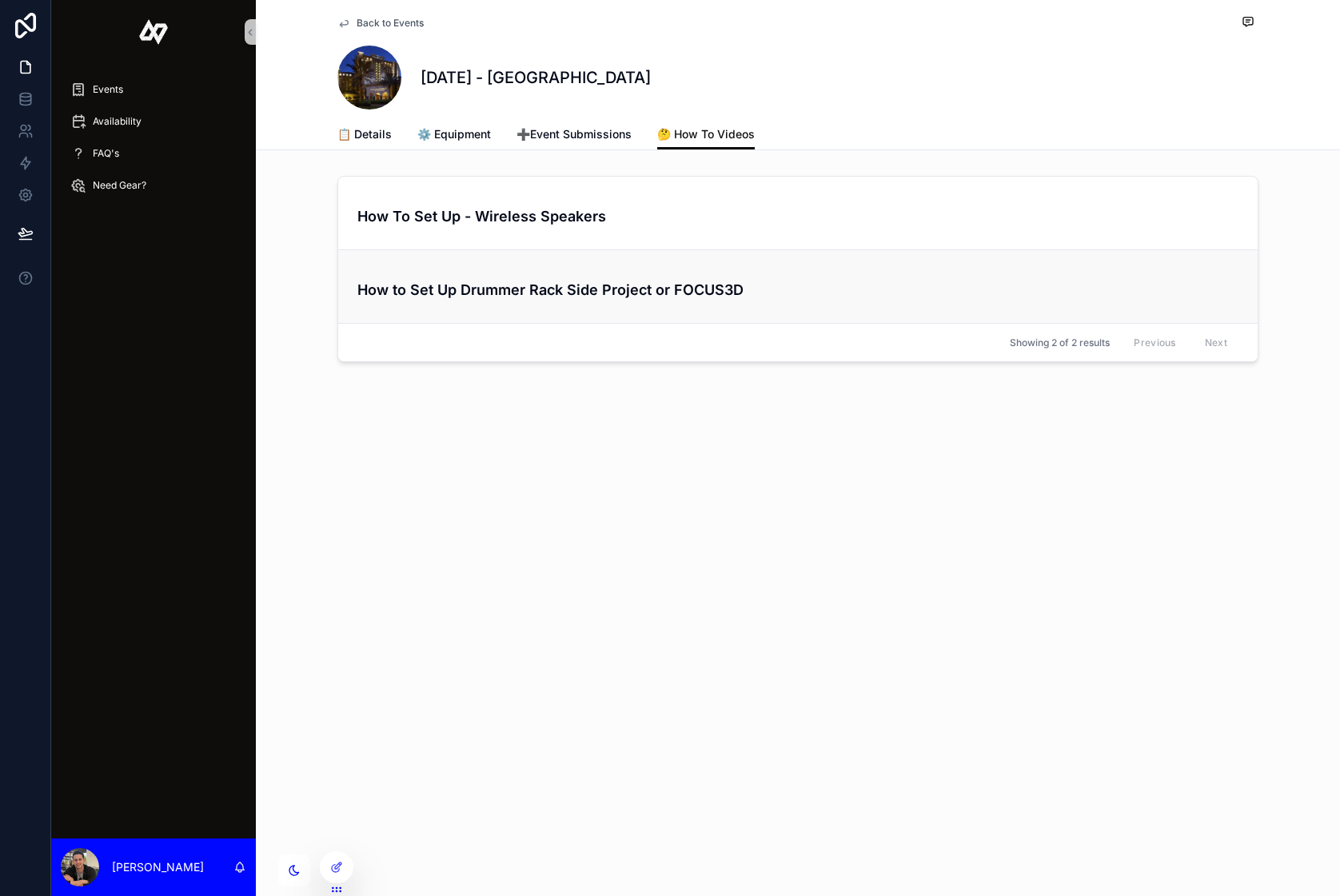
click at [515, 285] on h4 "How to Set Up Drummer Rack Side Project or FOCUS3D" at bounding box center [797, 289] width 881 height 21
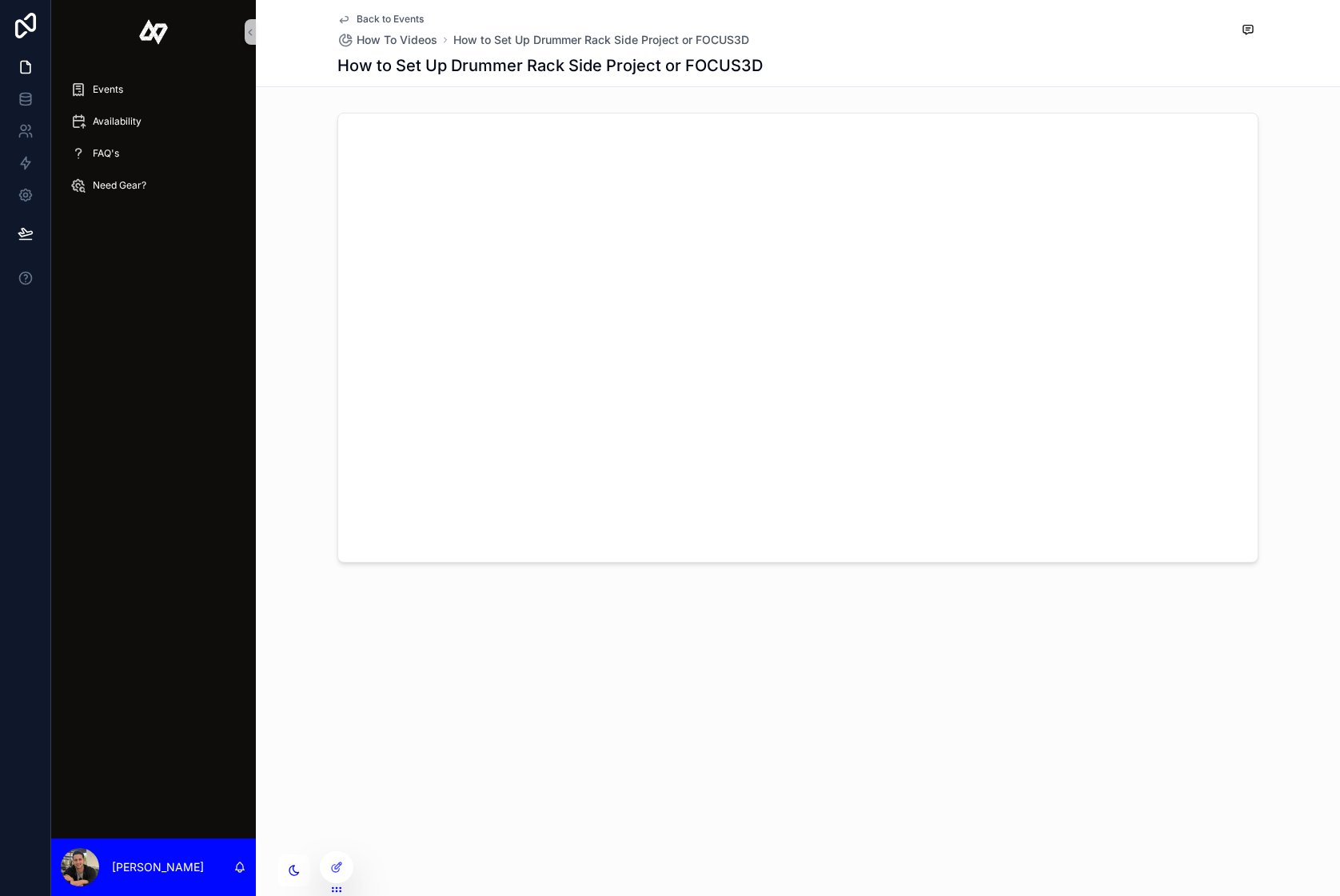
click at [407, 18] on span "Back to Events" at bounding box center [390, 19] width 67 height 13
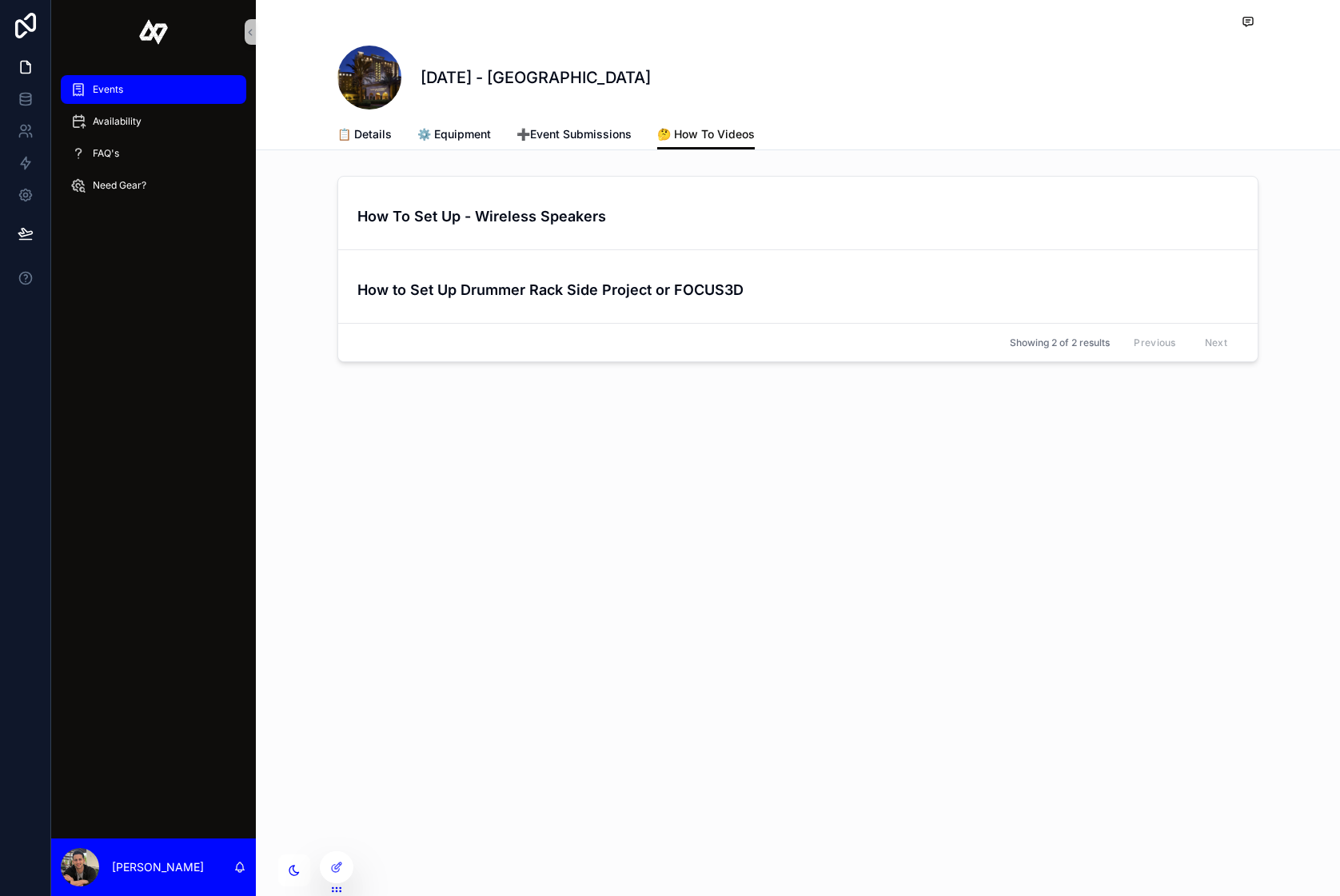
click at [103, 92] on span "Events" at bounding box center [108, 90] width 31 height 13
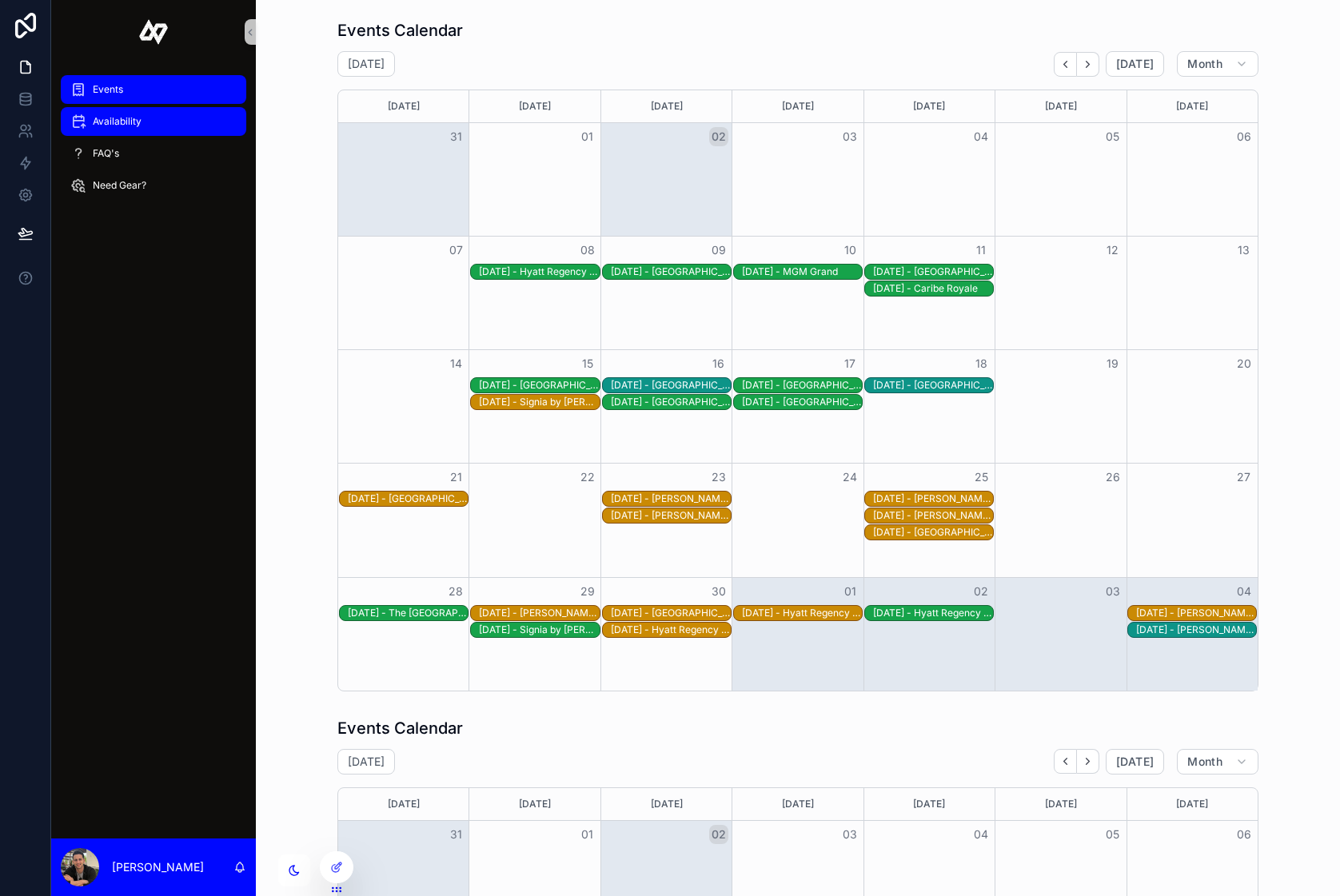
click at [135, 124] on span "Availability" at bounding box center [117, 122] width 49 height 13
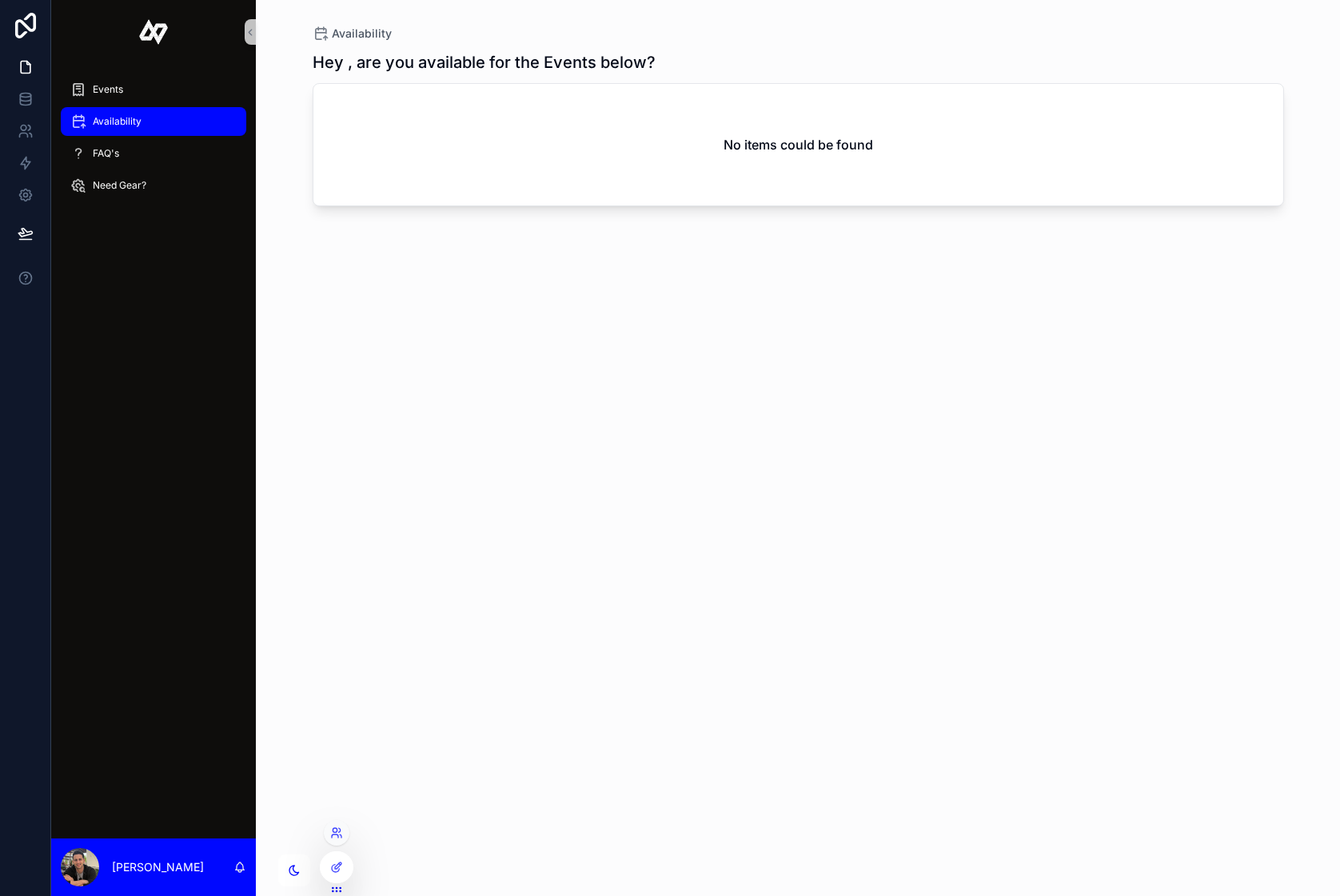
click at [337, 839] on div at bounding box center [337, 833] width 26 height 26
click at [341, 832] on icon at bounding box center [337, 833] width 13 height 13
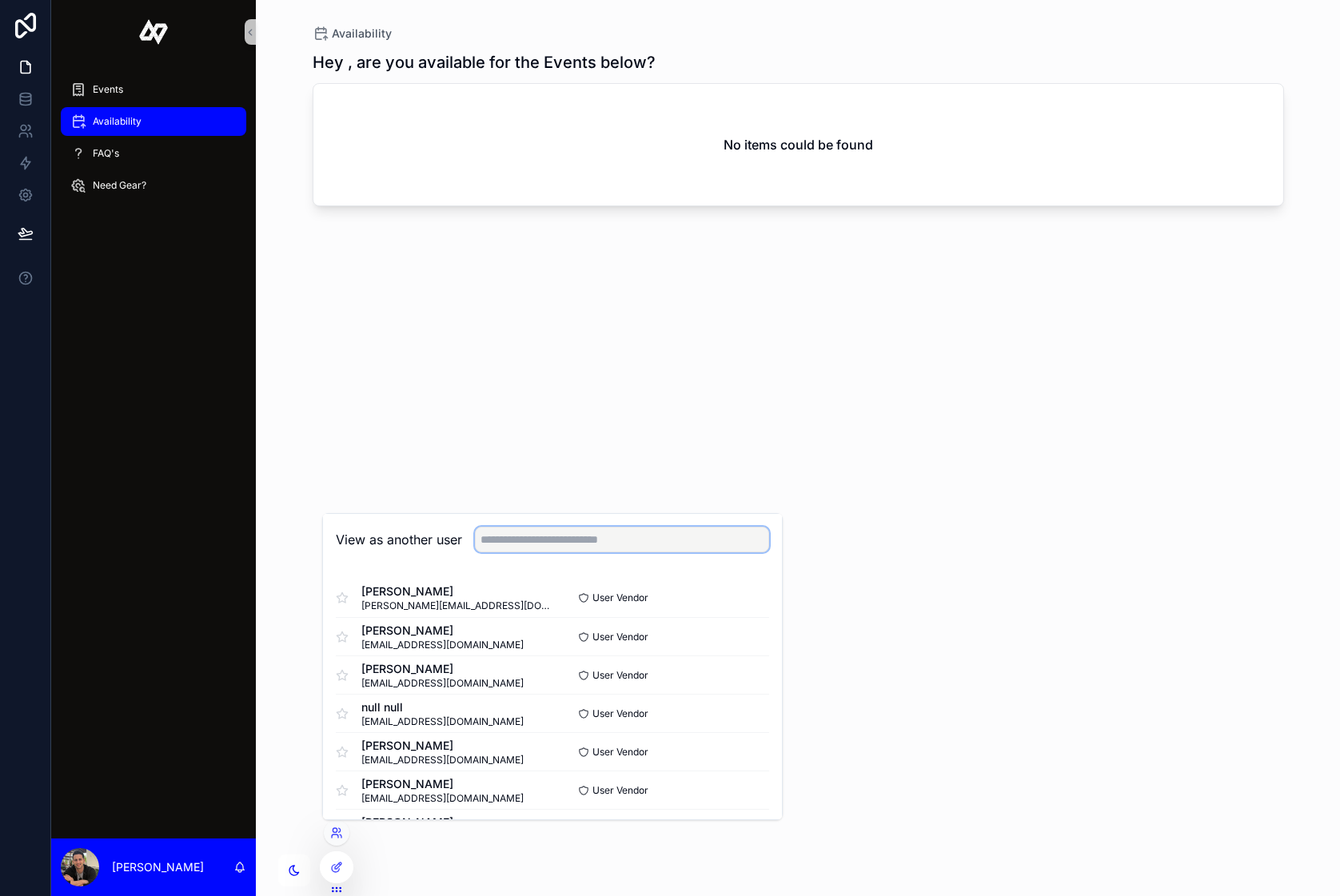
click at [532, 534] on input "text" at bounding box center [622, 540] width 294 height 26
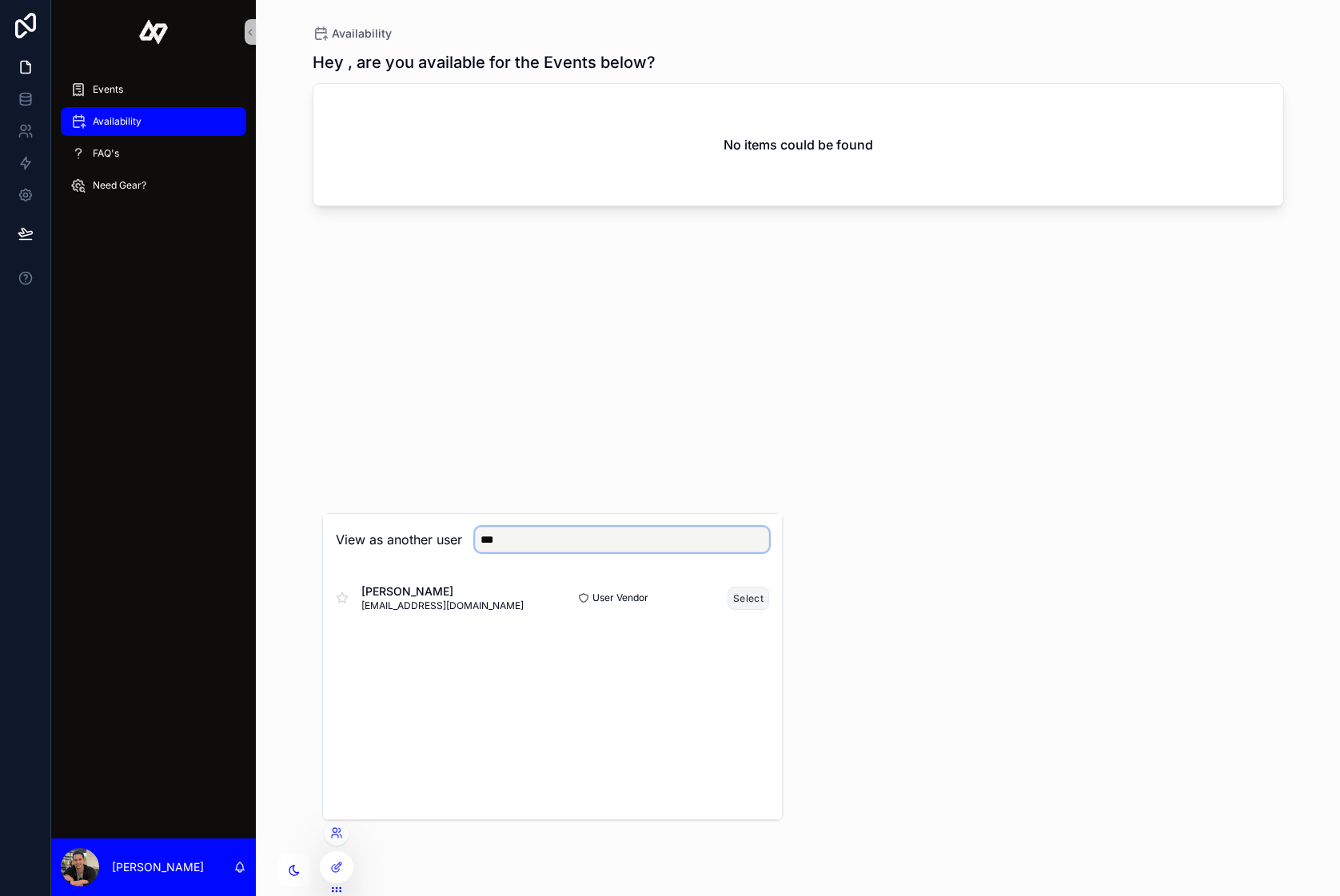
type input "***"
click at [754, 598] on button "Select" at bounding box center [748, 597] width 42 height 23
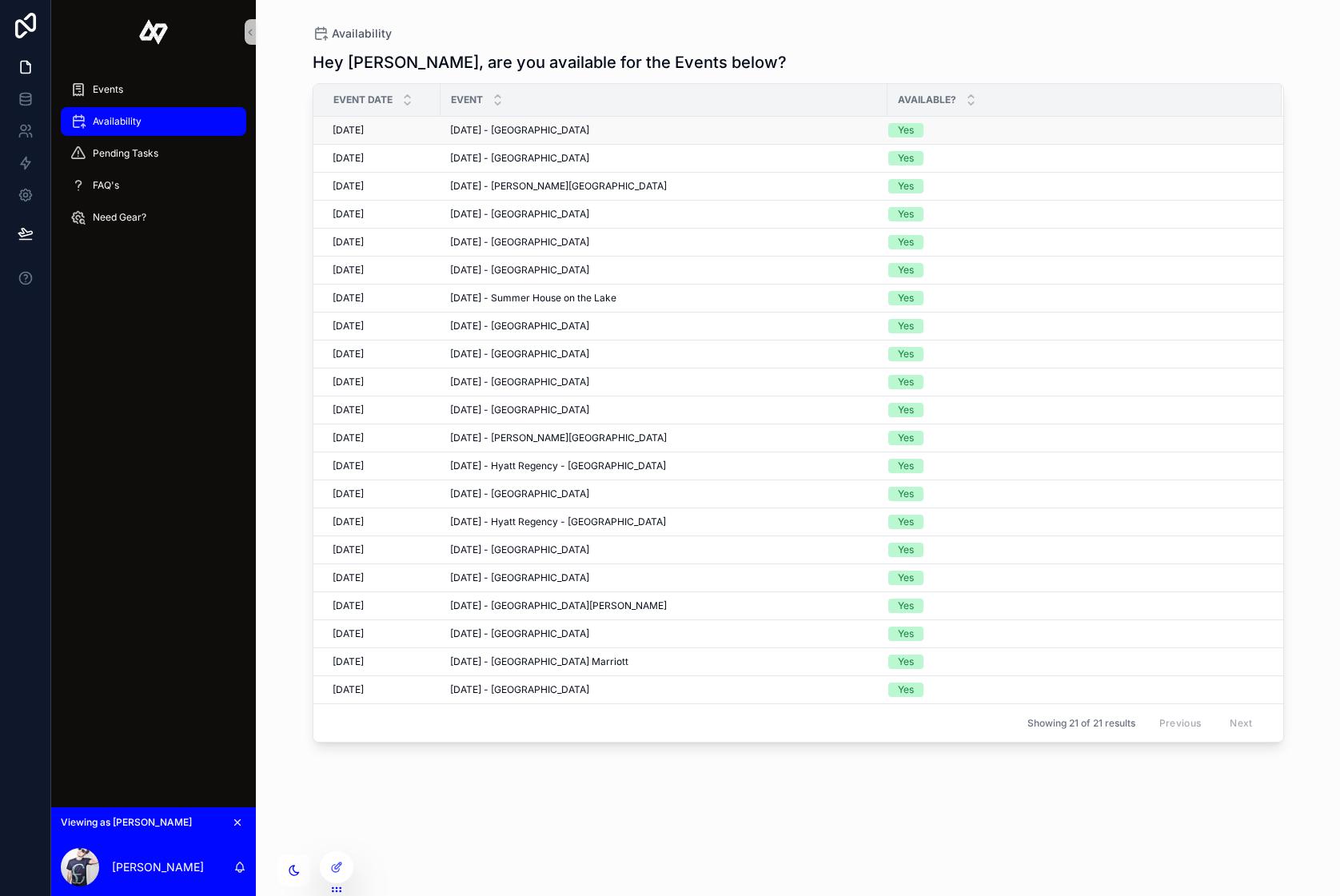
click at [536, 129] on span "[DATE] - [GEOGRAPHIC_DATA]" at bounding box center [520, 131] width 139 height 13
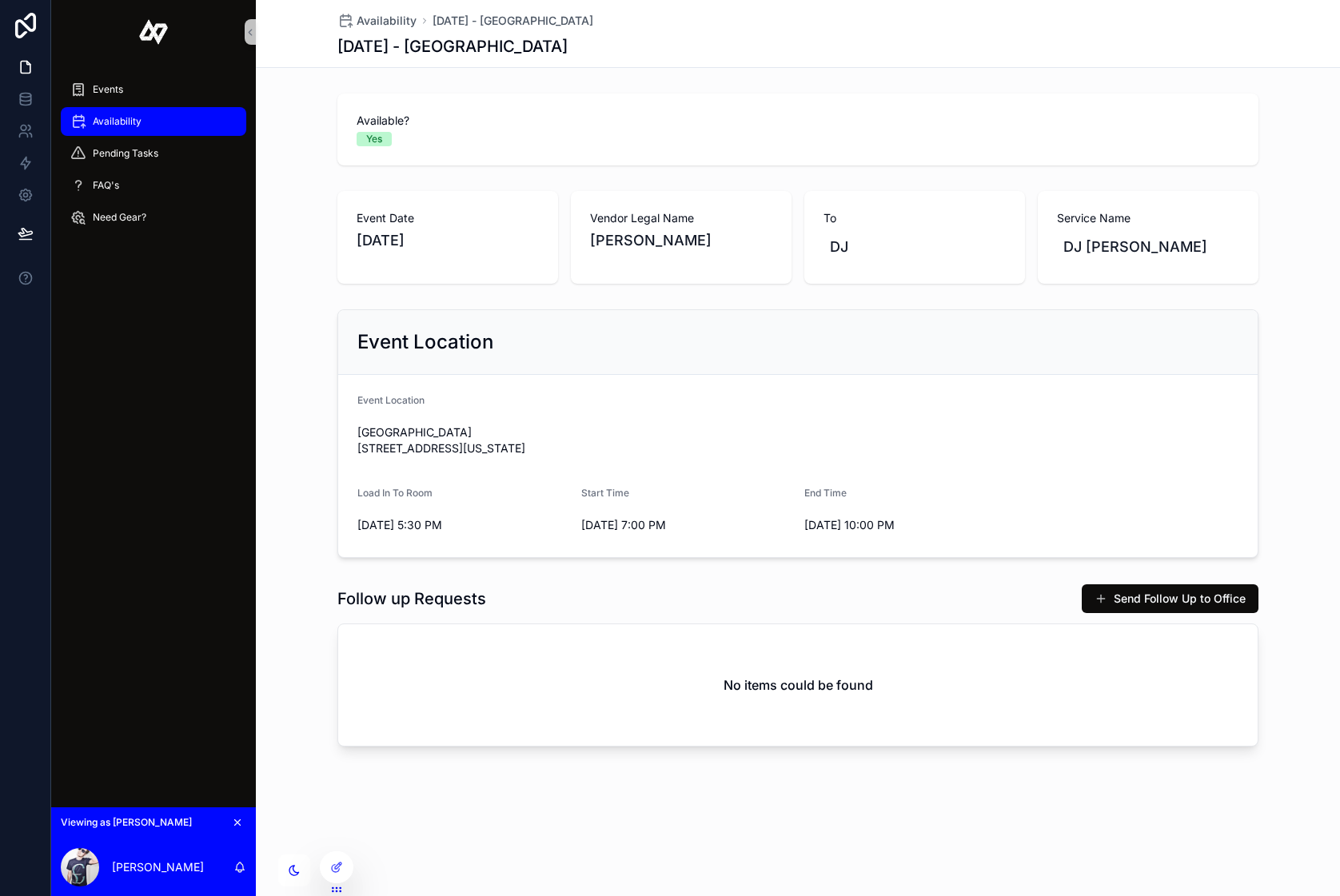
click at [104, 120] on span "Availability" at bounding box center [117, 122] width 49 height 13
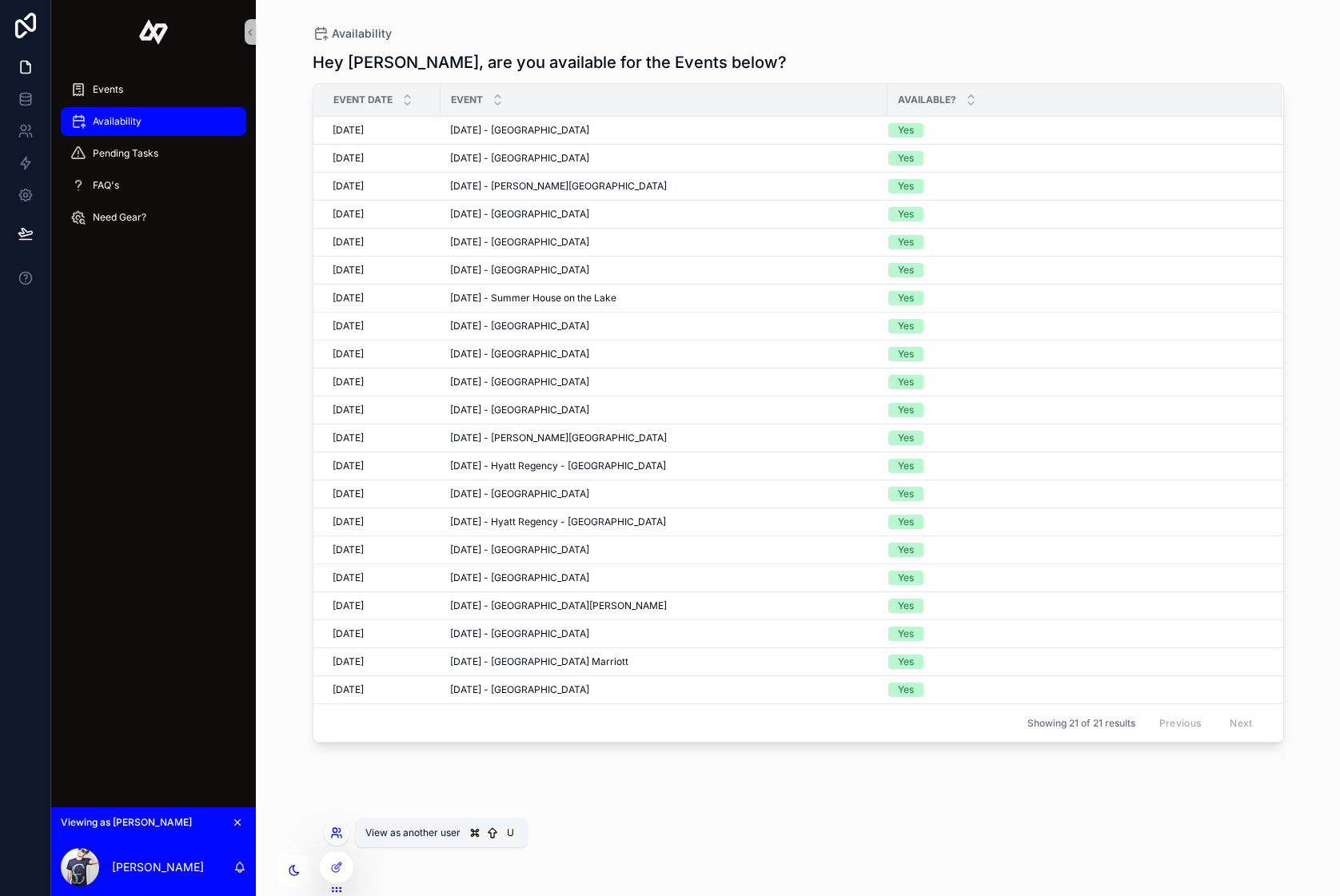
click at [337, 830] on icon at bounding box center [334, 830] width 4 height 4
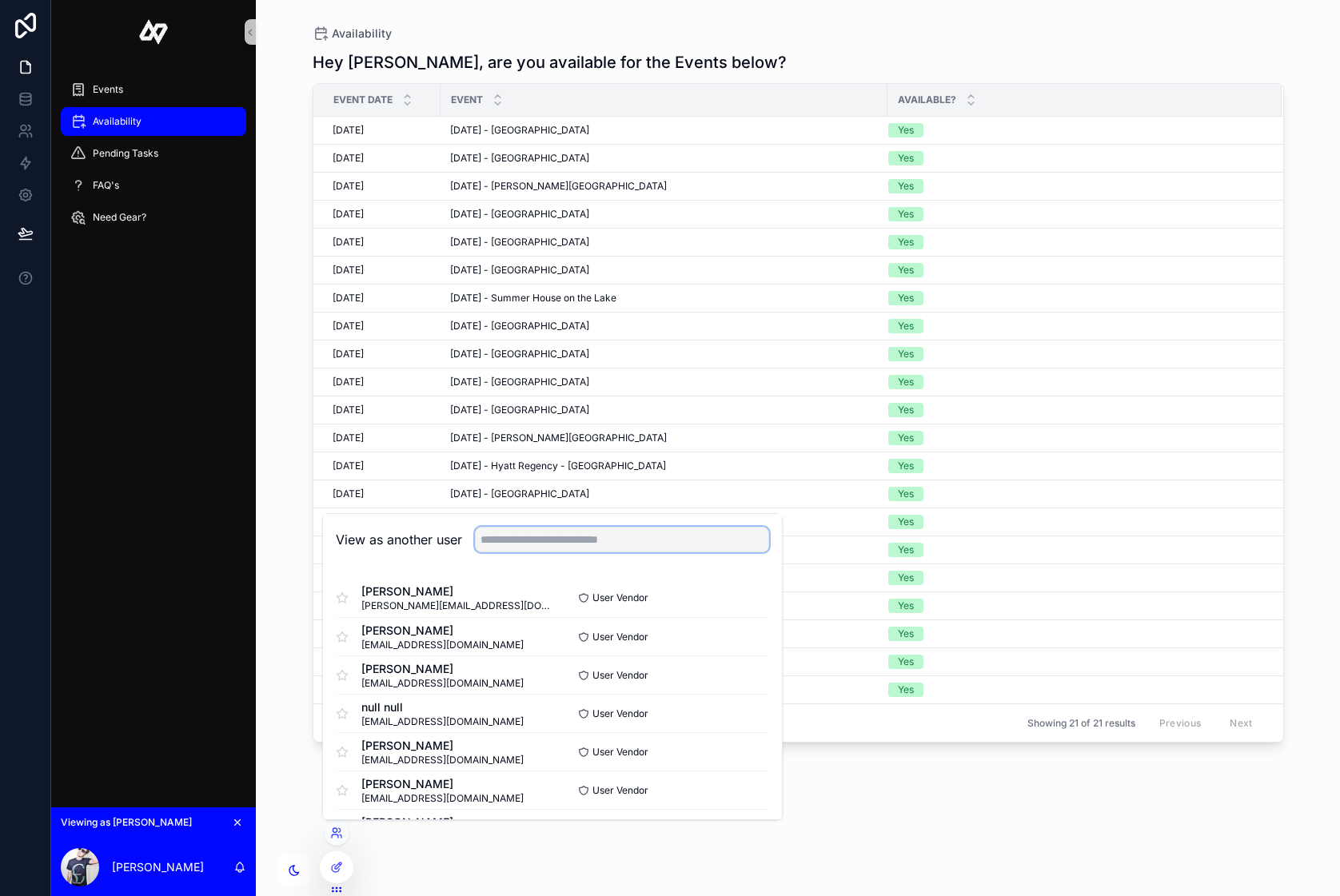
click at [558, 534] on input "text" at bounding box center [622, 540] width 294 height 26
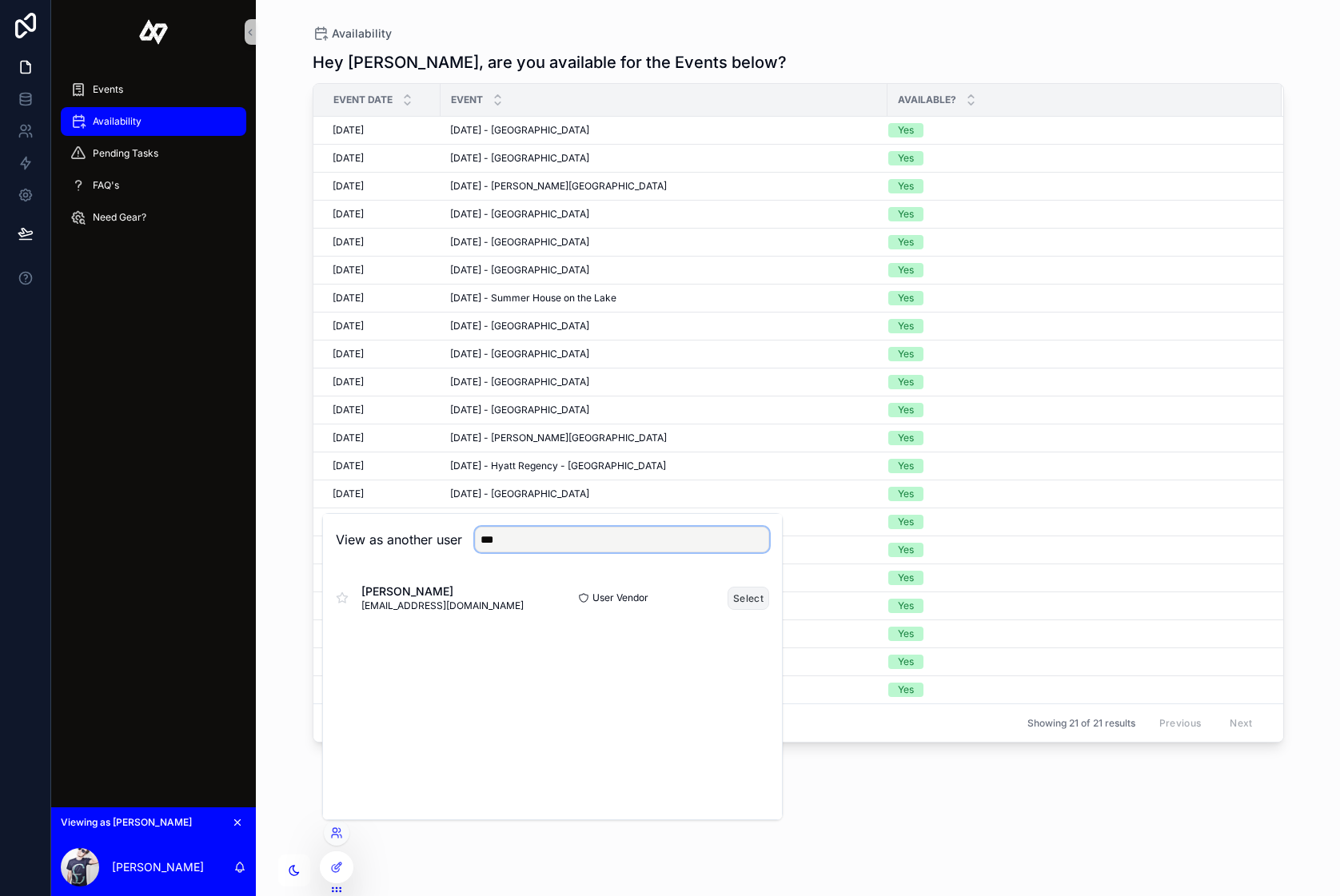
type input "***"
click at [748, 597] on button "Select" at bounding box center [748, 597] width 42 height 23
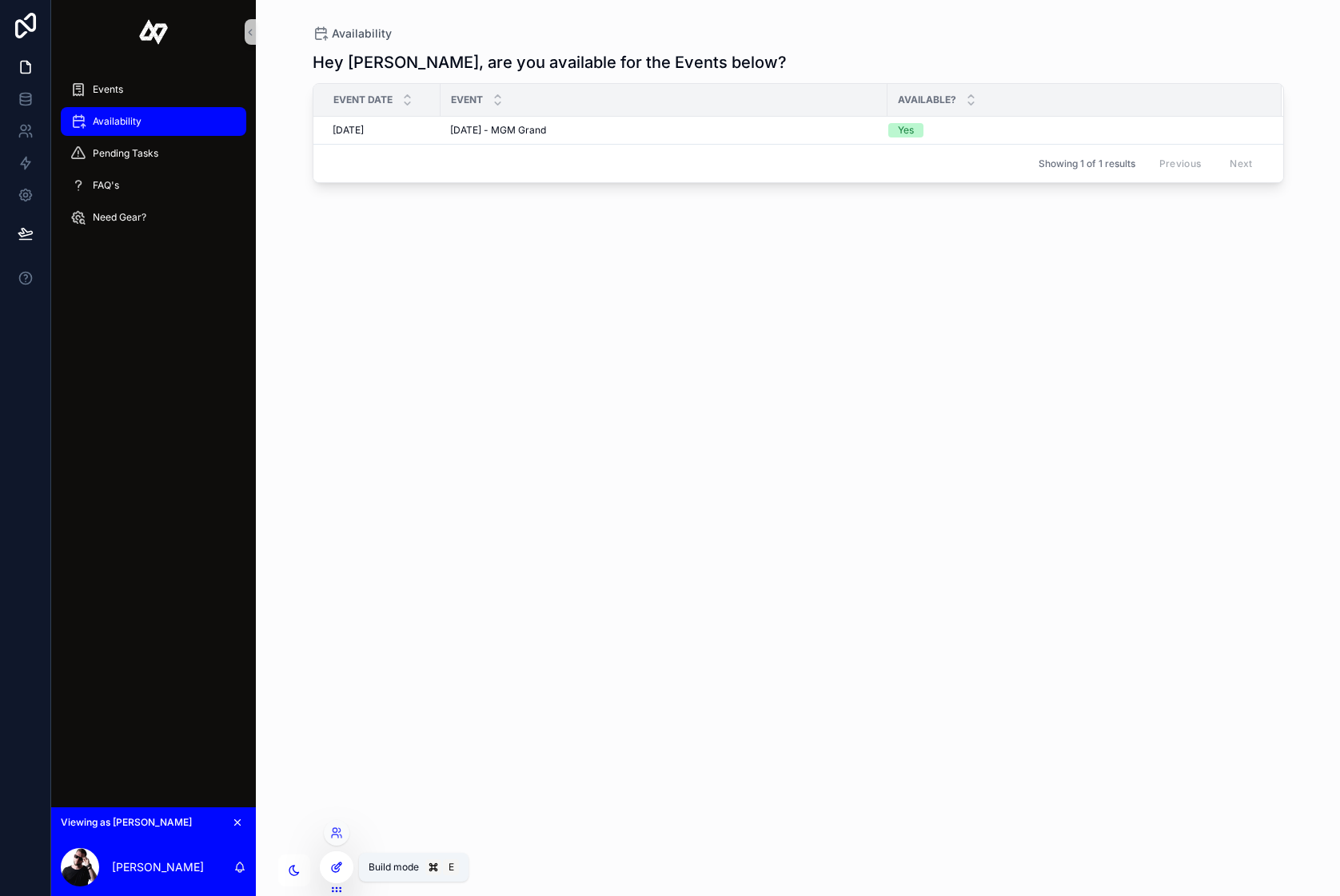
click at [341, 858] on div at bounding box center [336, 866] width 32 height 31
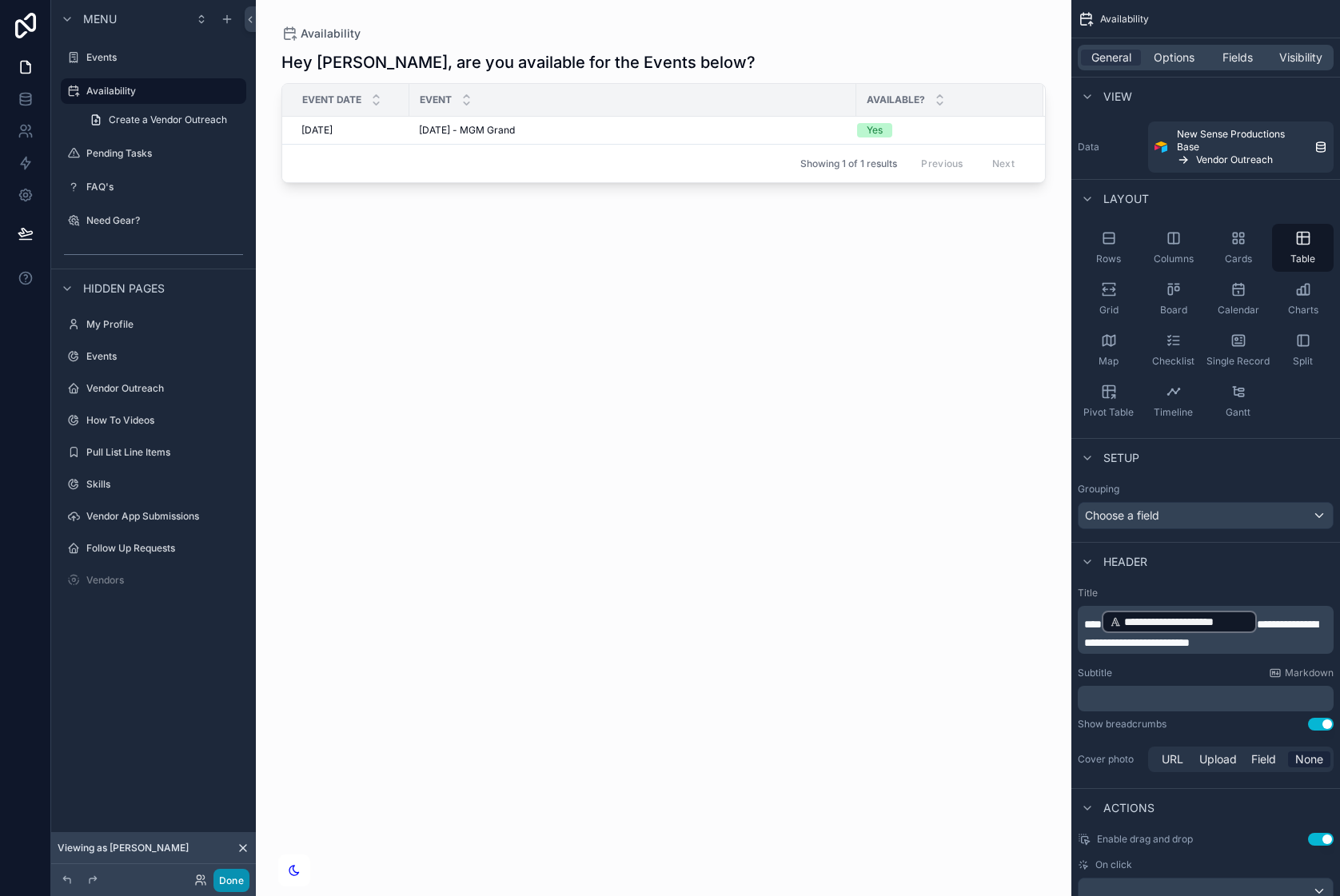
click at [236, 882] on button "Done" at bounding box center [231, 880] width 36 height 23
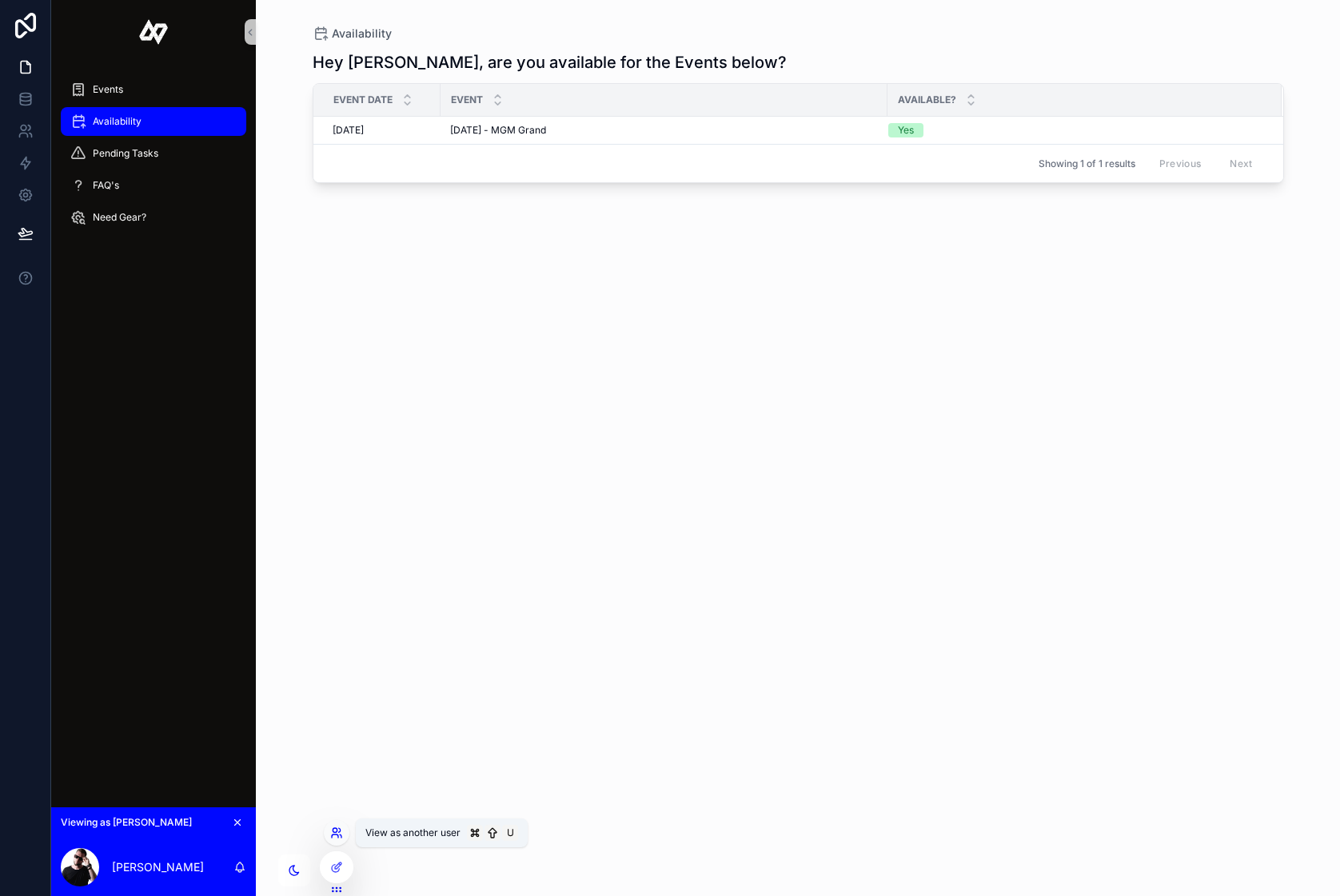
click at [335, 836] on icon at bounding box center [337, 833] width 13 height 13
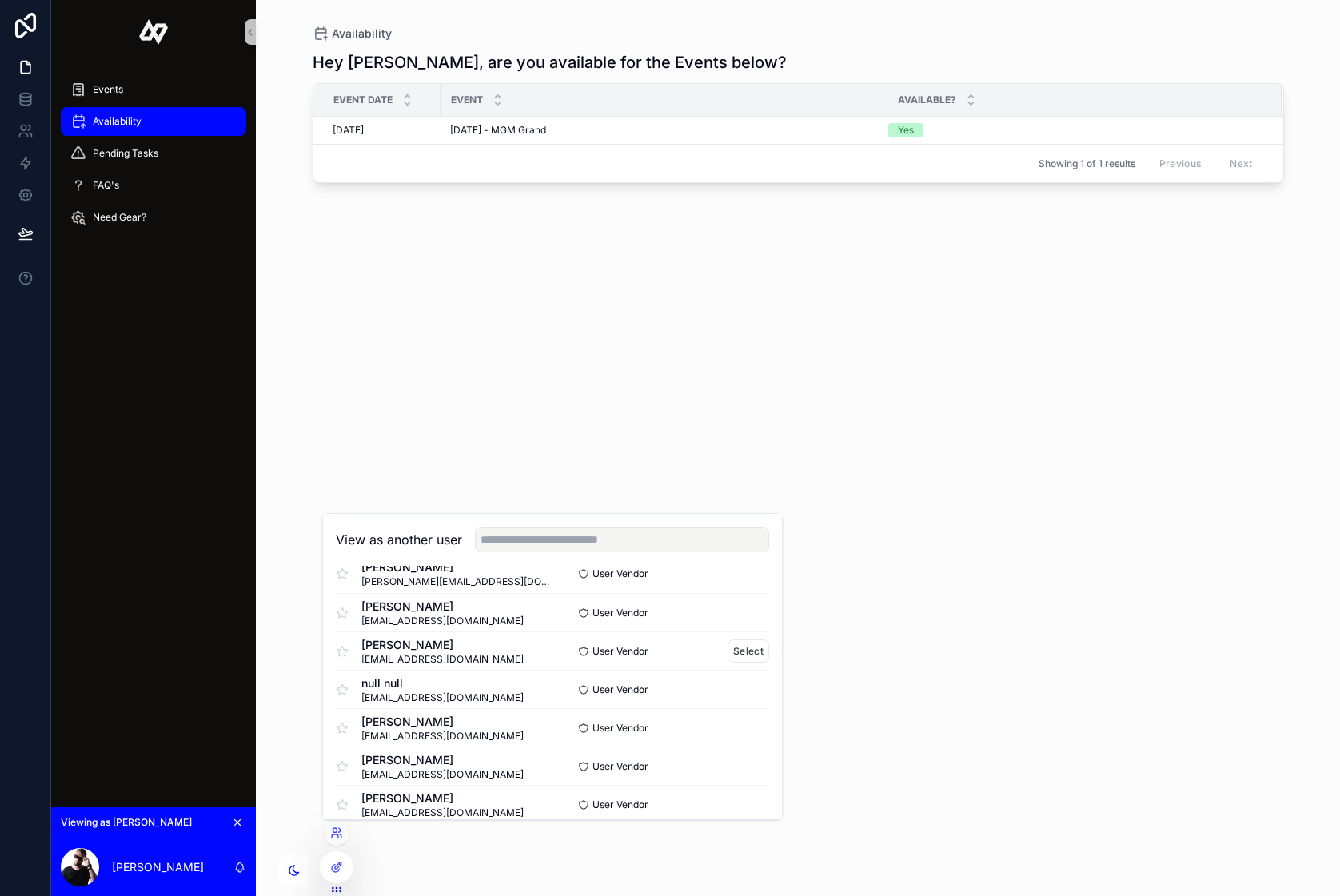
scroll to position [291, 0]
click at [598, 543] on input "text" at bounding box center [622, 540] width 294 height 26
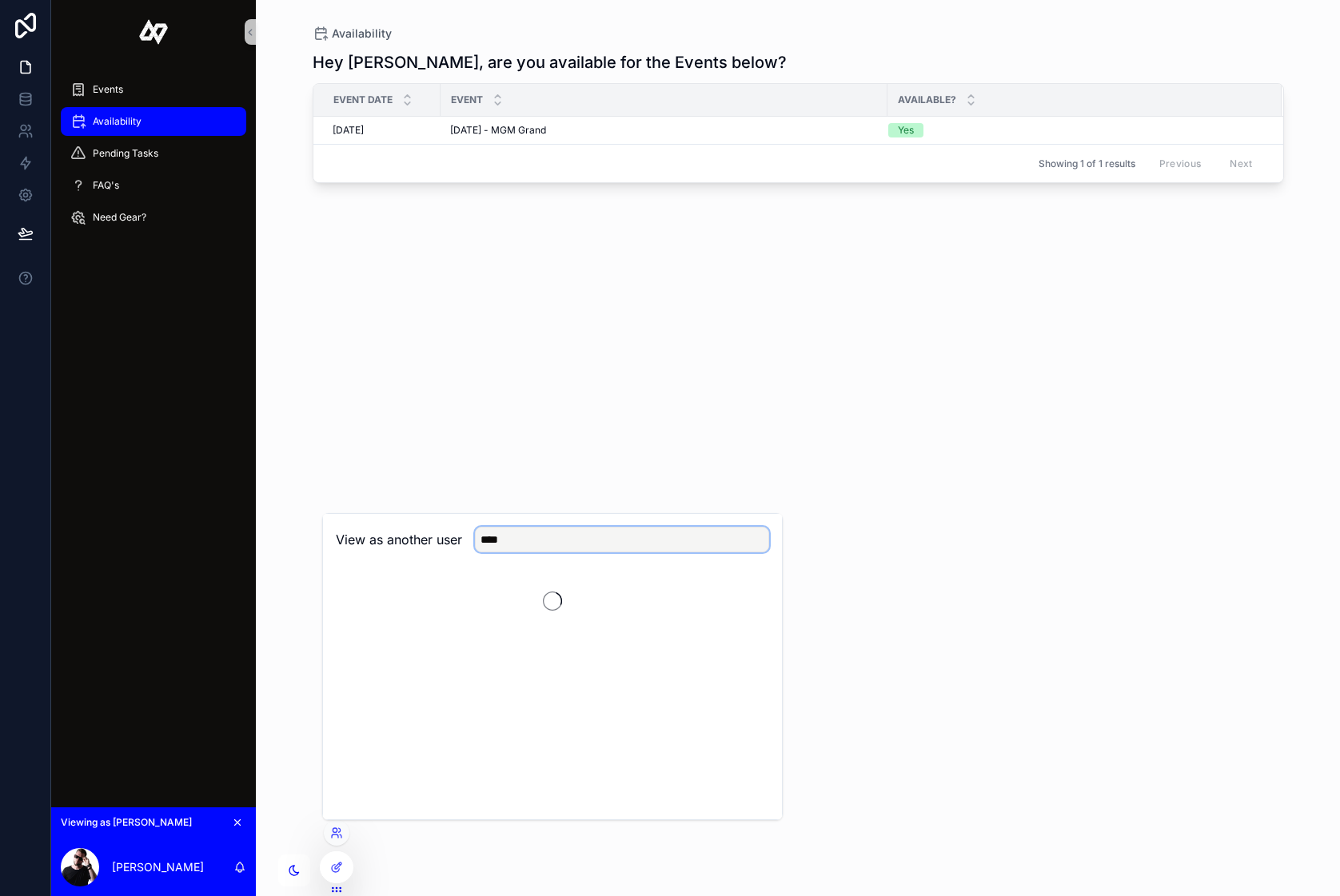
scroll to position [0, 0]
type input "****"
click at [746, 592] on button "Select" at bounding box center [748, 597] width 42 height 23
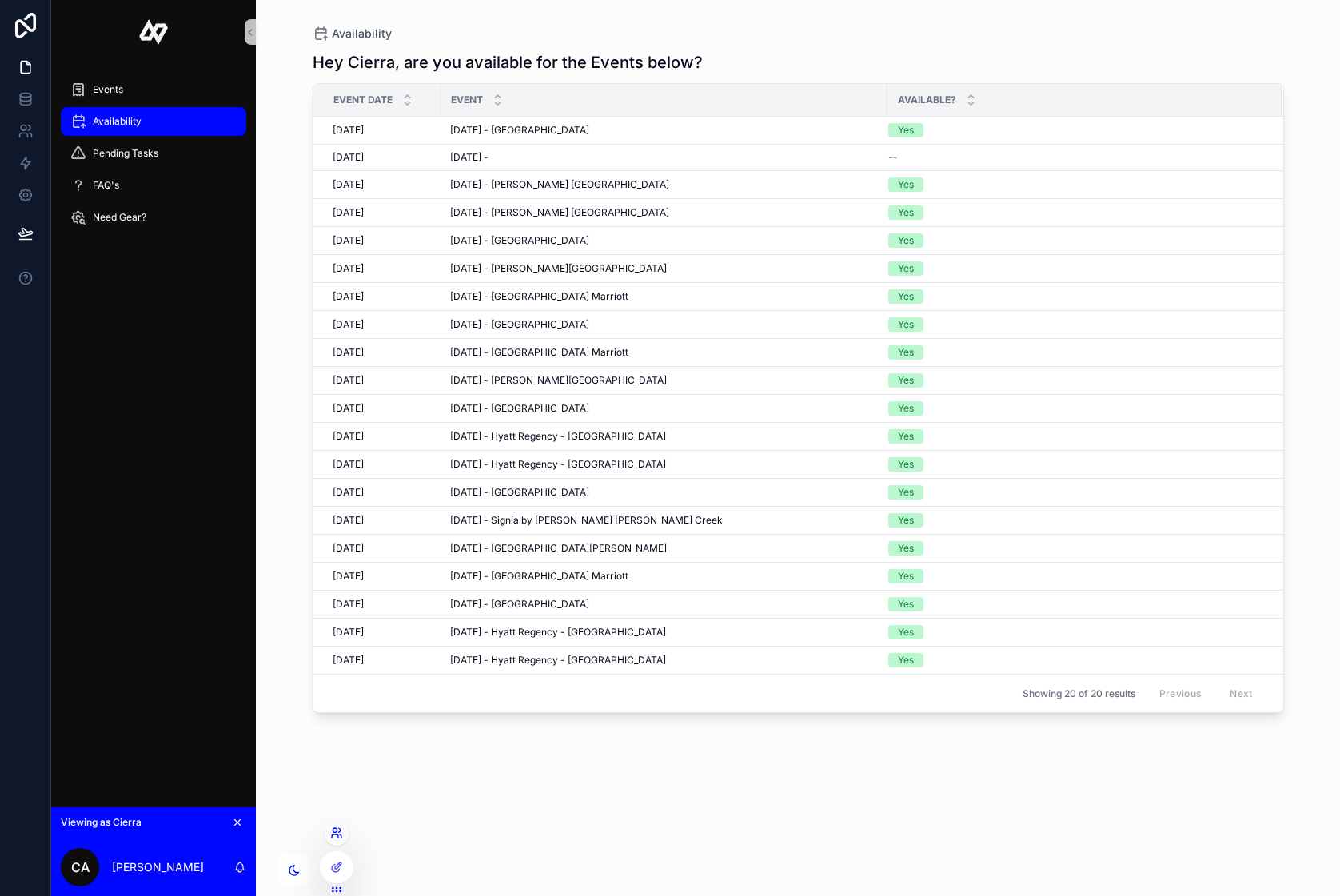
click at [339, 838] on icon at bounding box center [337, 833] width 13 height 13
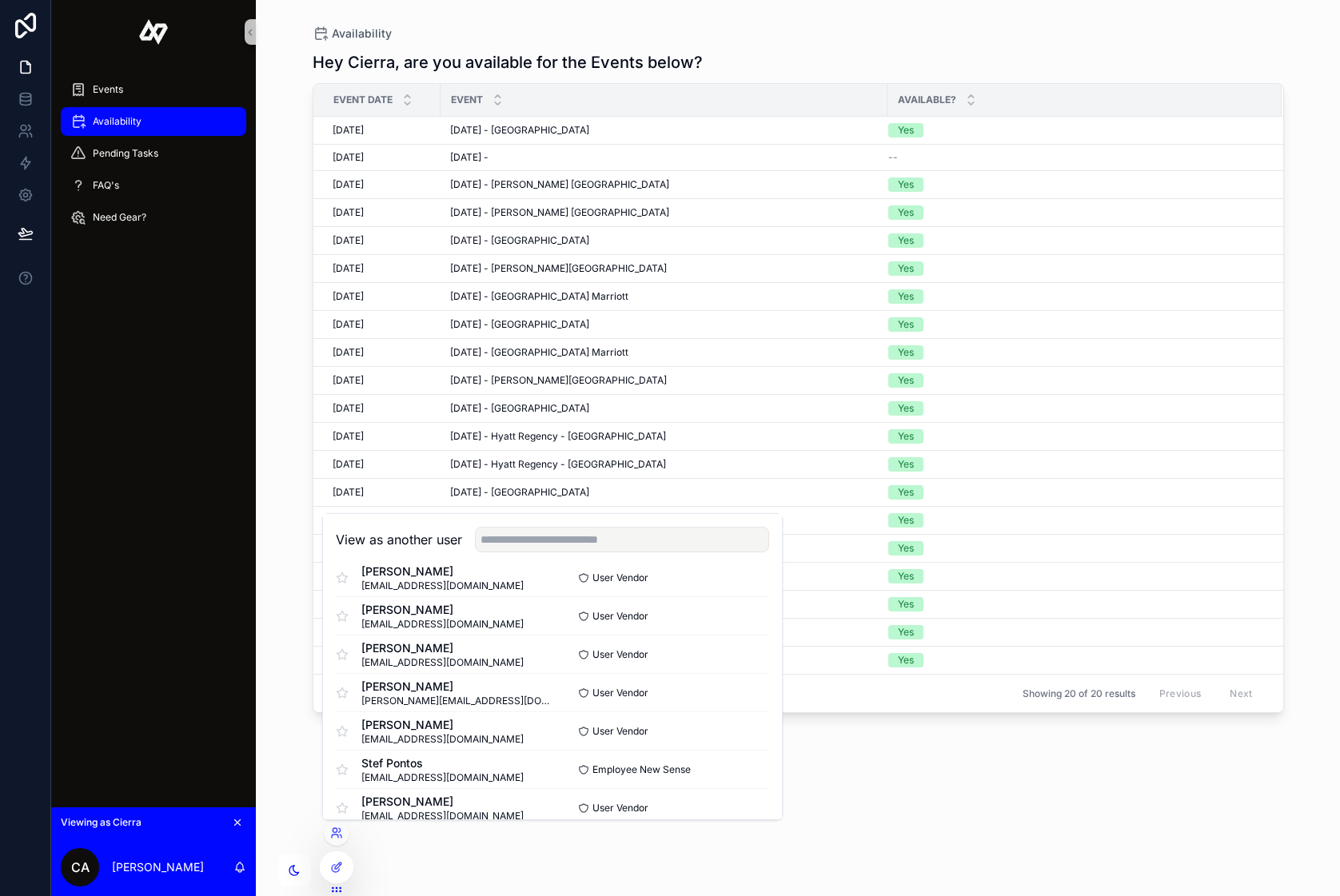
scroll to position [386, 0]
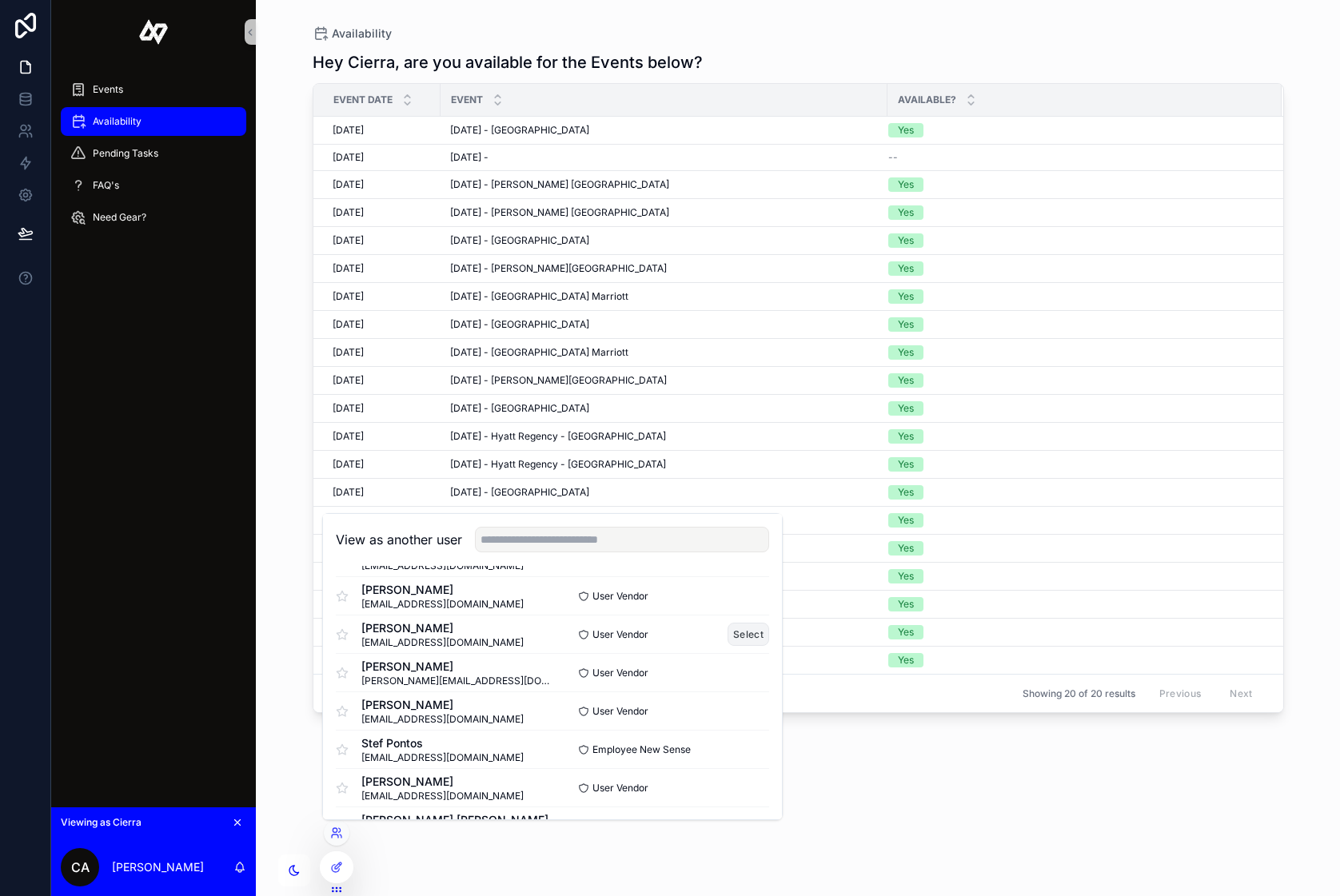
click at [749, 633] on button "Select" at bounding box center [748, 634] width 42 height 23
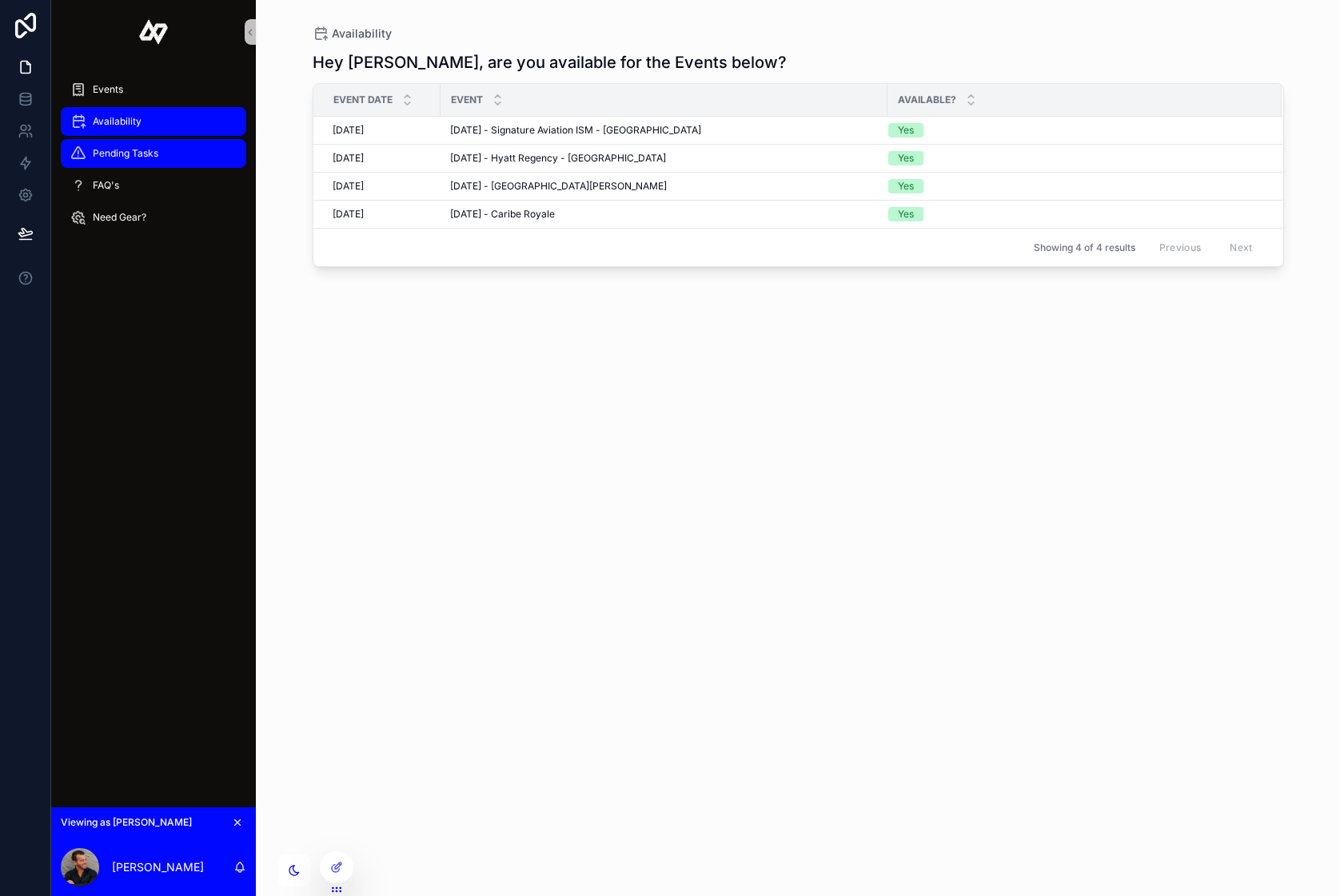
click at [123, 150] on span "Pending Tasks" at bounding box center [125, 154] width 66 height 13
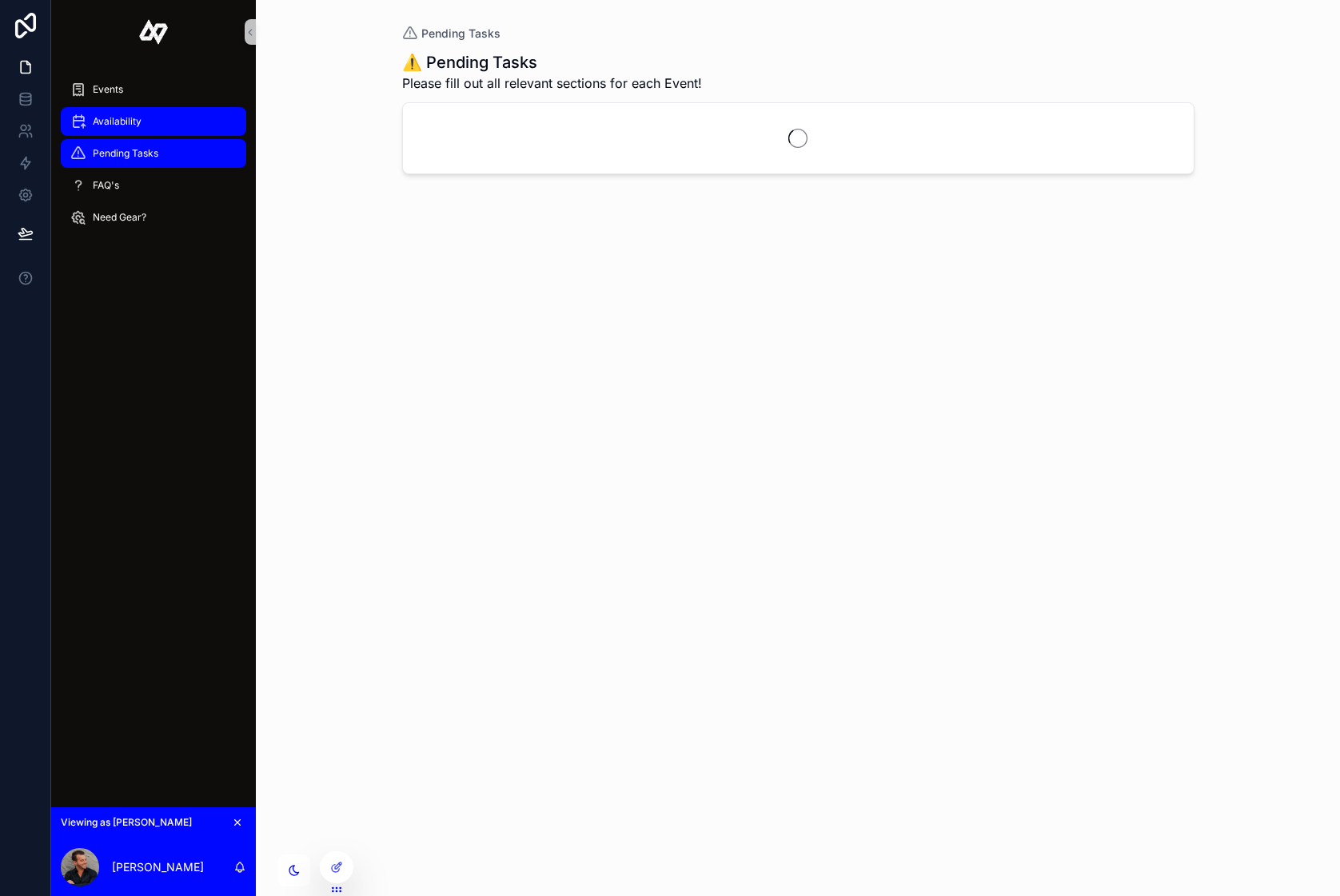
click at [123, 121] on span "Availability" at bounding box center [117, 122] width 49 height 13
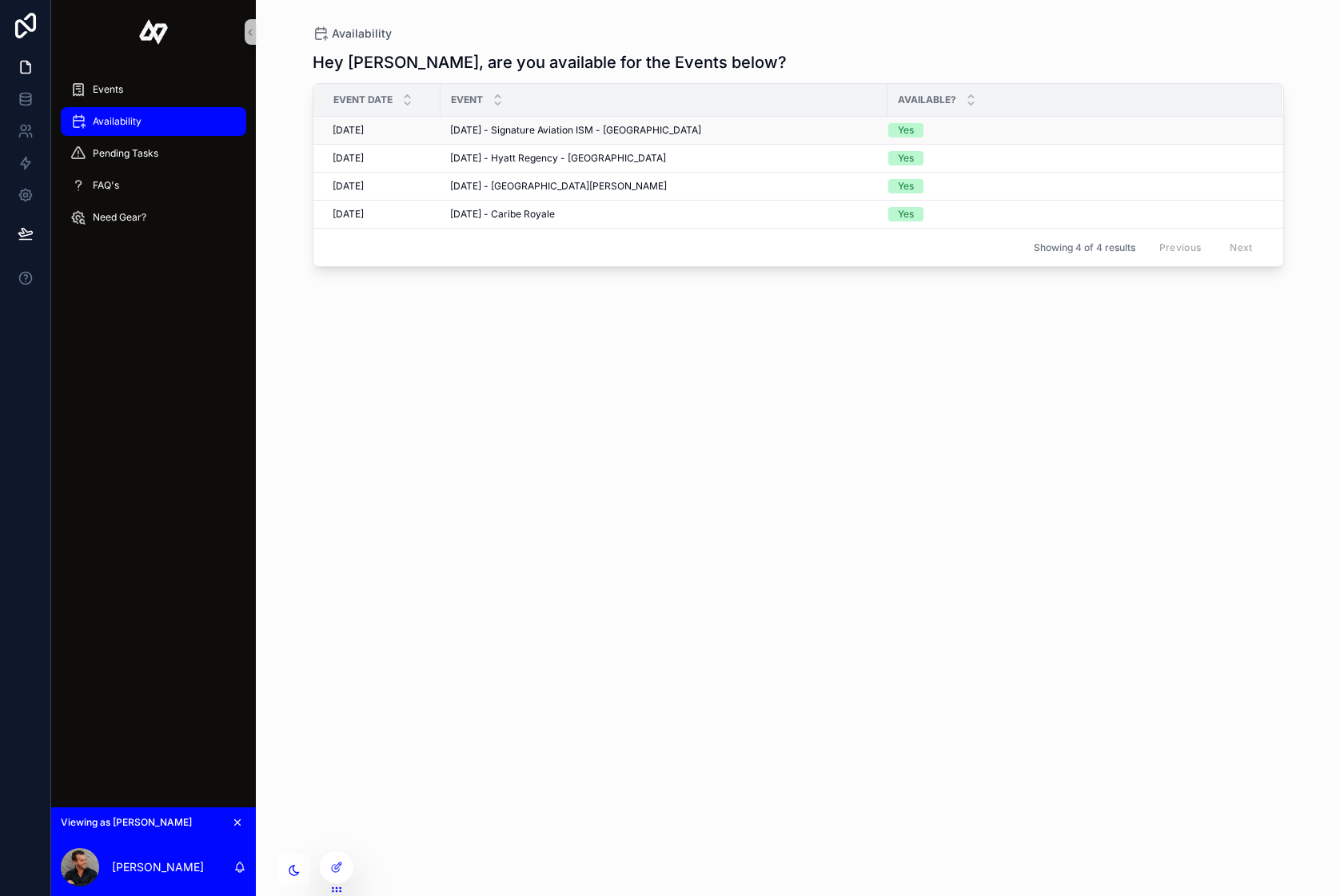
click at [496, 124] on span "10/21/2025 - Signature Aviation ISM - Kissimmee Gateway Airport" at bounding box center [575, 131] width 251 height 13
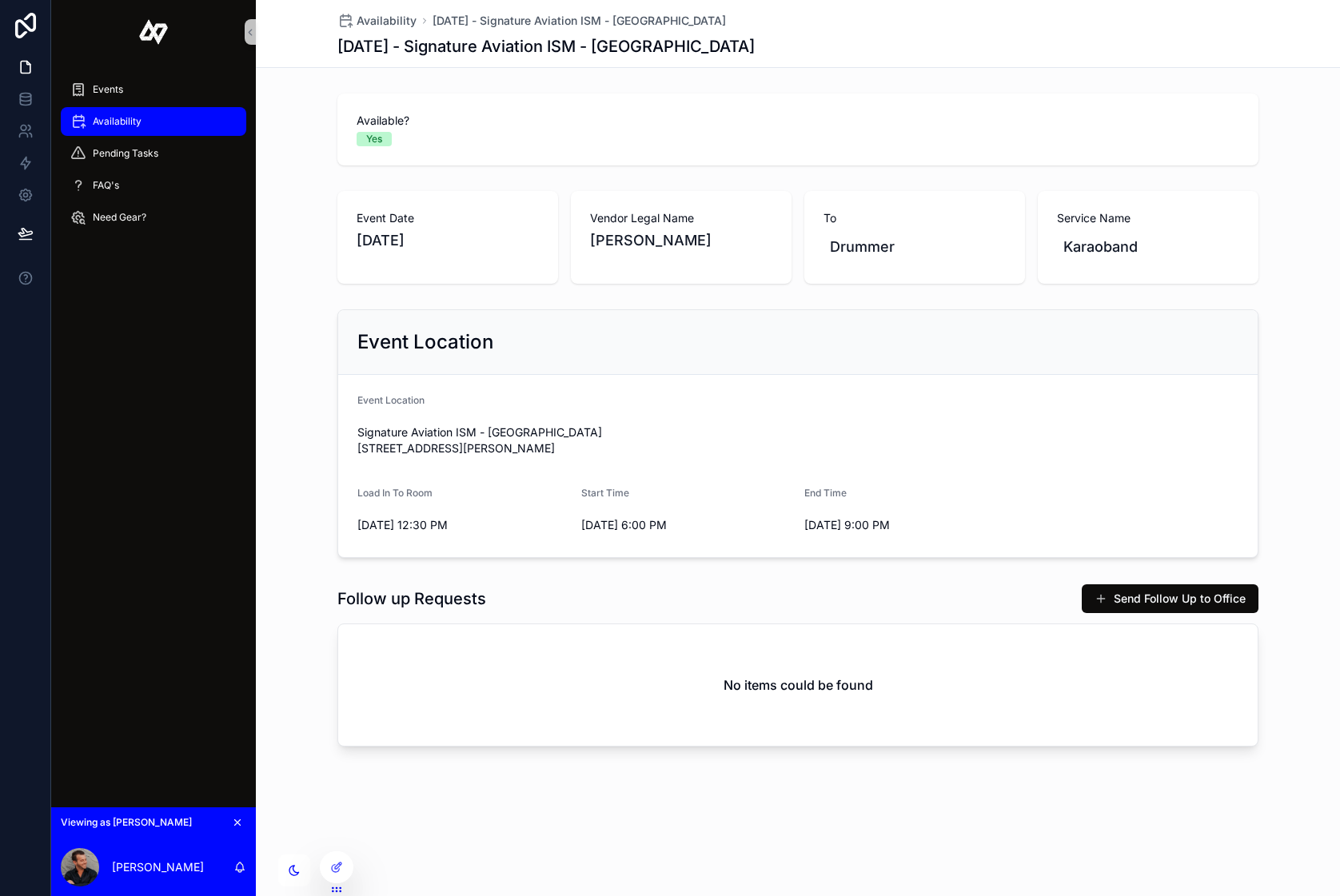
click at [586, 132] on div "Yes" at bounding box center [797, 139] width 883 height 15
click at [623, 137] on div "Yes" at bounding box center [797, 139] width 883 height 15
click at [104, 117] on span "Availability" at bounding box center [117, 122] width 49 height 13
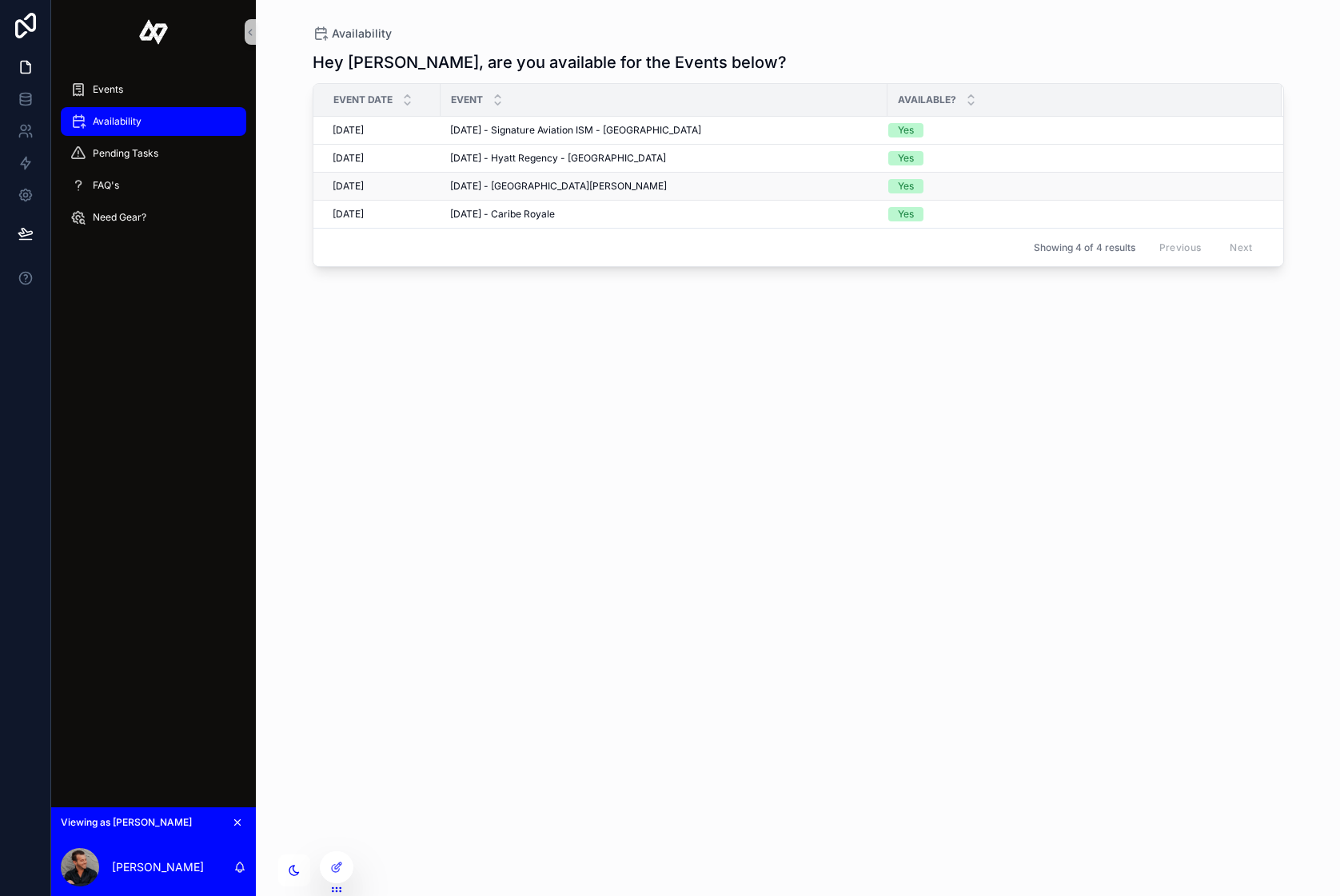
click at [554, 183] on span "9/16/2025 - JW Marriott Orlando Bonnet Creek Resort & Spa" at bounding box center [558, 186] width 216 height 13
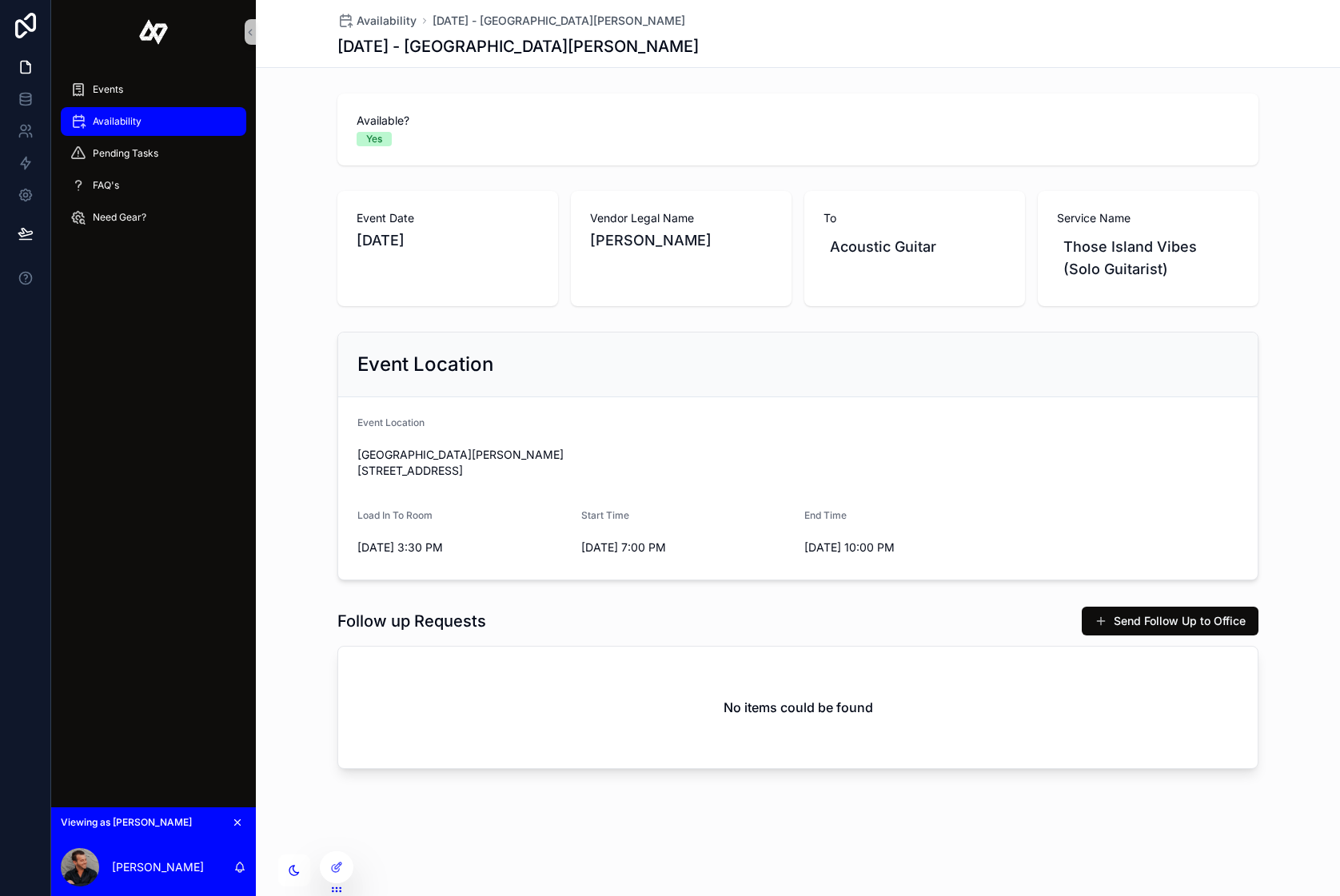
click at [112, 118] on span "Availability" at bounding box center [117, 122] width 49 height 13
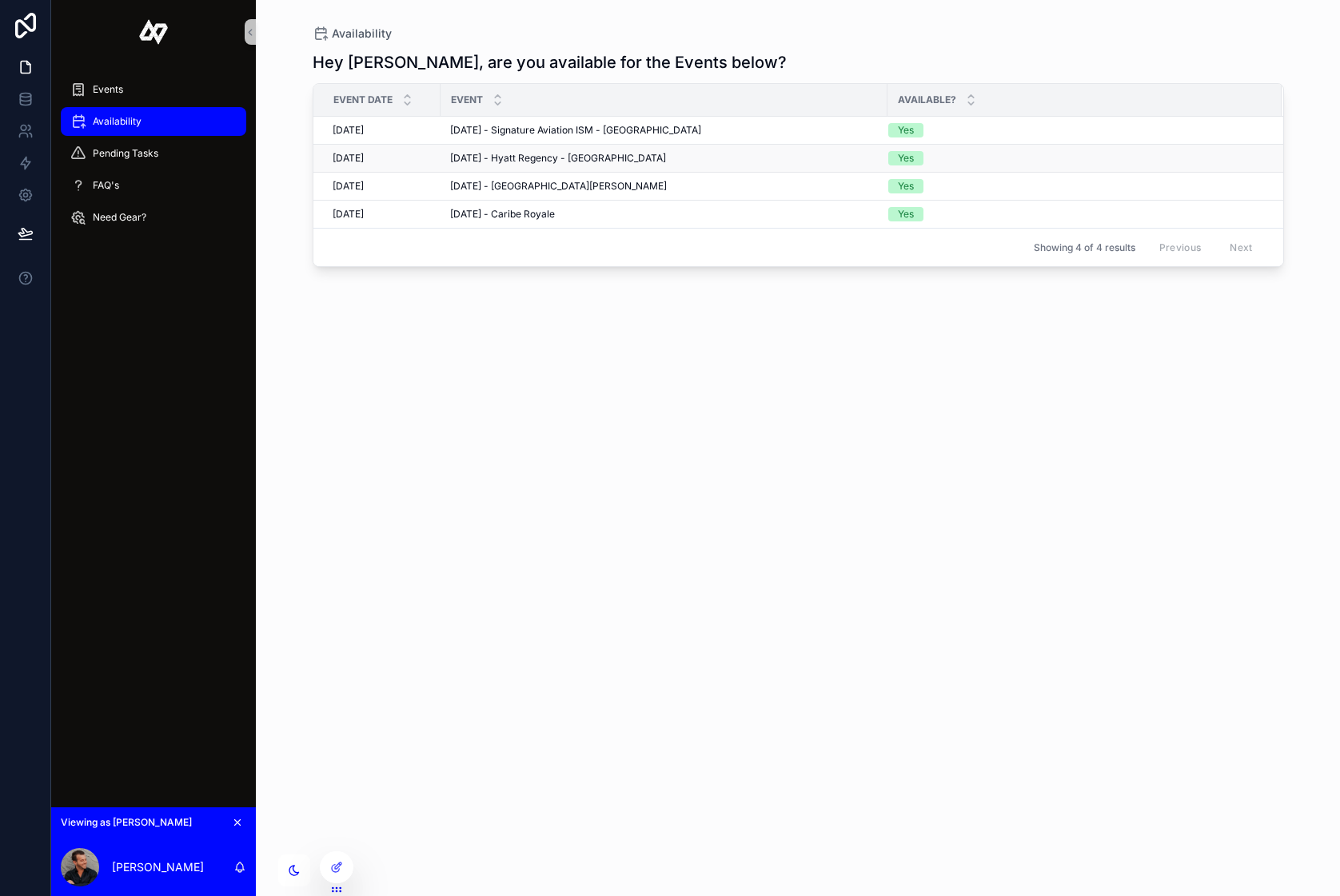
click at [527, 160] on span "10/2/2025 - Hyatt Regency - Orlando" at bounding box center [558, 159] width 216 height 13
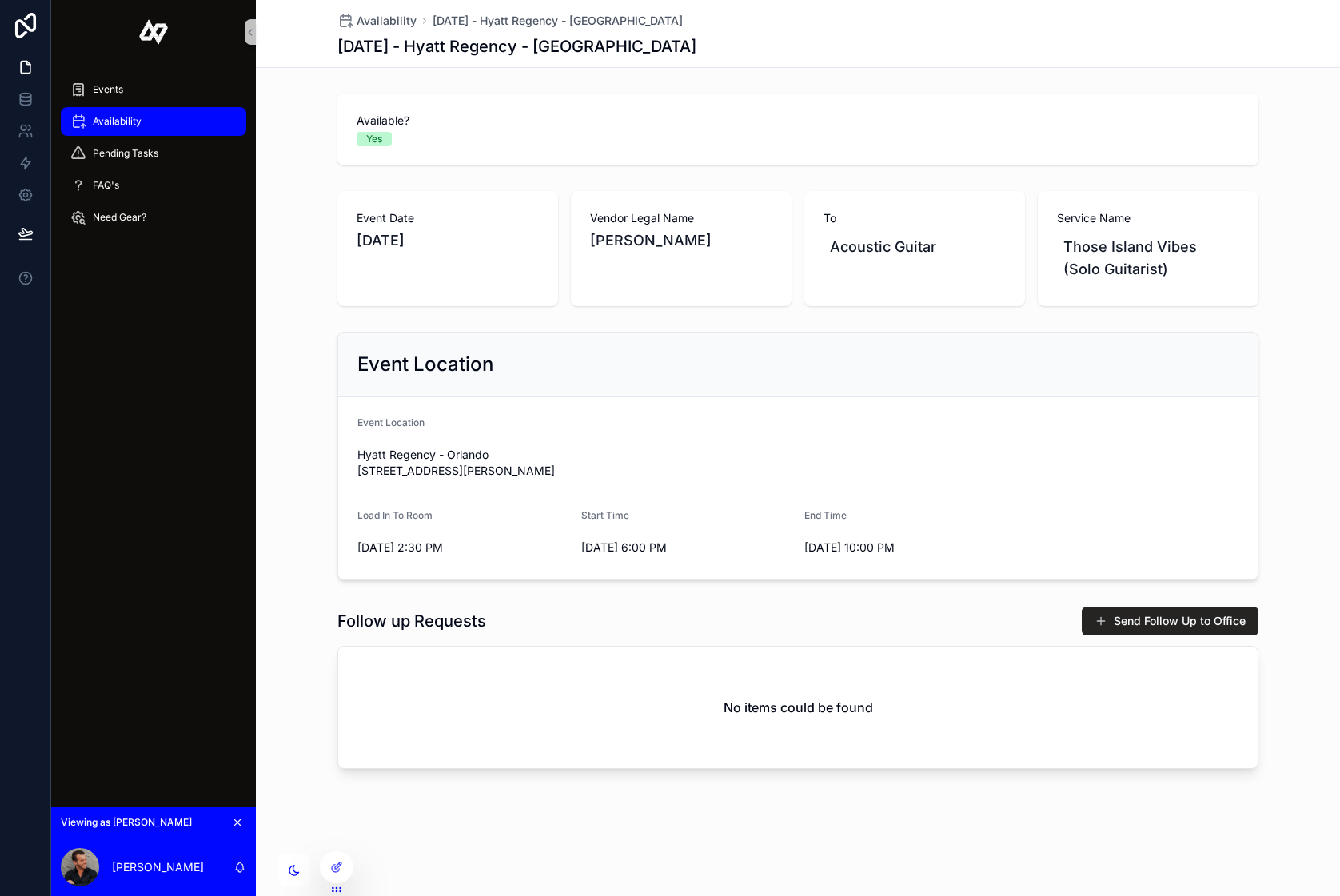
click at [1149, 635] on button "Send Follow Up to Office" at bounding box center [1170, 621] width 176 height 29
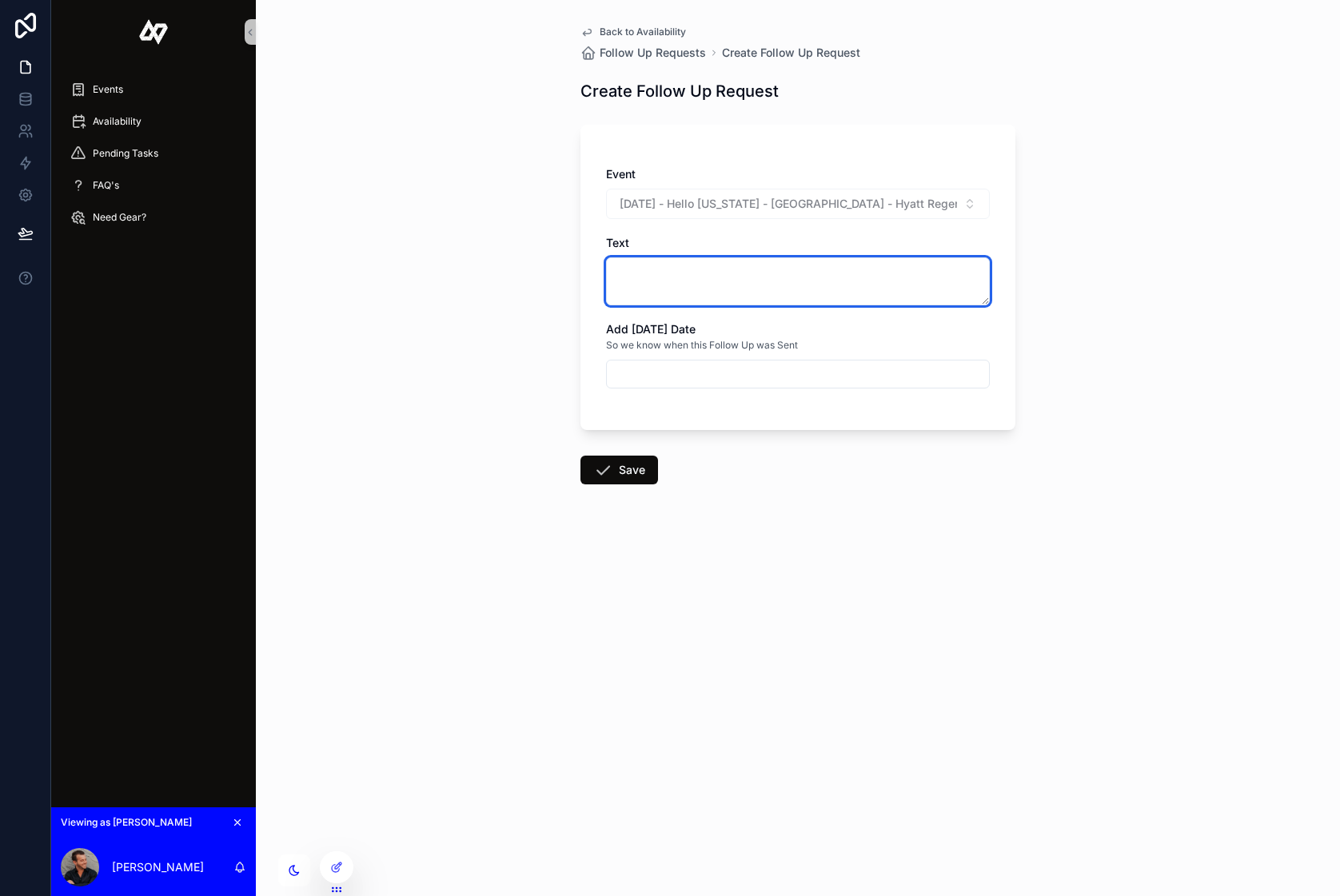
click at [682, 271] on textarea "scrollable content" at bounding box center [798, 281] width 384 height 48
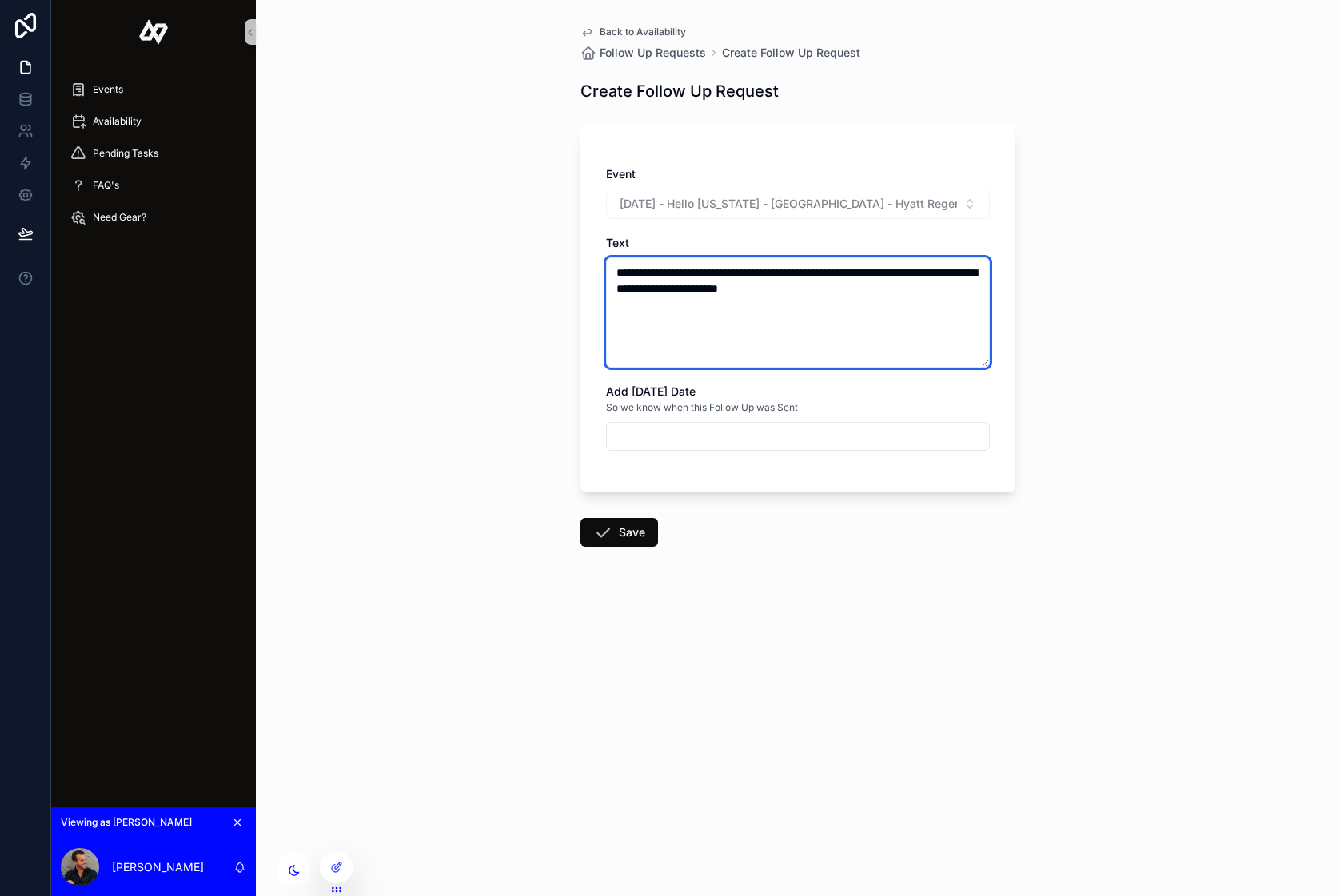
type textarea "**********"
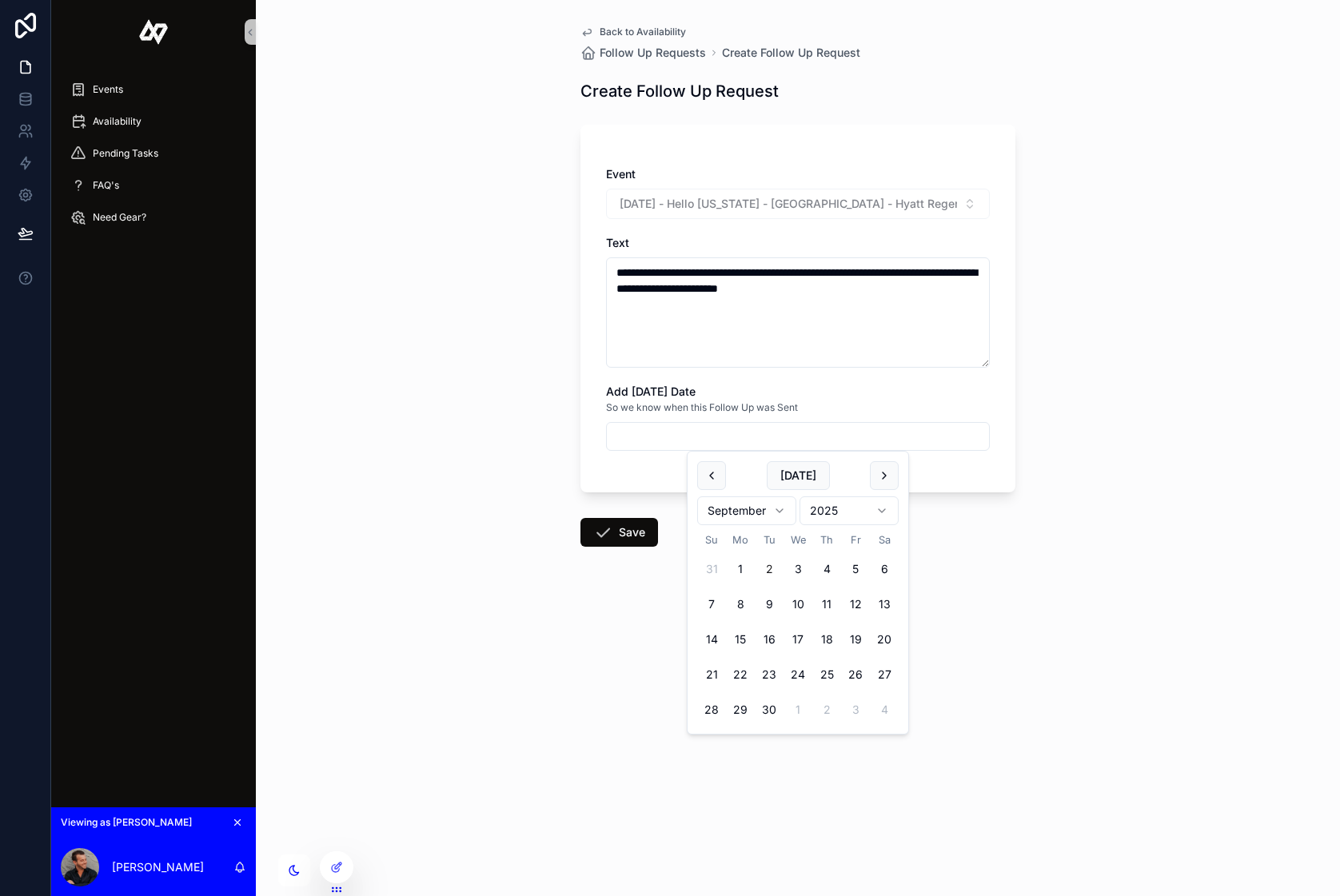
click at [651, 445] on input "scrollable content" at bounding box center [798, 436] width 382 height 22
click at [784, 474] on button "[DATE]" at bounding box center [798, 475] width 63 height 29
type input "********"
click at [653, 26] on span "Back to Availability" at bounding box center [642, 32] width 86 height 13
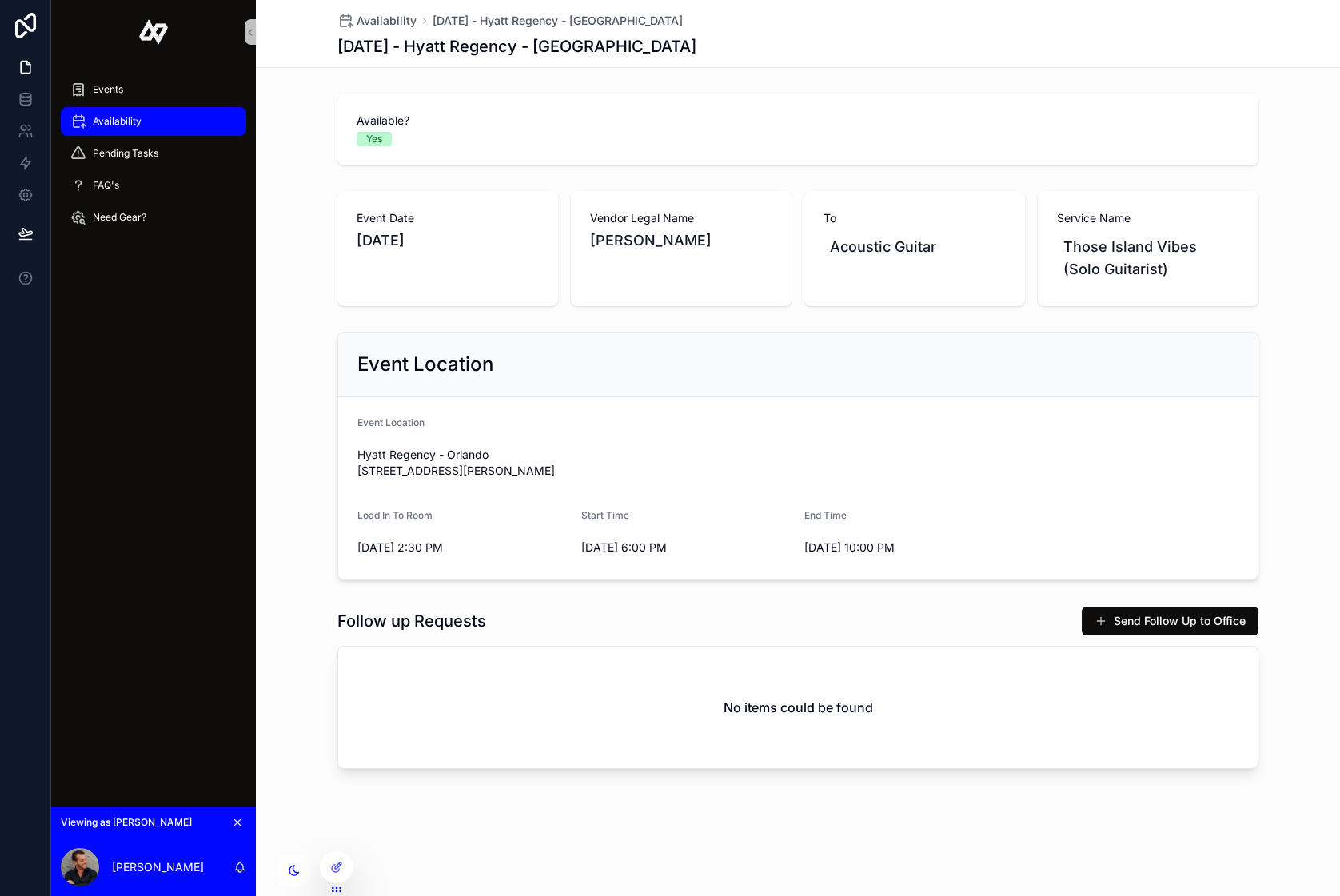
click at [114, 119] on span "Availability" at bounding box center [117, 122] width 49 height 13
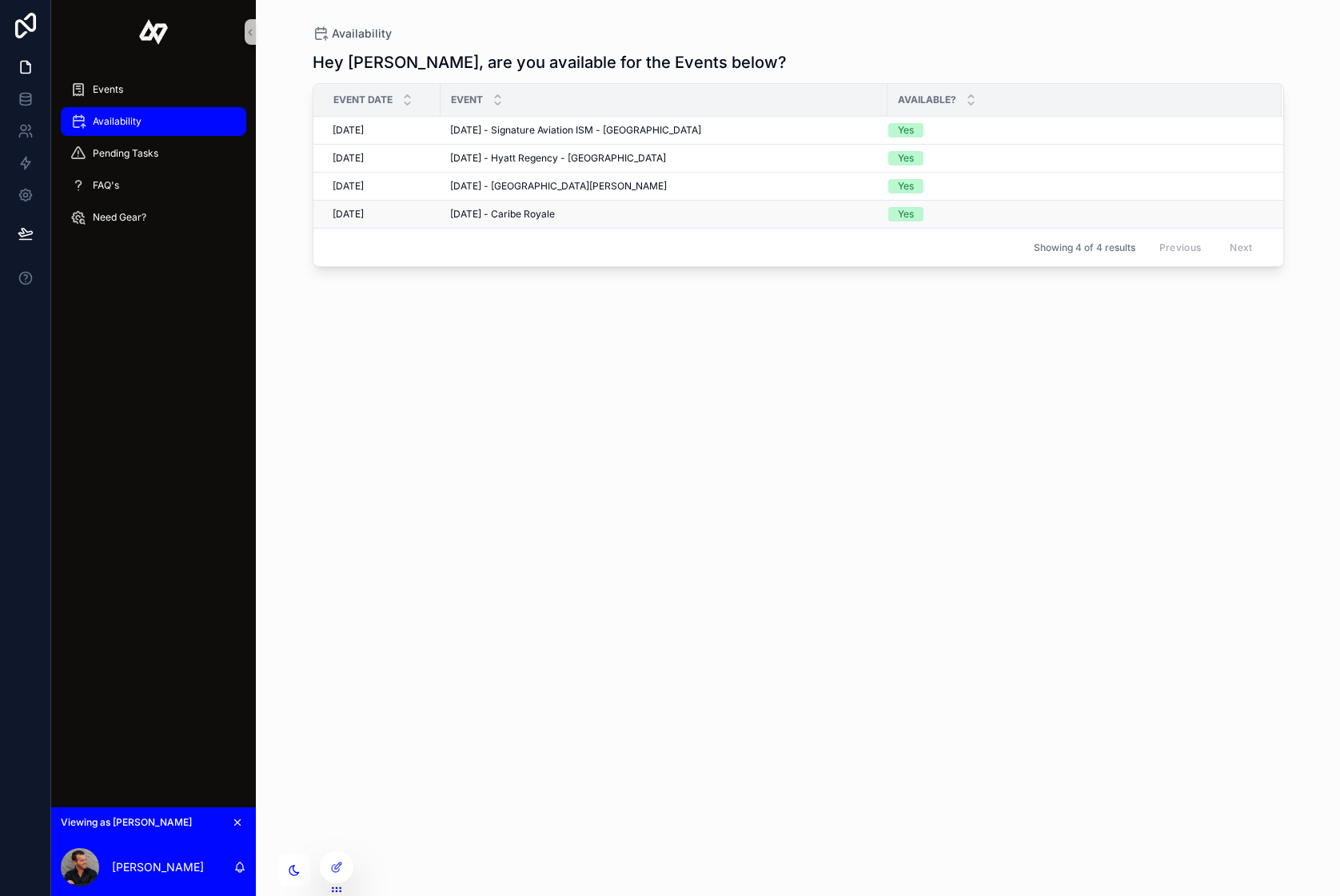
click at [361, 210] on span "September 11, 2025" at bounding box center [348, 214] width 32 height 13
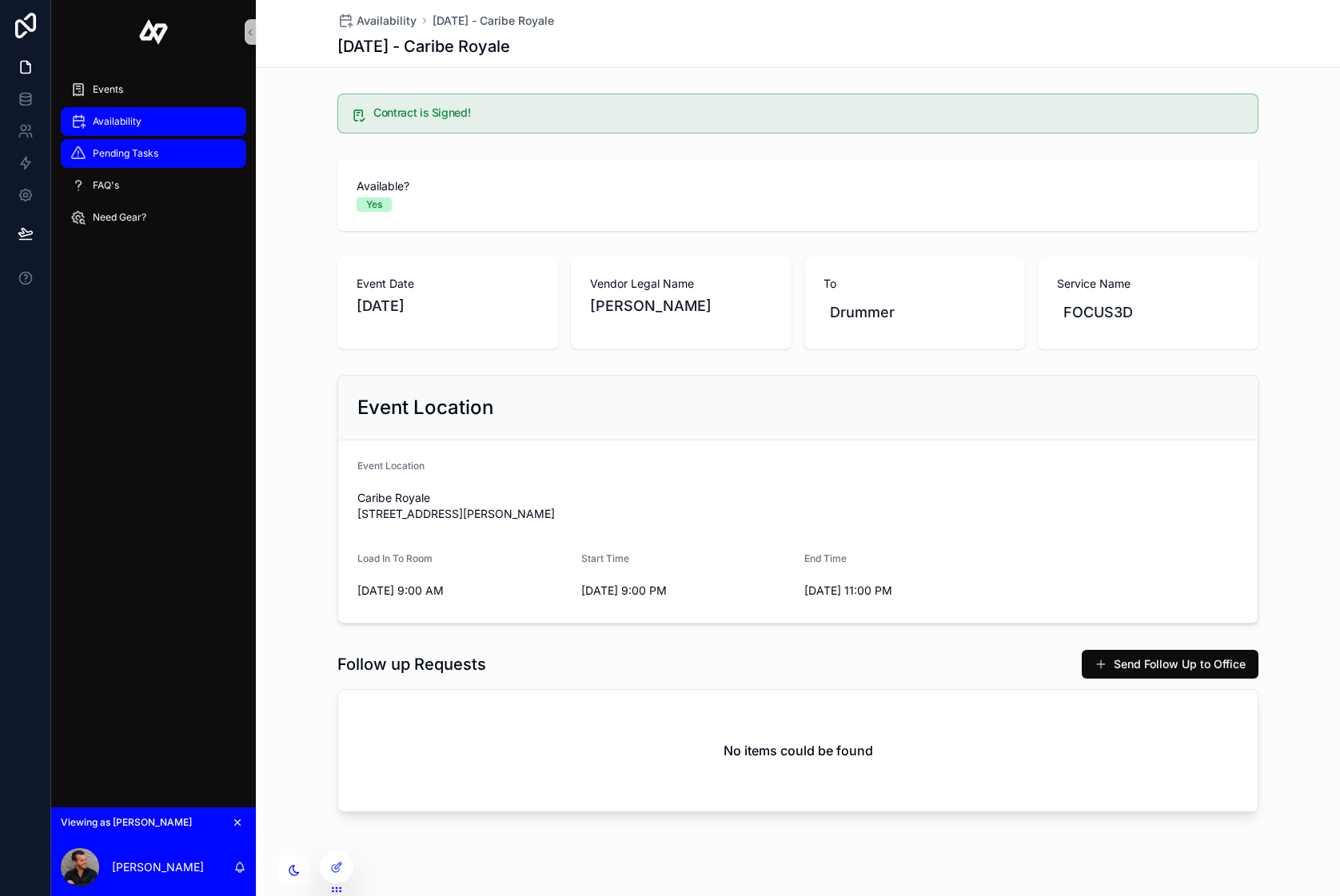
click at [171, 153] on div "Pending Tasks" at bounding box center [153, 154] width 166 height 26
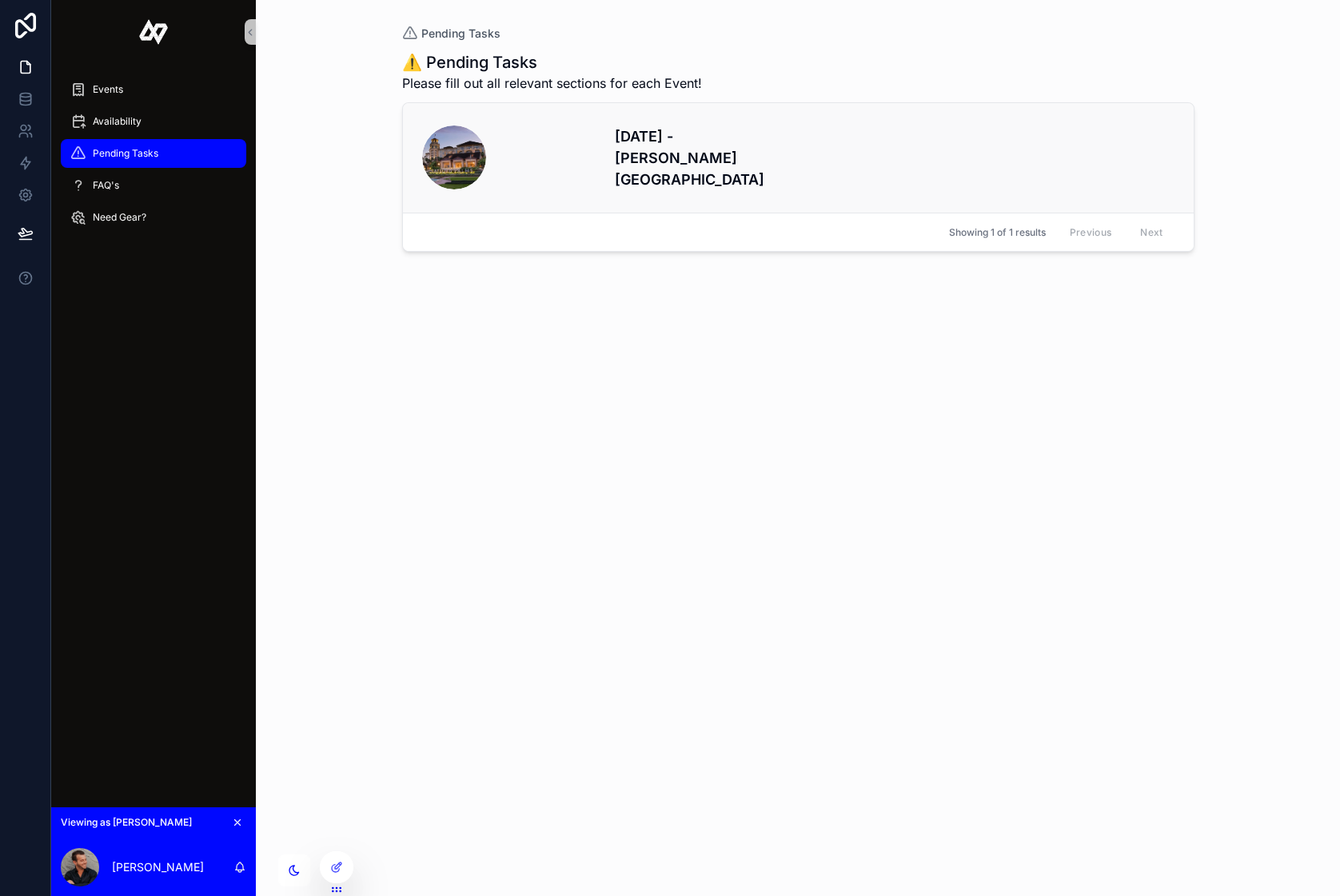
click at [620, 162] on h4 "8/11/2025 - Gaylord Palms Resort and Convention Center" at bounding box center [702, 158] width 174 height 65
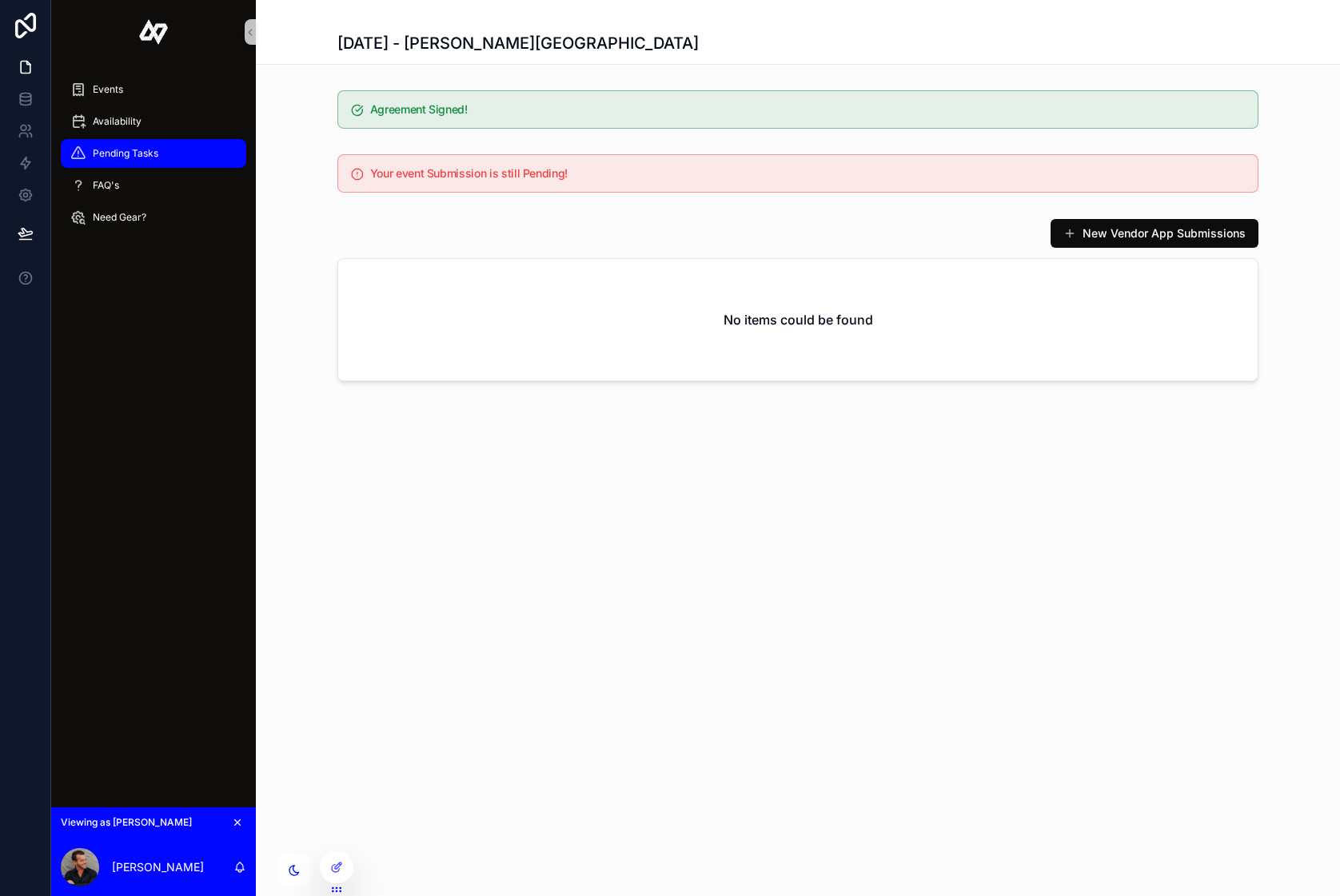
click at [111, 154] on span "Pending Tasks" at bounding box center [125, 154] width 66 height 13
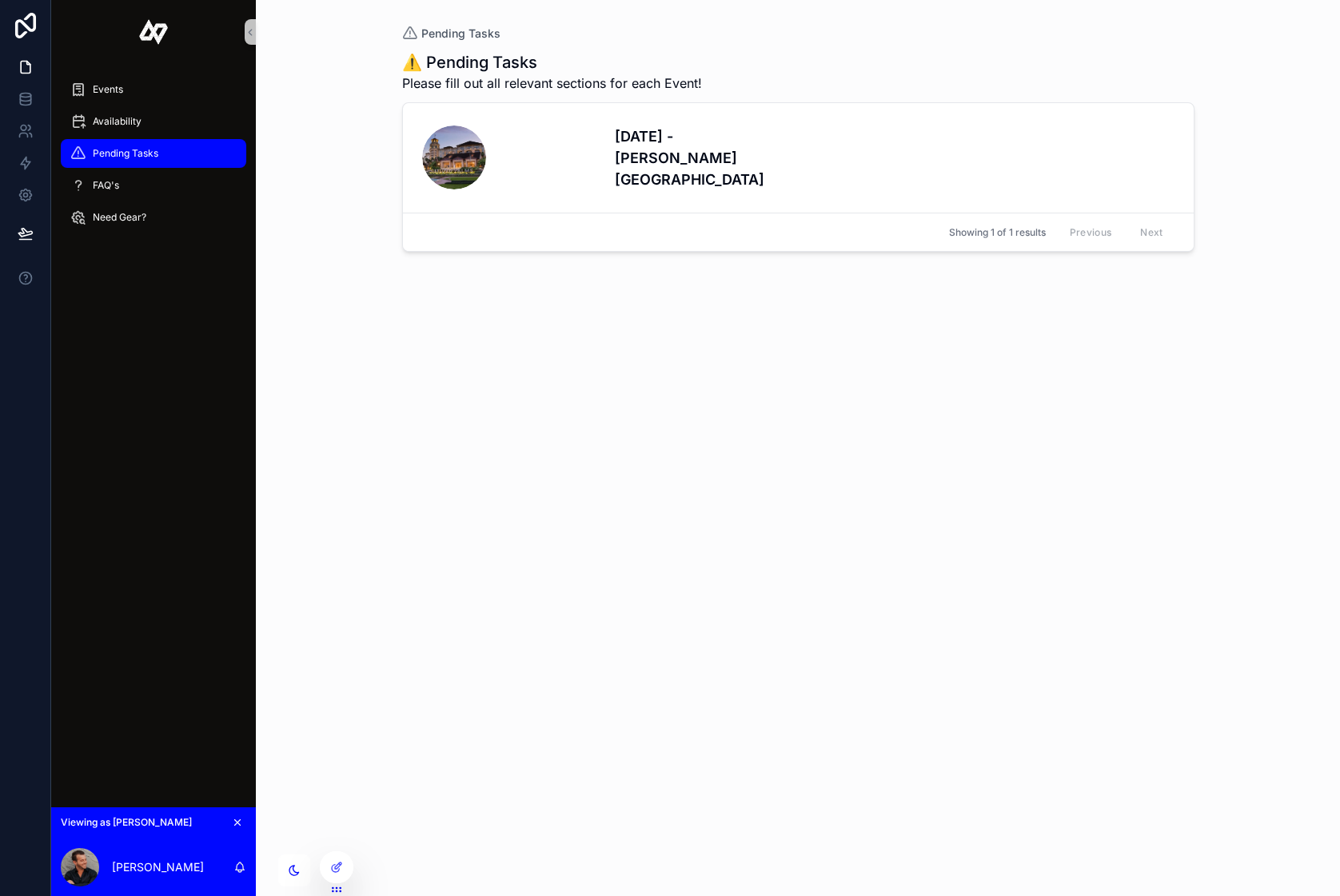
click at [111, 155] on span "Pending Tasks" at bounding box center [125, 154] width 66 height 13
click at [126, 187] on div "FAQ's" at bounding box center [153, 186] width 166 height 26
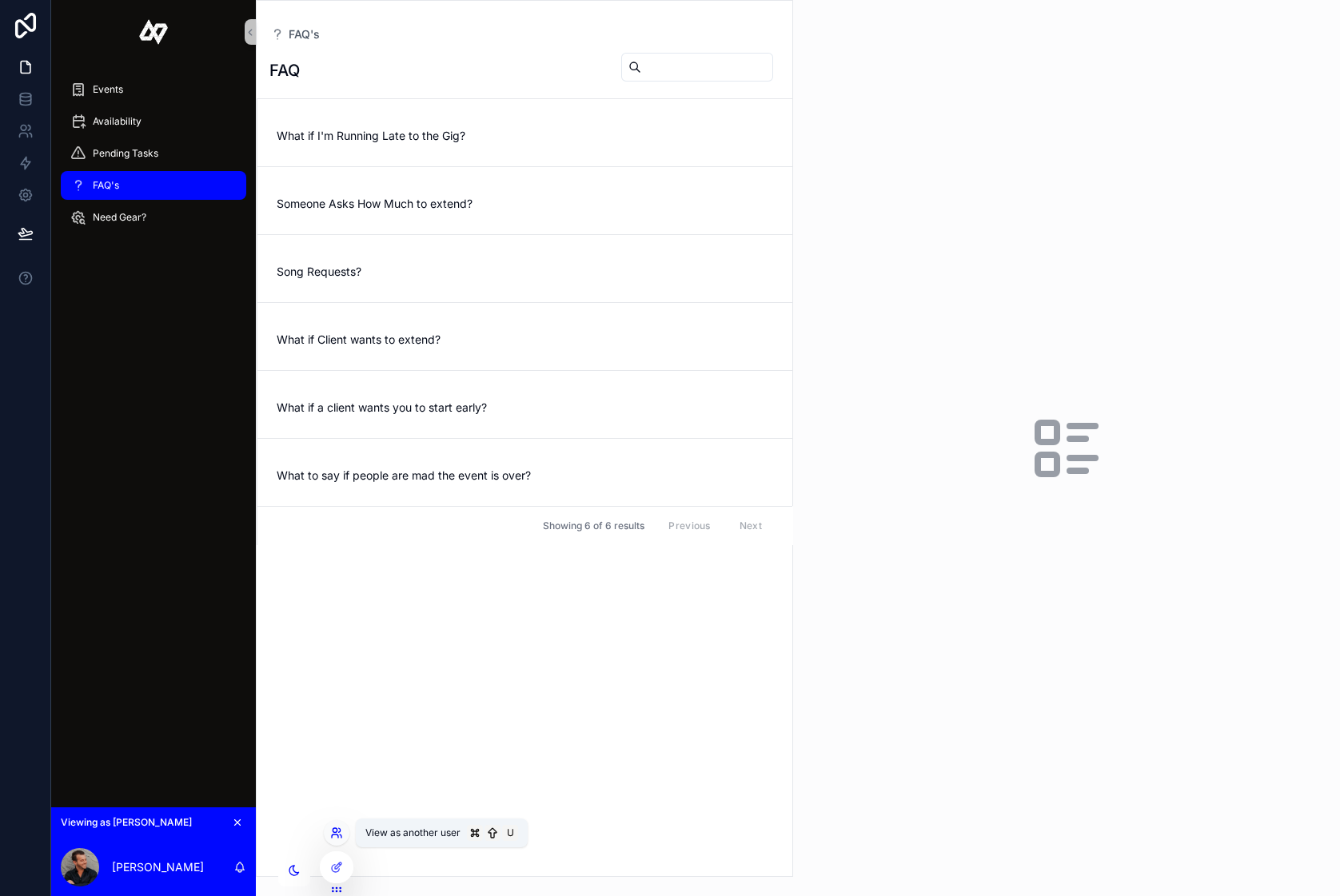
click at [340, 832] on icon at bounding box center [337, 833] width 13 height 13
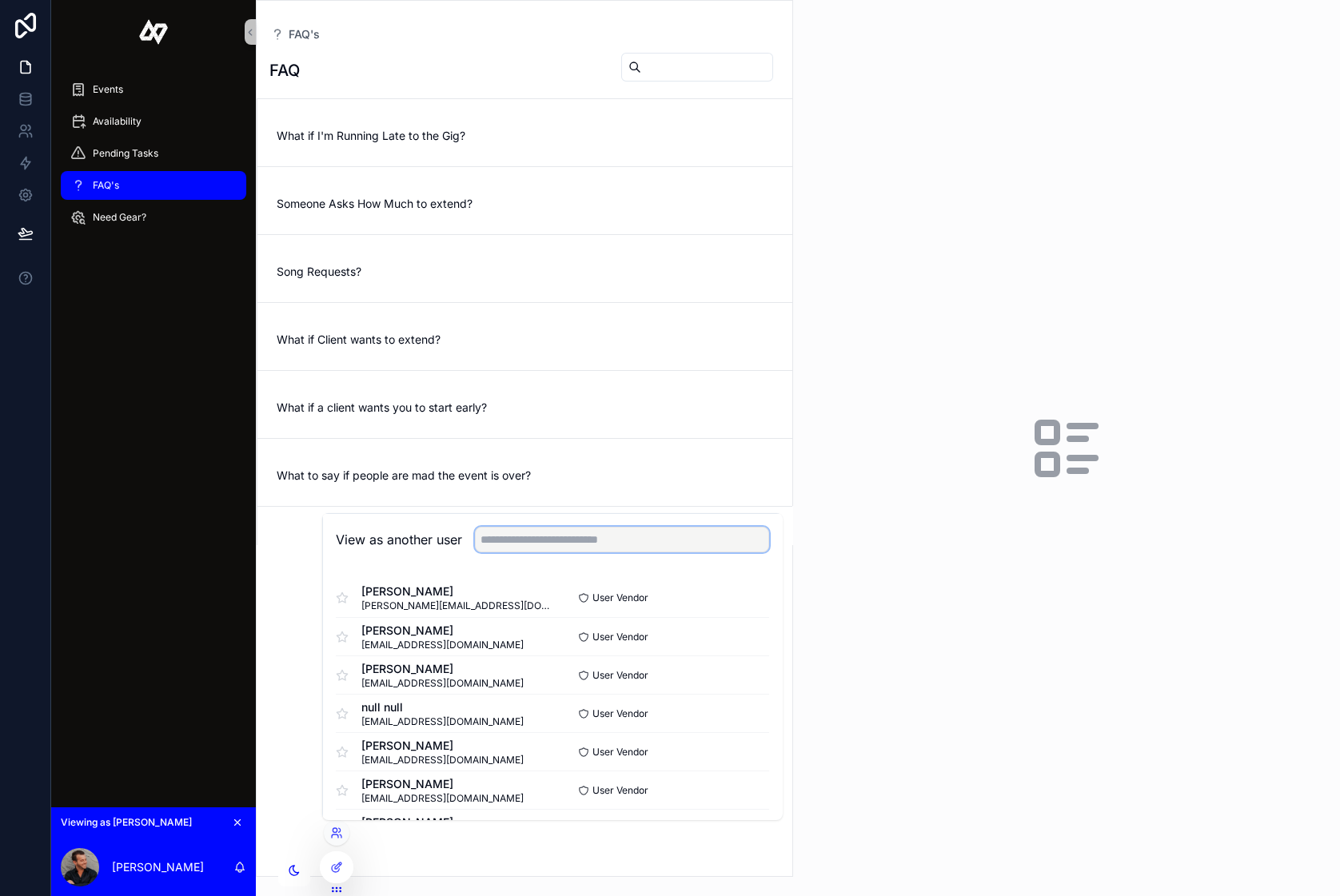
click at [605, 548] on input "text" at bounding box center [622, 540] width 294 height 26
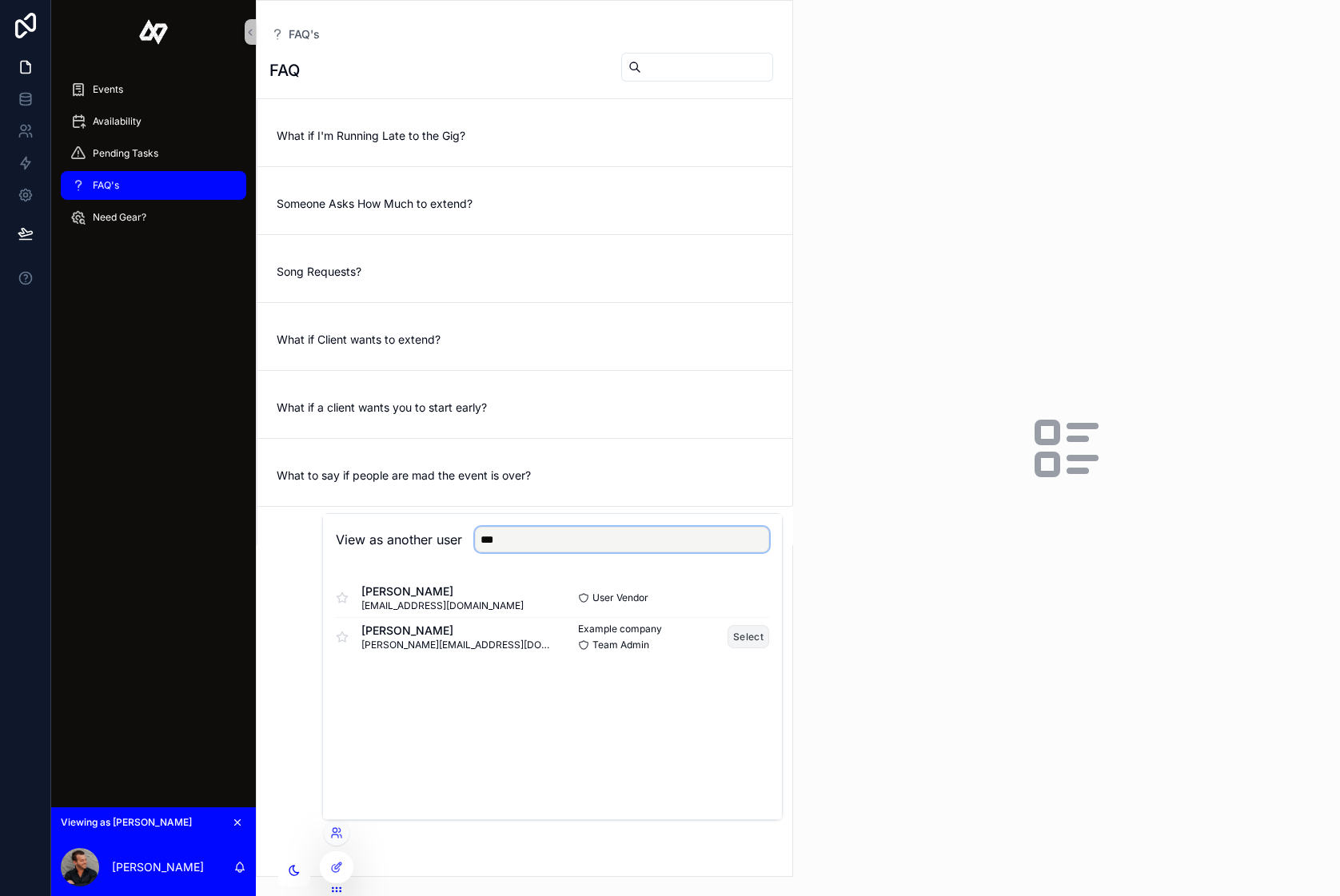
type input "***"
click at [748, 639] on button "Select" at bounding box center [748, 636] width 42 height 23
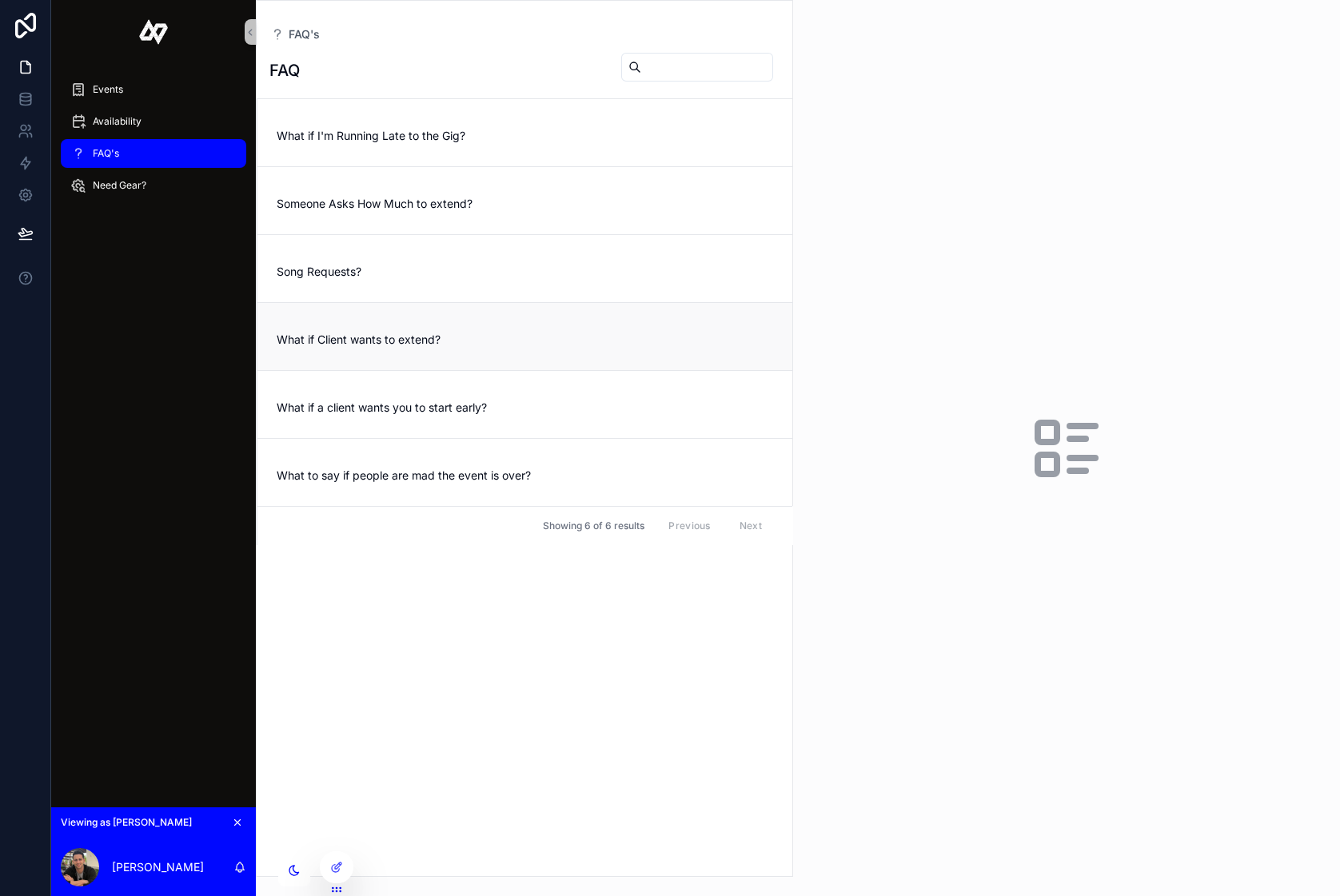
click at [468, 332] on span "What if Client wants to extend?" at bounding box center [524, 339] width 496 height 16
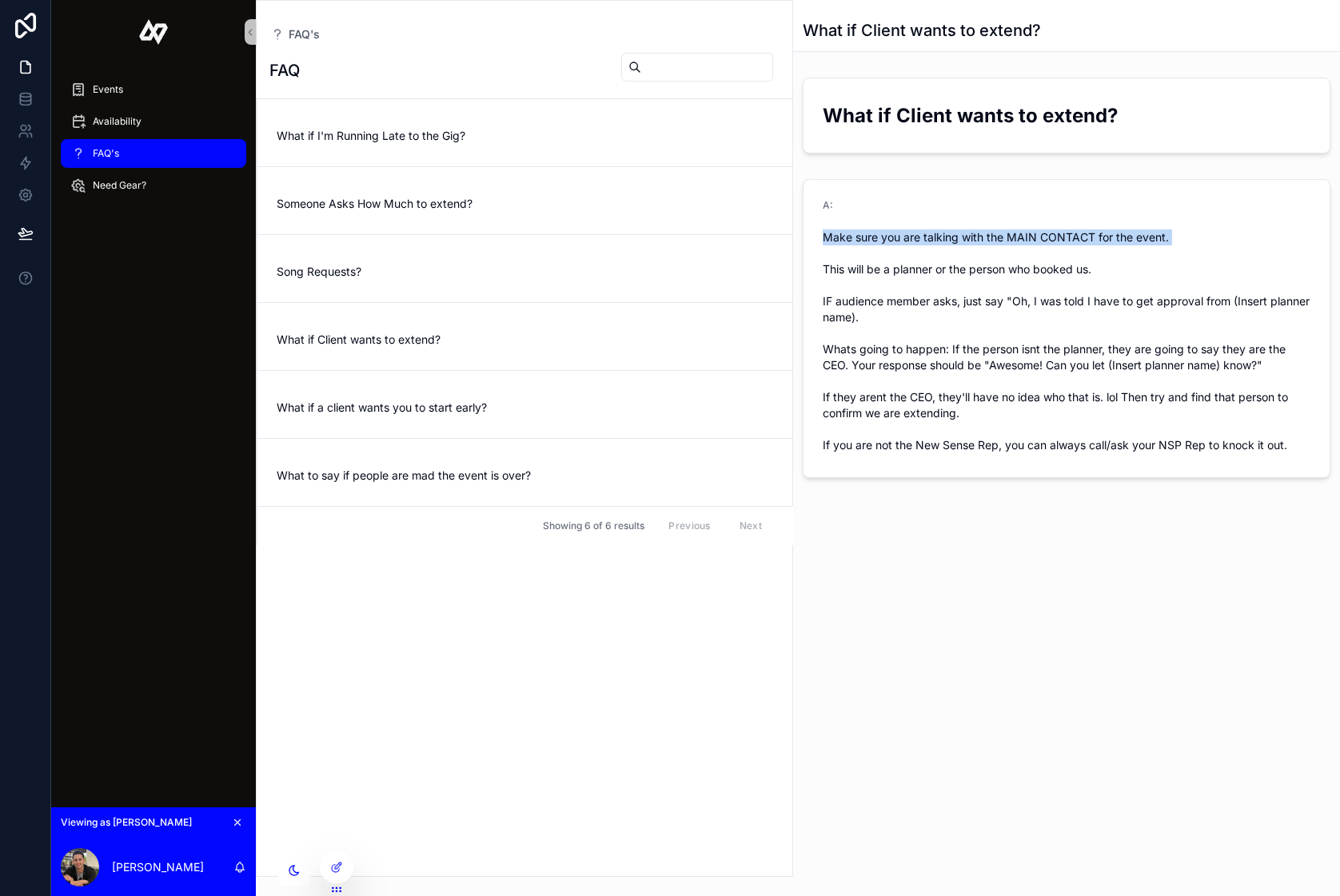
drag, startPoint x: 1172, startPoint y: 237, endPoint x: 818, endPoint y: 238, distance: 354.0
click at [818, 238] on form "A: Make sure you are talking with the MAIN CONTACT for the event. This will be …" at bounding box center [1066, 328] width 526 height 298
drag, startPoint x: 1116, startPoint y: 267, endPoint x: 805, endPoint y: 271, distance: 311.0
click at [805, 271] on form "A: Make sure you are talking with the MAIN CONTACT for the event. This will be …" at bounding box center [1066, 328] width 526 height 298
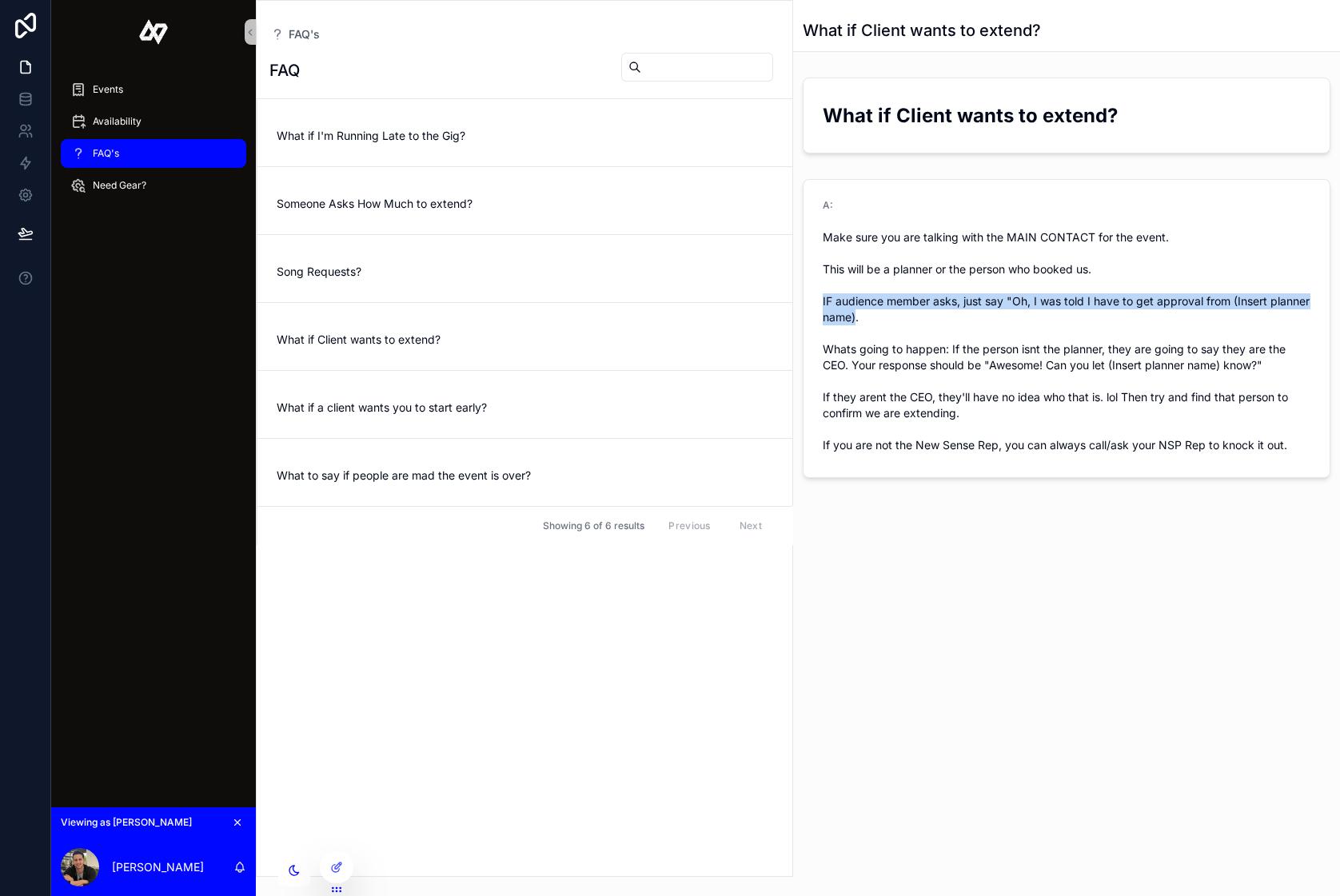
drag, startPoint x: 900, startPoint y: 309, endPoint x: 798, endPoint y: 293, distance: 103.2
click at [798, 293] on div "A: Make sure you are talking with the MAIN CONTACT for the event. This will be …" at bounding box center [1066, 328] width 547 height 312
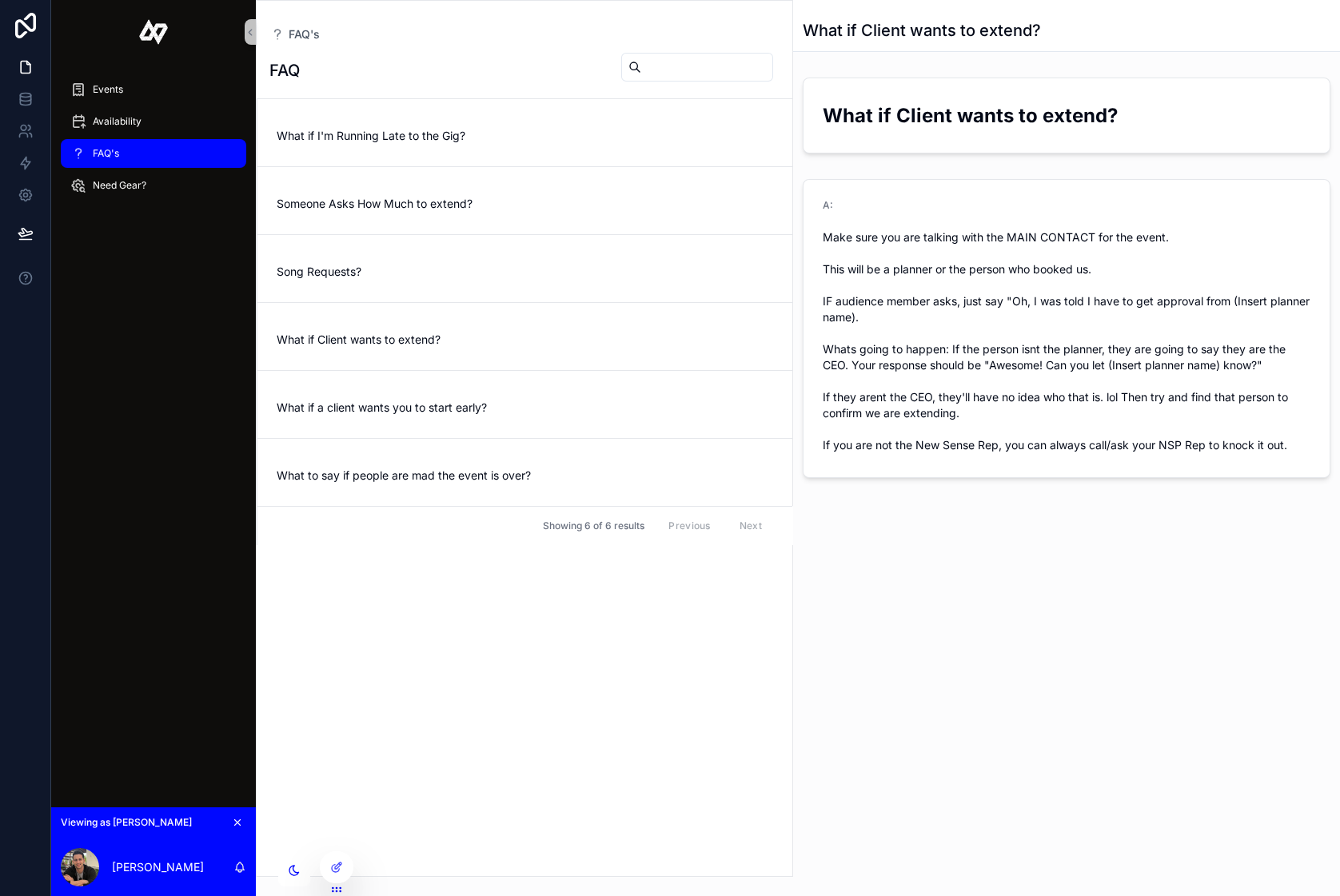
click at [994, 313] on span "Make sure you are talking with the MAIN CONTACT for the event. This will be a p…" at bounding box center [1067, 340] width 488 height 224
click at [691, 60] on input "scrollable content" at bounding box center [706, 67] width 131 height 22
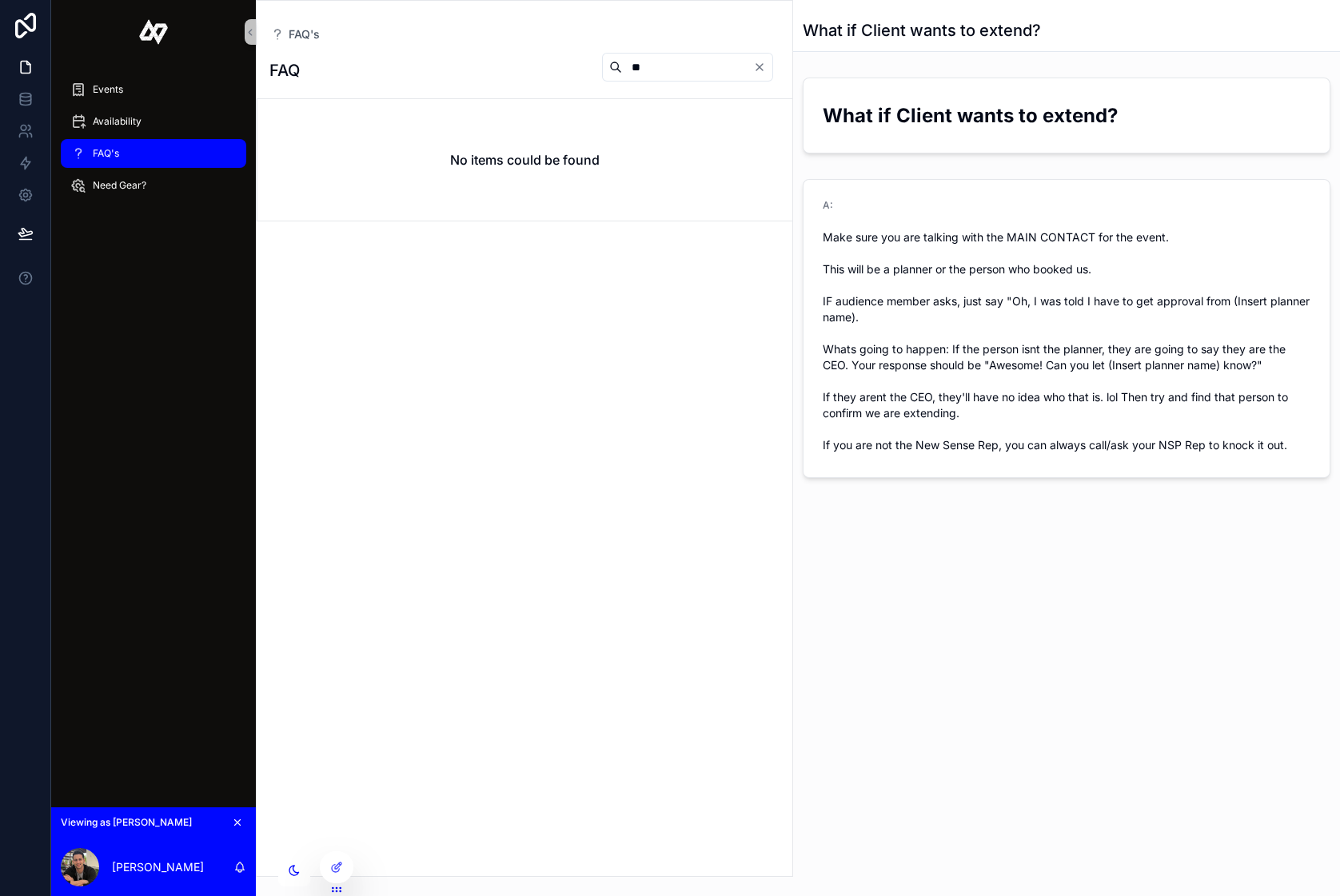
type input "*"
type input "****"
click at [431, 142] on span "What to say if people are mad the event is over?" at bounding box center [524, 135] width 496 height 16
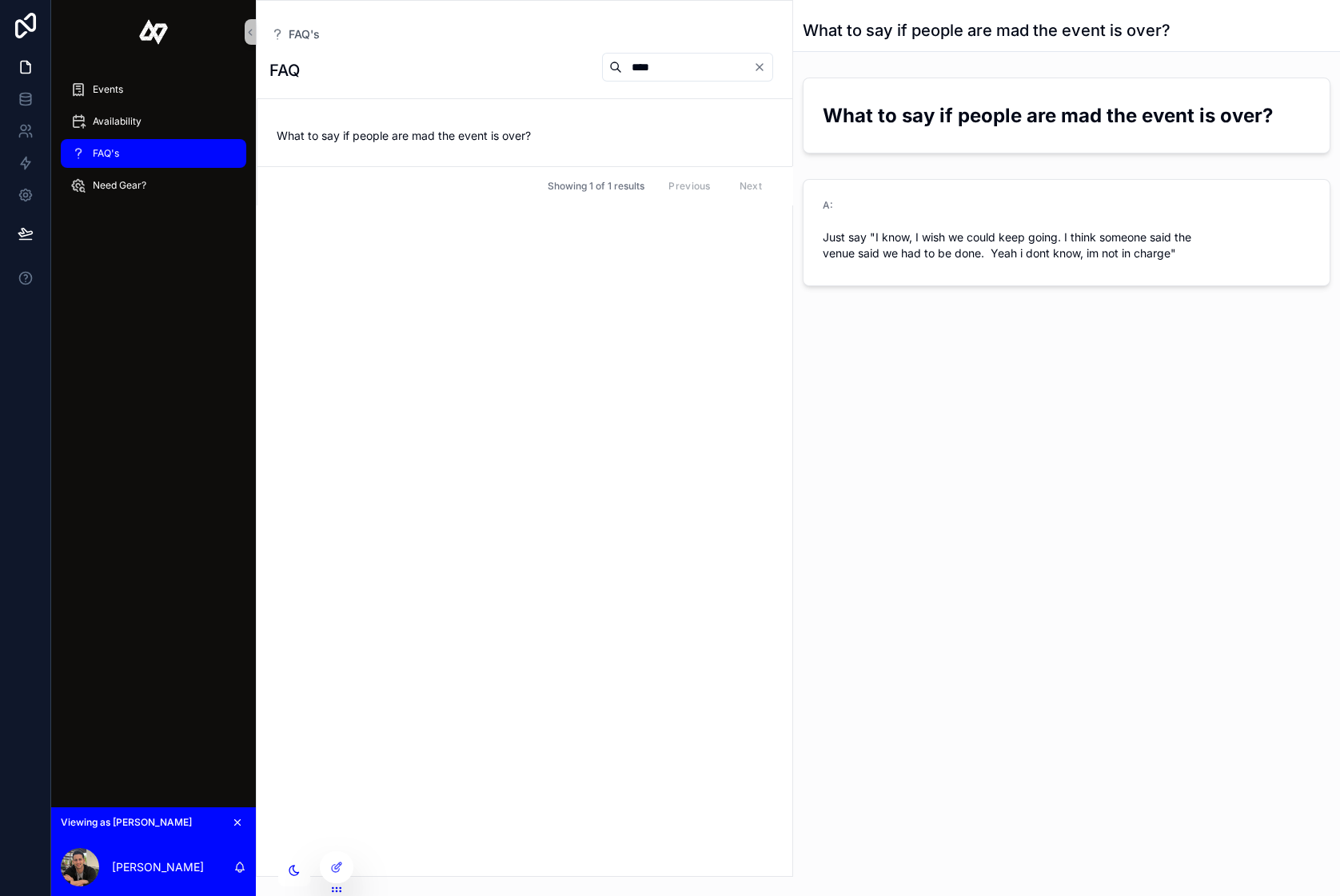
click at [760, 66] on icon "Clear" at bounding box center [760, 67] width 13 height 13
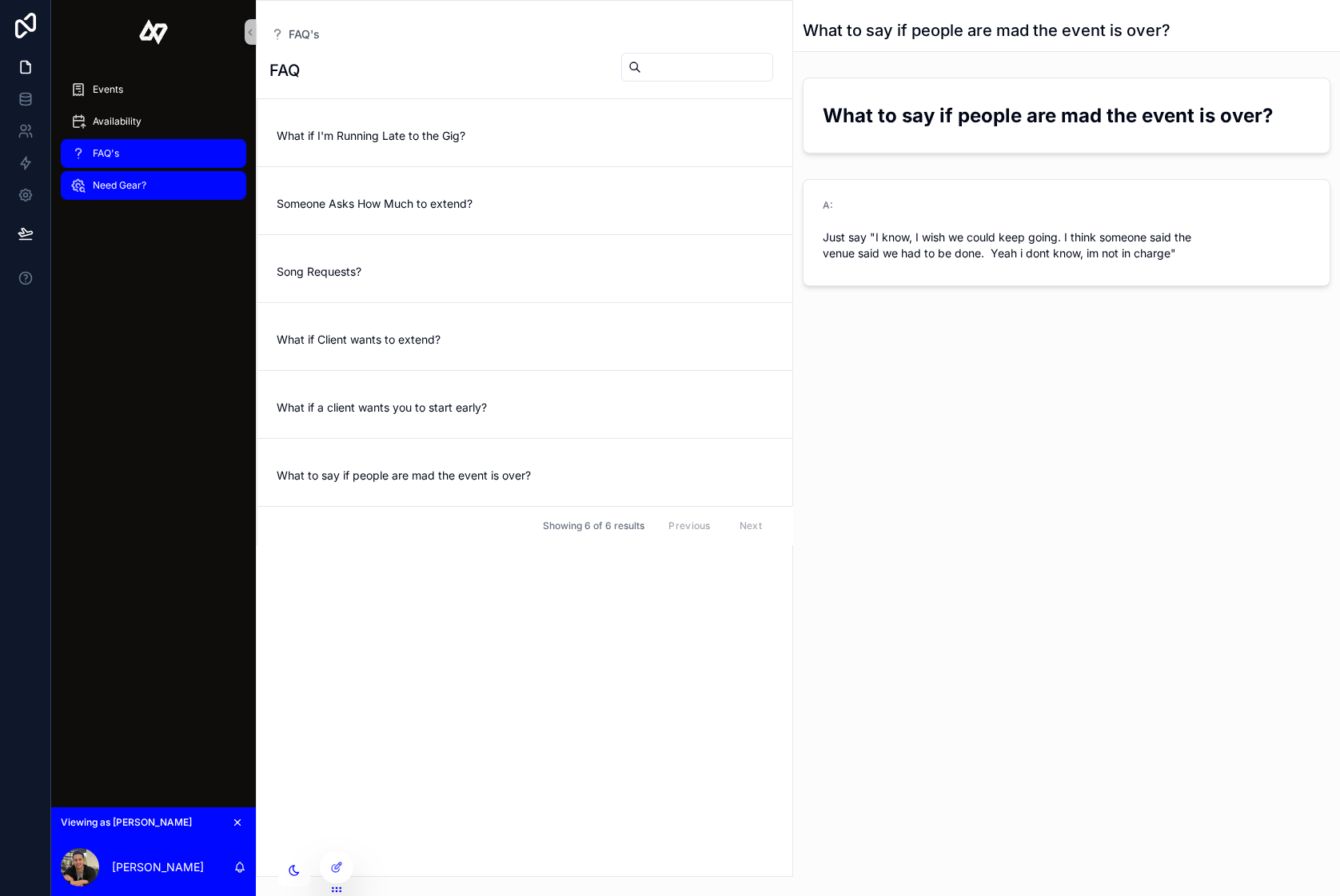
click at [148, 178] on div "Need Gear?" at bounding box center [153, 186] width 166 height 26
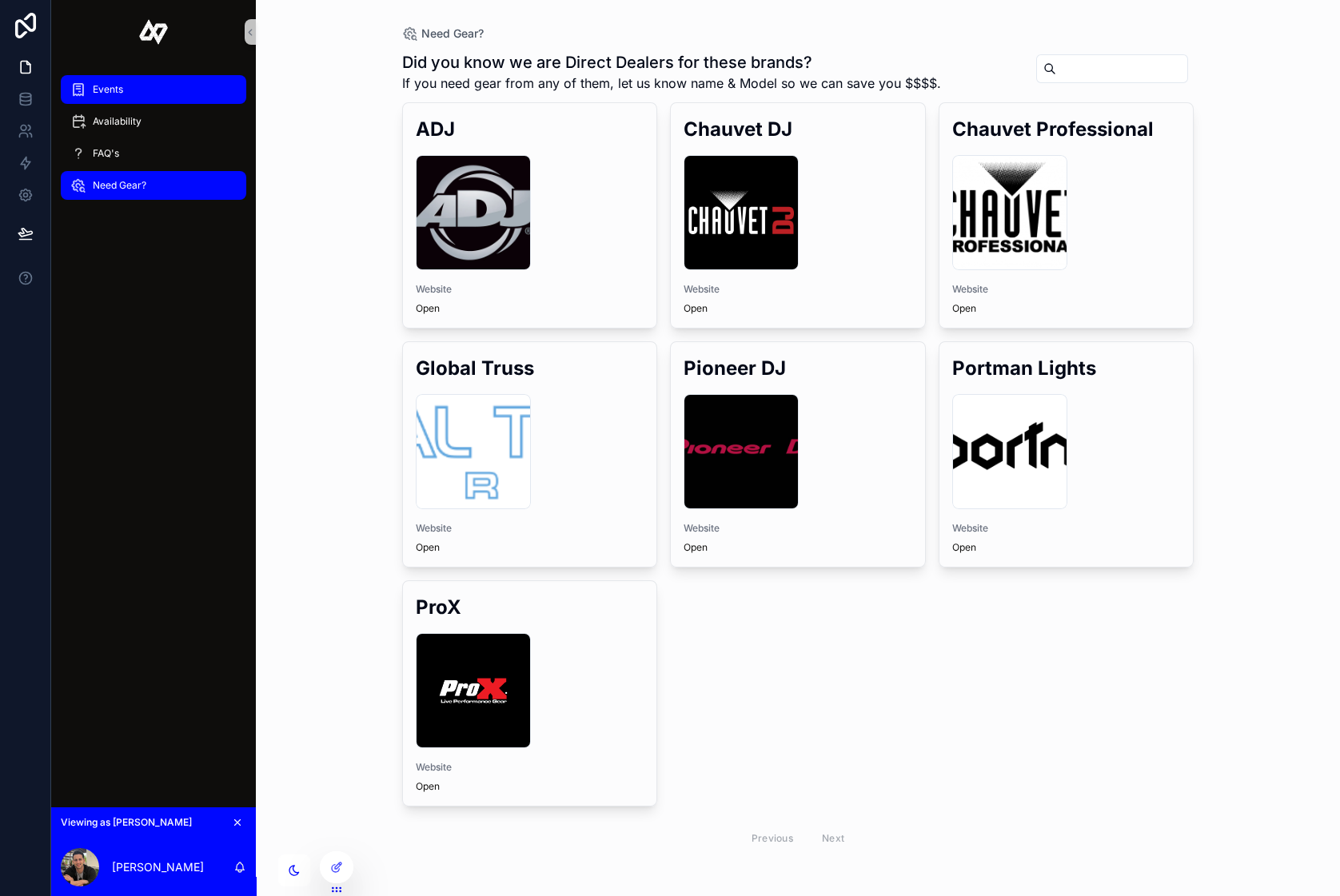
click at [119, 96] on span "Events" at bounding box center [108, 90] width 31 height 13
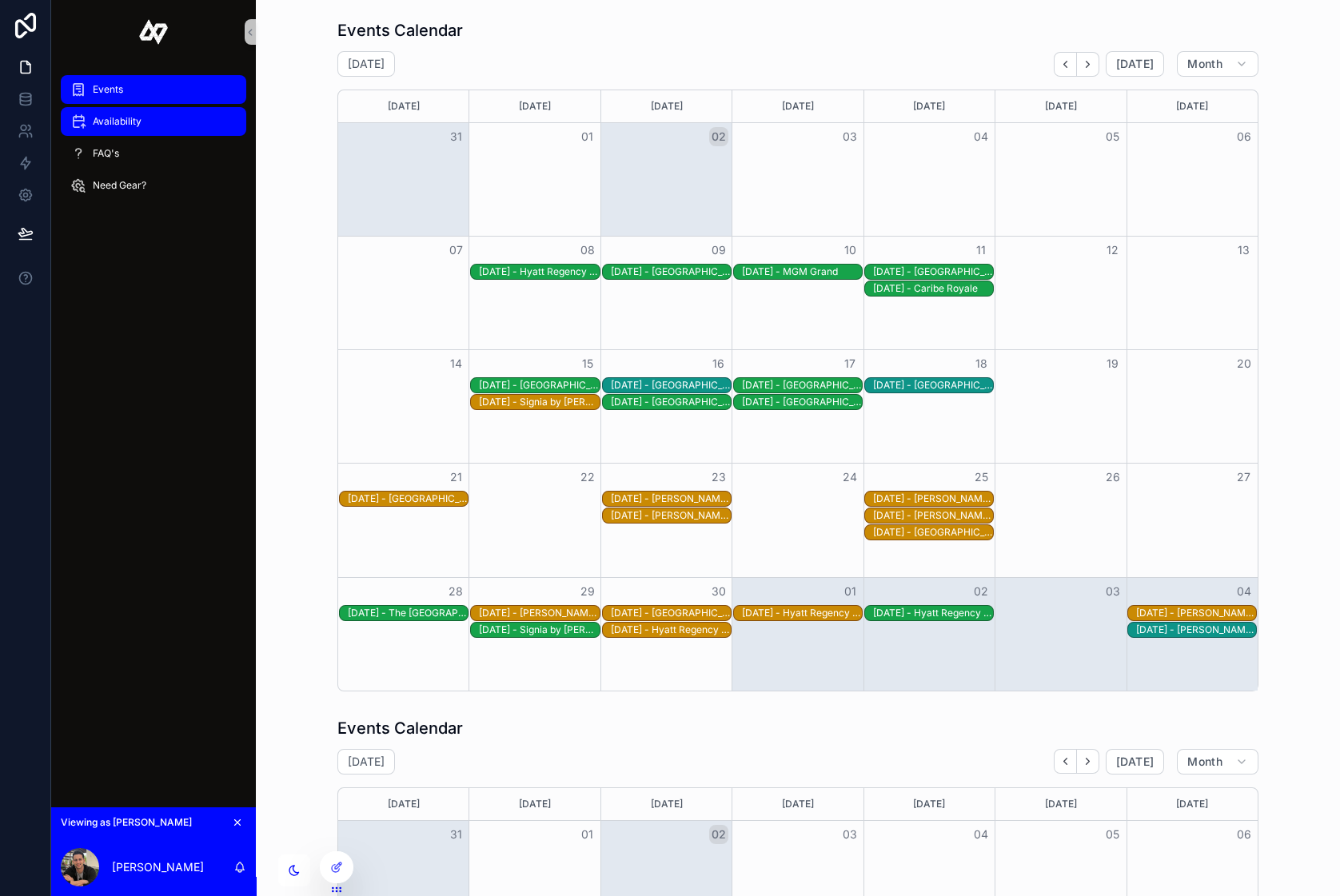
click at [142, 127] on div "Availability" at bounding box center [153, 122] width 166 height 26
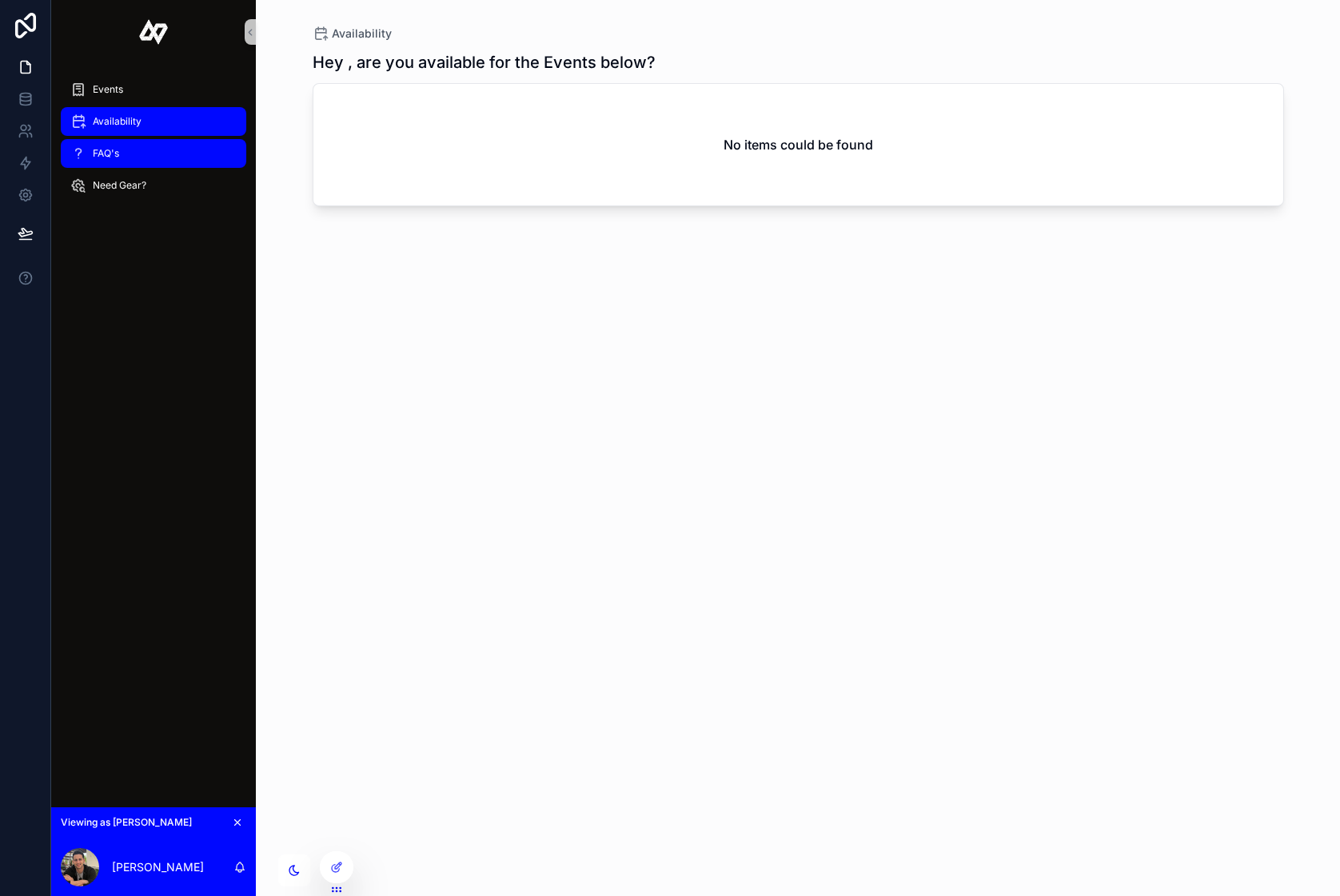
click at [139, 159] on div "FAQ's" at bounding box center [153, 154] width 166 height 26
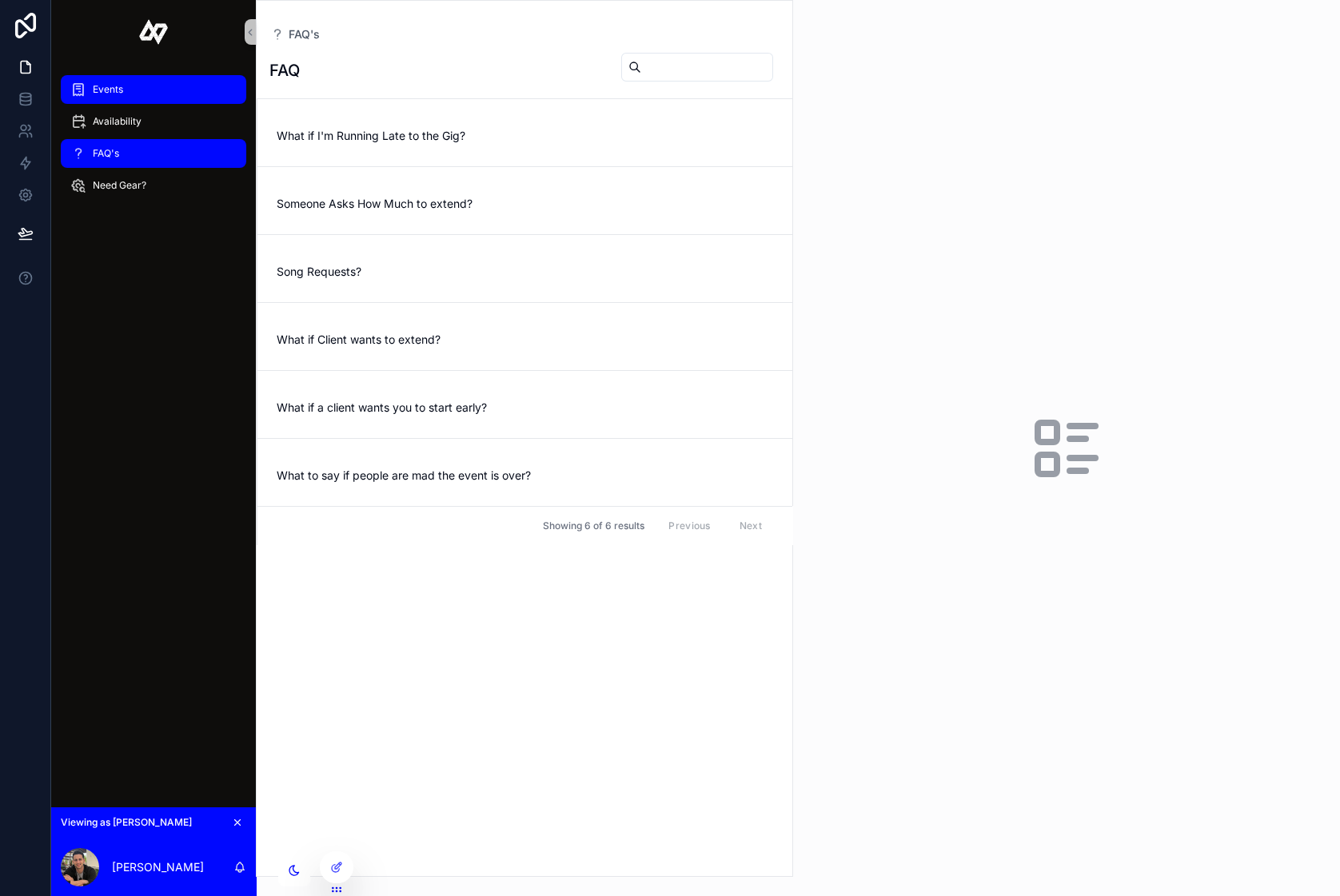
click at [125, 83] on div "Events" at bounding box center [153, 90] width 166 height 26
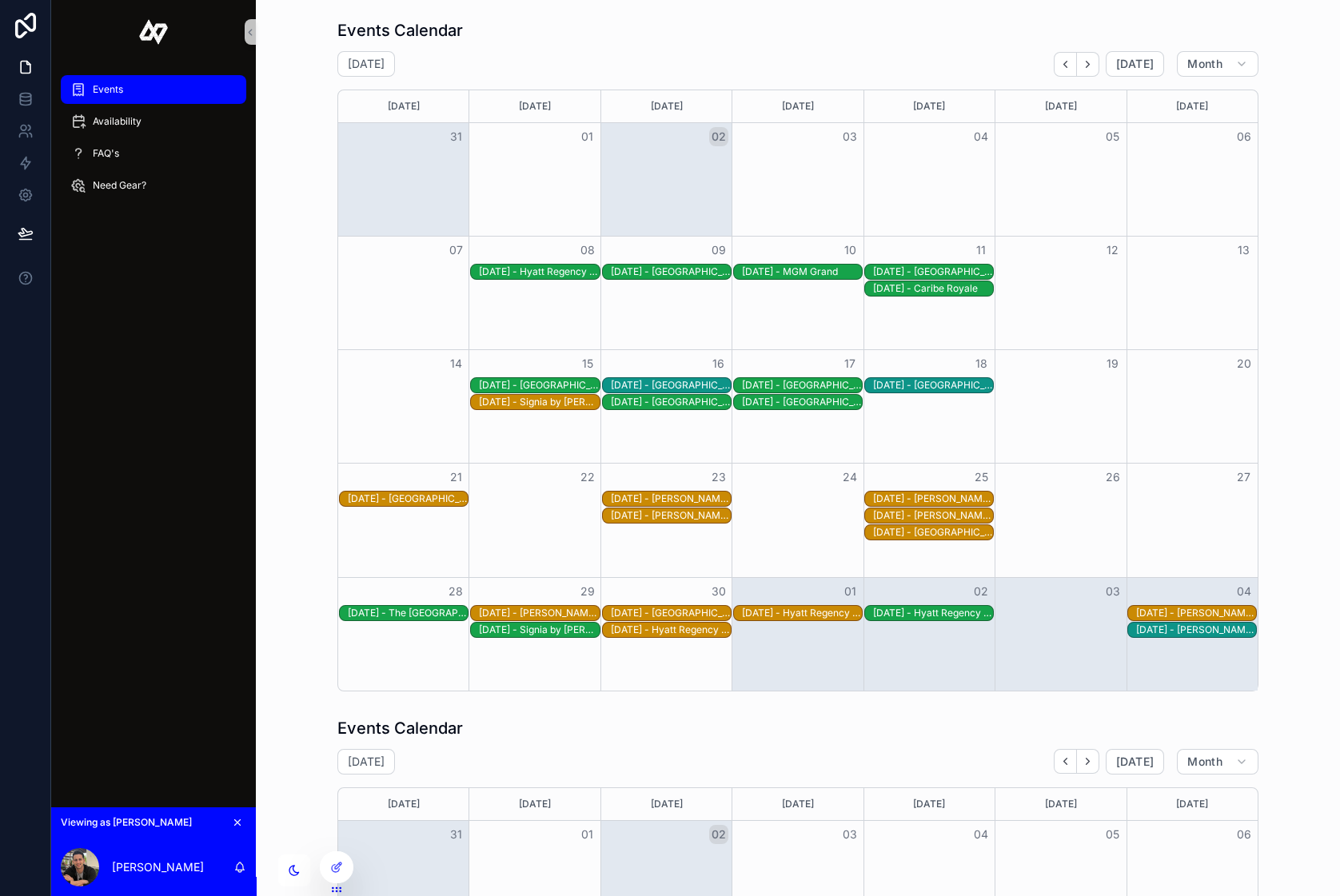
click at [763, 56] on div "September 2025 Today Month" at bounding box center [798, 64] width 921 height 26
click at [336, 869] on icon at bounding box center [338, 865] width 6 height 6
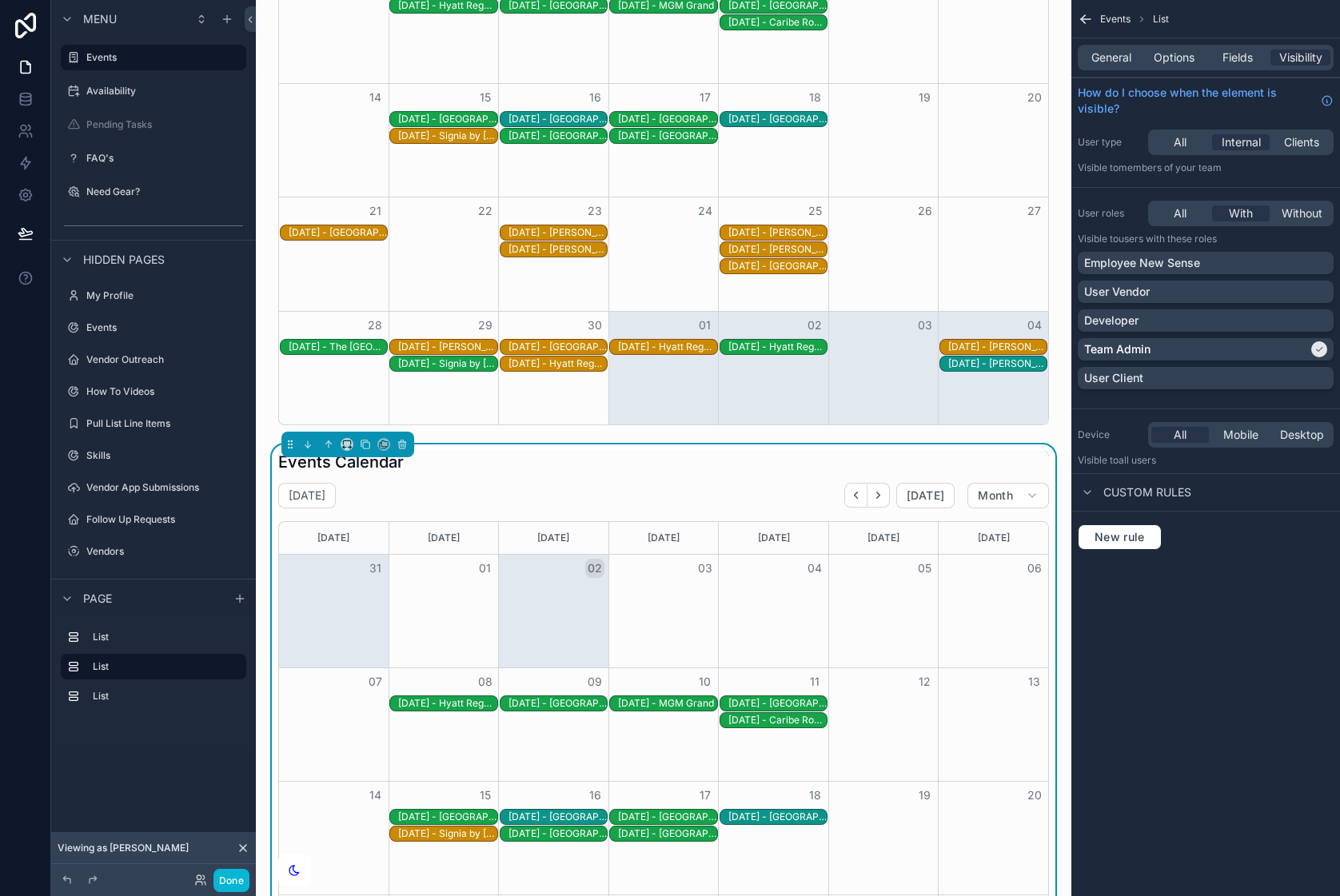
scroll to position [326, 0]
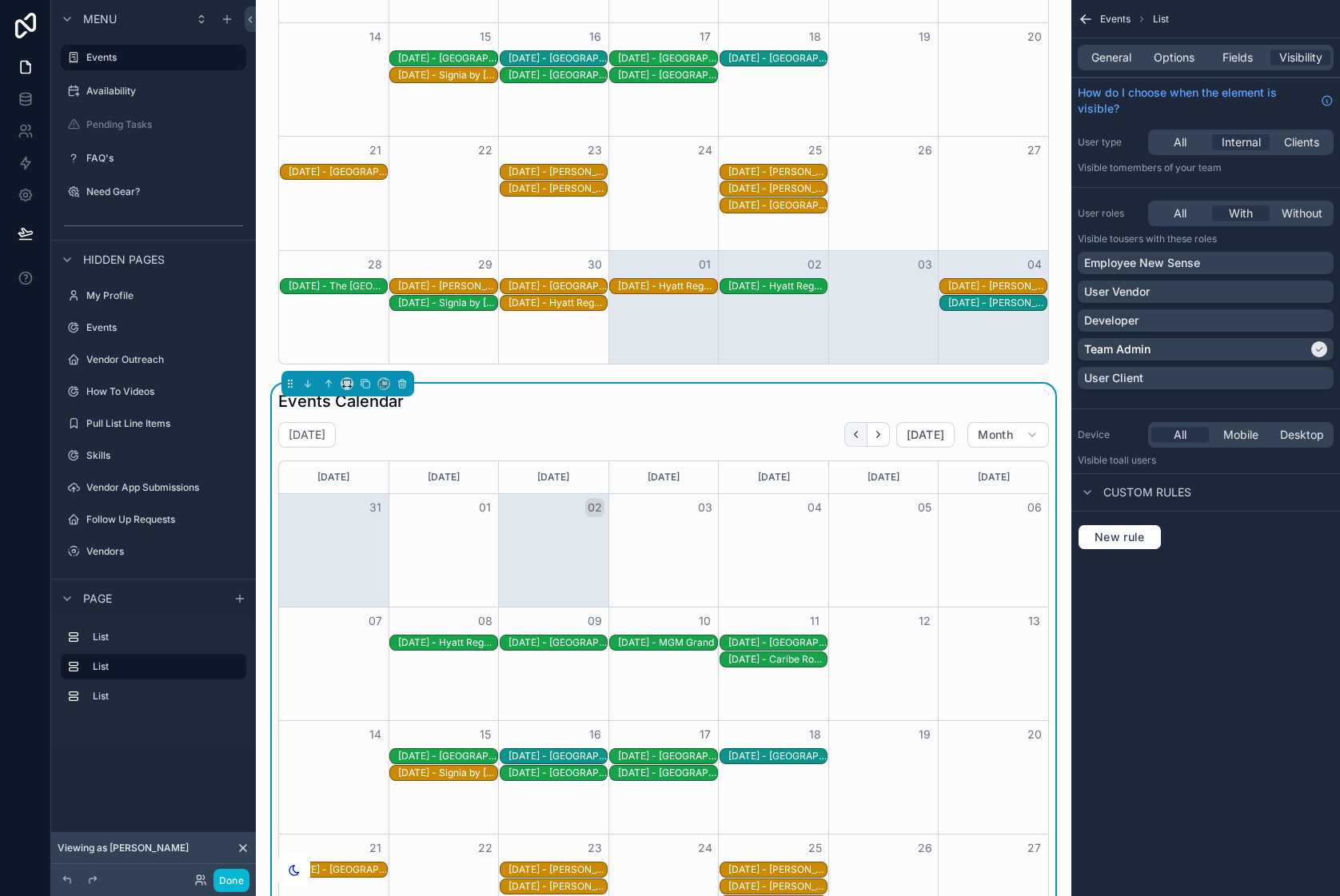
click at [857, 433] on icon "Back" at bounding box center [856, 434] width 12 height 12
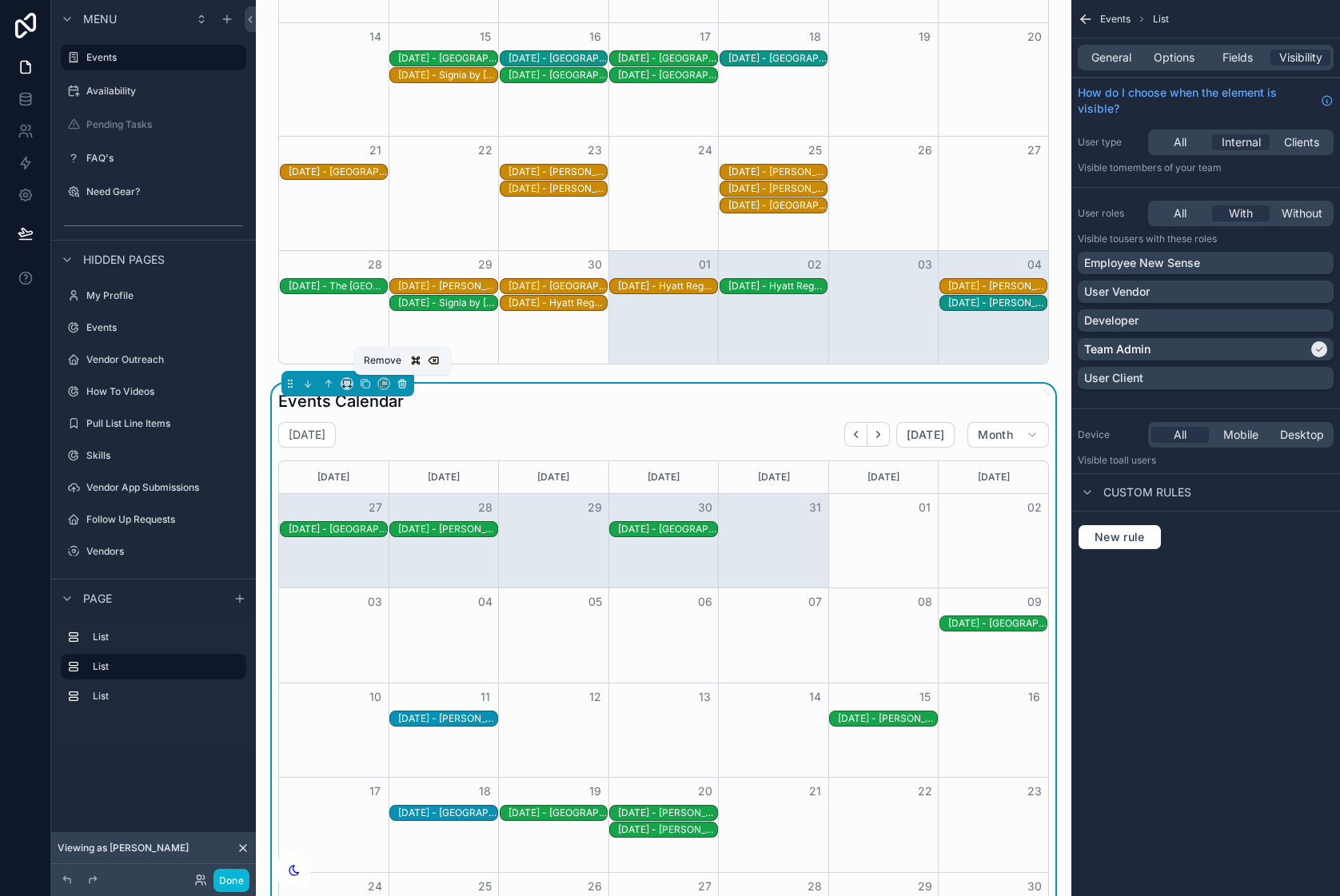
click at [405, 381] on icon "scrollable content" at bounding box center [402, 381] width 7 height 0
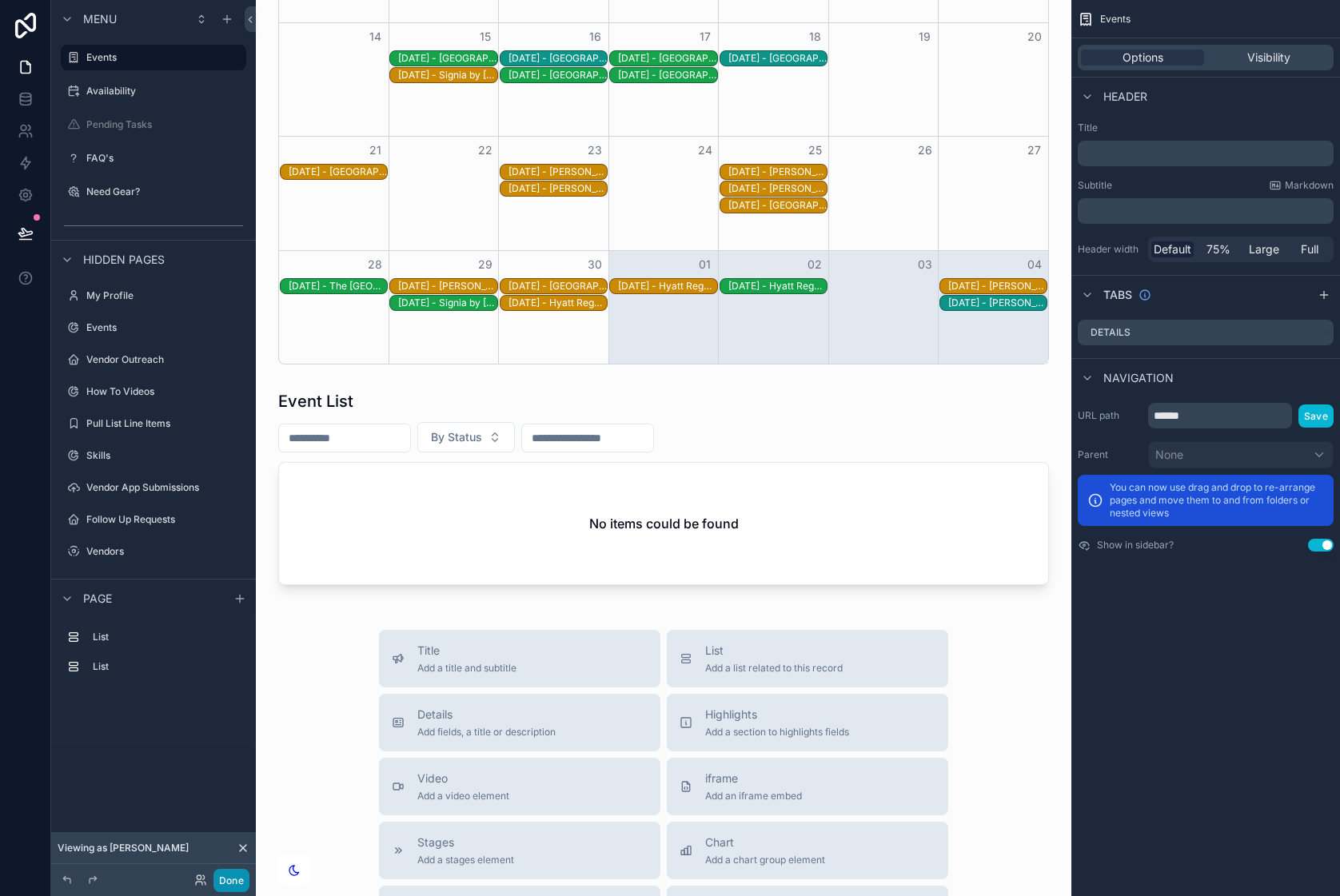
click at [234, 886] on button "Done" at bounding box center [231, 880] width 36 height 23
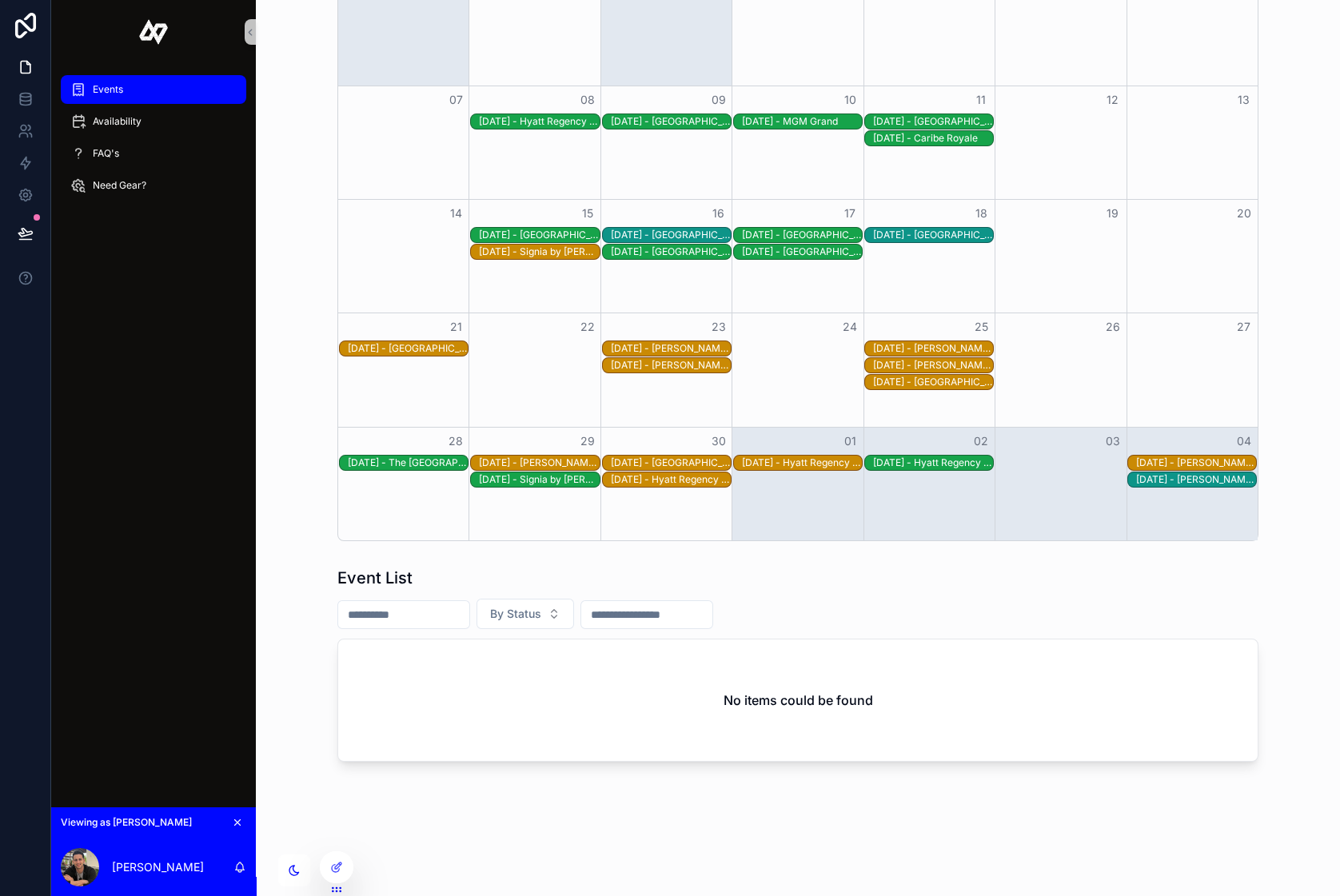
scroll to position [150, 0]
click at [35, 217] on div at bounding box center [36, 217] width 6 height 6
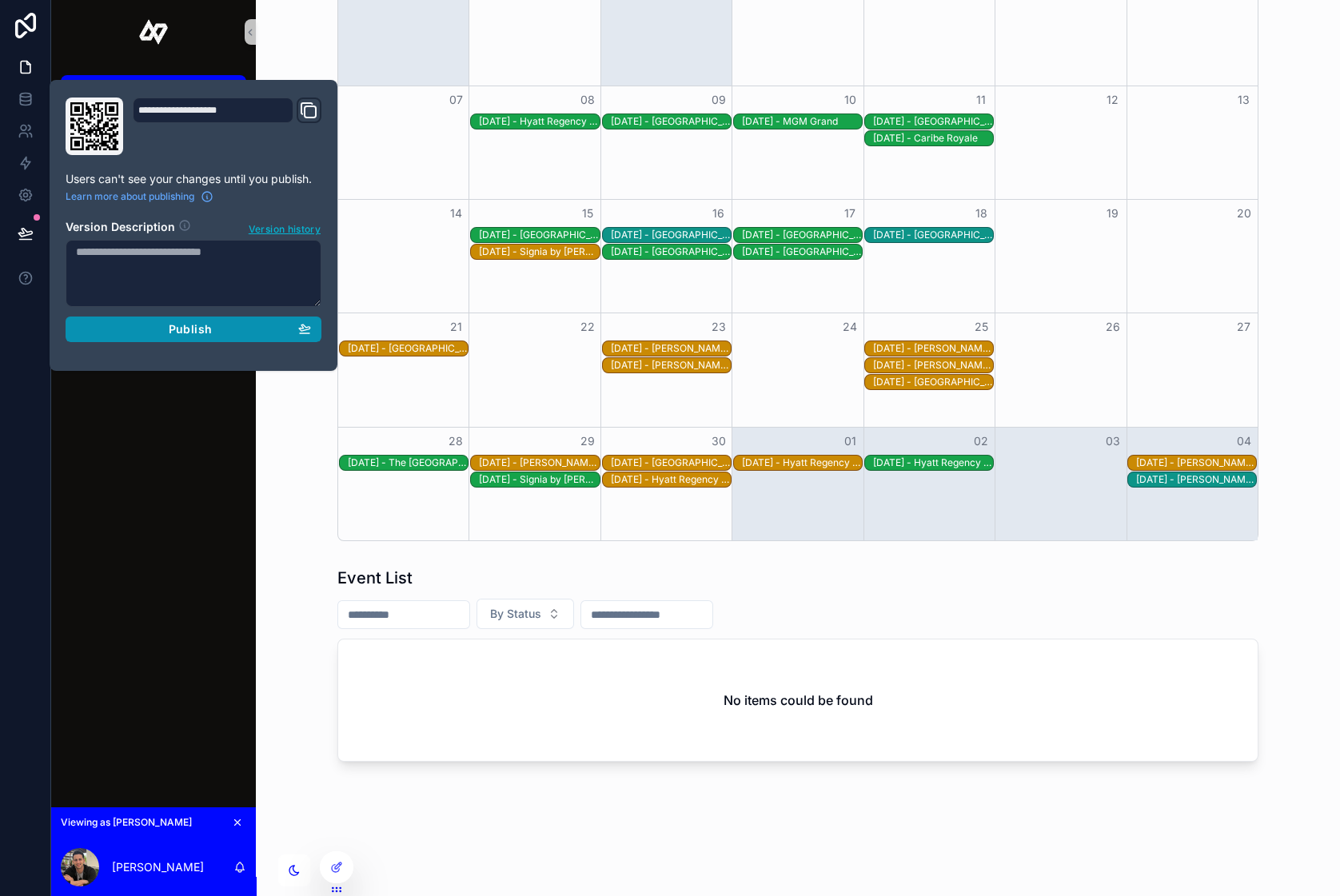
click at [172, 322] on span "Publish" at bounding box center [190, 329] width 44 height 15
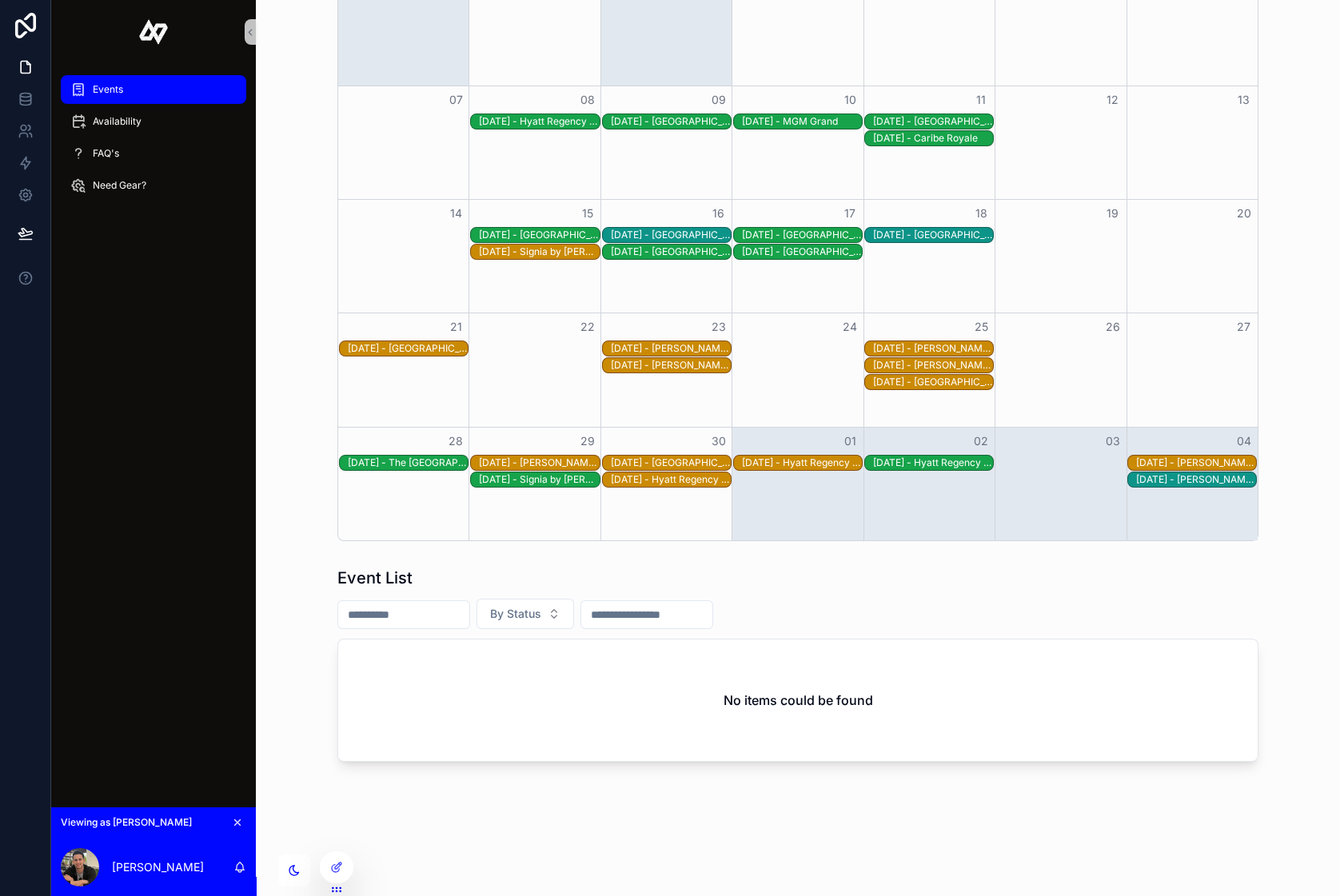
click at [301, 589] on div "Event List By Status No items could be found" at bounding box center [797, 664] width 1059 height 208
click at [331, 875] on div at bounding box center [336, 866] width 32 height 31
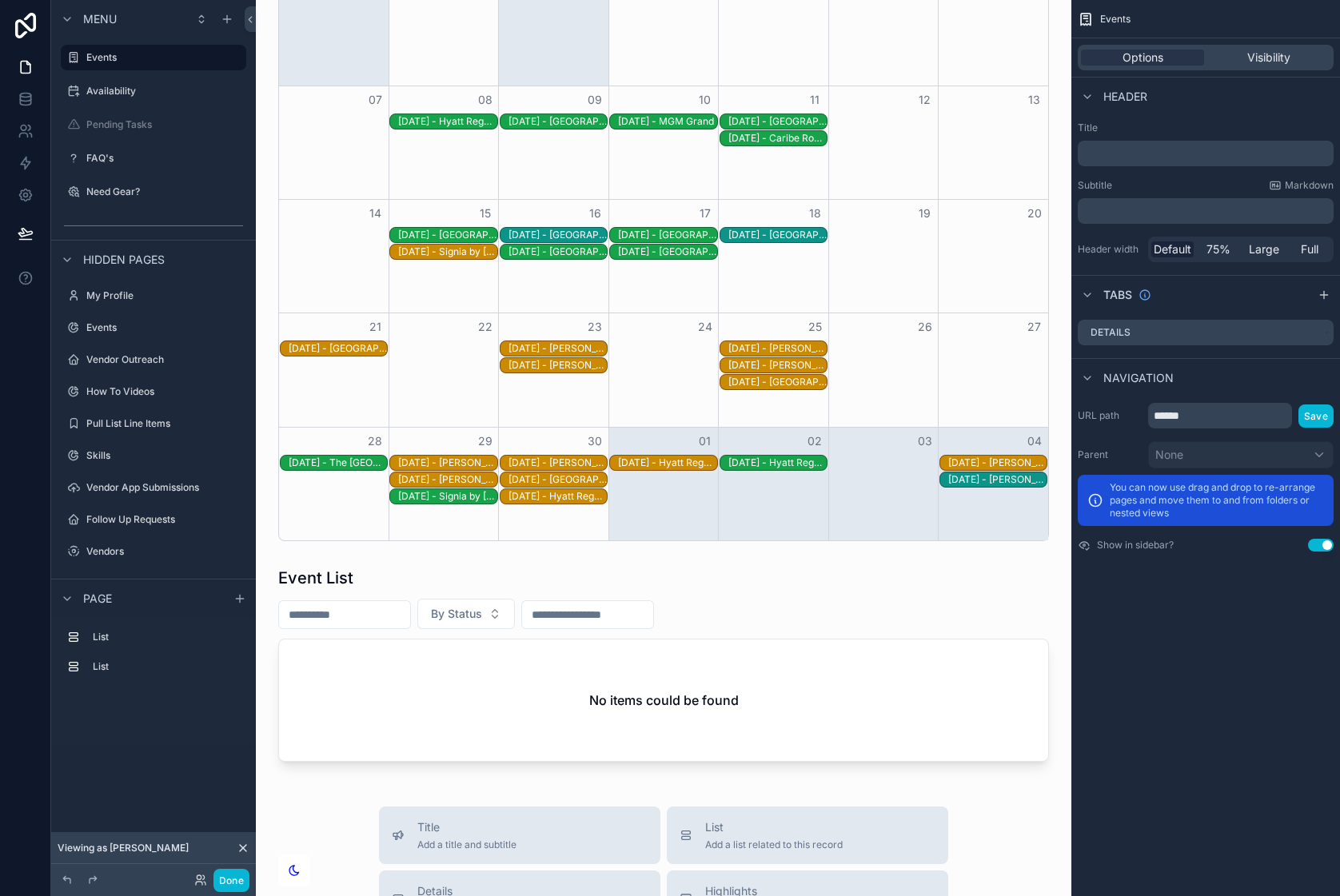
scroll to position [326, 0]
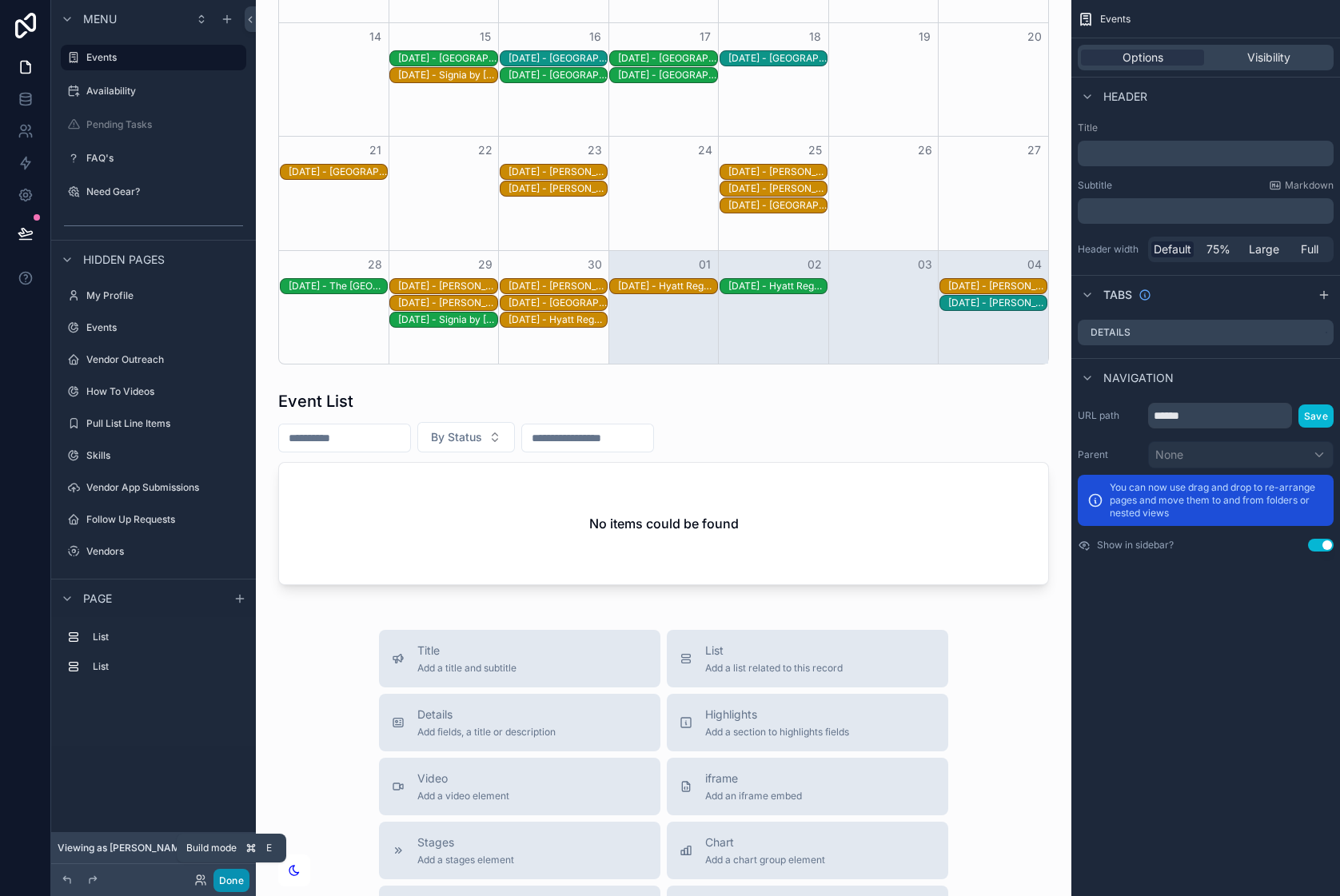
click at [234, 890] on button "Done" at bounding box center [231, 880] width 36 height 23
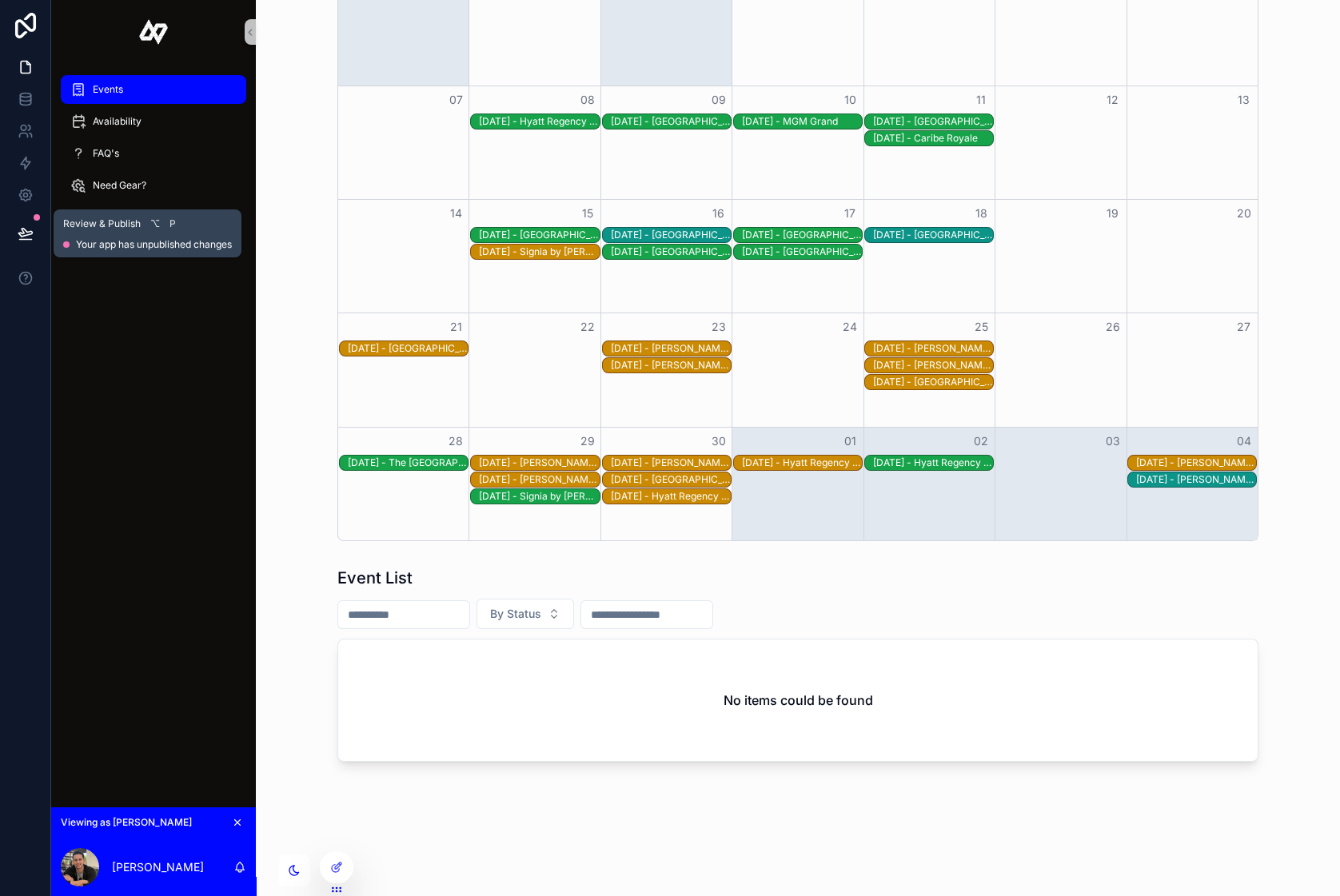
click at [22, 239] on icon at bounding box center [25, 239] width 12 height 0
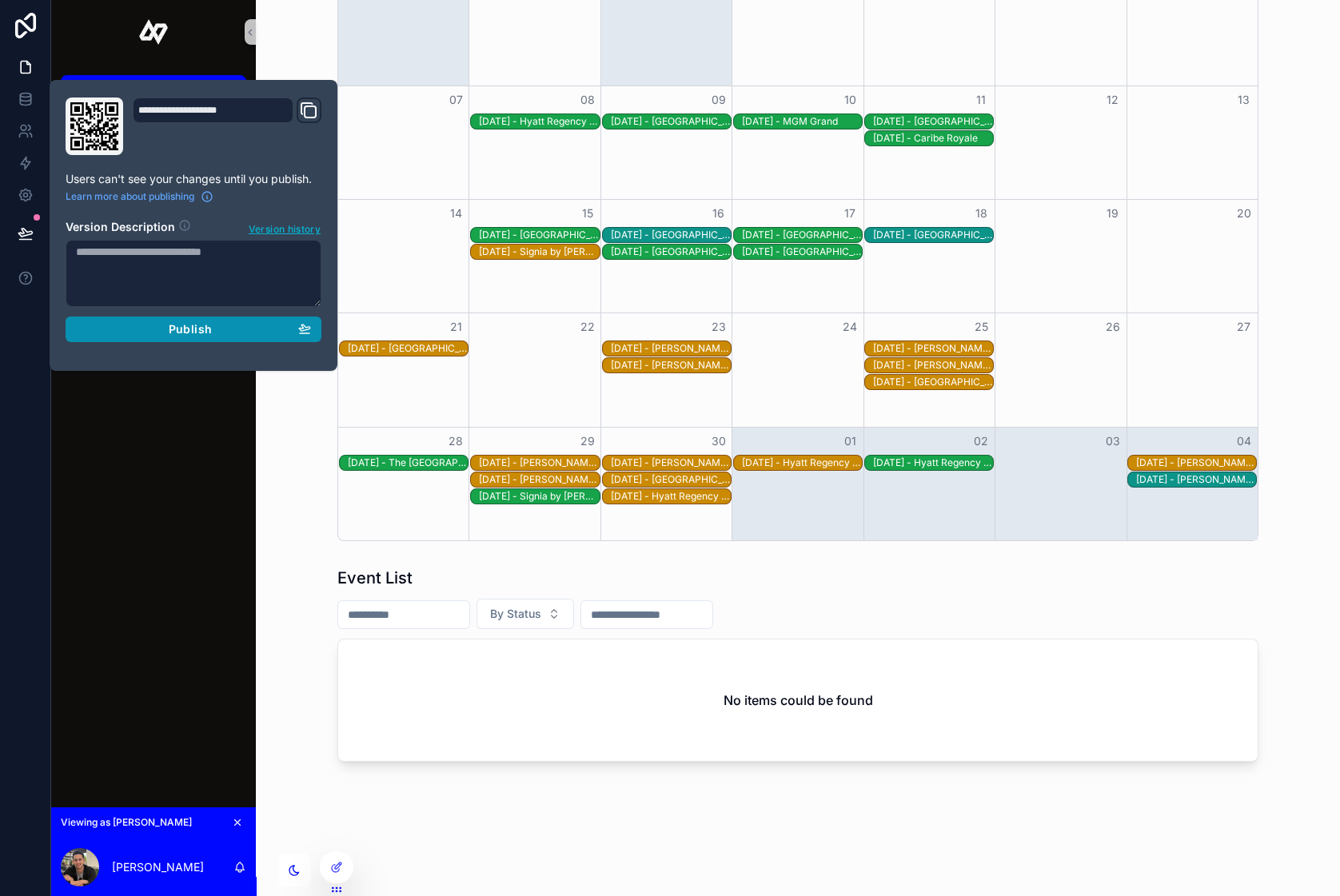
click at [185, 333] on span "Publish" at bounding box center [190, 329] width 44 height 15
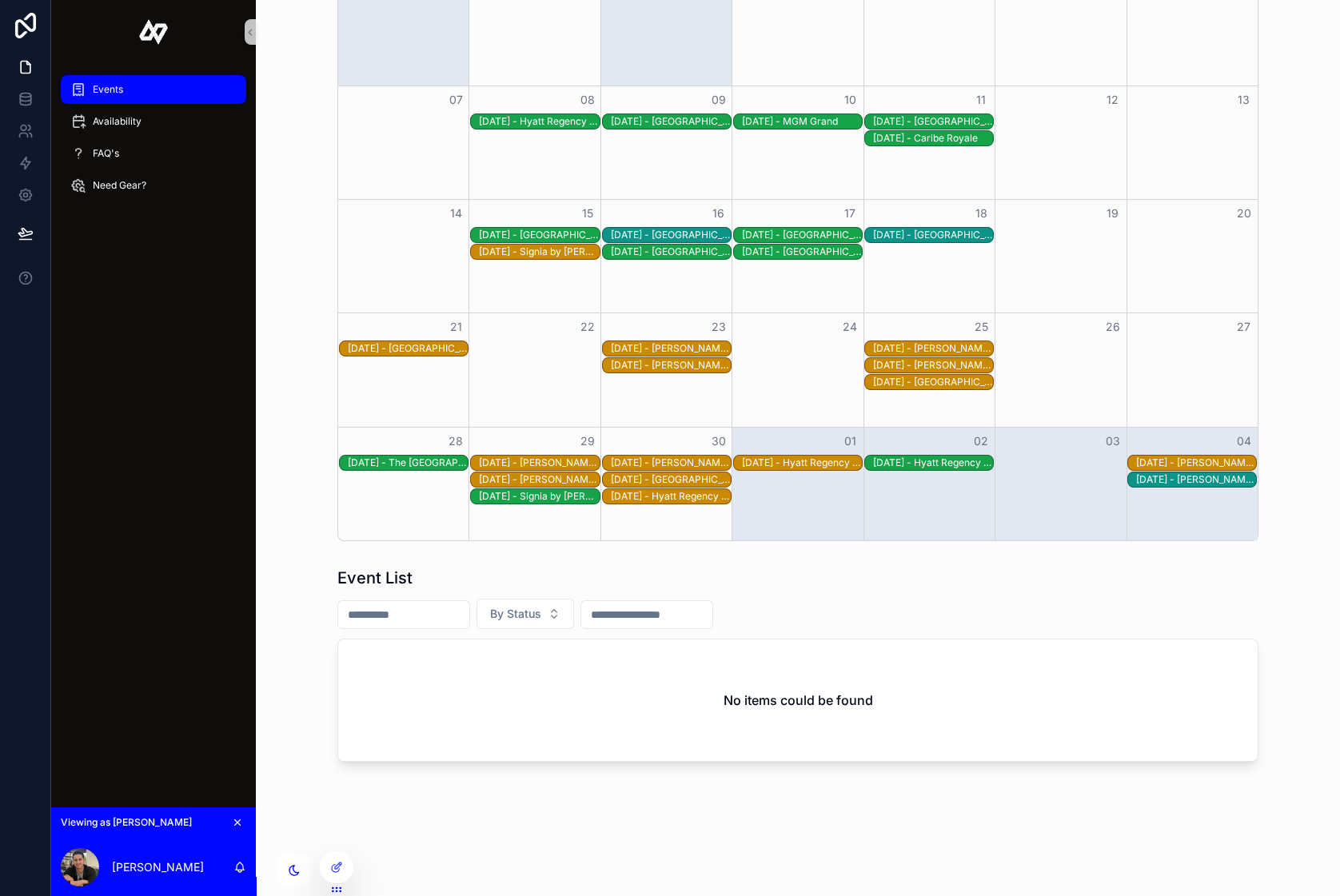
click at [262, 615] on div "Events Calendar September 2025 Today Month Sunday Monday Tuesday Wednesday Thur…" at bounding box center [798, 360] width 1084 height 1020
click at [334, 837] on icon at bounding box center [337, 833] width 13 height 13
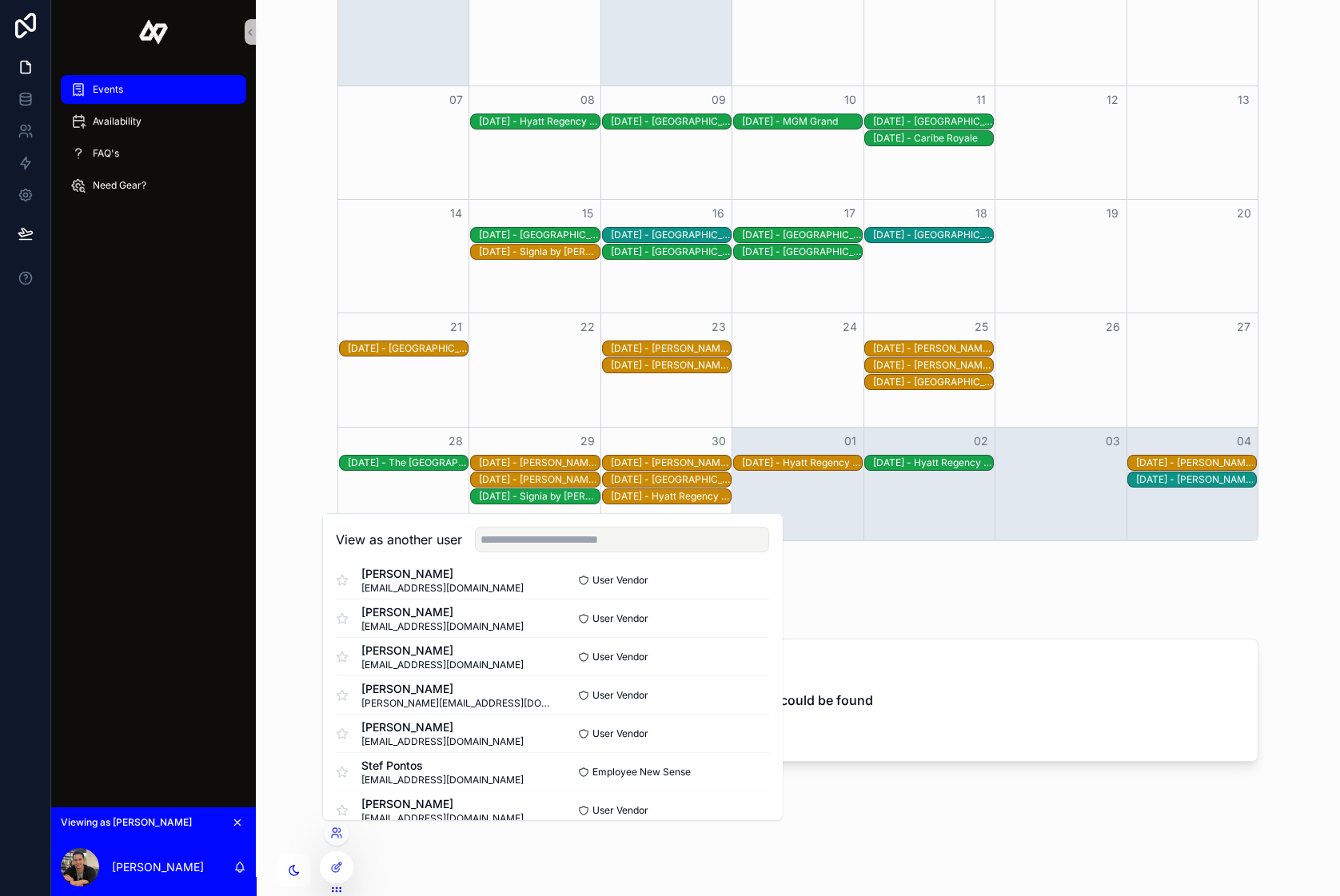
scroll to position [366, 0]
click at [751, 692] on button "Select" at bounding box center [748, 692] width 42 height 23
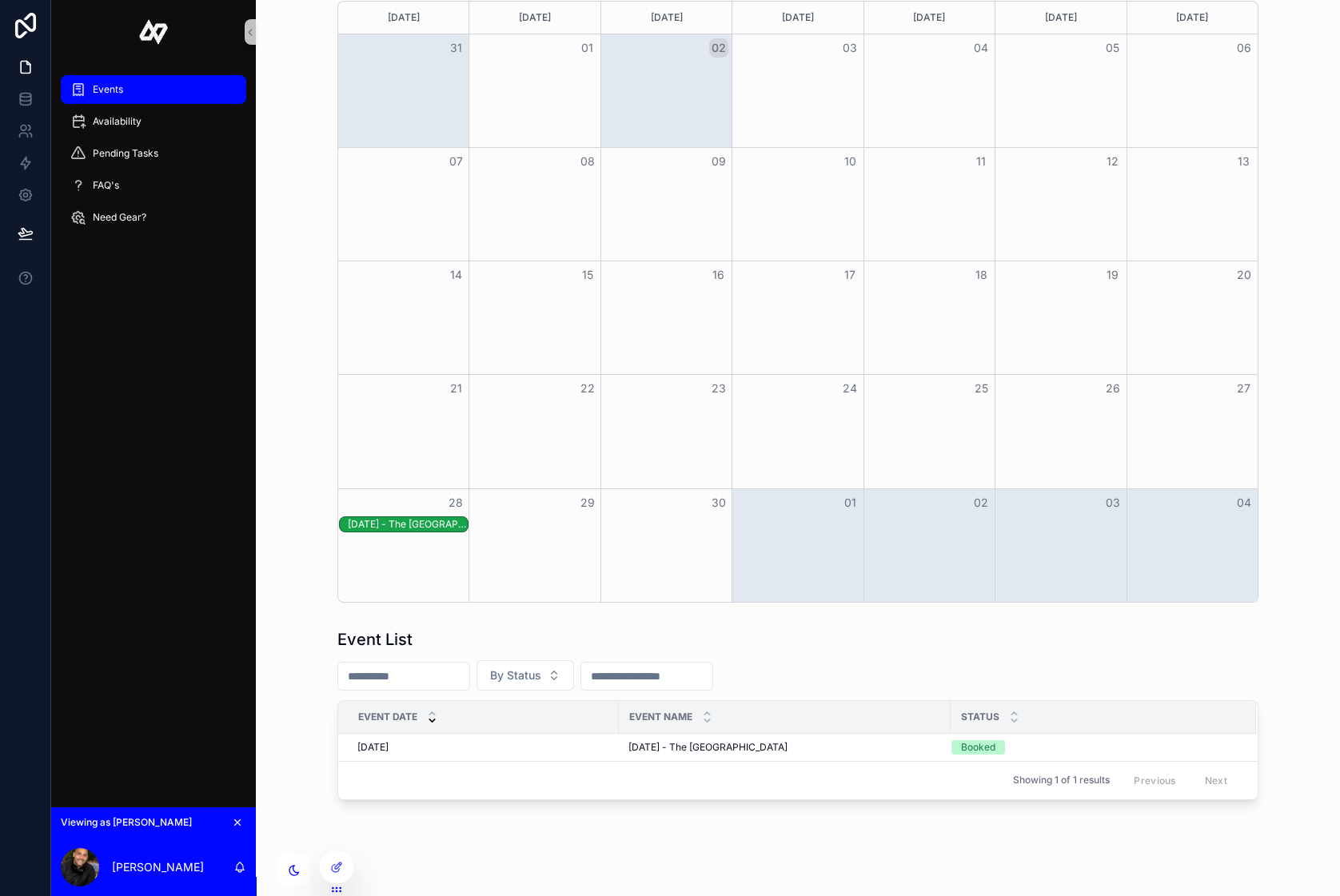
scroll to position [127, 0]
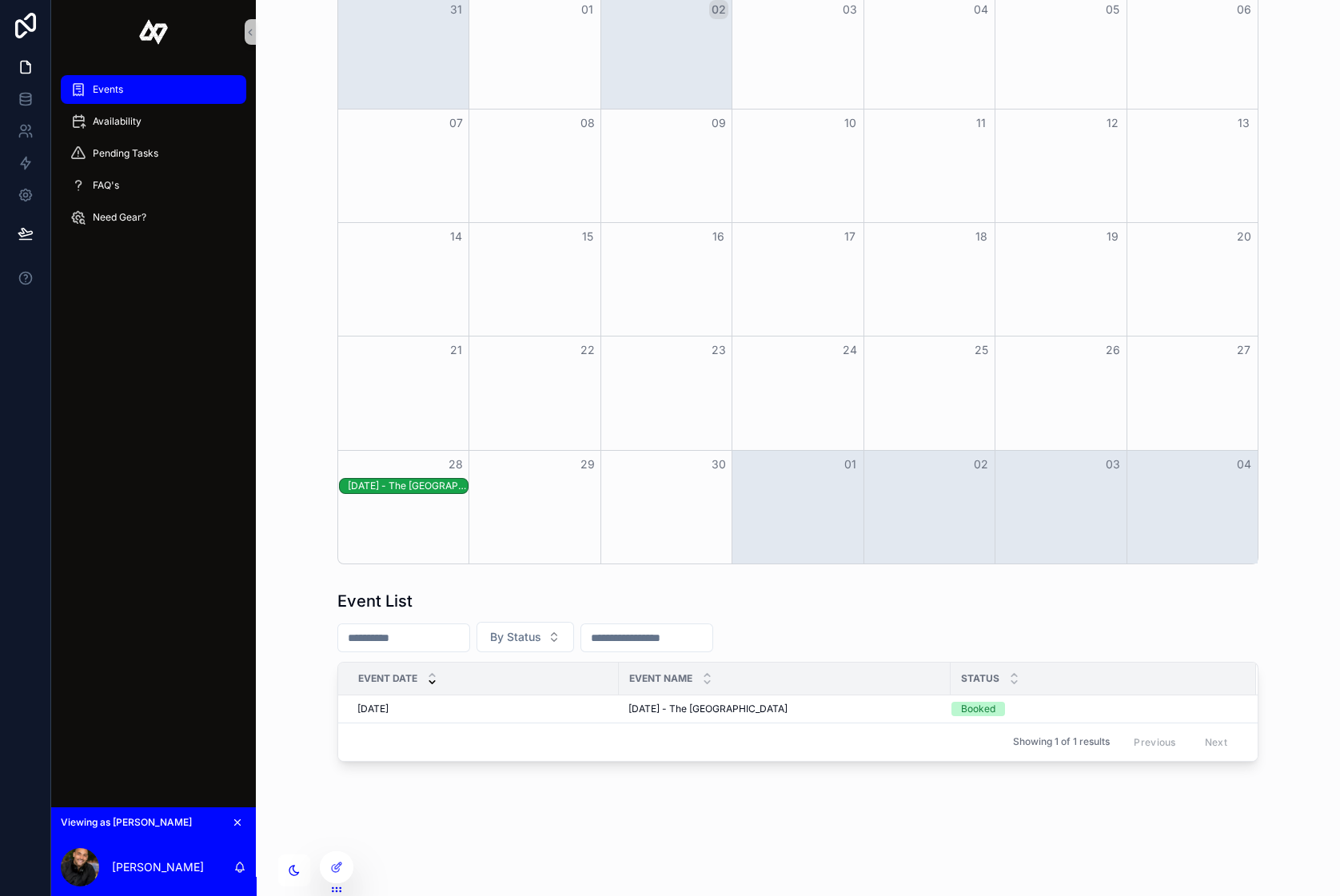
click at [398, 482] on div "[DATE] - The [GEOGRAPHIC_DATA]" at bounding box center [407, 486] width 120 height 13
click at [658, 592] on span "Open" at bounding box center [673, 585] width 30 height 15
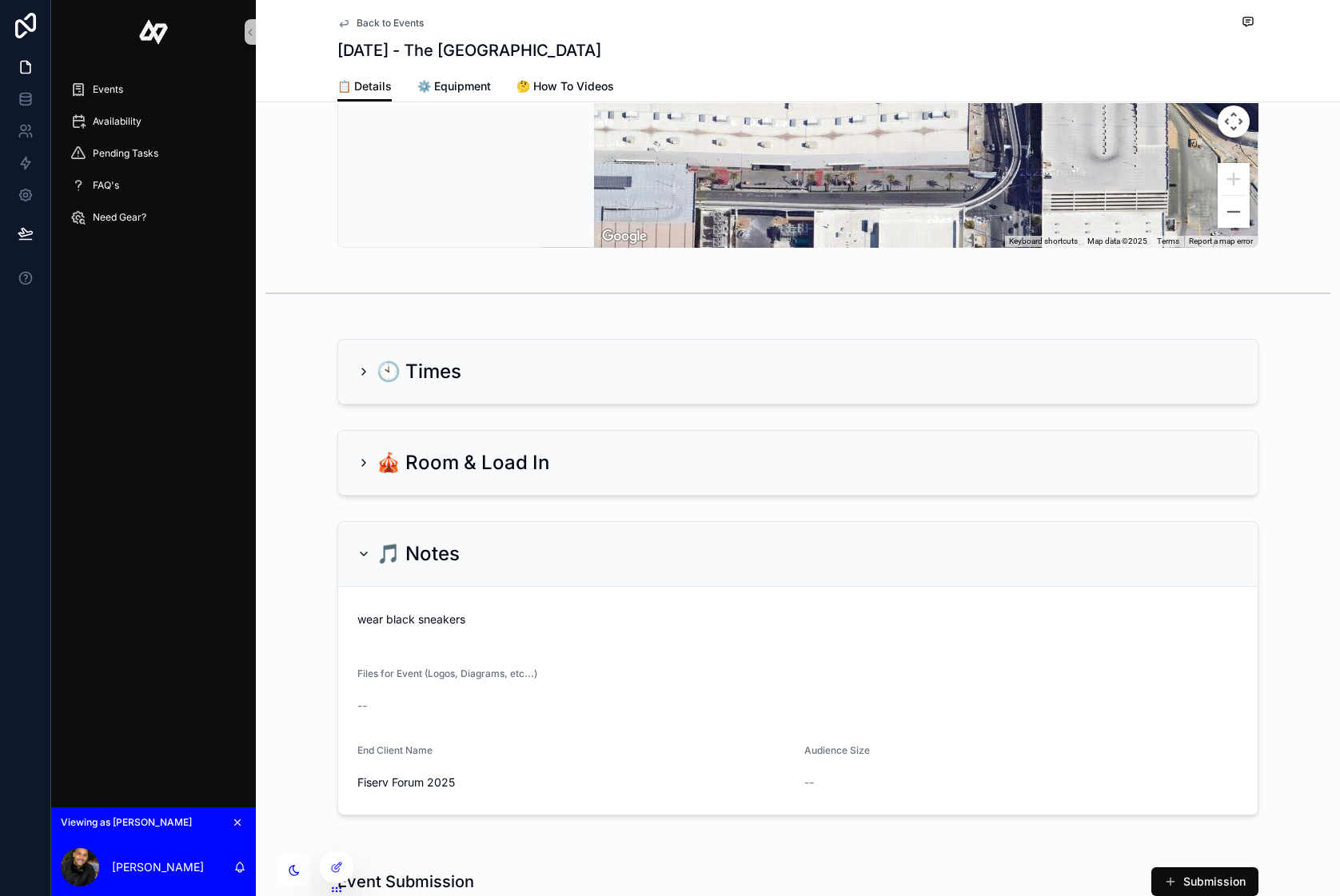
scroll to position [767, 0]
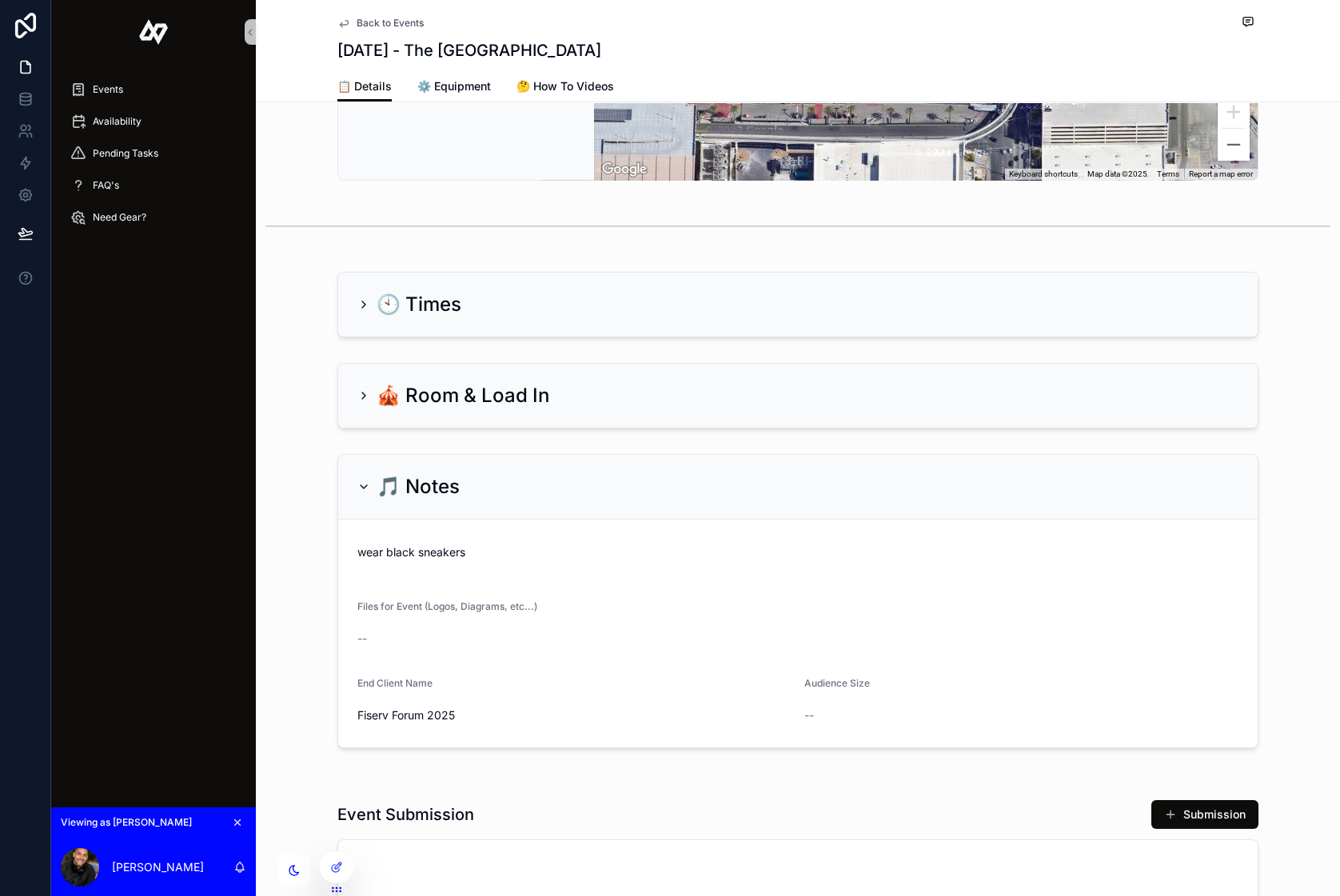
click at [363, 510] on div "🎵 Notes" at bounding box center [797, 487] width 920 height 65
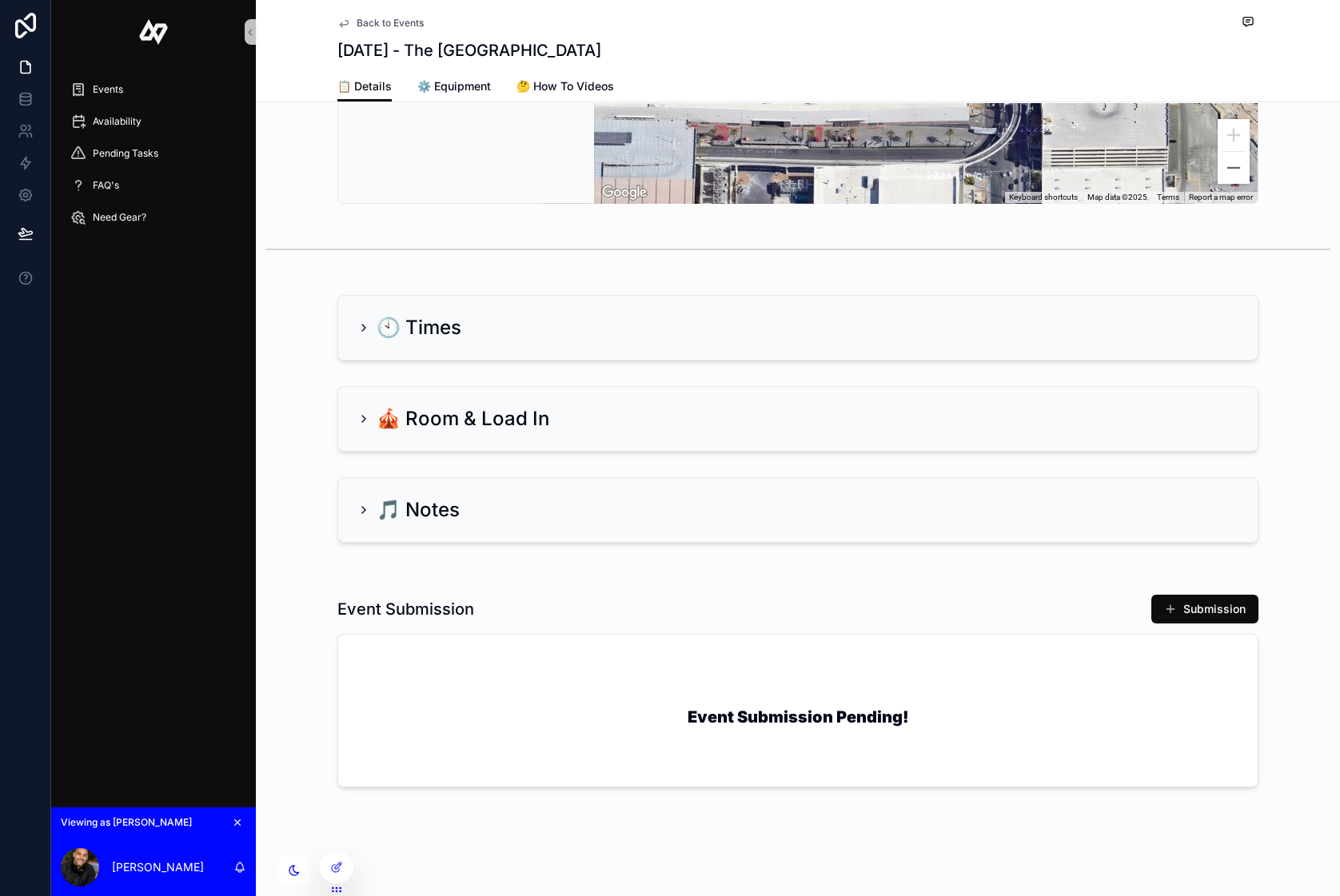
scroll to position [754, 0]
click at [363, 510] on icon "scrollable content" at bounding box center [364, 510] width 13 height 13
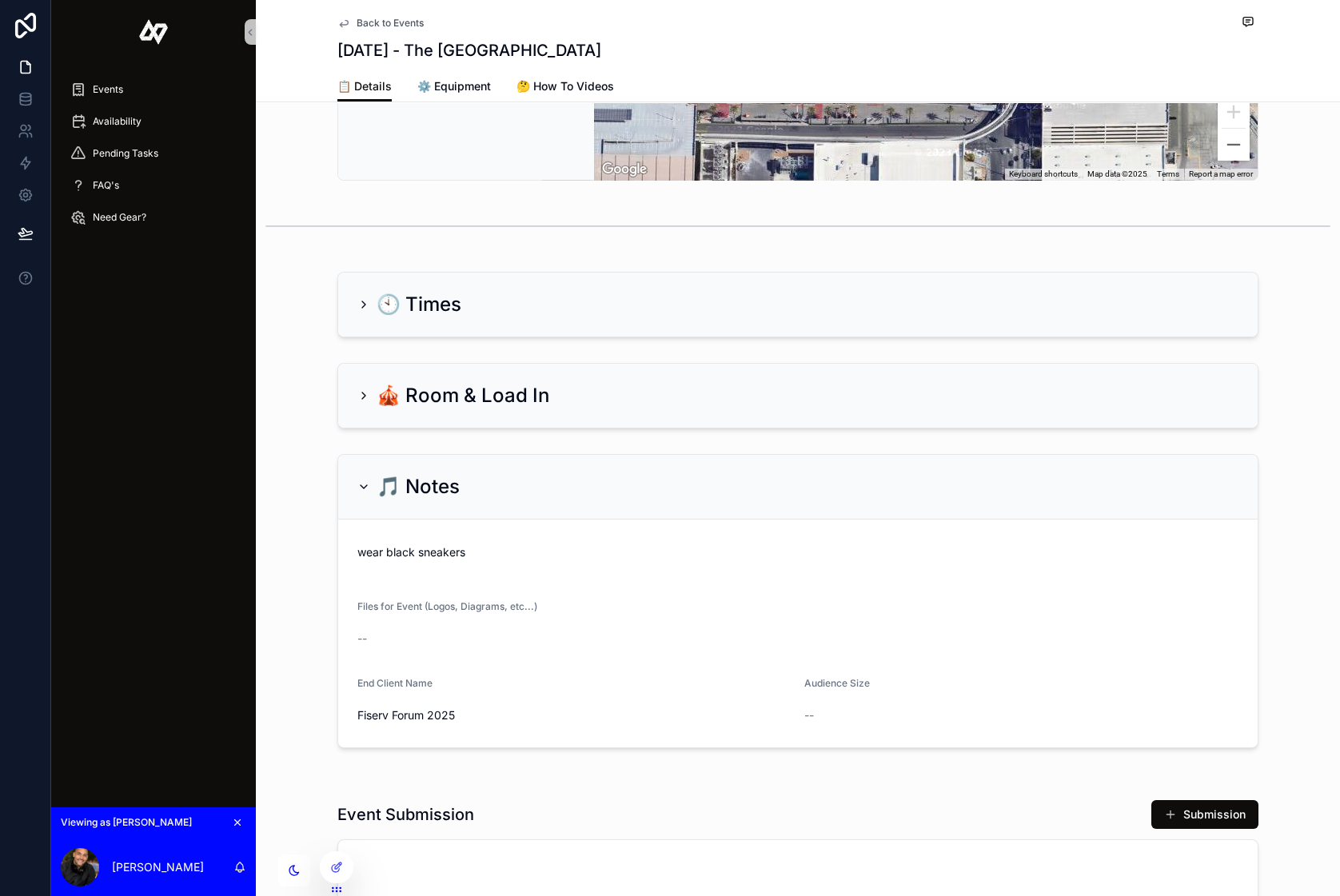
click at [360, 402] on icon "scrollable content" at bounding box center [364, 396] width 13 height 13
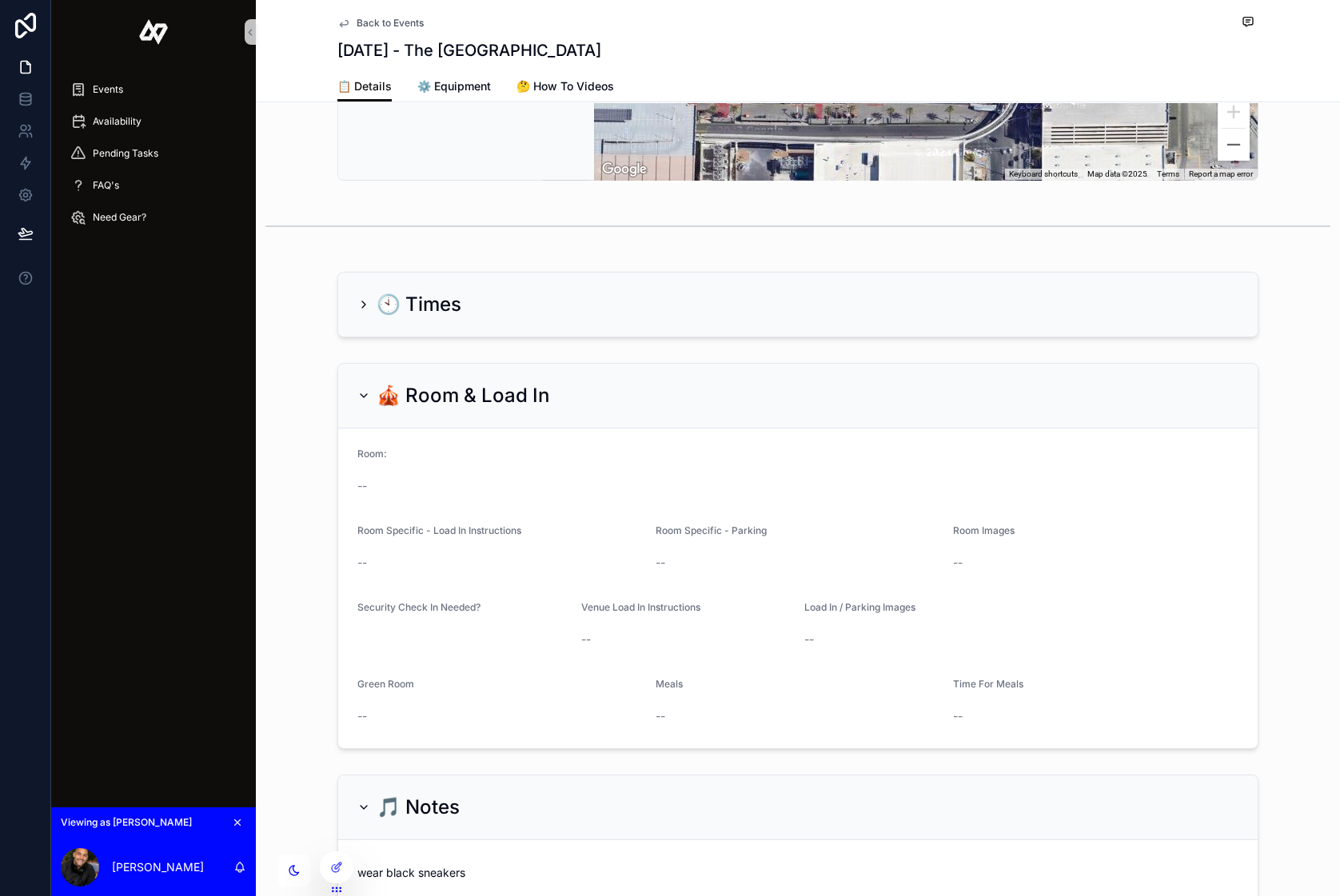
click at [361, 397] on icon "scrollable content" at bounding box center [364, 395] width 6 height 3
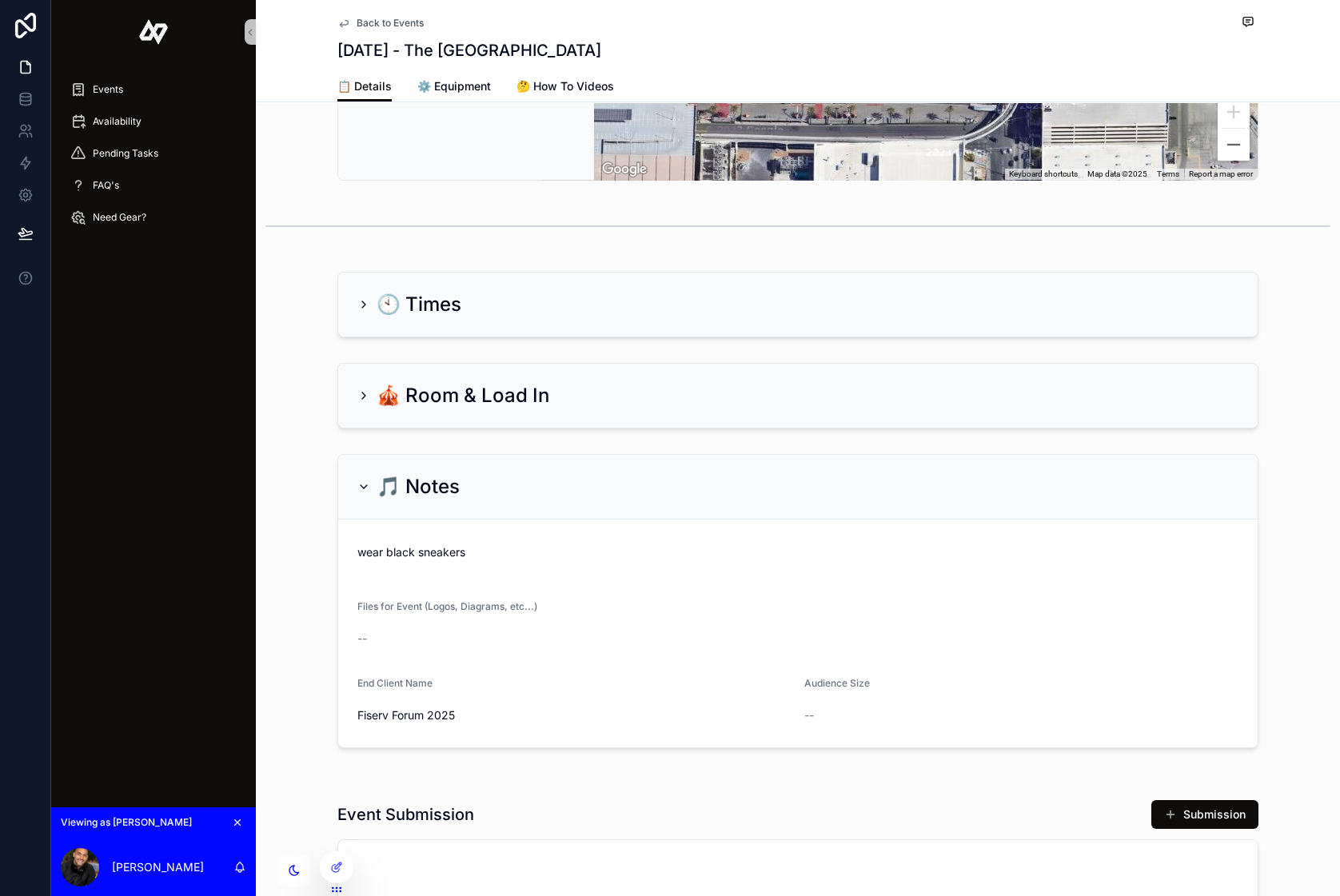
click at [354, 315] on div "🕙 Times" at bounding box center [797, 304] width 920 height 64
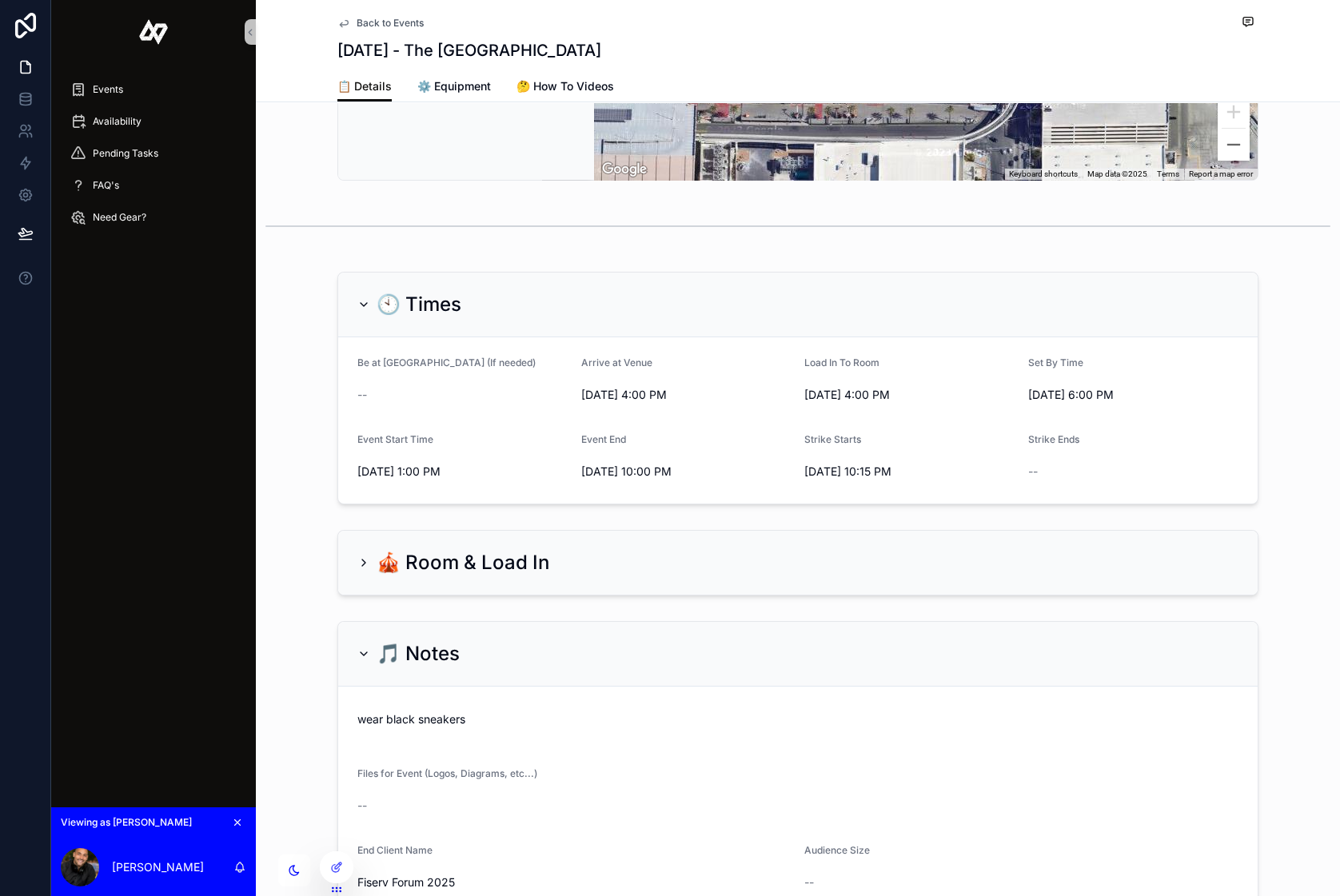
click at [354, 315] on div "🕙 Times" at bounding box center [797, 305] width 920 height 65
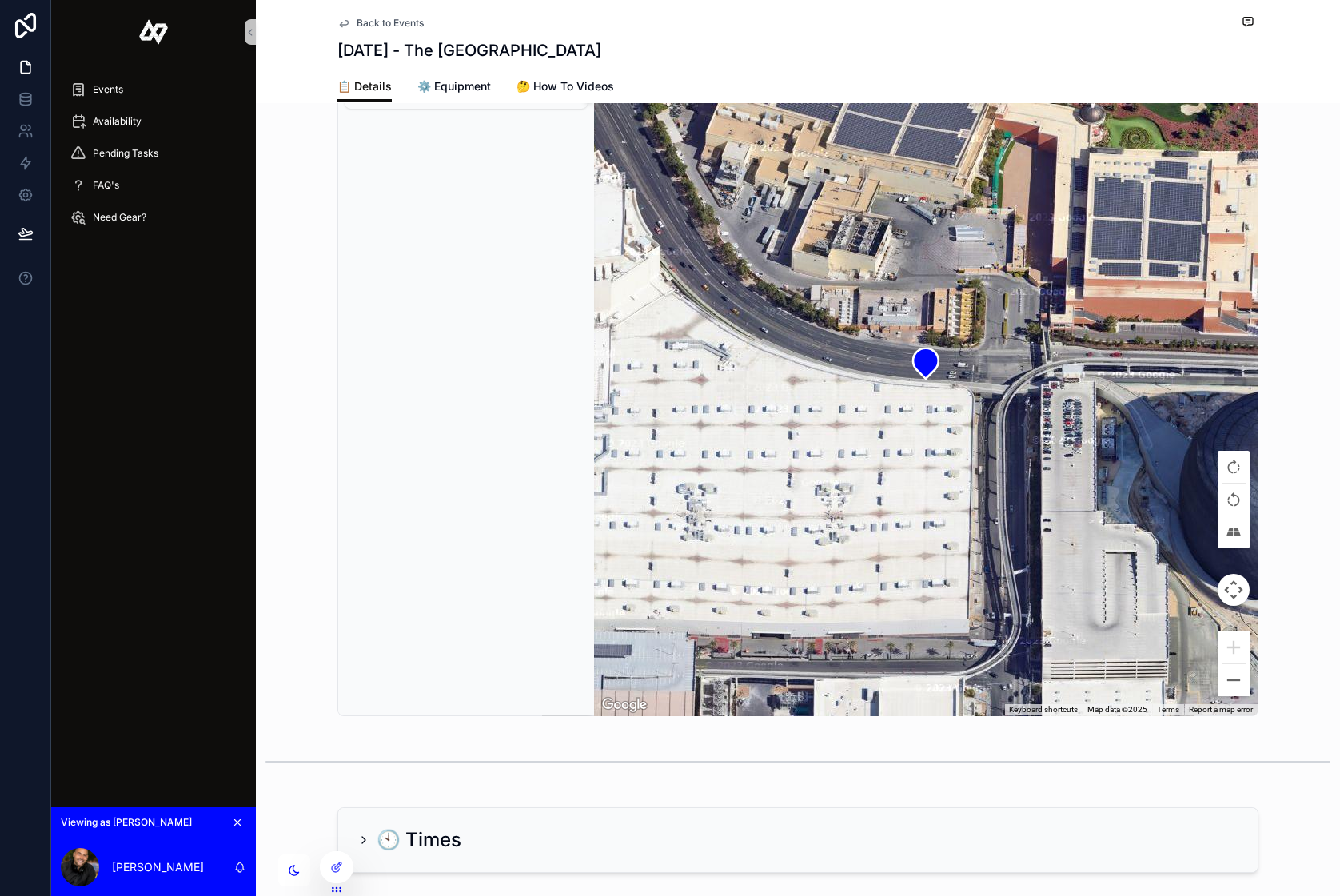
scroll to position [216, 0]
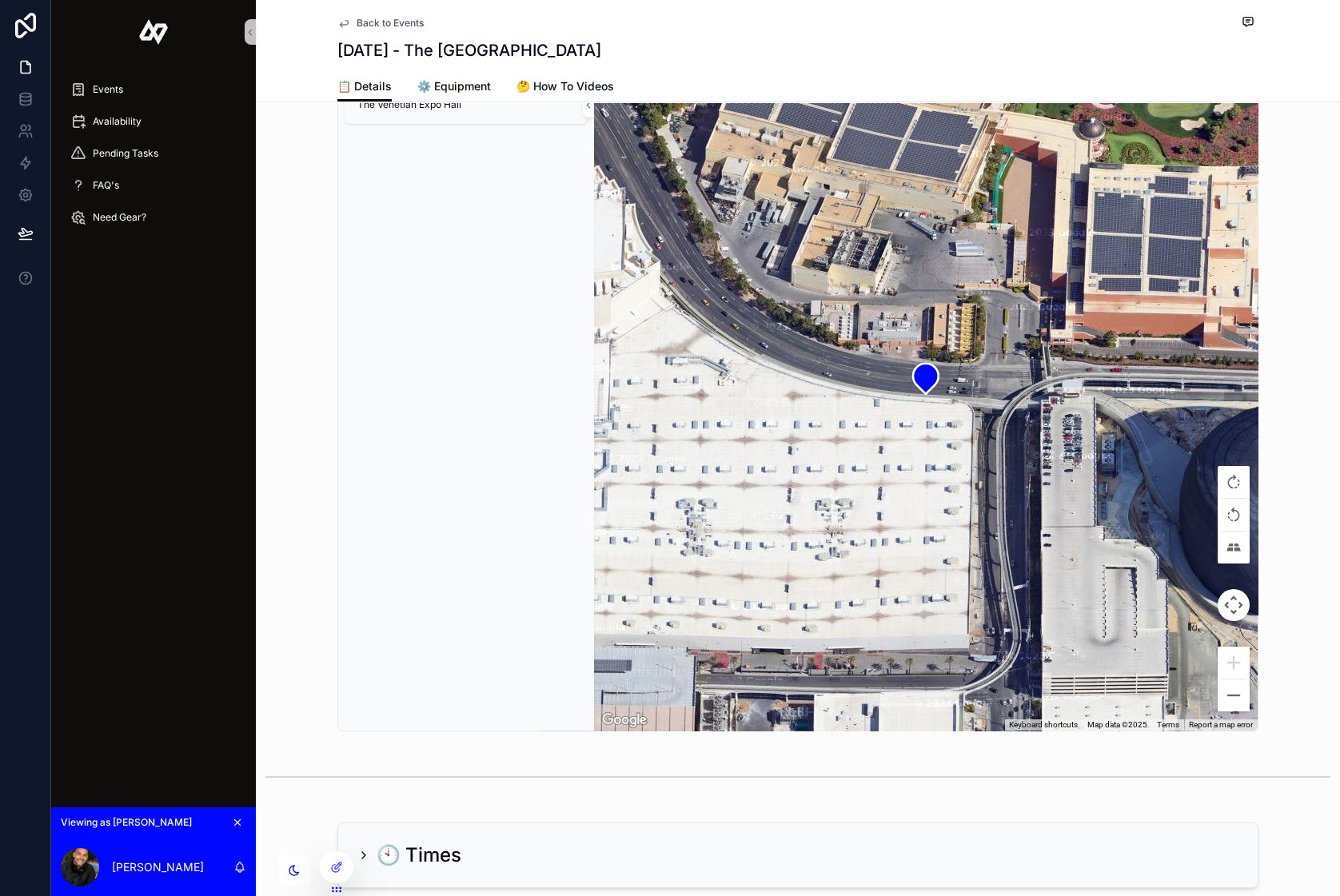
click at [445, 88] on span "⚙️ Equipment" at bounding box center [454, 85] width 73 height 16
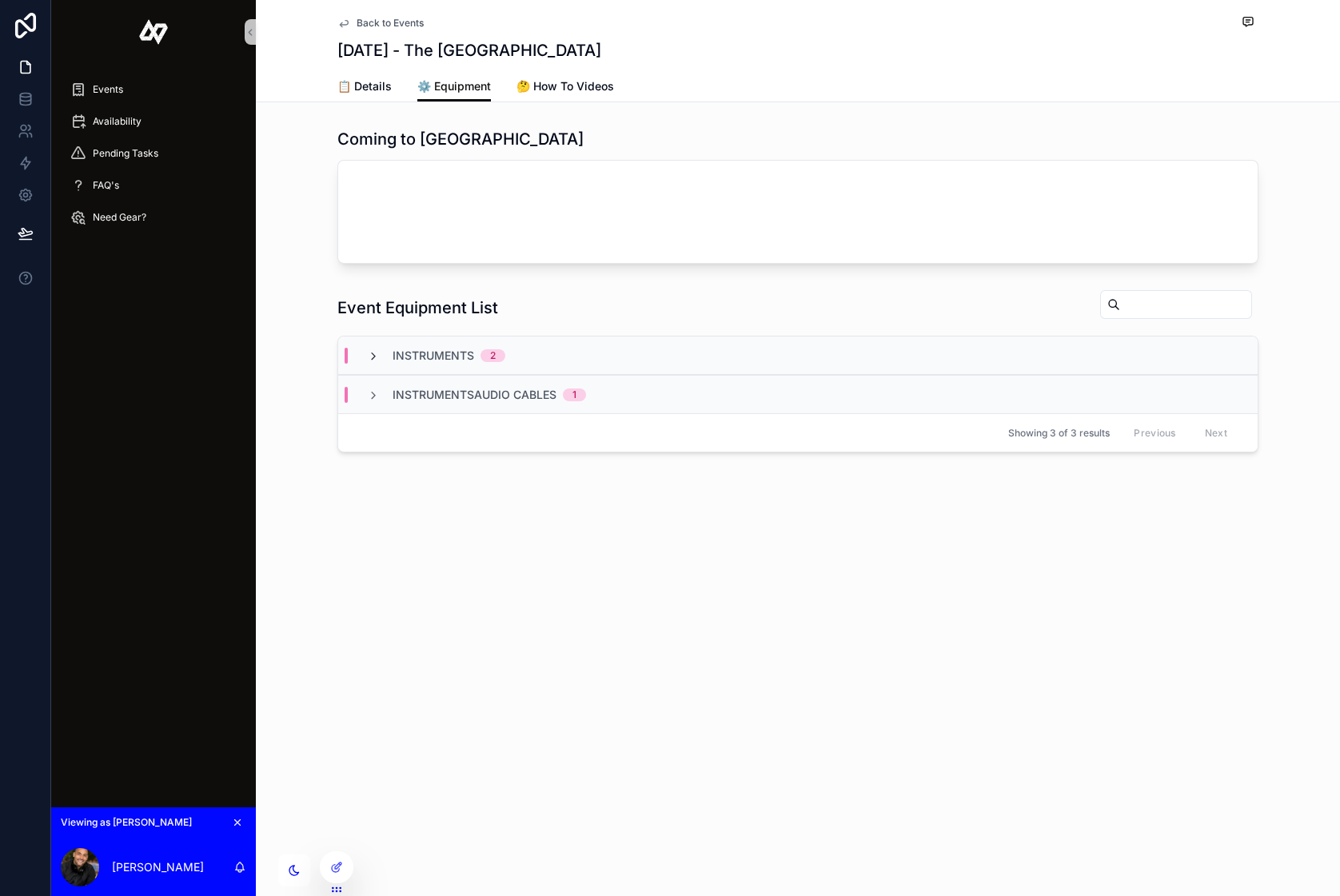
click at [378, 353] on icon "scrollable content" at bounding box center [373, 356] width 13 height 13
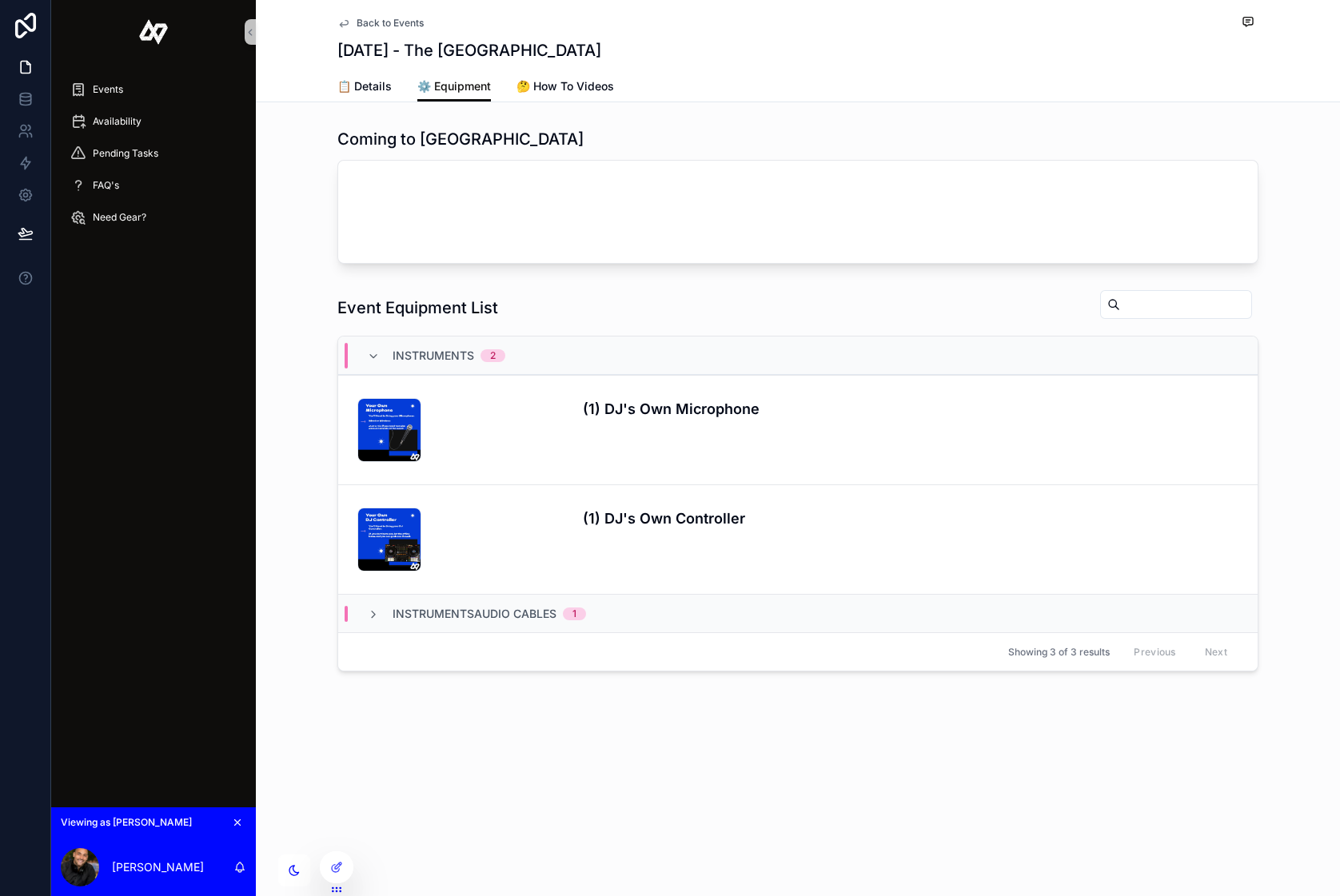
click at [361, 612] on div "InstrumentsAudio Cables 1" at bounding box center [476, 613] width 257 height 16
click at [361, 612] on div "InstrumentsAudio Cables 1" at bounding box center [476, 614] width 257 height 26
click at [374, 352] on icon "scrollable content" at bounding box center [373, 356] width 13 height 13
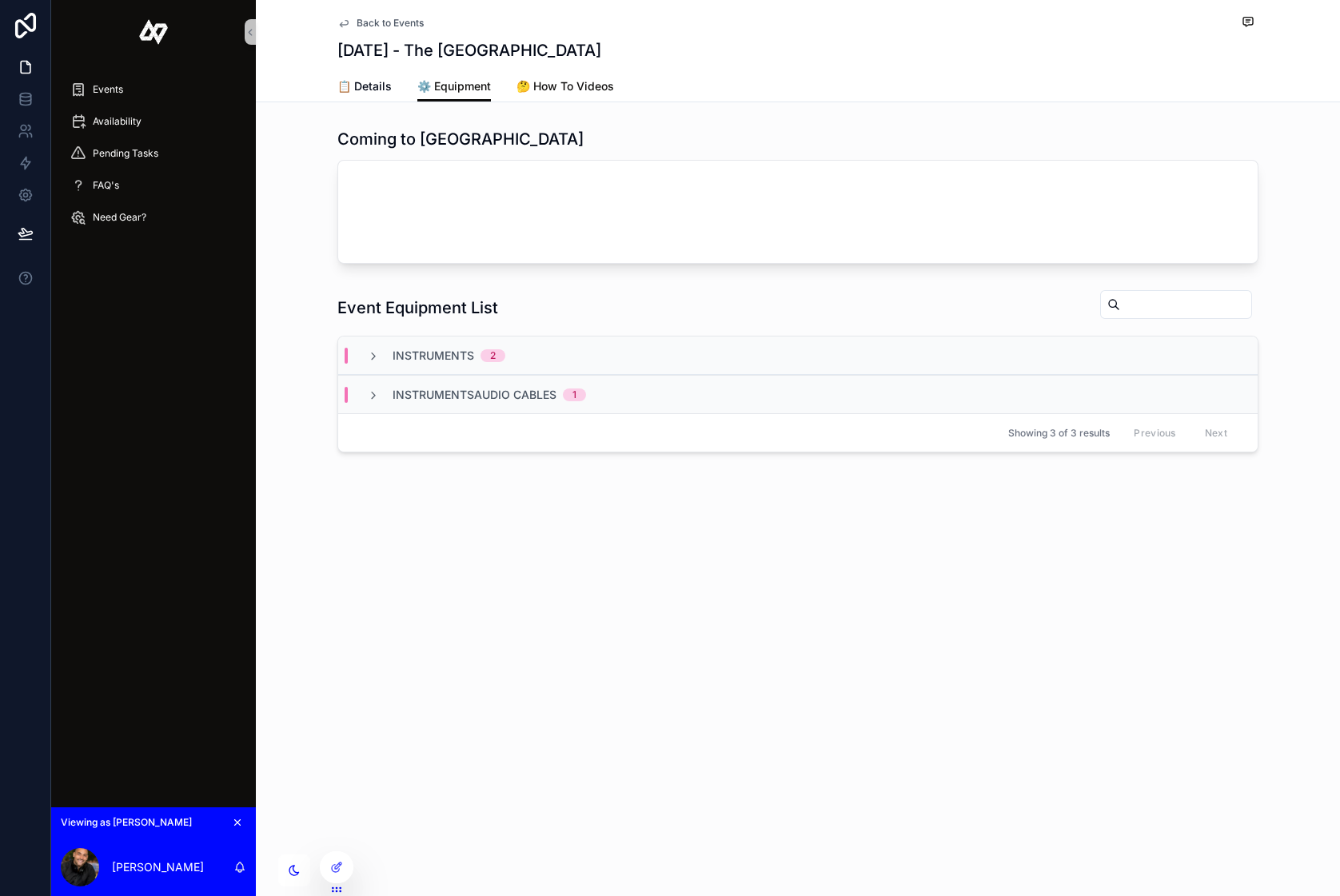
click at [569, 79] on span "🤔 How To Videos" at bounding box center [565, 85] width 97 height 16
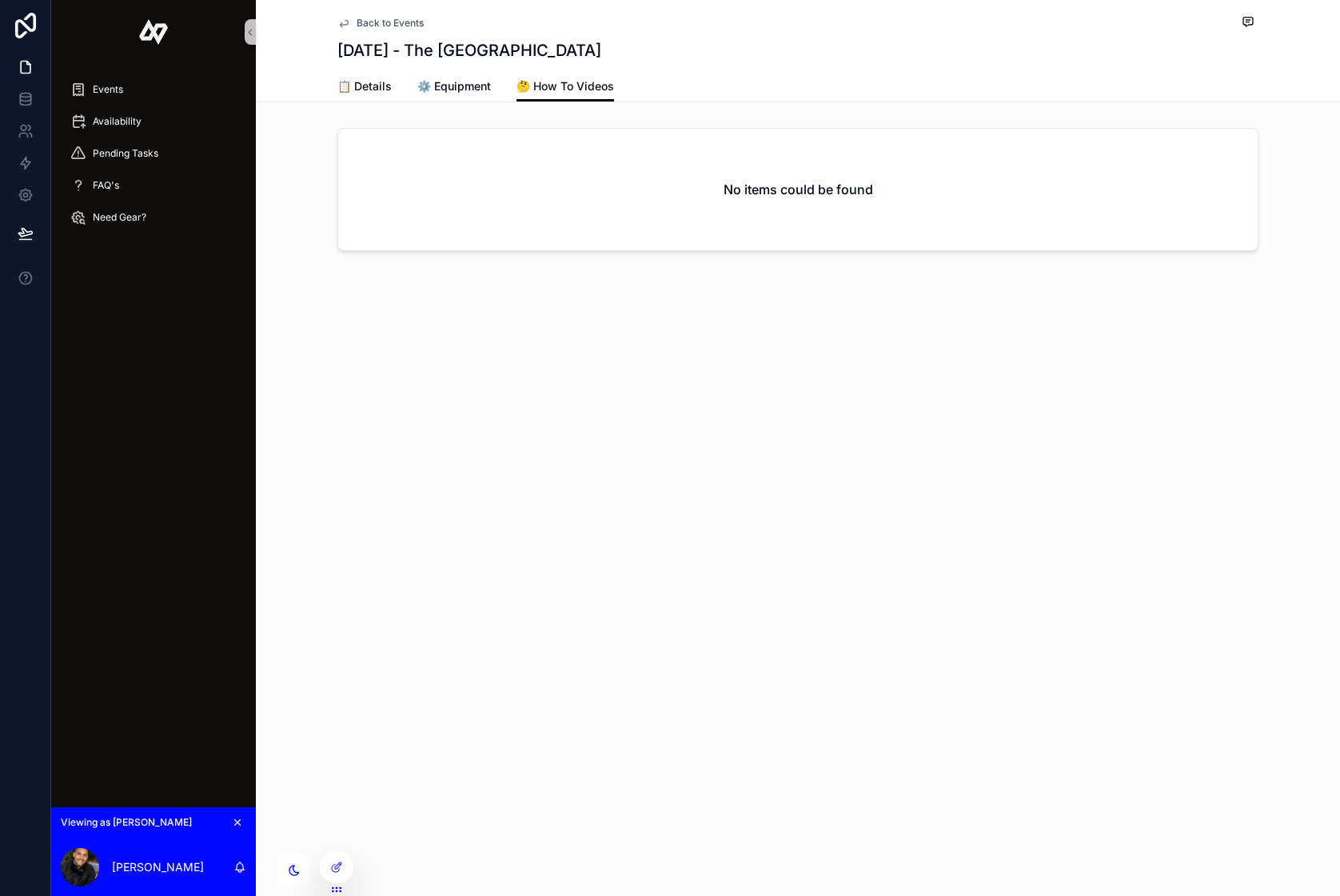
click at [374, 89] on span "📋 Details" at bounding box center [365, 85] width 55 height 16
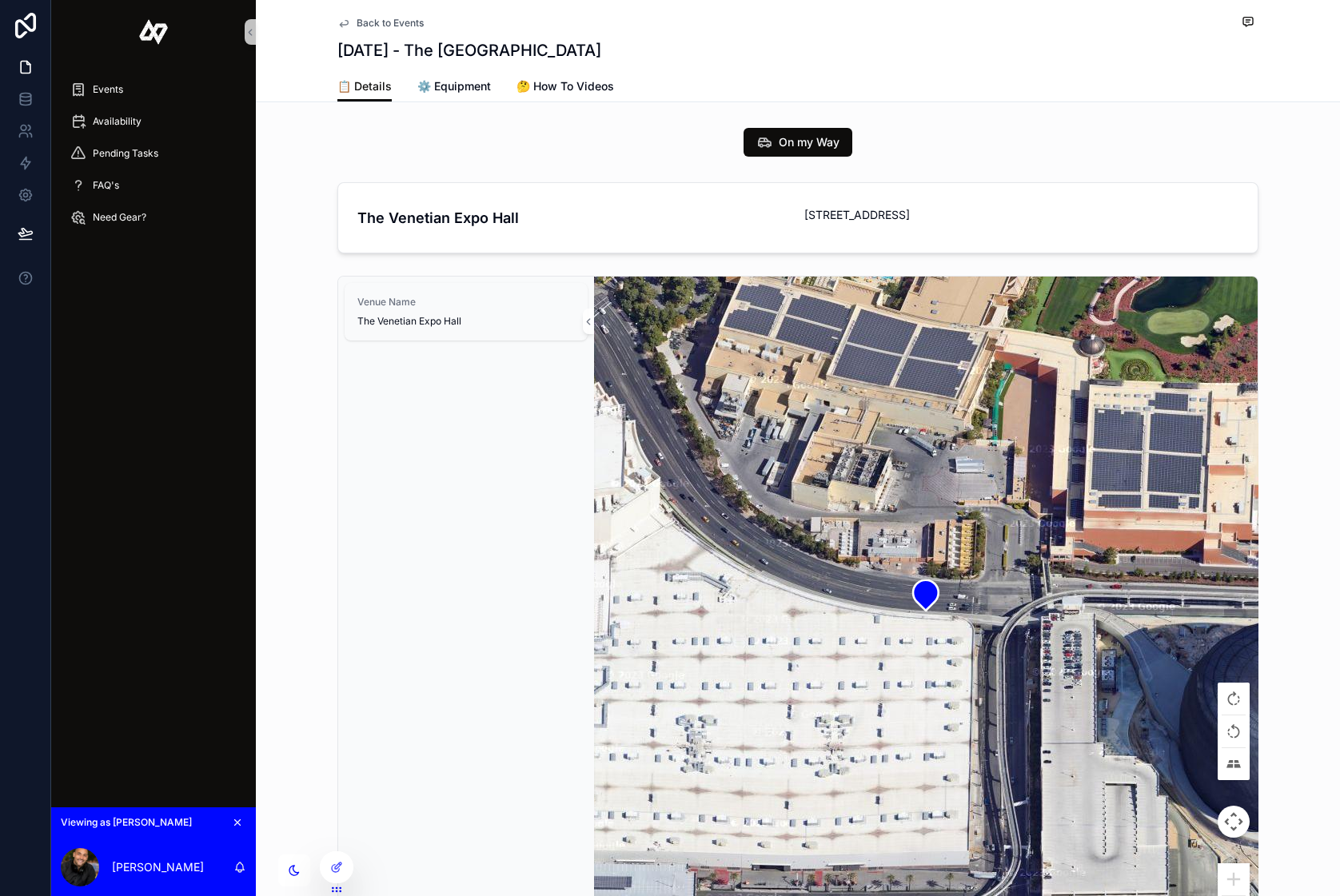
click at [350, 18] on icon "scrollable content" at bounding box center [344, 23] width 13 height 13
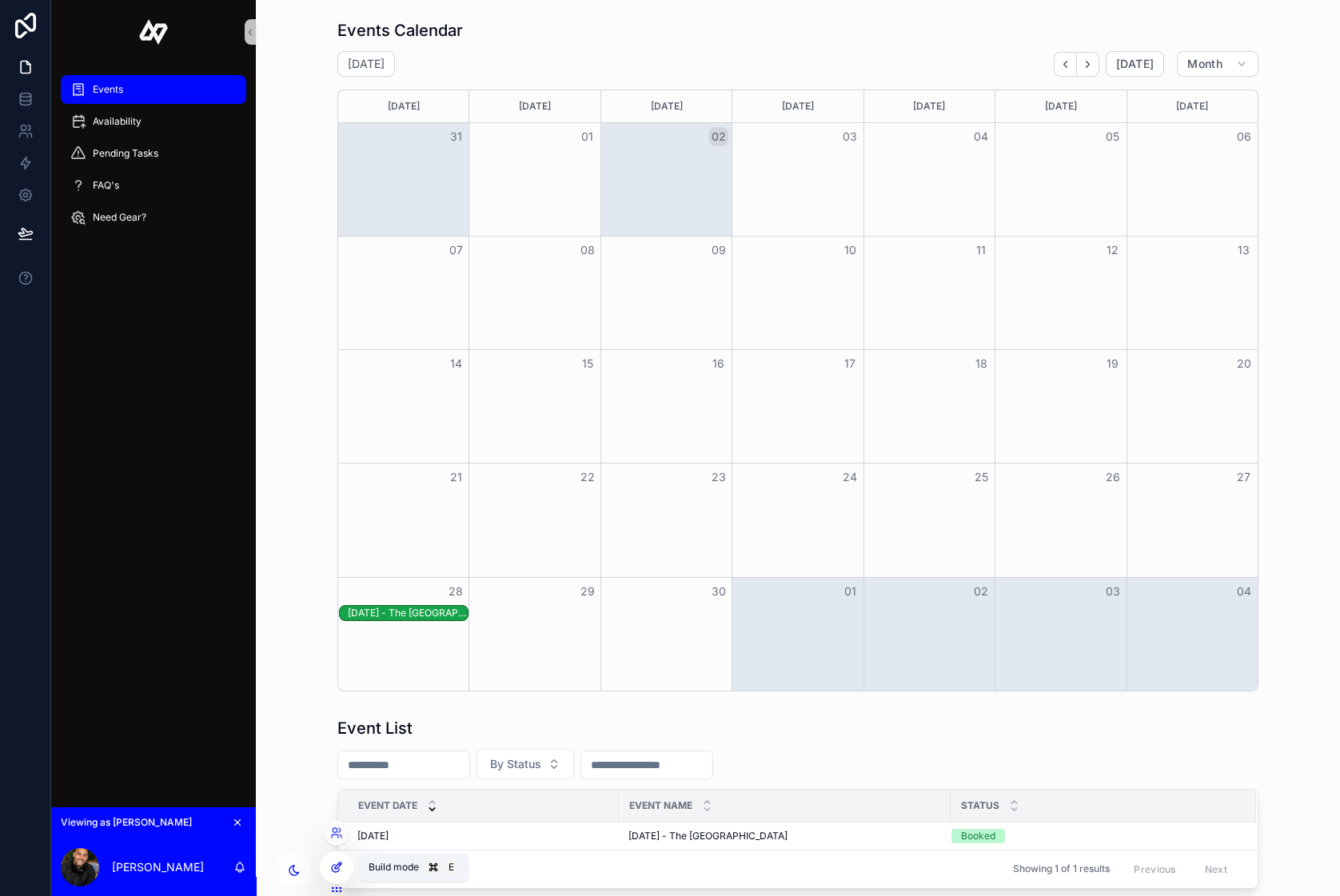
click at [336, 865] on icon at bounding box center [338, 865] width 6 height 6
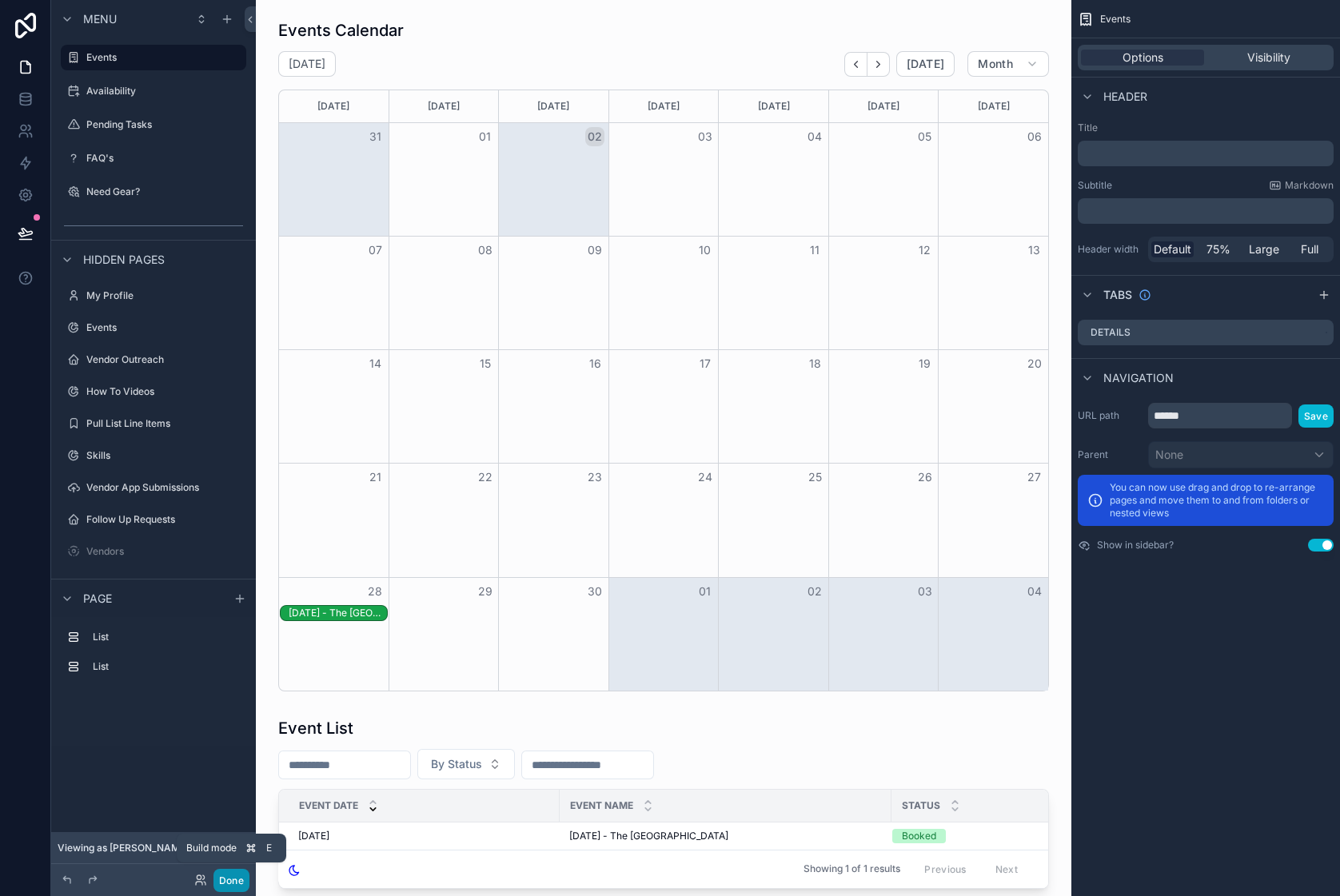
click at [229, 880] on button "Done" at bounding box center [231, 880] width 36 height 23
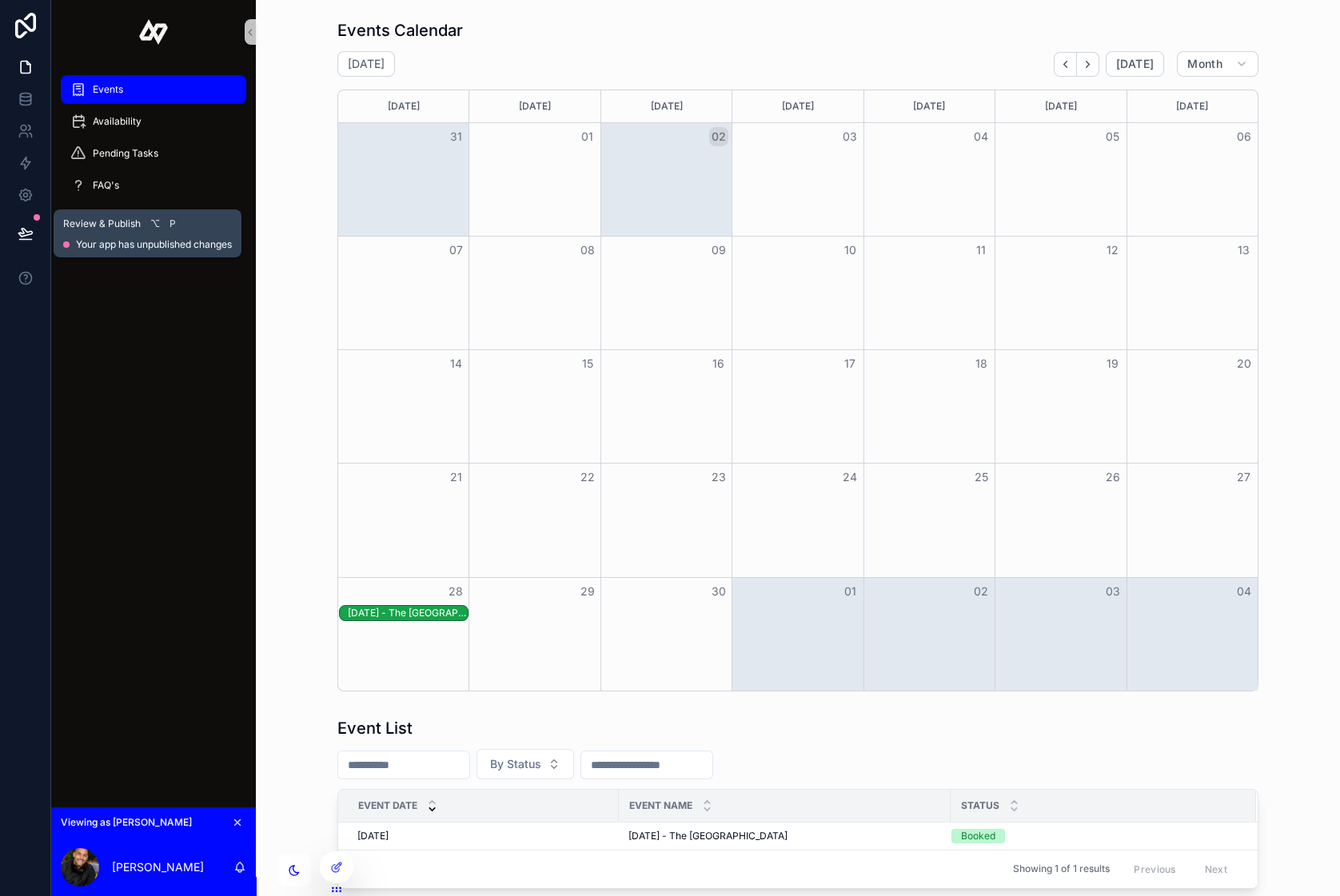
click at [26, 228] on icon at bounding box center [25, 233] width 16 height 16
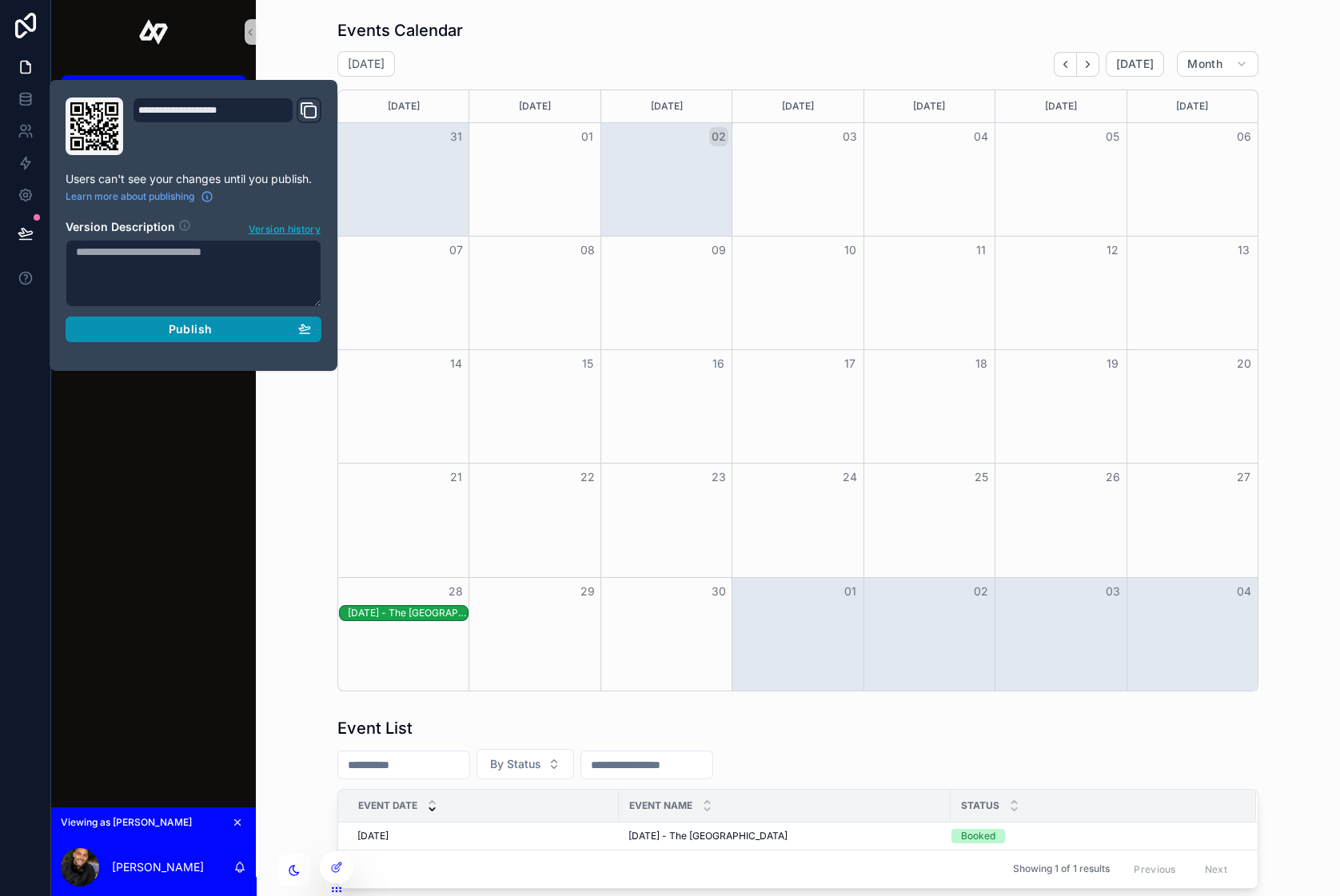
click at [107, 339] on button "Publish" at bounding box center [194, 329] width 256 height 26
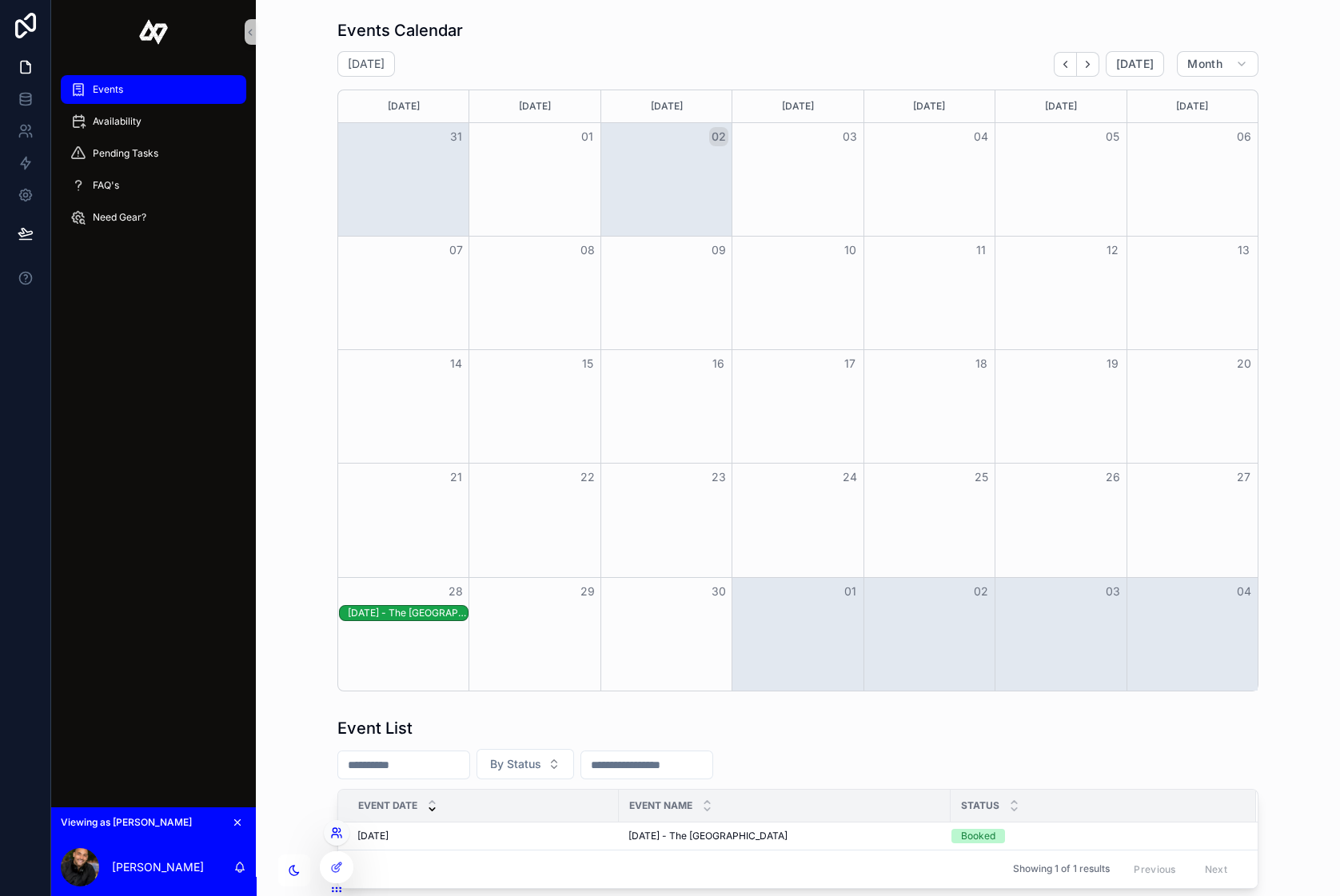
click at [336, 828] on icon at bounding box center [334, 830] width 4 height 4
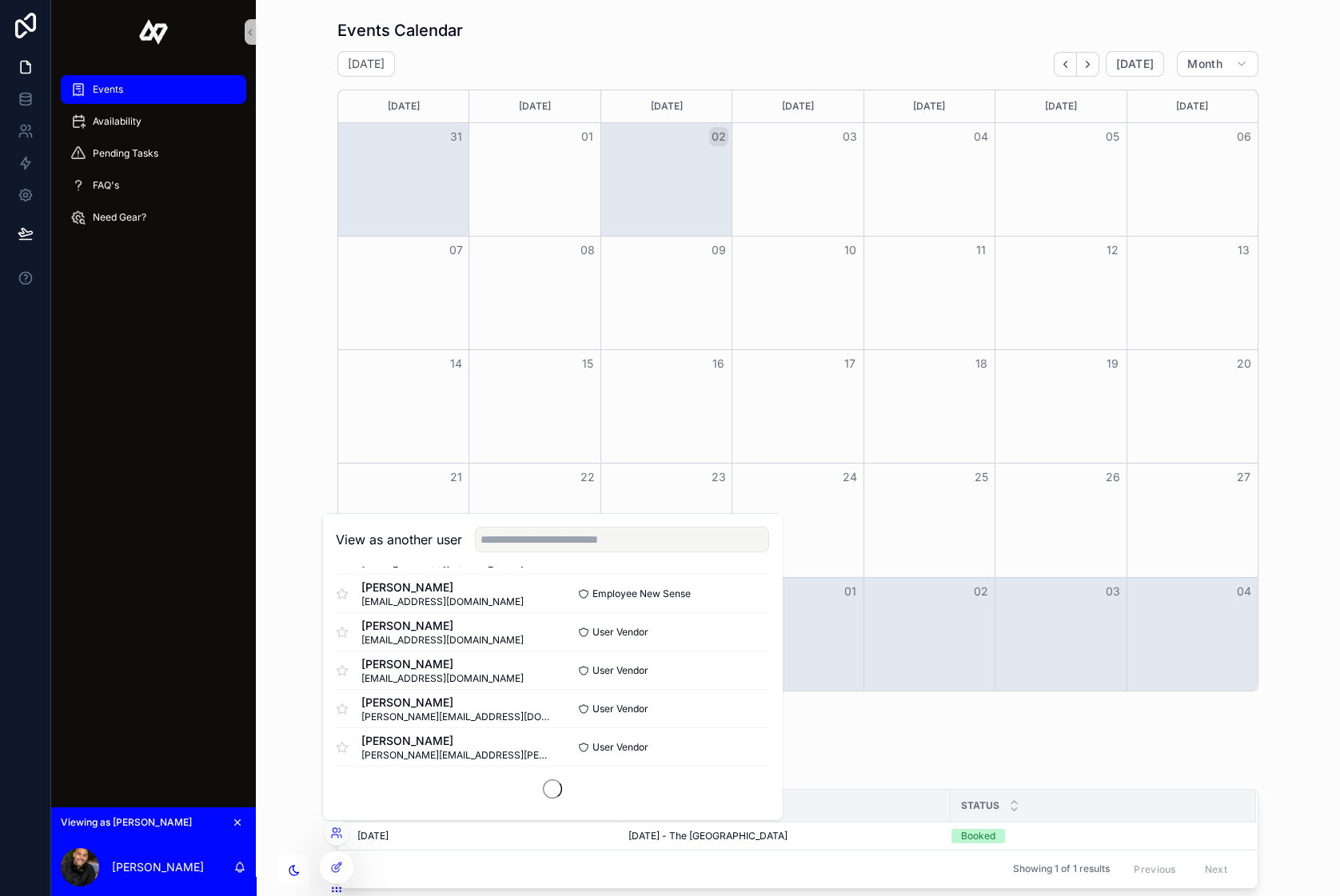
scroll to position [968, 0]
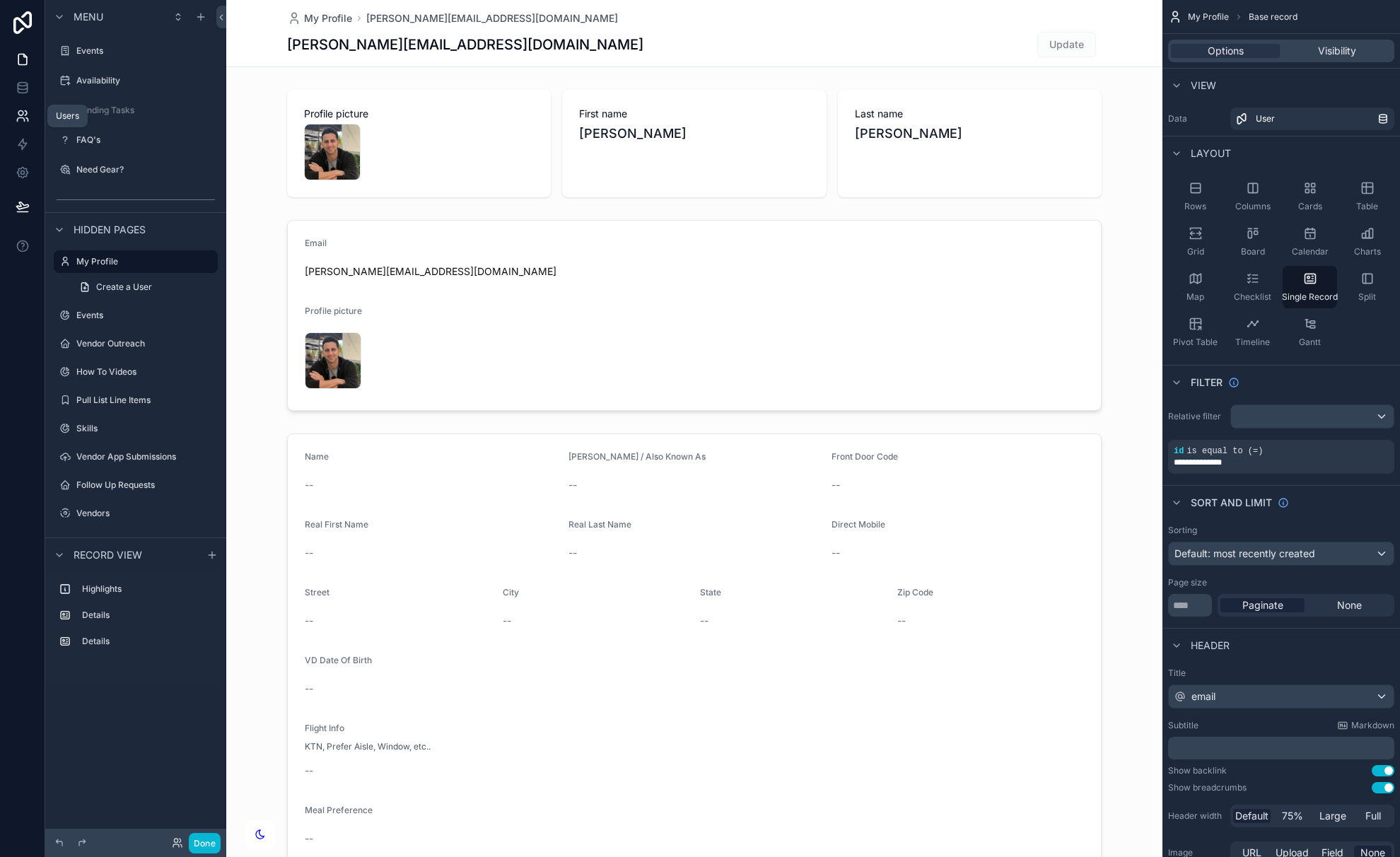
click at [22, 122] on icon at bounding box center [22, 116] width 14 height 14
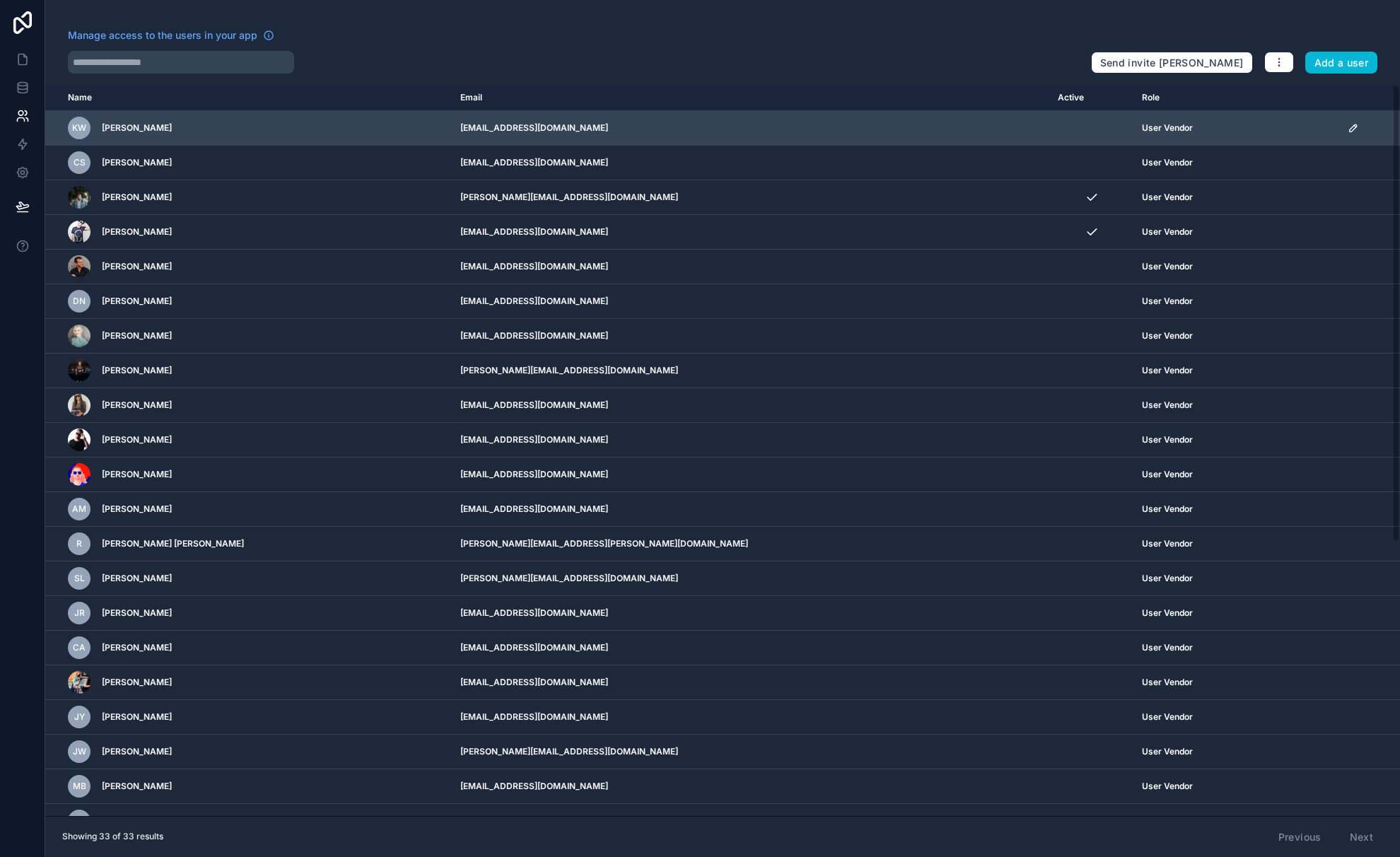
click at [1347, 126] on icon "scrollable content" at bounding box center [1353, 128] width 11 height 11
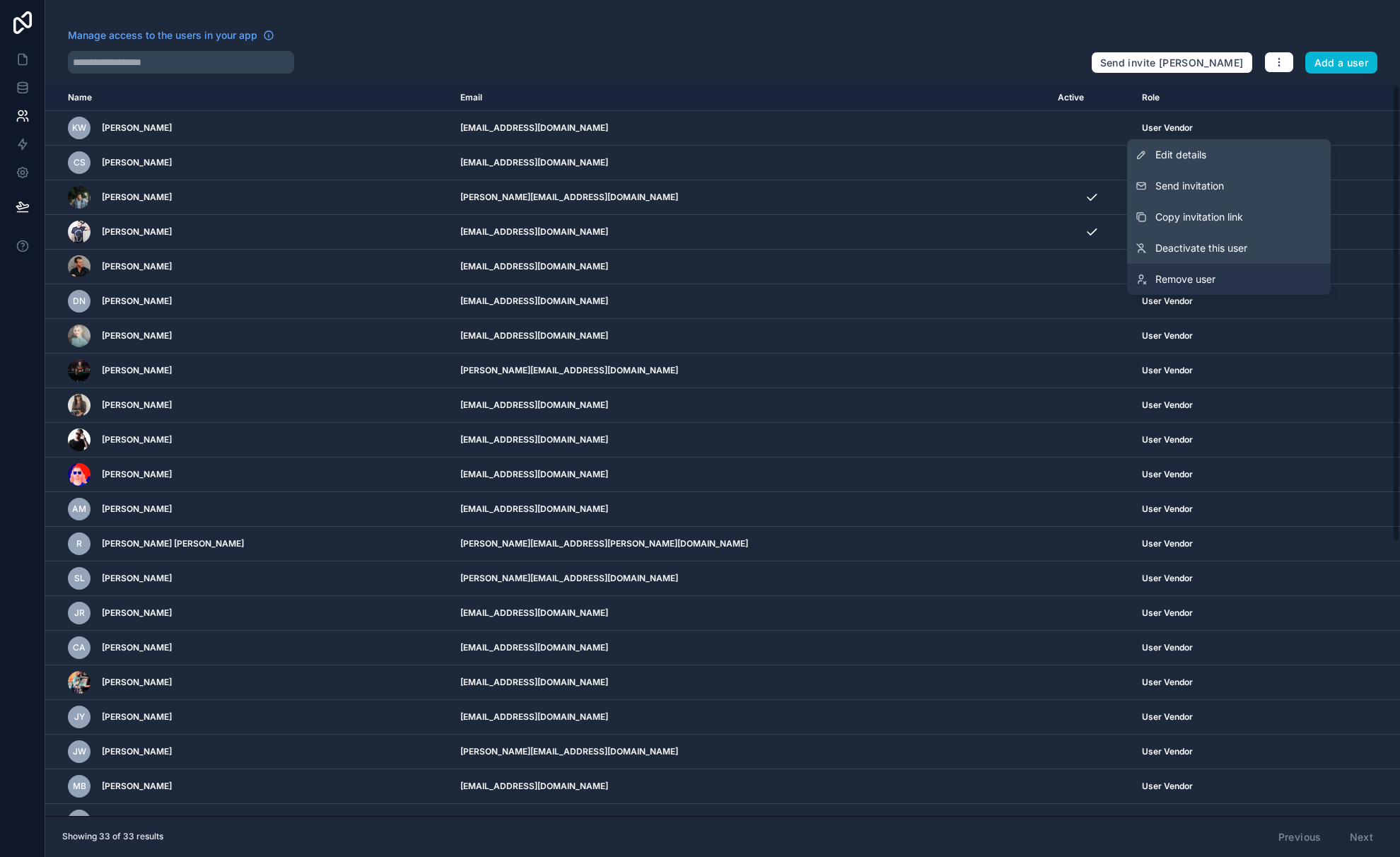
click at [1210, 273] on span "Remove user" at bounding box center [1185, 279] width 60 height 14
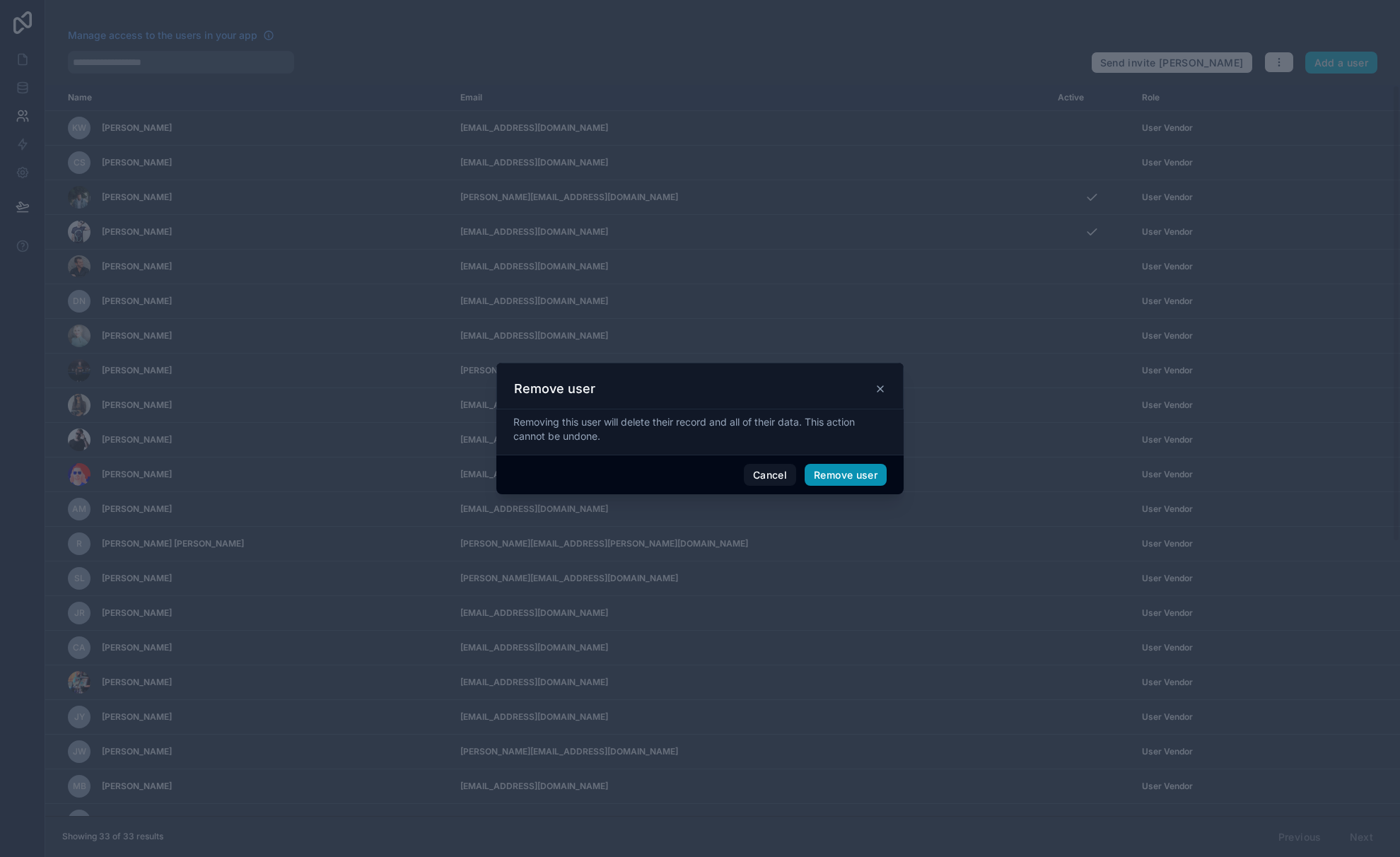
click at [850, 477] on button "Remove user" at bounding box center [845, 475] width 82 height 23
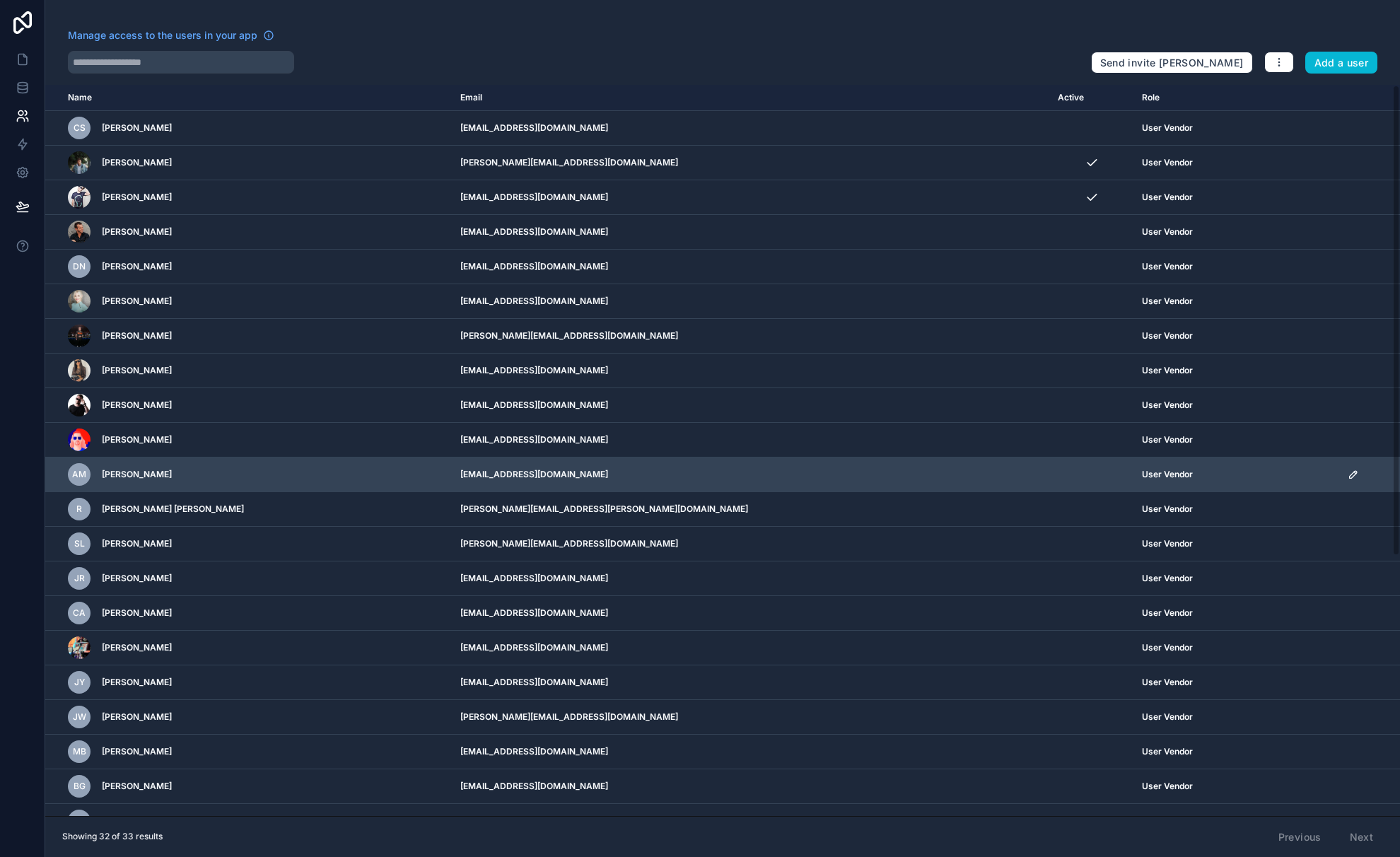
click at [1347, 475] on icon "scrollable content" at bounding box center [1353, 474] width 11 height 11
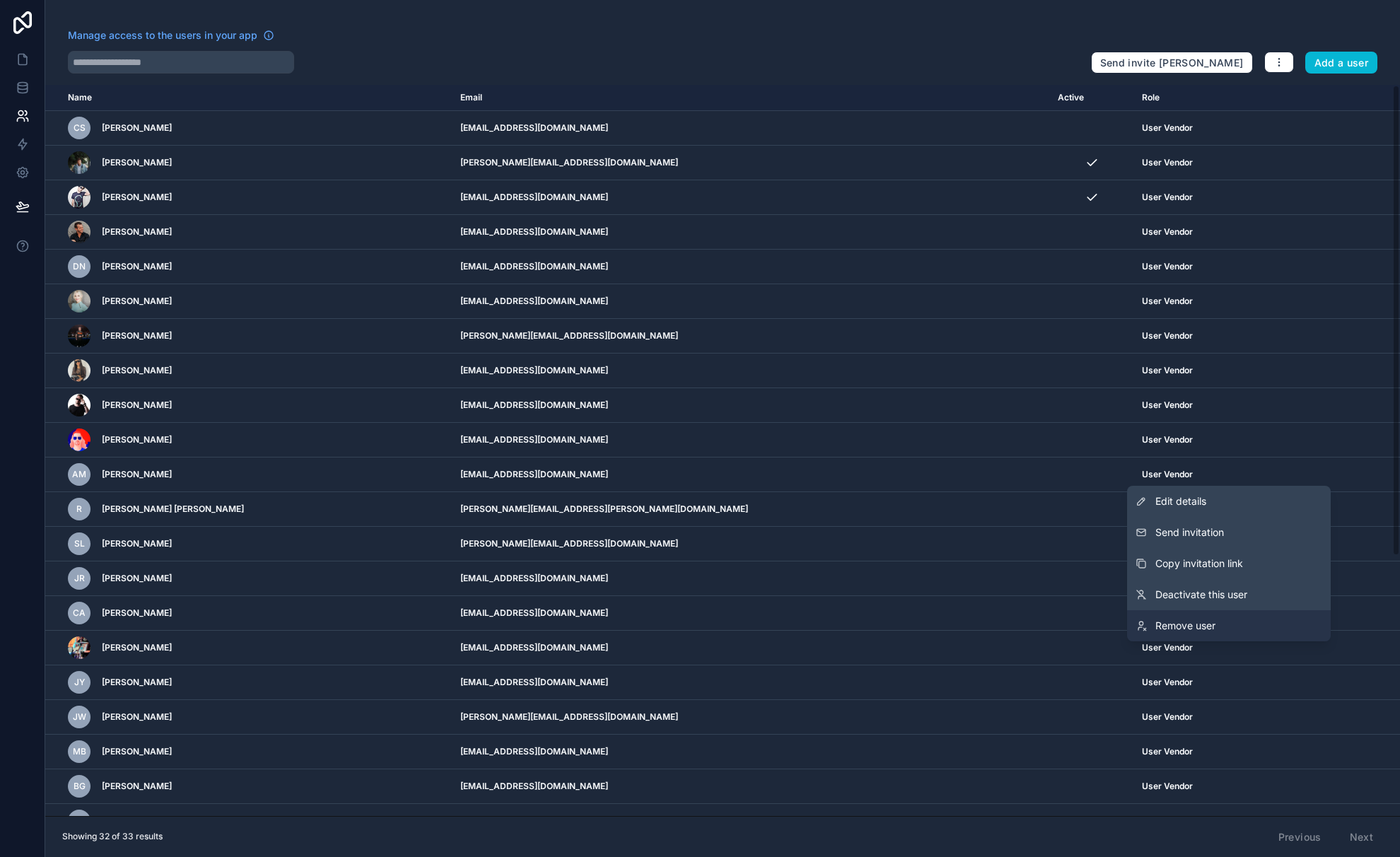
click at [1162, 626] on span "Remove user" at bounding box center [1185, 626] width 60 height 14
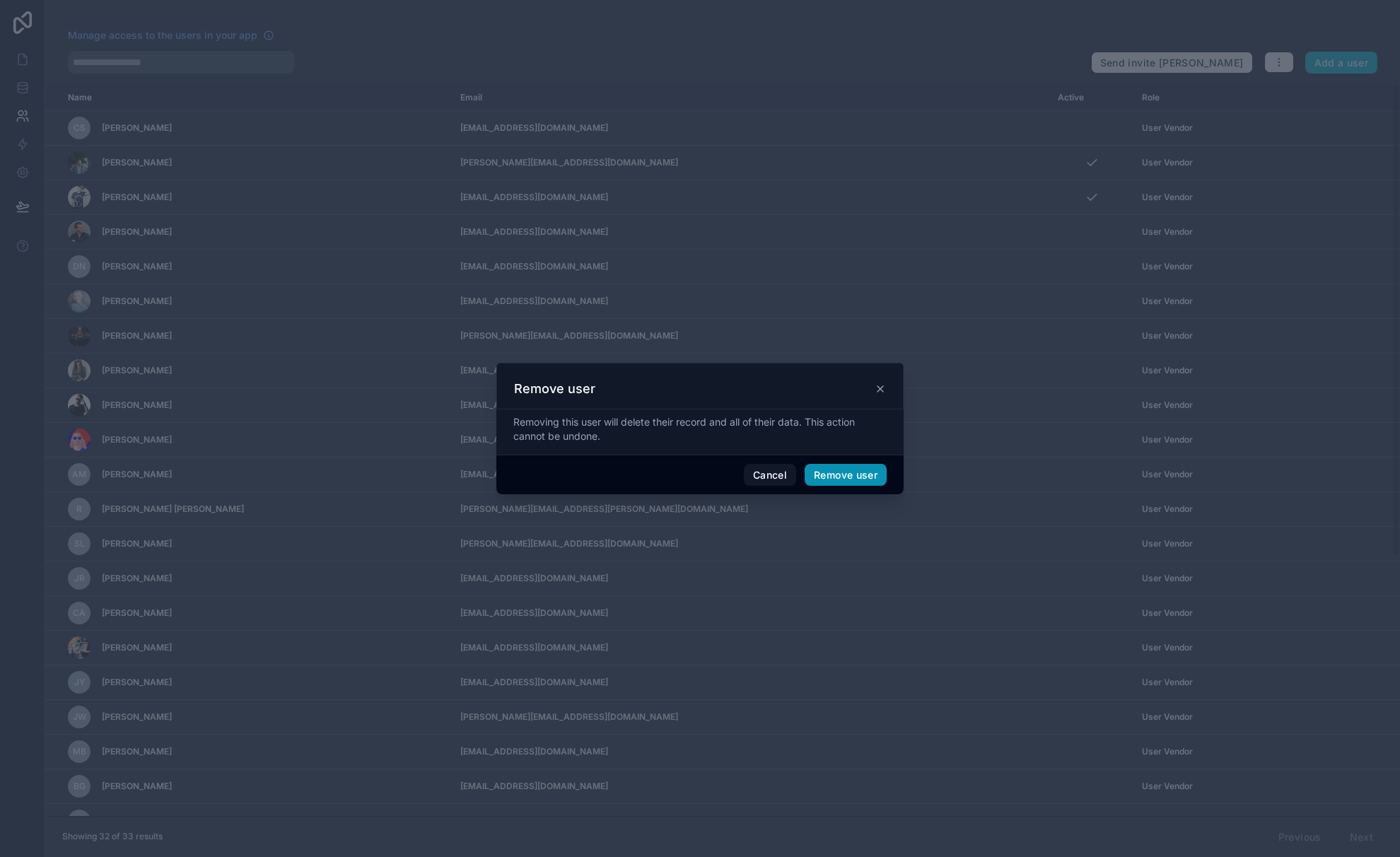
click at [860, 473] on button "Remove user" at bounding box center [845, 475] width 82 height 23
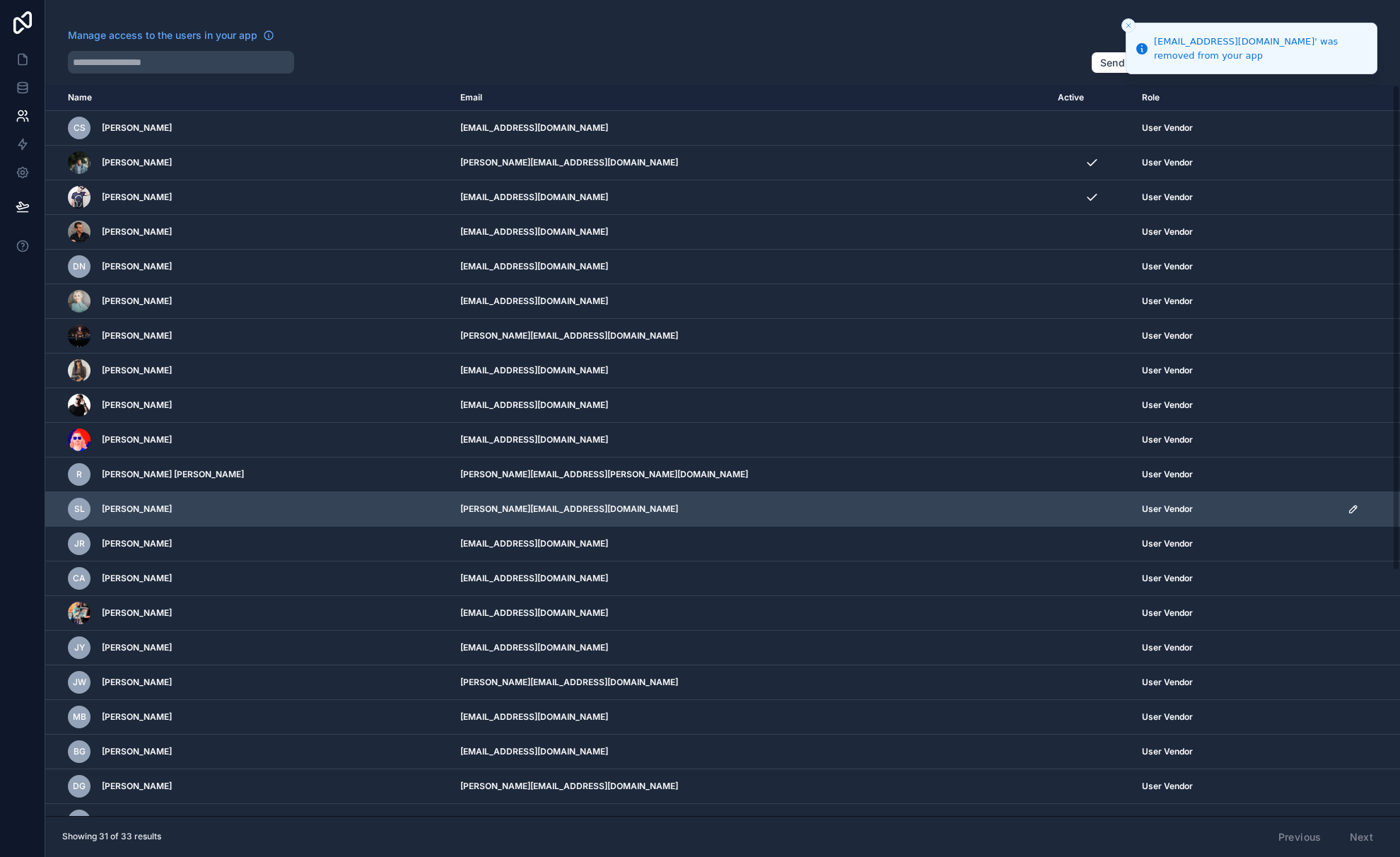
click at [1347, 506] on icon "scrollable content" at bounding box center [1353, 509] width 11 height 11
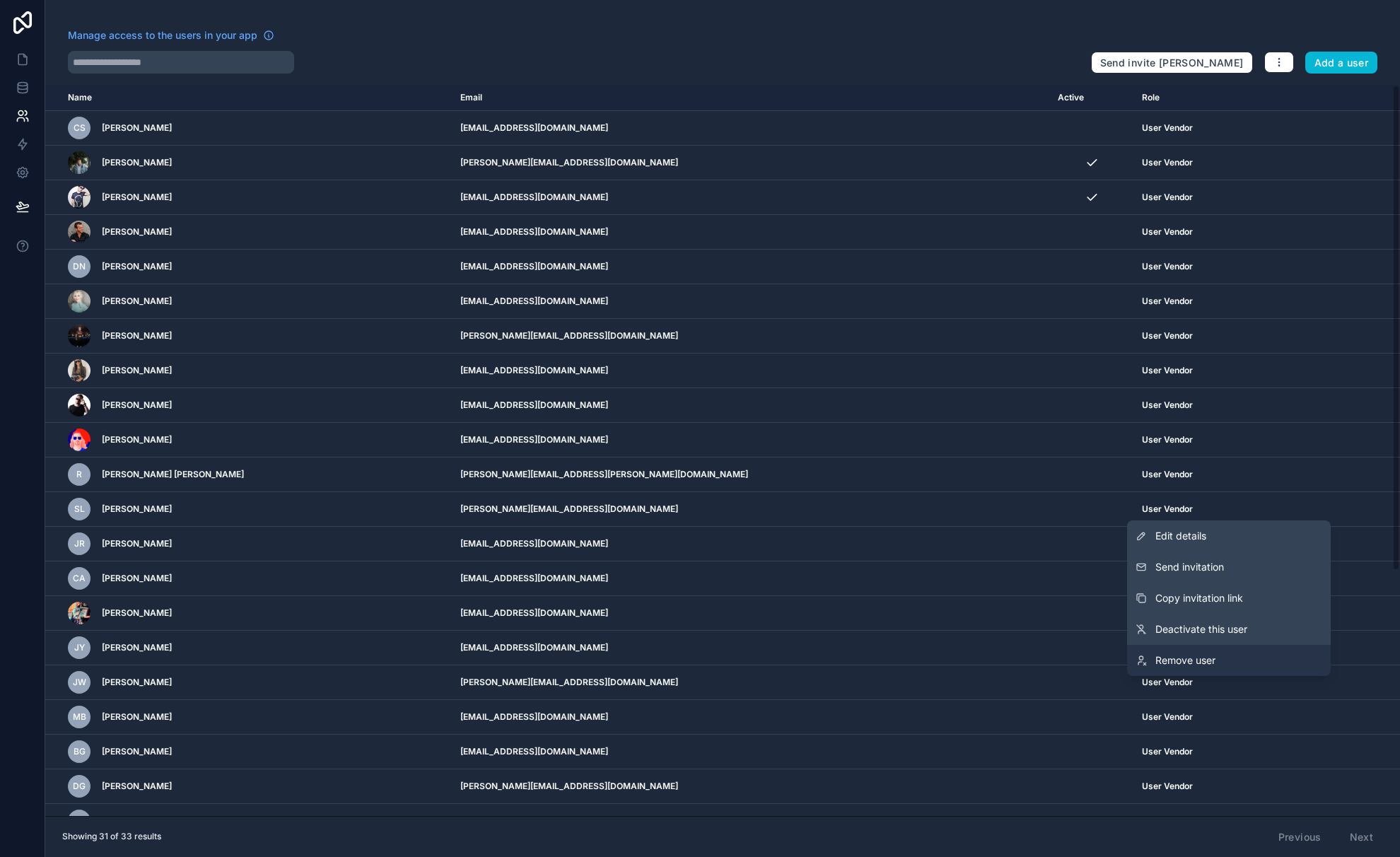
click at [1180, 659] on span "Remove user" at bounding box center [1185, 660] width 60 height 14
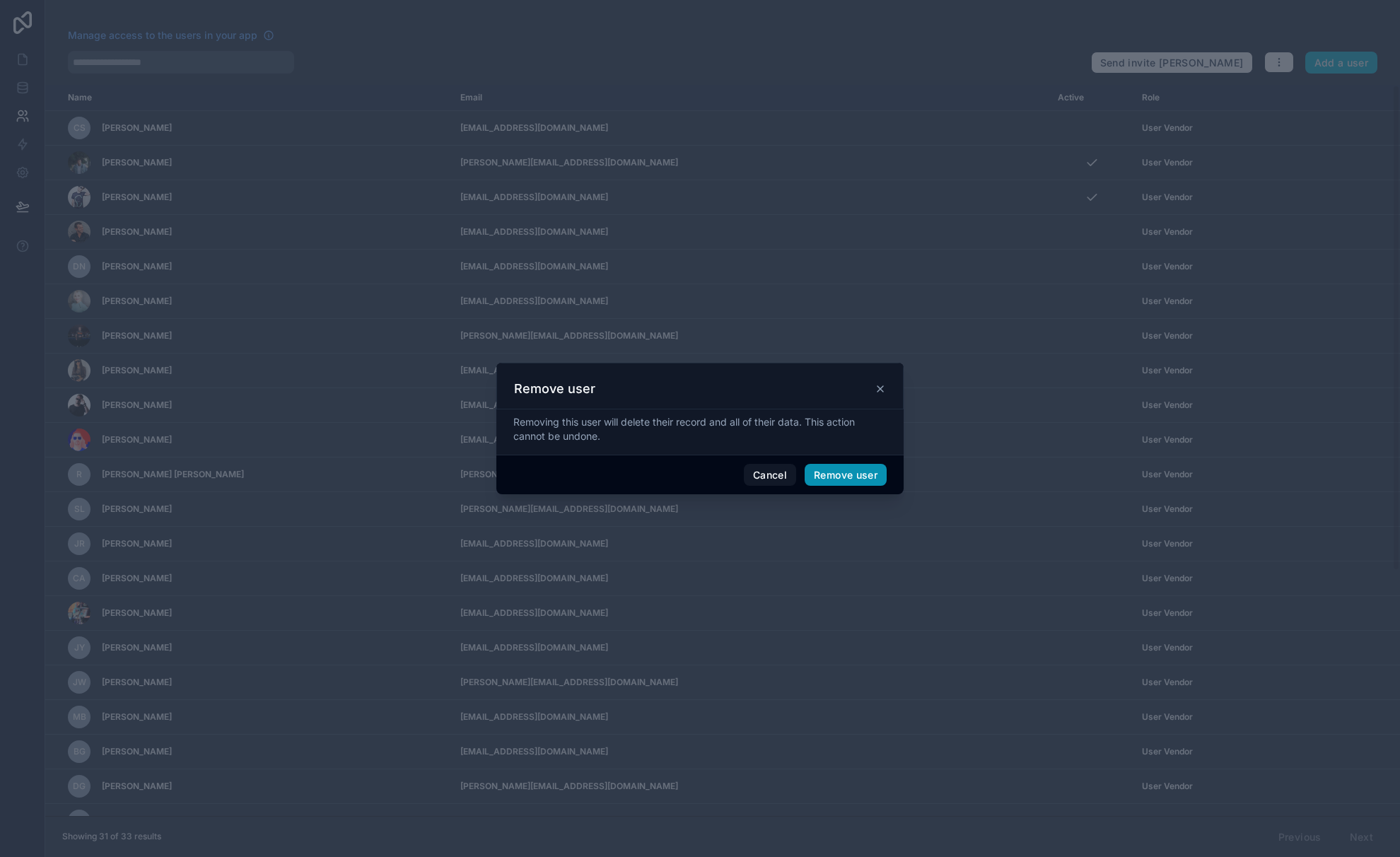
click at [848, 470] on button "Remove user" at bounding box center [845, 475] width 82 height 23
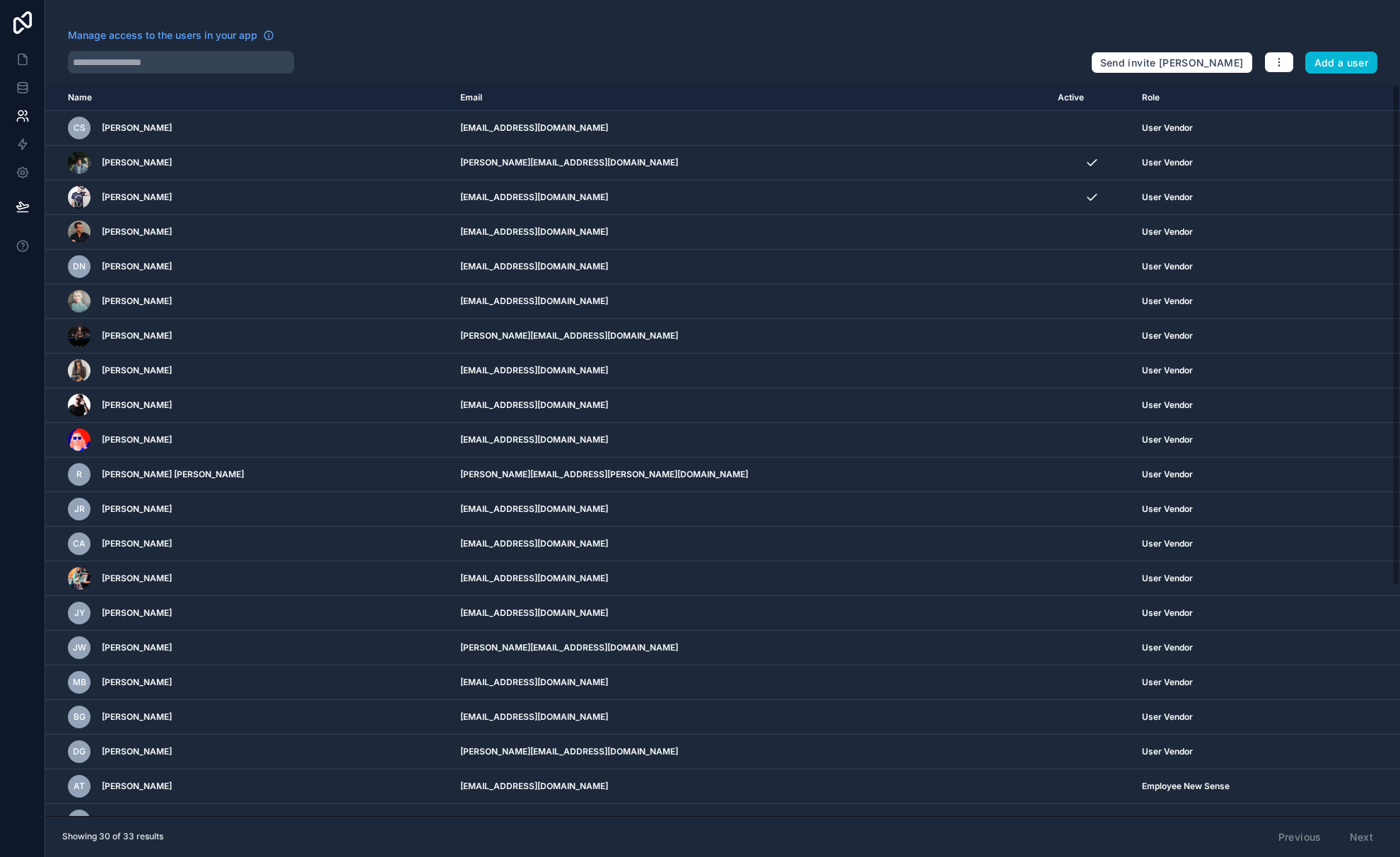
click at [158, 100] on th "Name" at bounding box center [248, 98] width 406 height 26
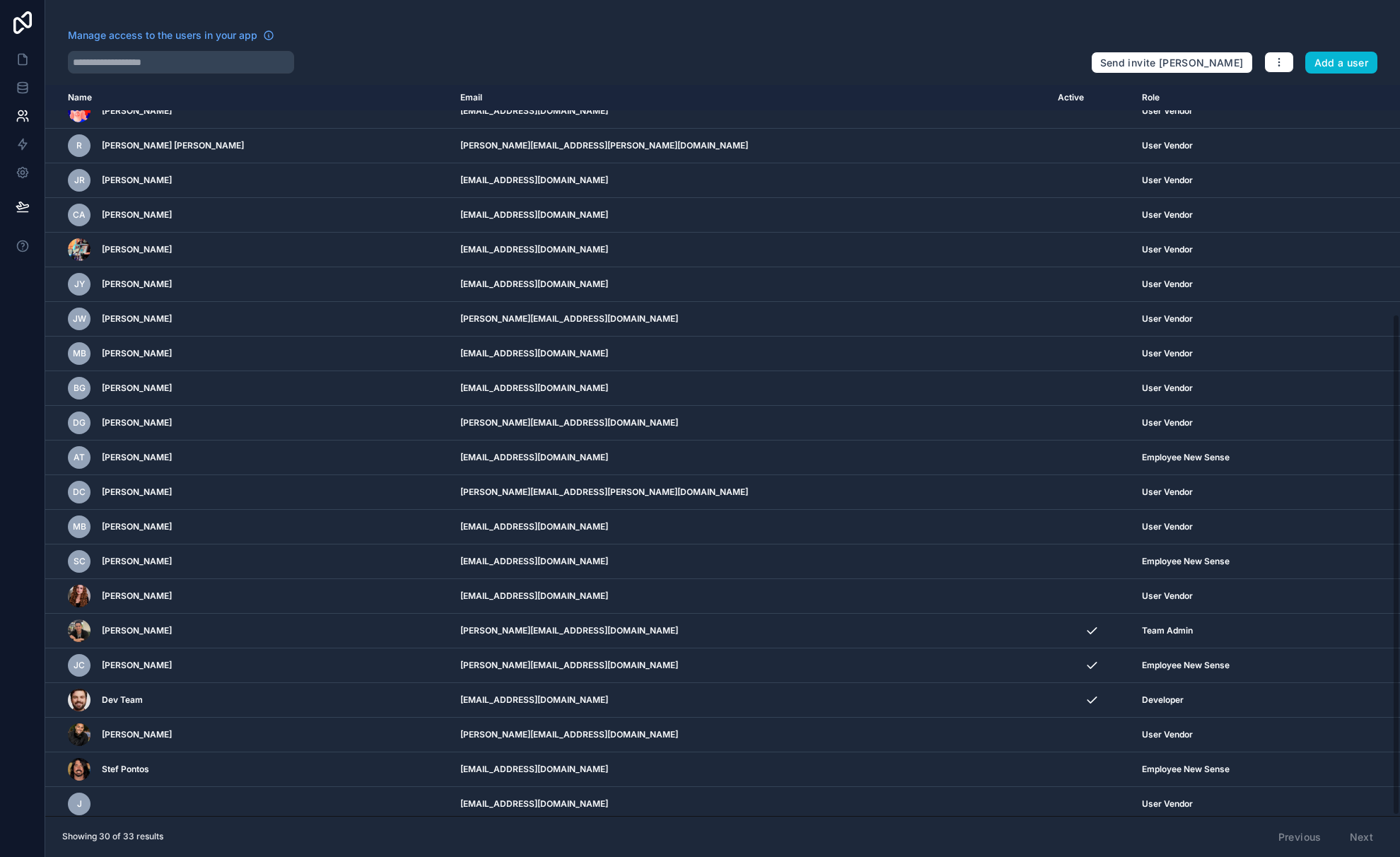
scroll to position [334, 0]
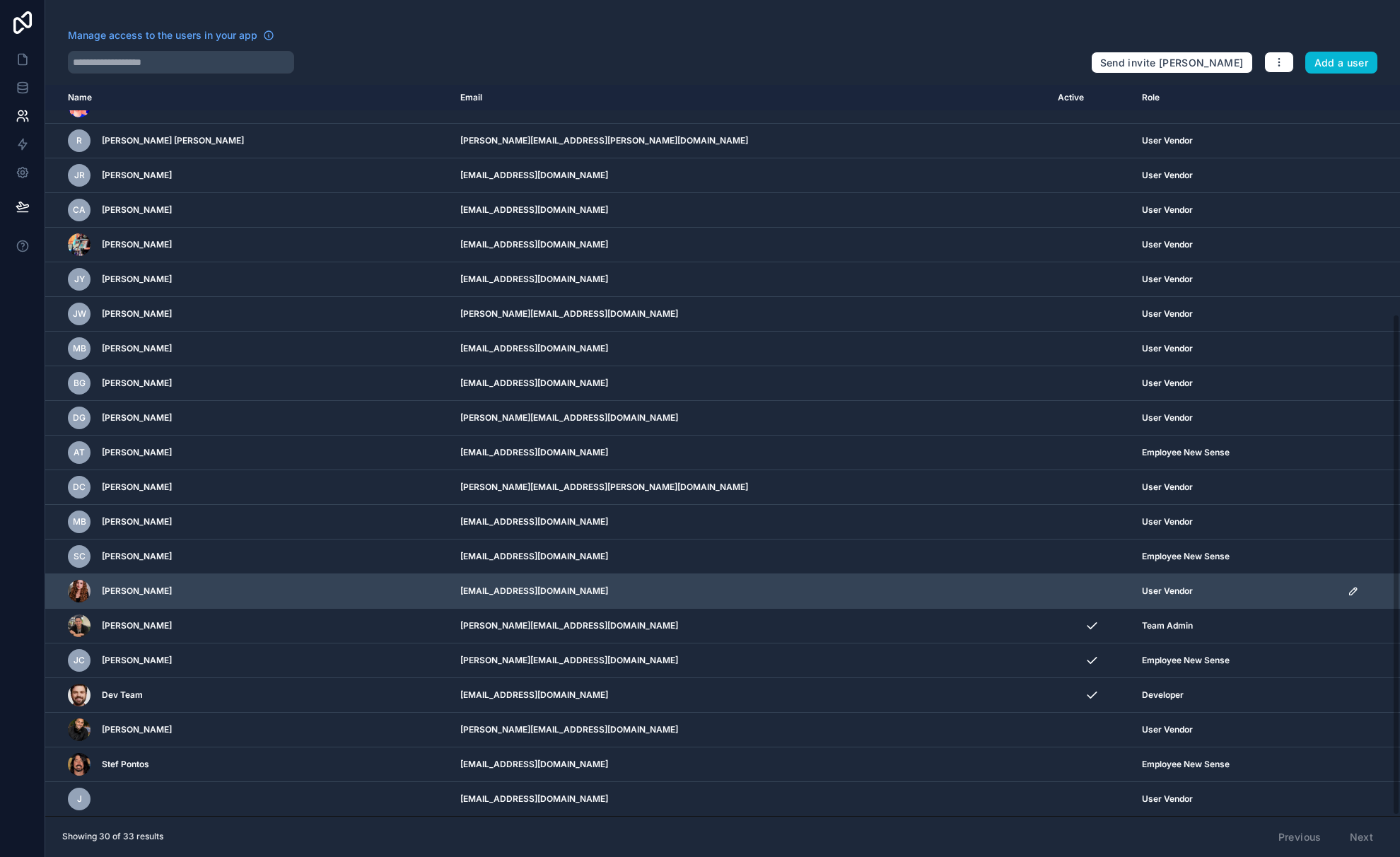
click at [1347, 587] on icon "scrollable content" at bounding box center [1353, 591] width 11 height 11
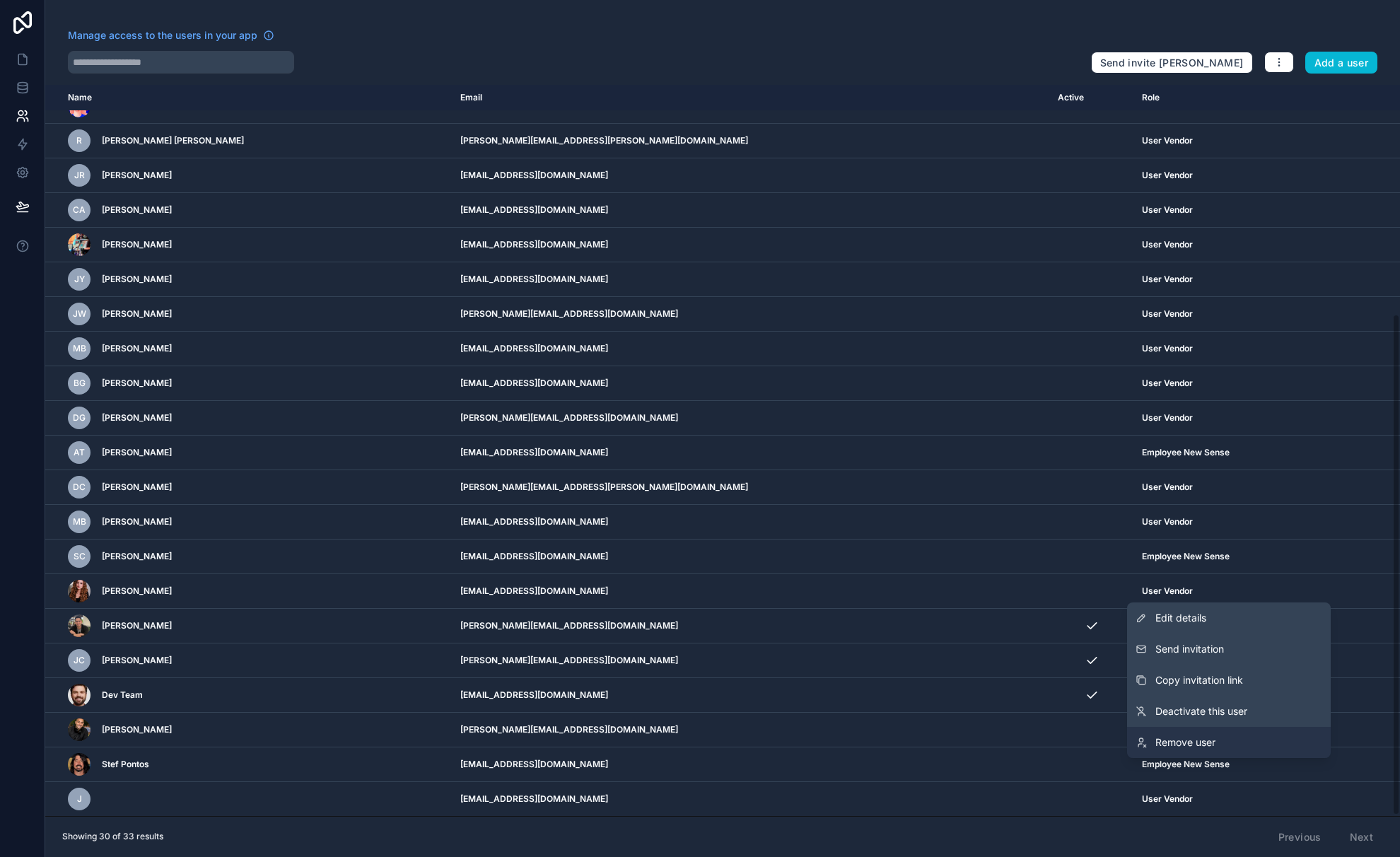
click at [1187, 740] on span "Remove user" at bounding box center [1185, 742] width 60 height 14
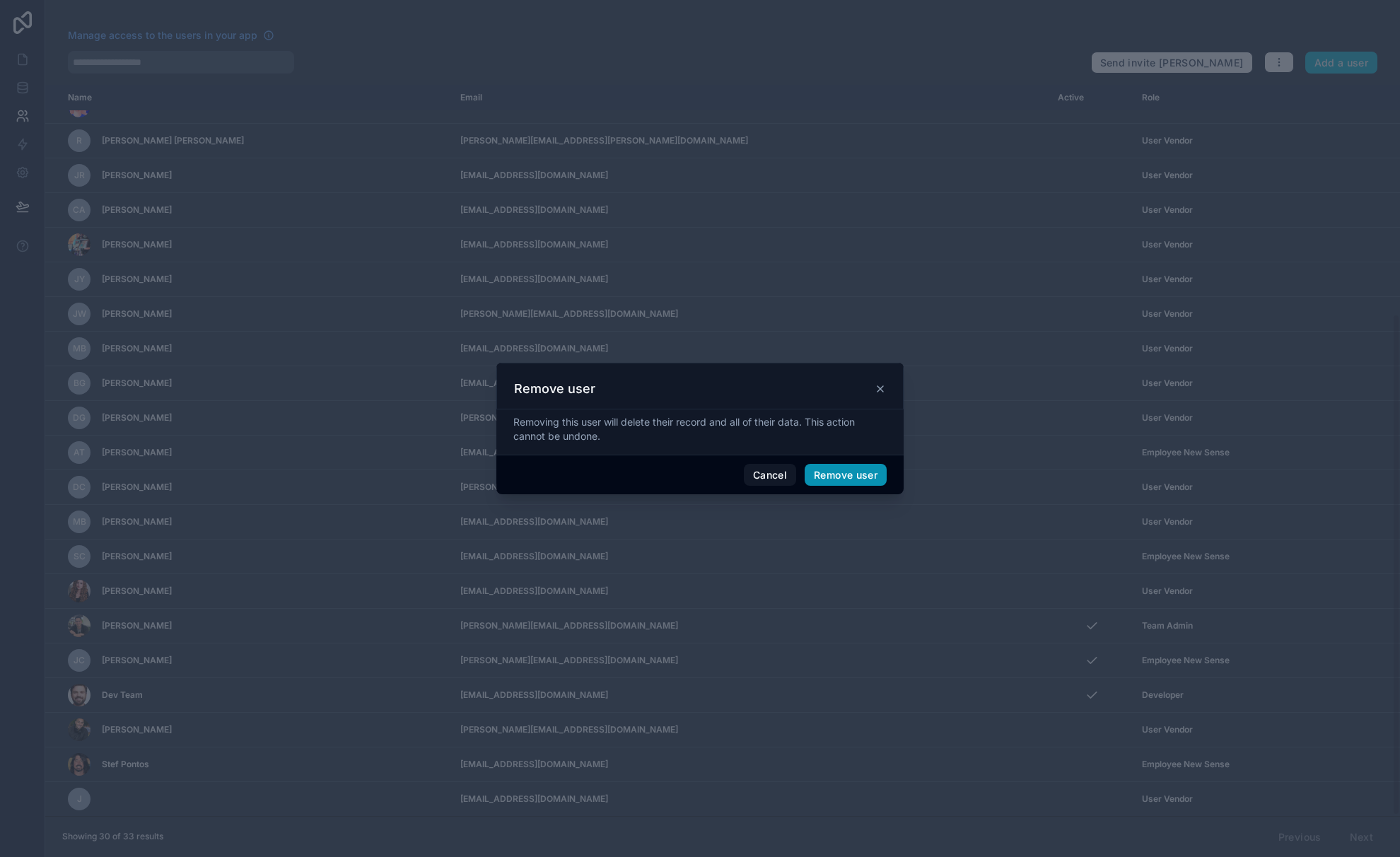
click at [836, 478] on button "Remove user" at bounding box center [845, 475] width 82 height 23
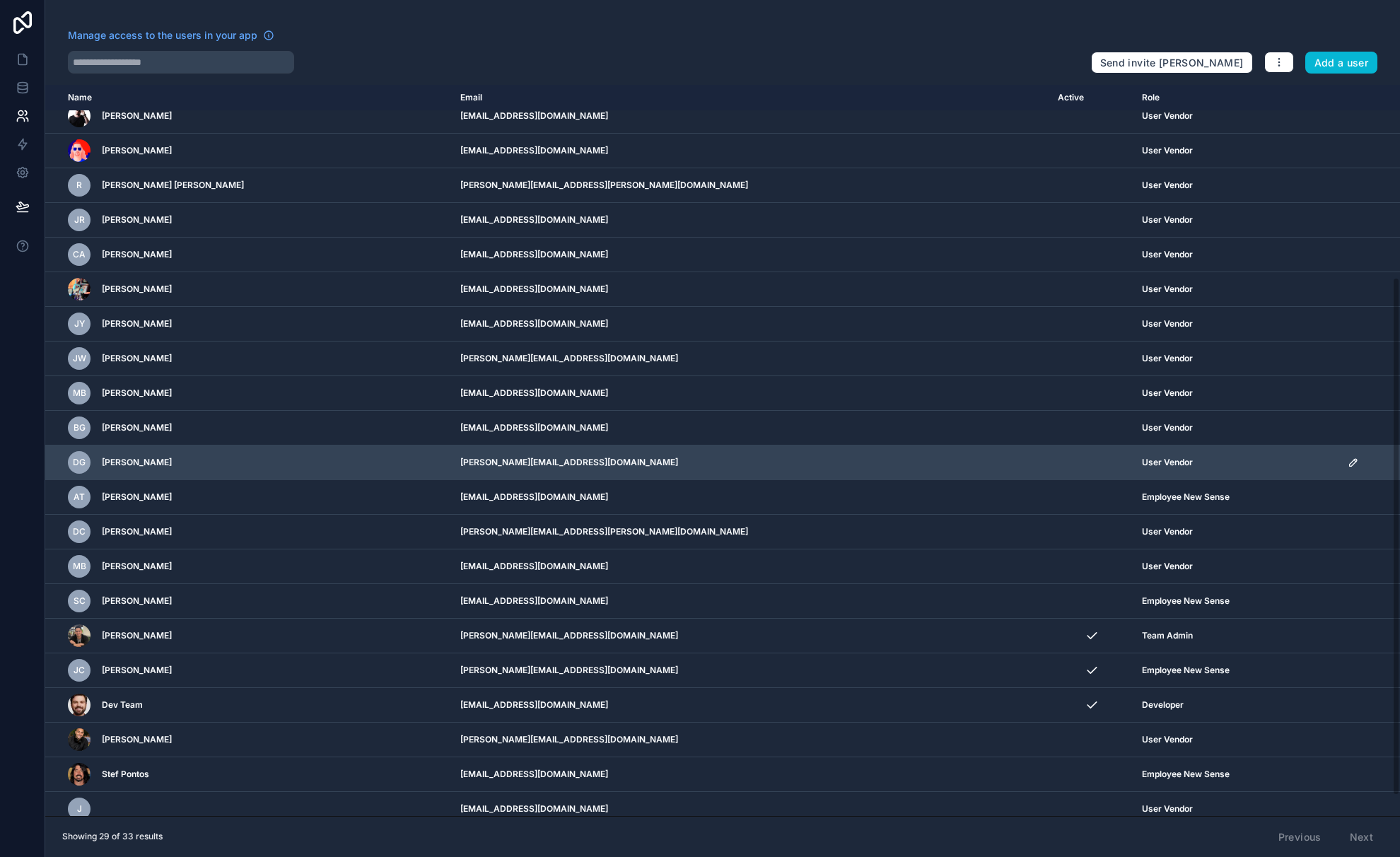
scroll to position [299, 0]
